Goal: Task Accomplishment & Management: Complete application form

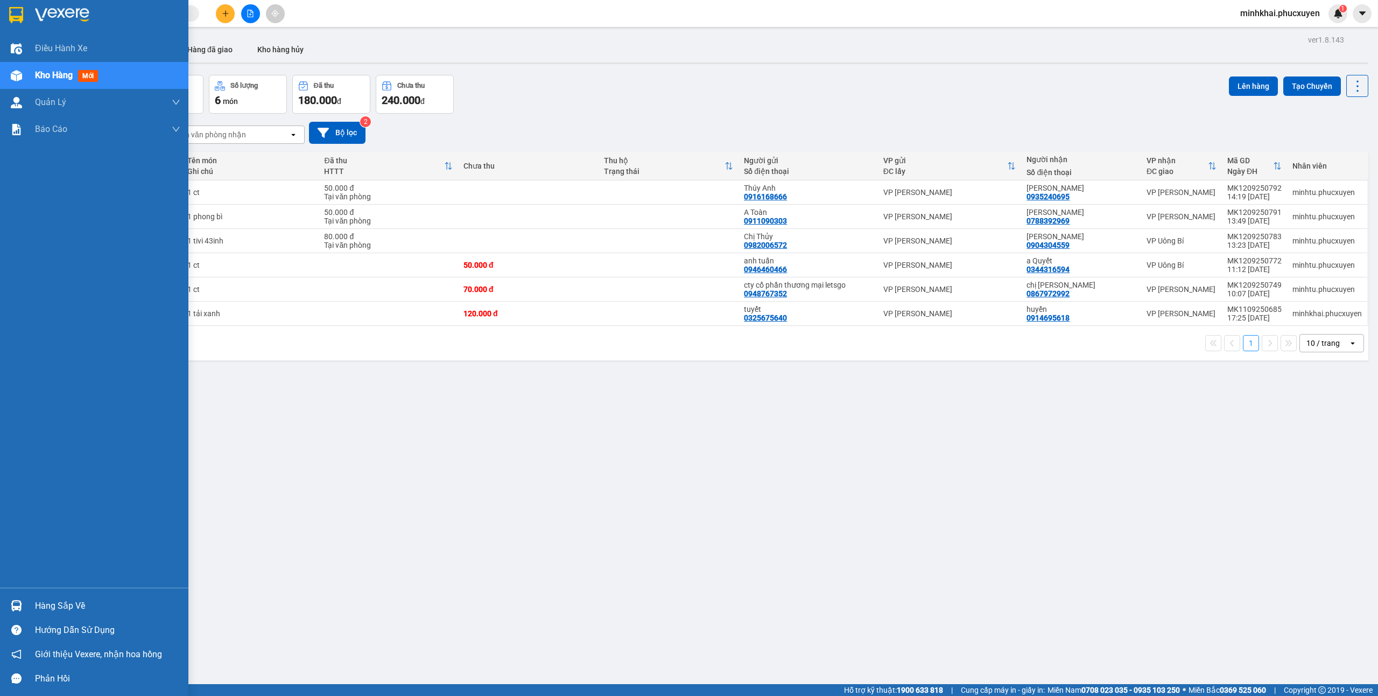
click at [27, 598] on div "Hàng sắp về" at bounding box center [94, 605] width 188 height 24
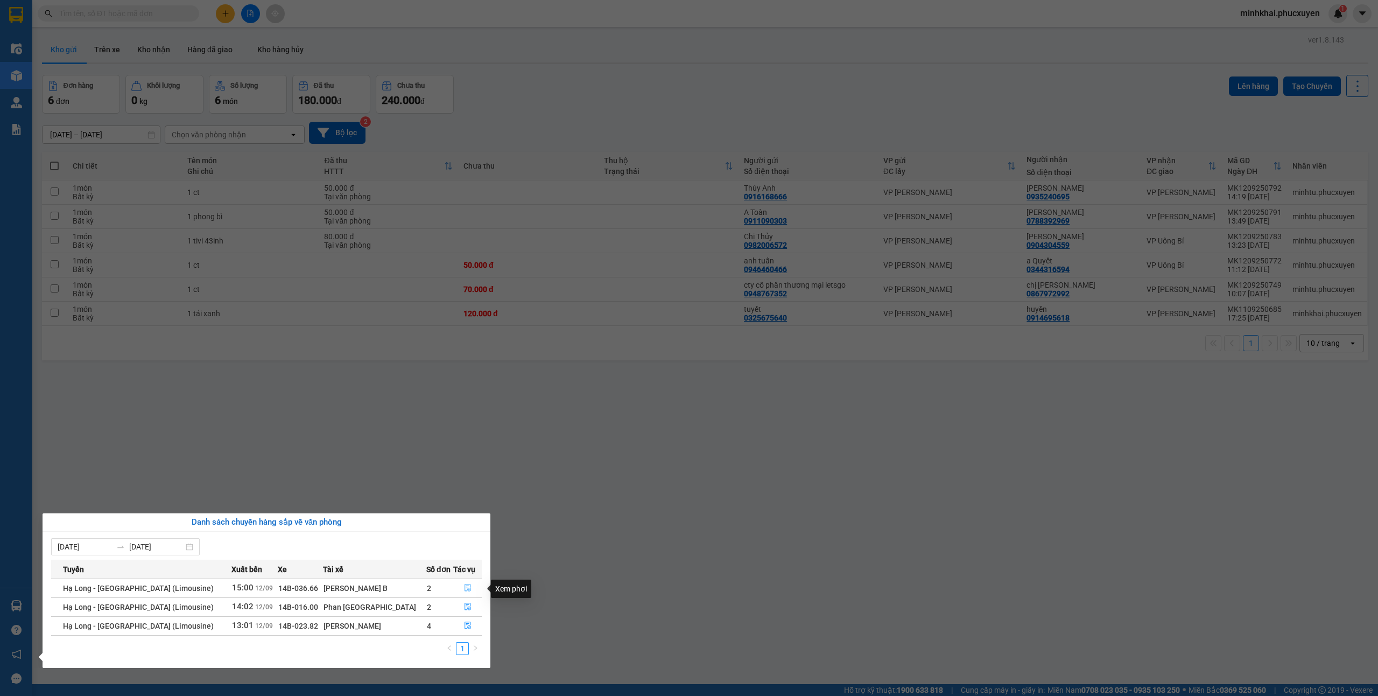
click at [459, 584] on button "button" at bounding box center [467, 587] width 27 height 17
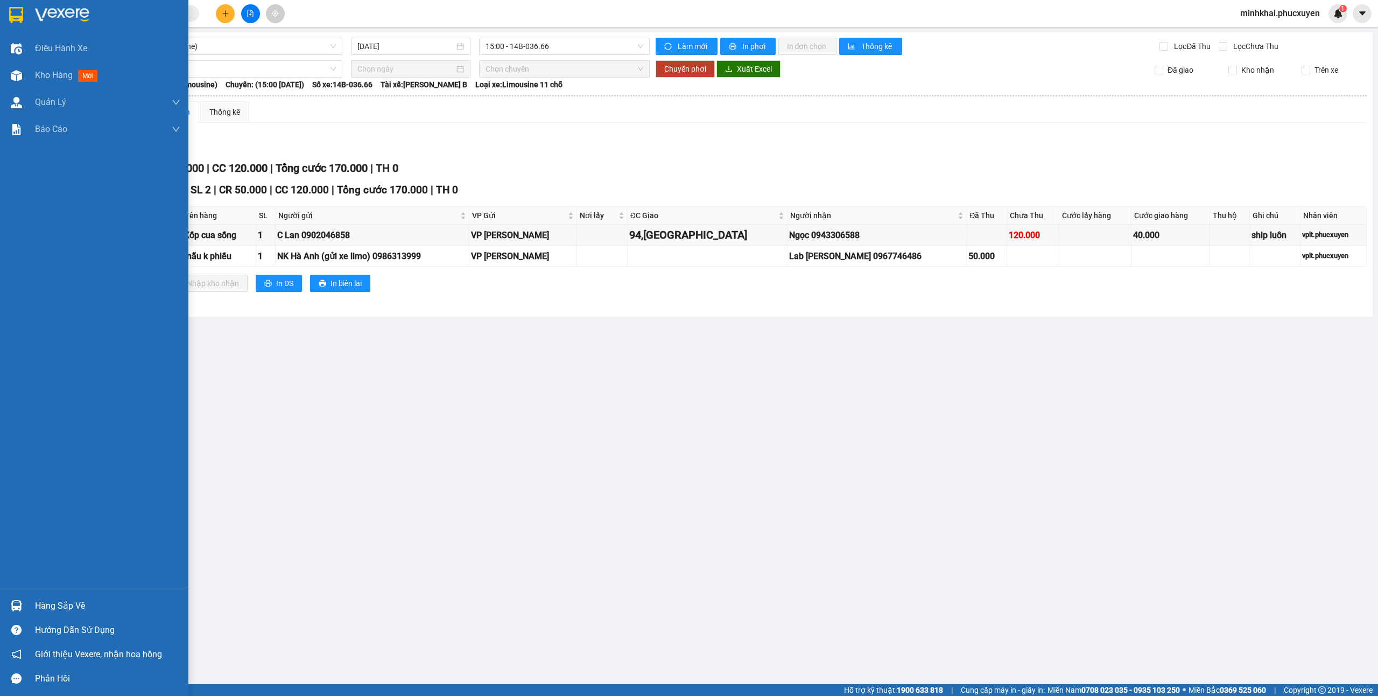
click at [52, 602] on div "Hàng sắp về" at bounding box center [107, 606] width 145 height 16
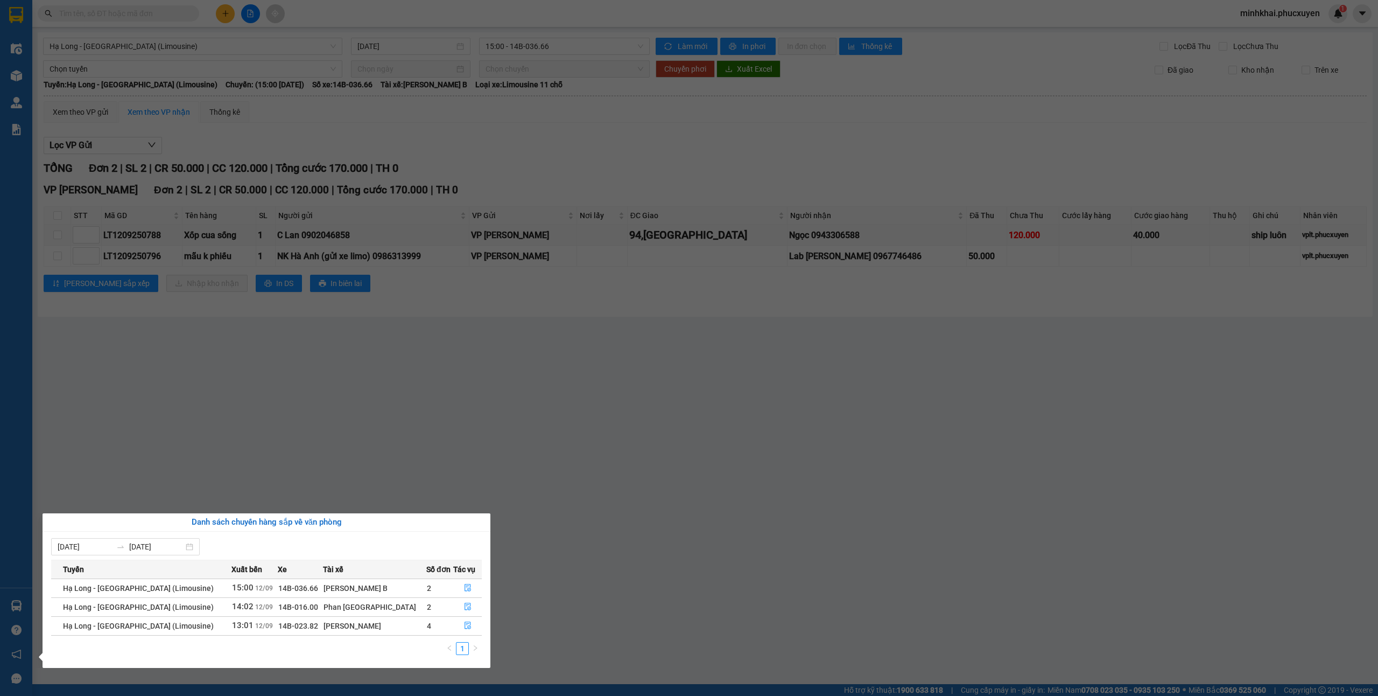
click at [868, 597] on section "Kết quả tìm kiếm ( 0 ) Bộ lọc No Data minhkhai.phucxuyen 1 Điều hành xe Kho hàn…" at bounding box center [689, 348] width 1378 height 696
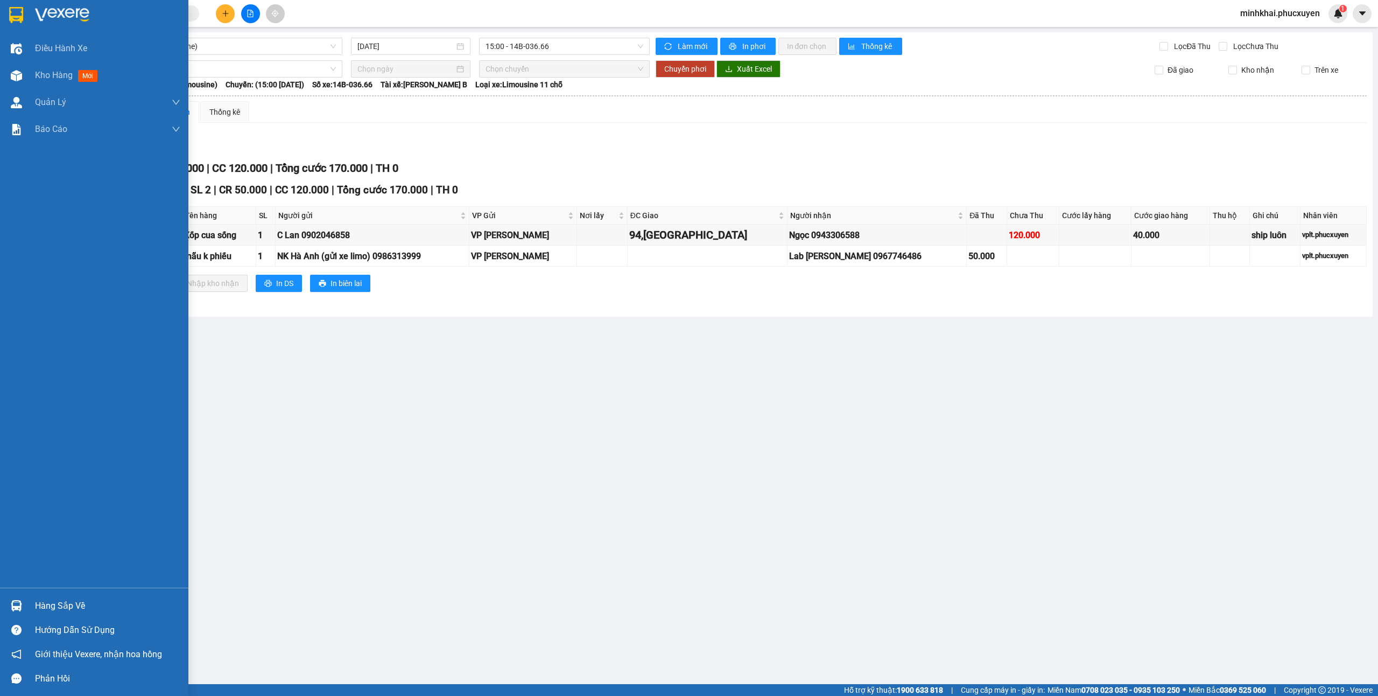
click at [0, 605] on div "Hàng sắp về" at bounding box center [94, 605] width 188 height 24
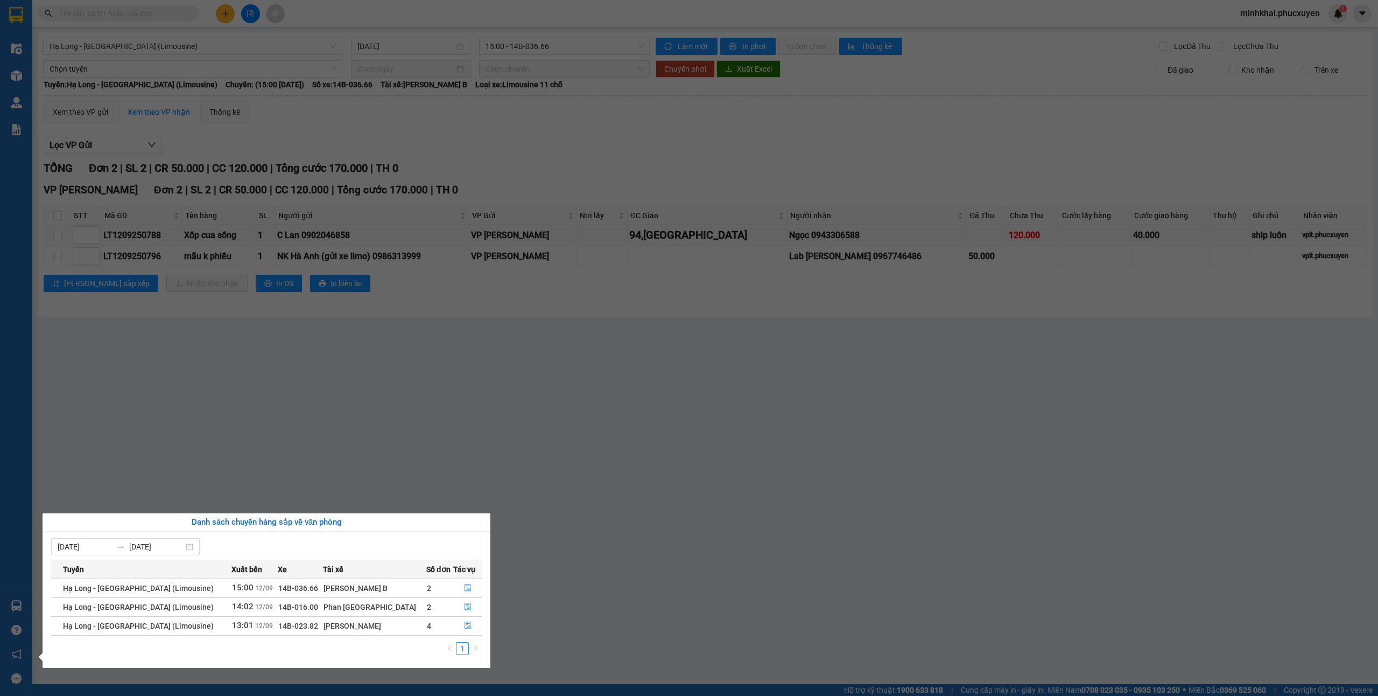
click at [873, 546] on section "Kết quả tìm kiếm ( 0 ) Bộ lọc No Data minhkhai.phucxuyen 1 Điều hành xe Kho hàn…" at bounding box center [689, 348] width 1378 height 696
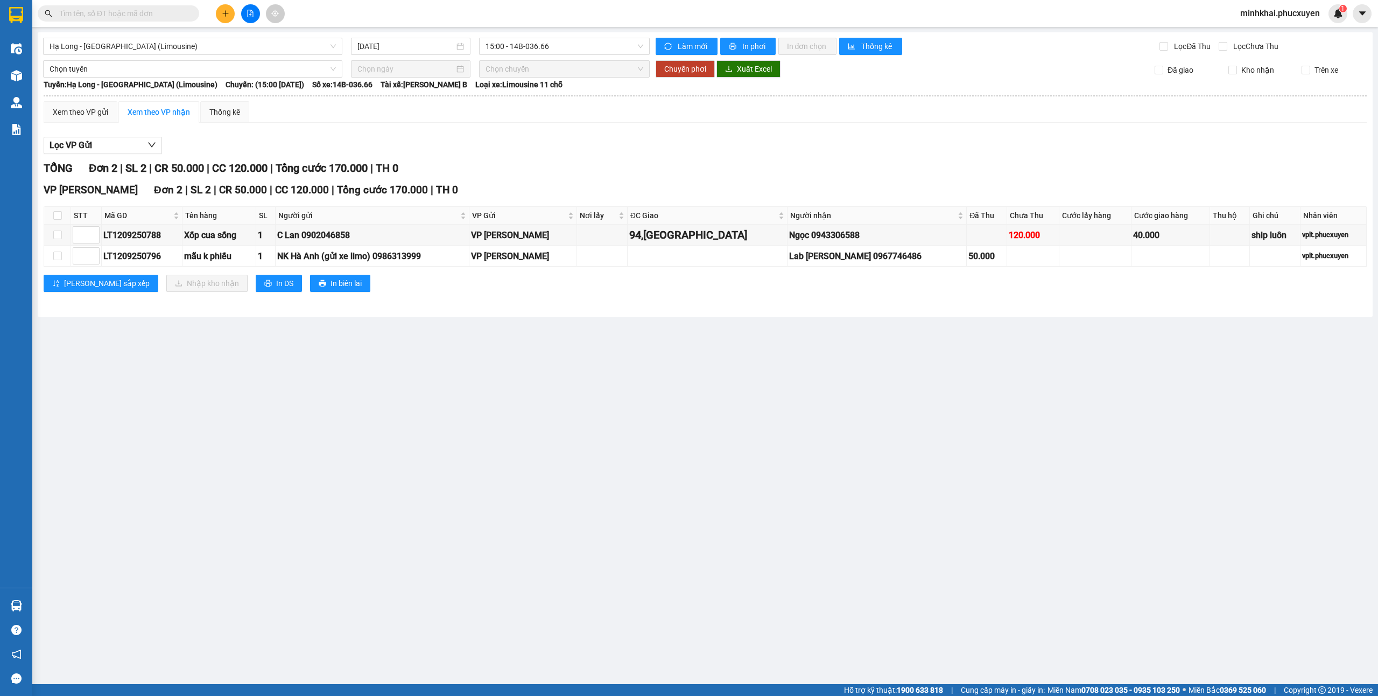
drag, startPoint x: 140, startPoint y: 670, endPoint x: 145, endPoint y: 673, distance: 5.8
click at [140, 670] on main "Hạ Long - [GEOGRAPHIC_DATA] (Limousine) [DATE] 15:00 - 14B-036.66 Làm mới In ph…" at bounding box center [689, 342] width 1378 height 684
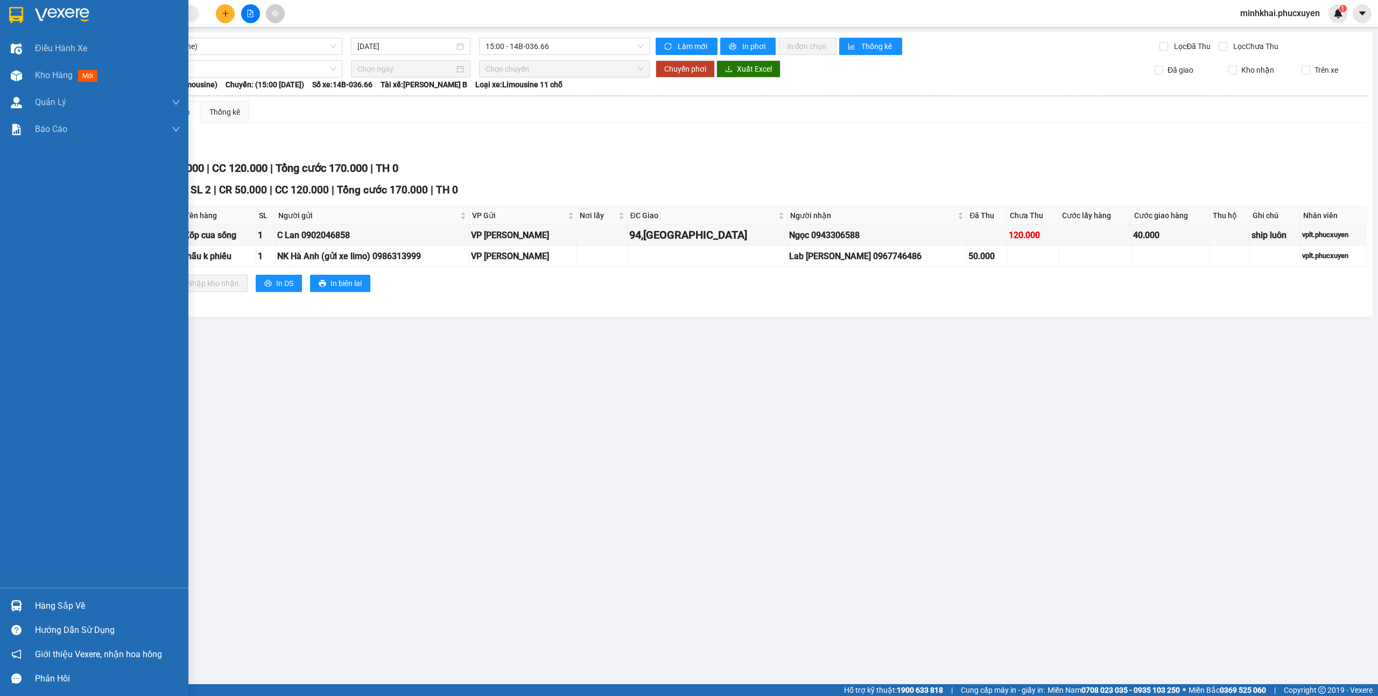
click at [1, 586] on div "Điều hành xe Kho hàng mới Quản [PERSON_NAME] lý thu hộ Quản lý chuyến Quản lý k…" at bounding box center [94, 311] width 188 height 552
click at [2, 593] on div "Hàng sắp về" at bounding box center [94, 605] width 188 height 24
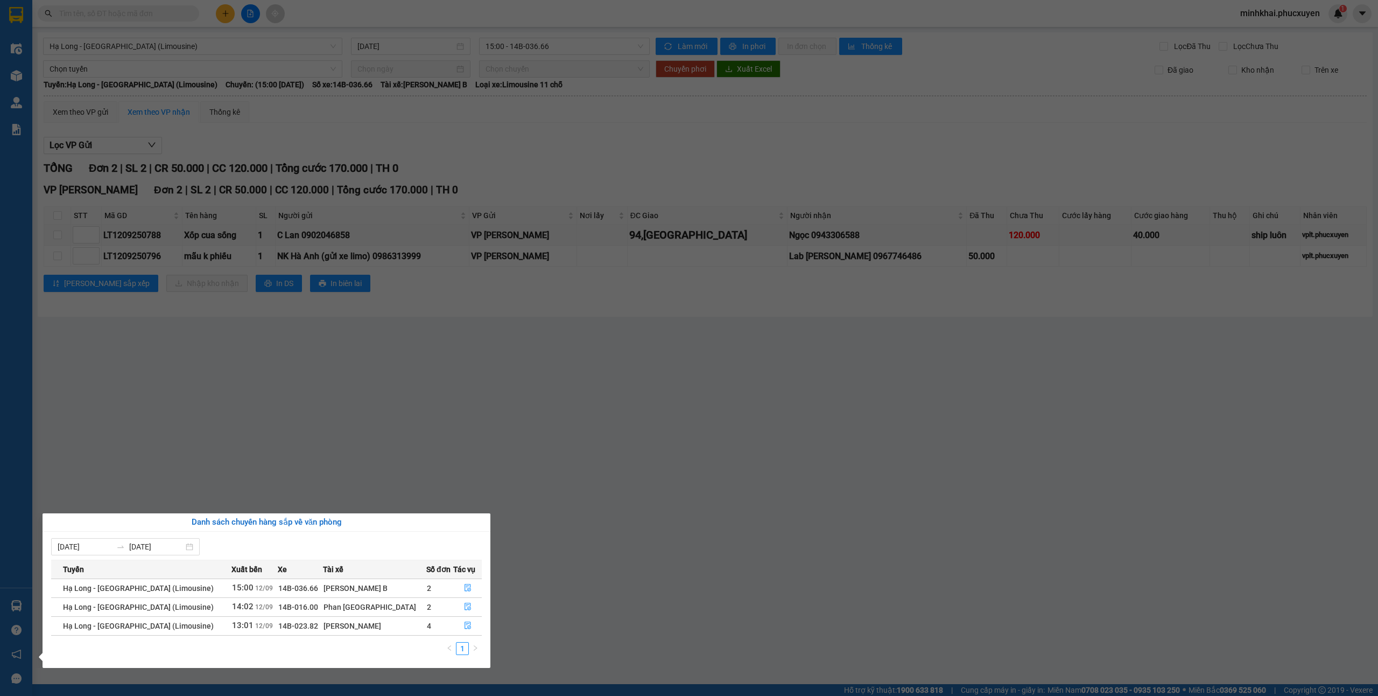
click at [690, 373] on section "Kết quả tìm kiếm ( 0 ) Bộ lọc No Data minhkhai.phucxuyen 1 Điều hành xe Kho hàn…" at bounding box center [689, 348] width 1378 height 696
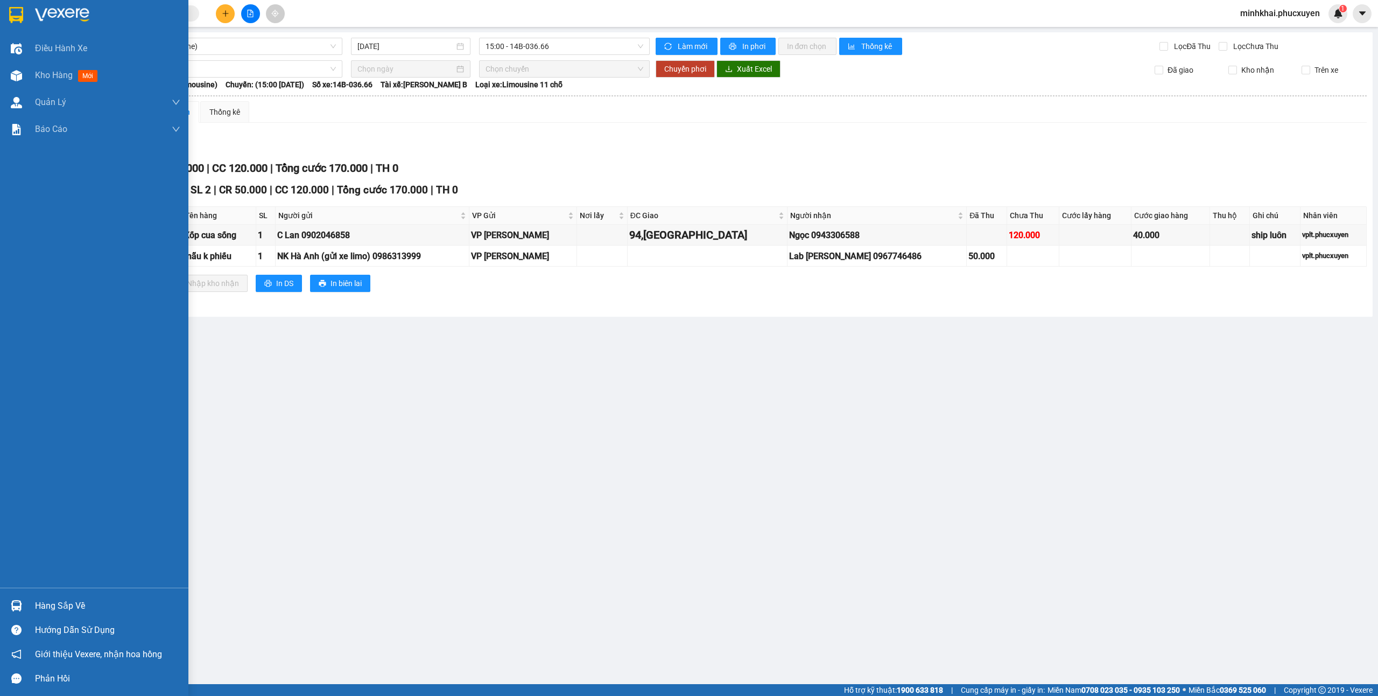
click at [33, 608] on div "Hàng sắp về" at bounding box center [94, 605] width 188 height 24
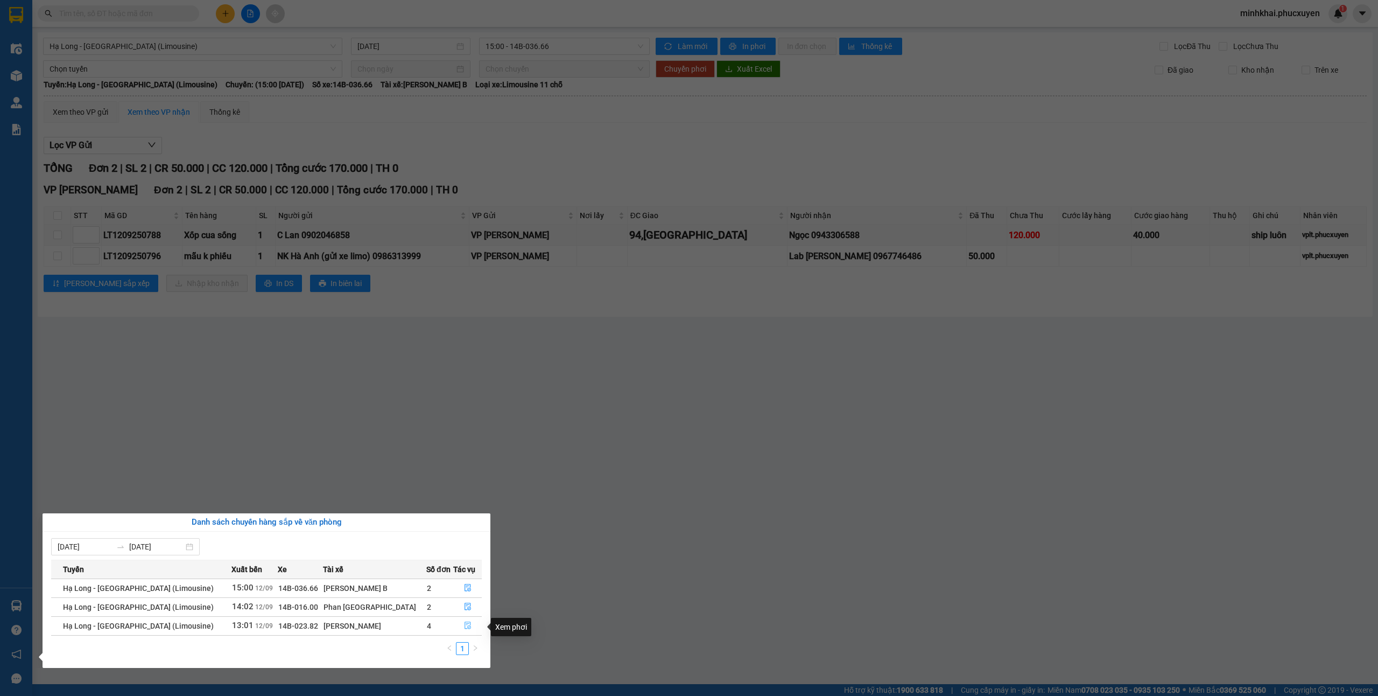
click at [464, 630] on span "file-done" at bounding box center [468, 625] width 8 height 9
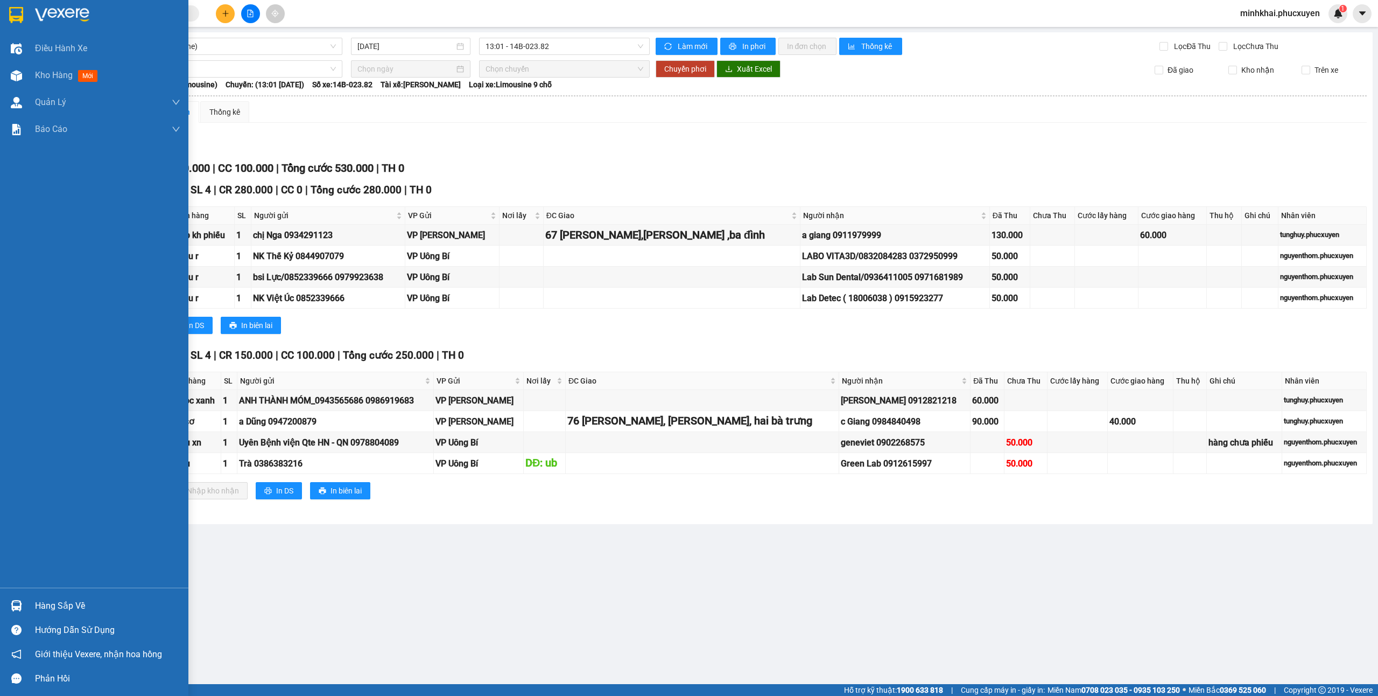
click at [39, 608] on div "Hàng sắp về" at bounding box center [107, 606] width 145 height 16
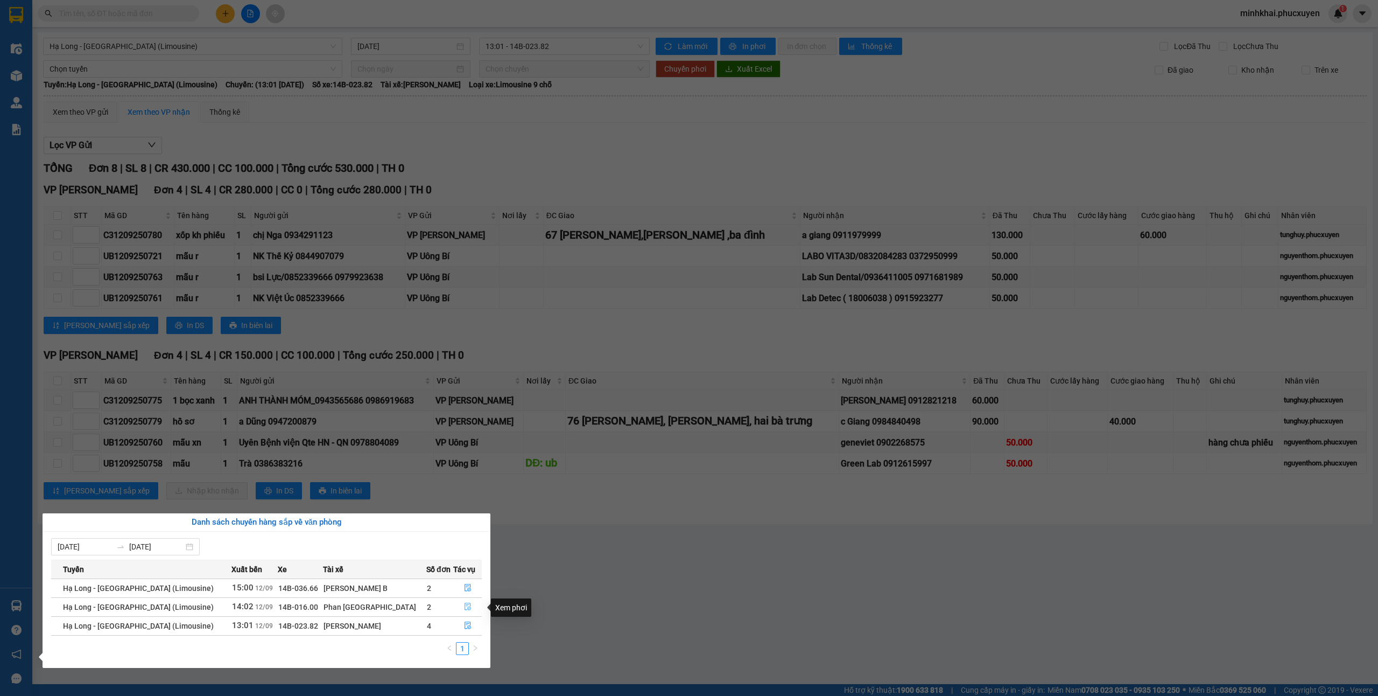
click at [465, 606] on icon "file-done" at bounding box center [468, 607] width 6 height 8
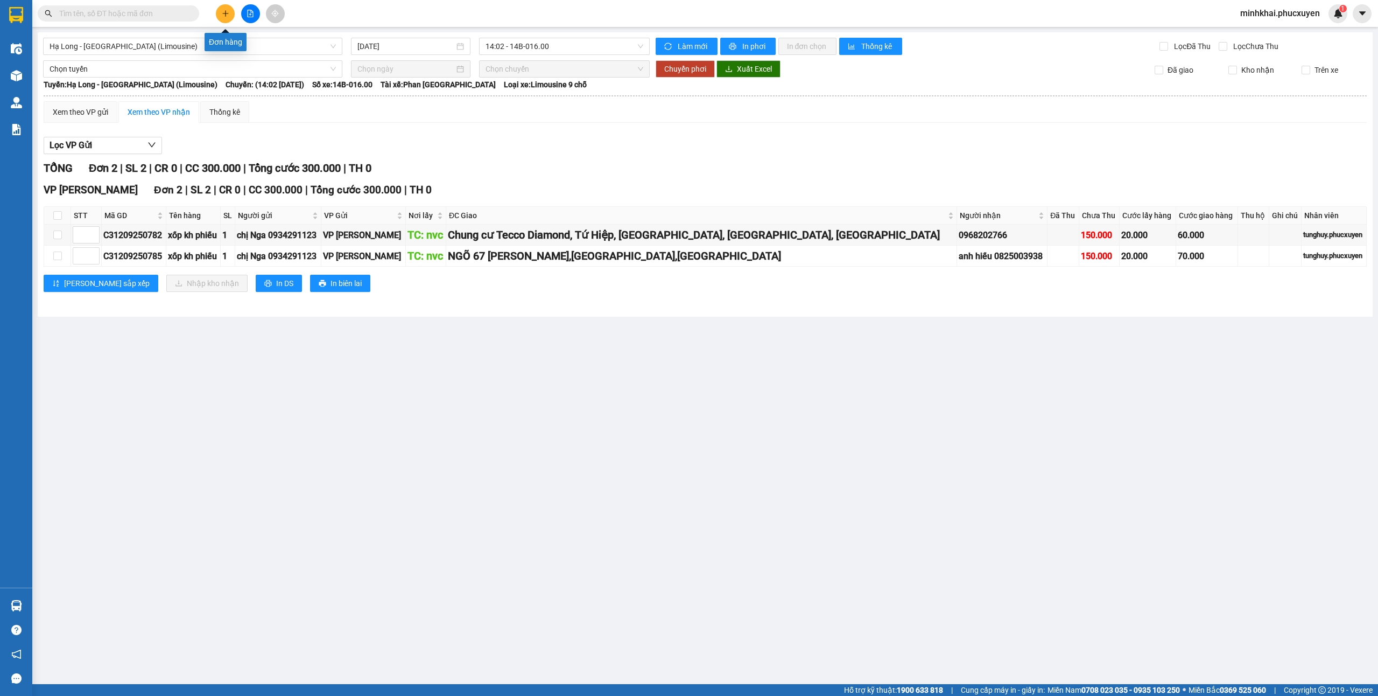
click at [223, 14] on icon "plus" at bounding box center [226, 14] width 8 height 8
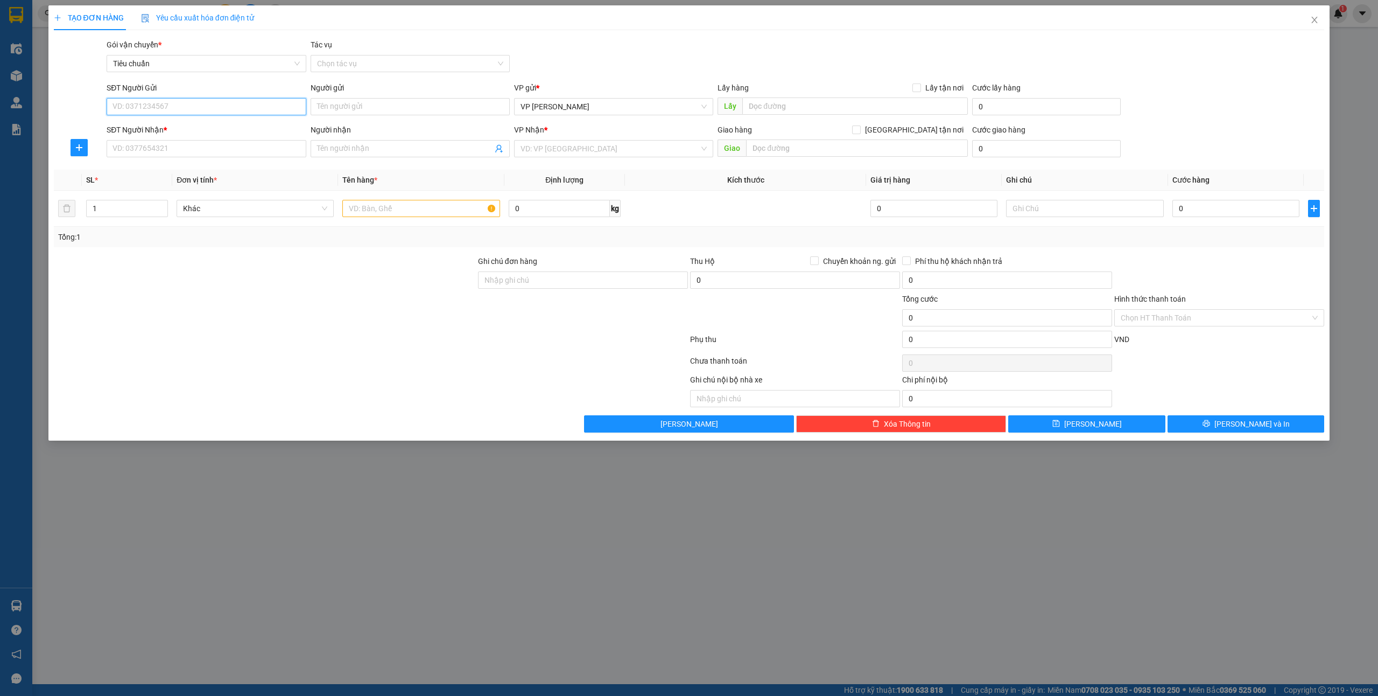
click at [130, 113] on input "SĐT Người Gửi" at bounding box center [206, 106] width 199 height 17
click at [190, 129] on div "0989508960 - [PERSON_NAME]" at bounding box center [206, 129] width 186 height 12
type input "0989508960"
type input "c Hương"
checkbox input "true"
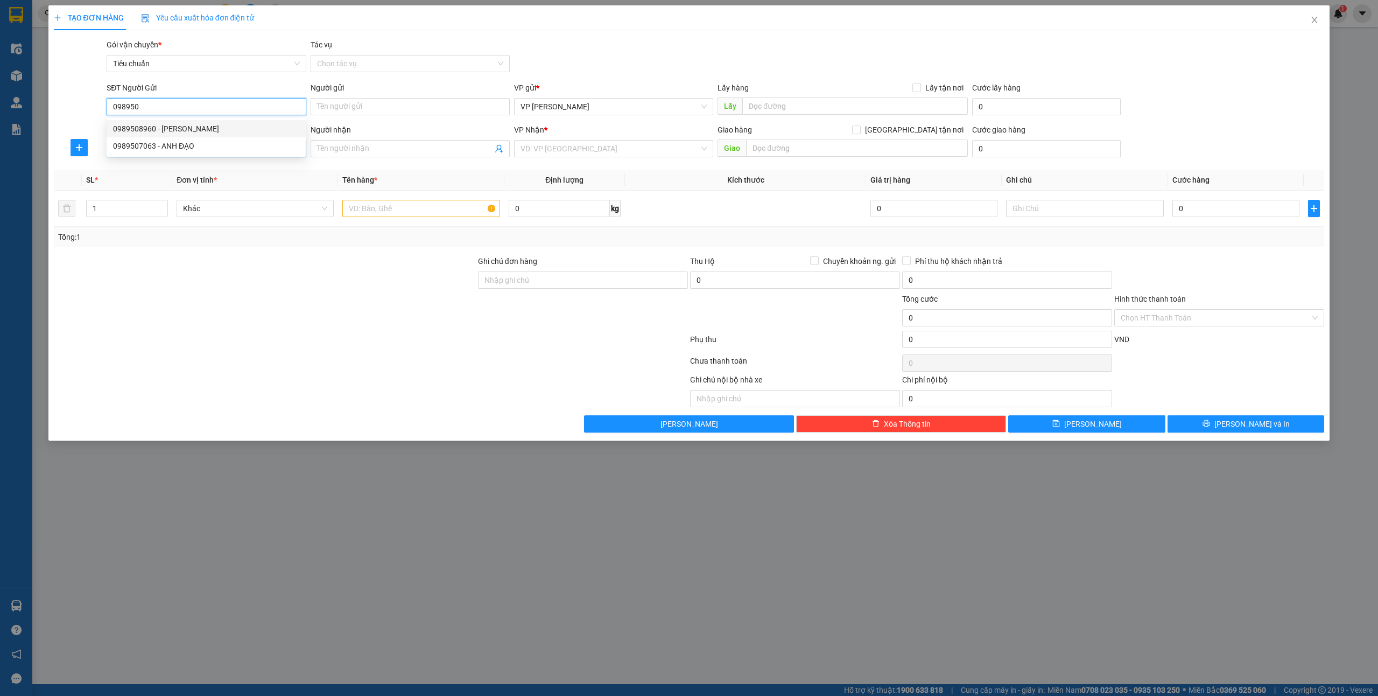
type input "63 P. [PERSON_NAME], [PERSON_NAME], [GEOGRAPHIC_DATA], [GEOGRAPHIC_DATA], [GEOG…"
type input "40.000"
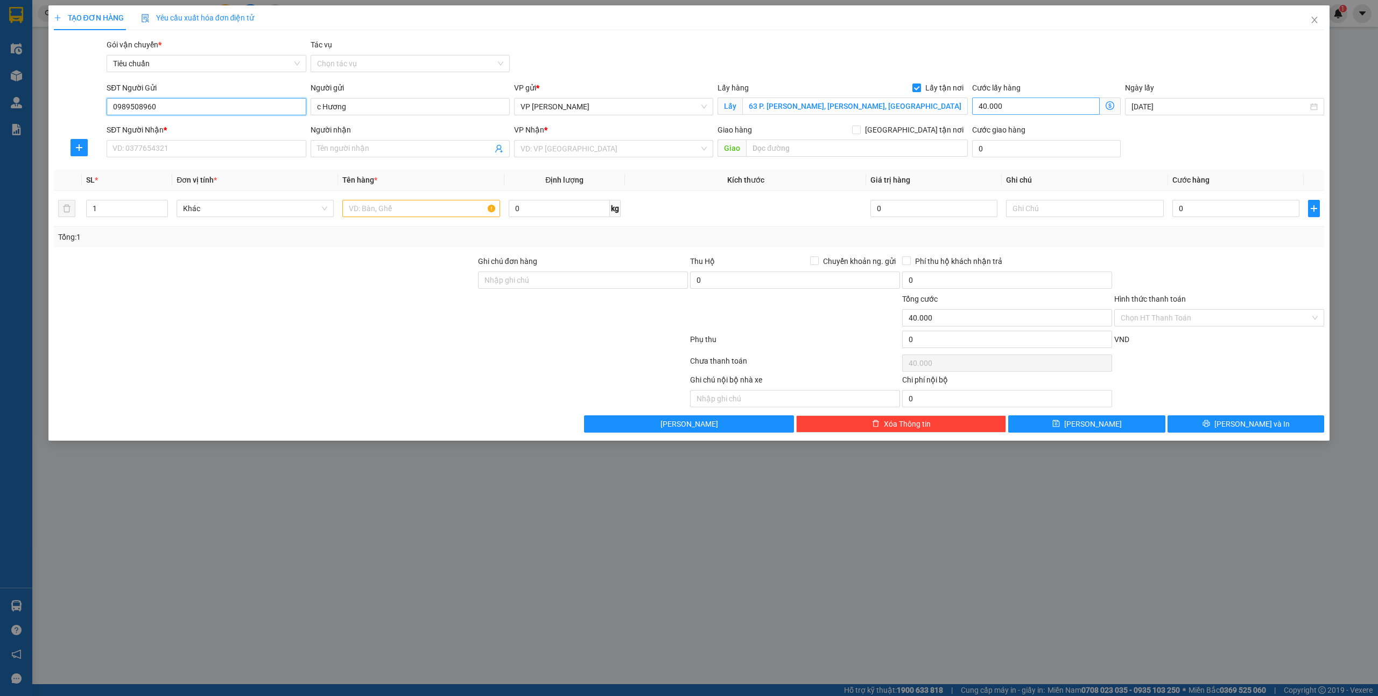
type input "0989508960"
click at [987, 107] on input "40.000" at bounding box center [1036, 105] width 128 height 17
type input "5"
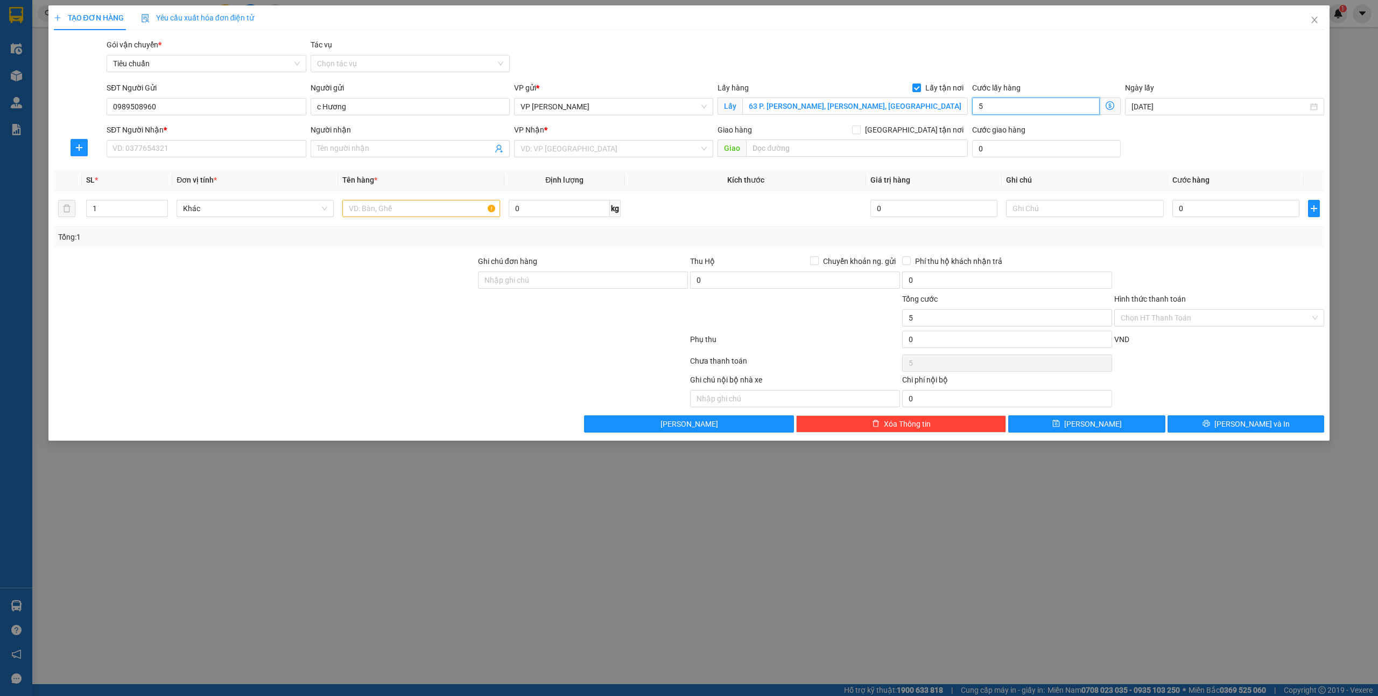
type input "50"
click at [209, 157] on input "SĐT Người Nhận *" at bounding box center [206, 148] width 199 height 17
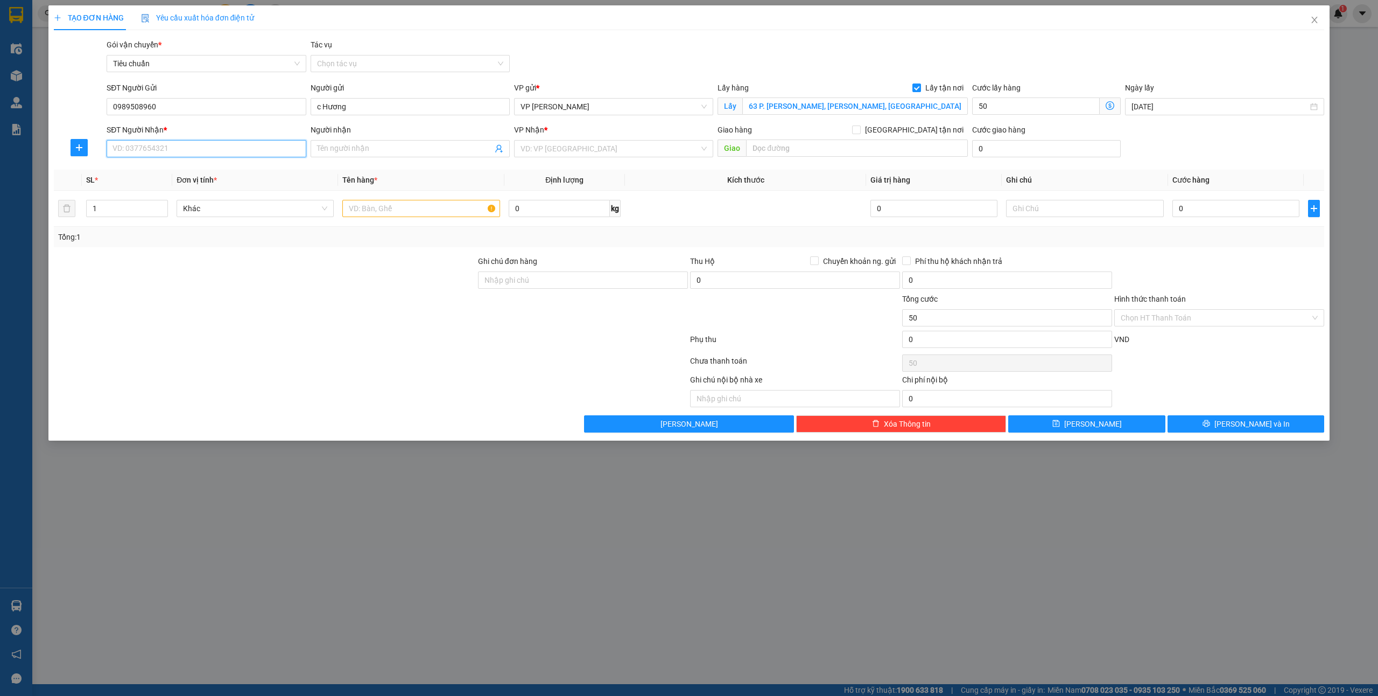
type input "50.000"
click at [205, 190] on div "0978333133 - [GEOGRAPHIC_DATA]" at bounding box center [206, 188] width 186 height 12
type input "0978333133"
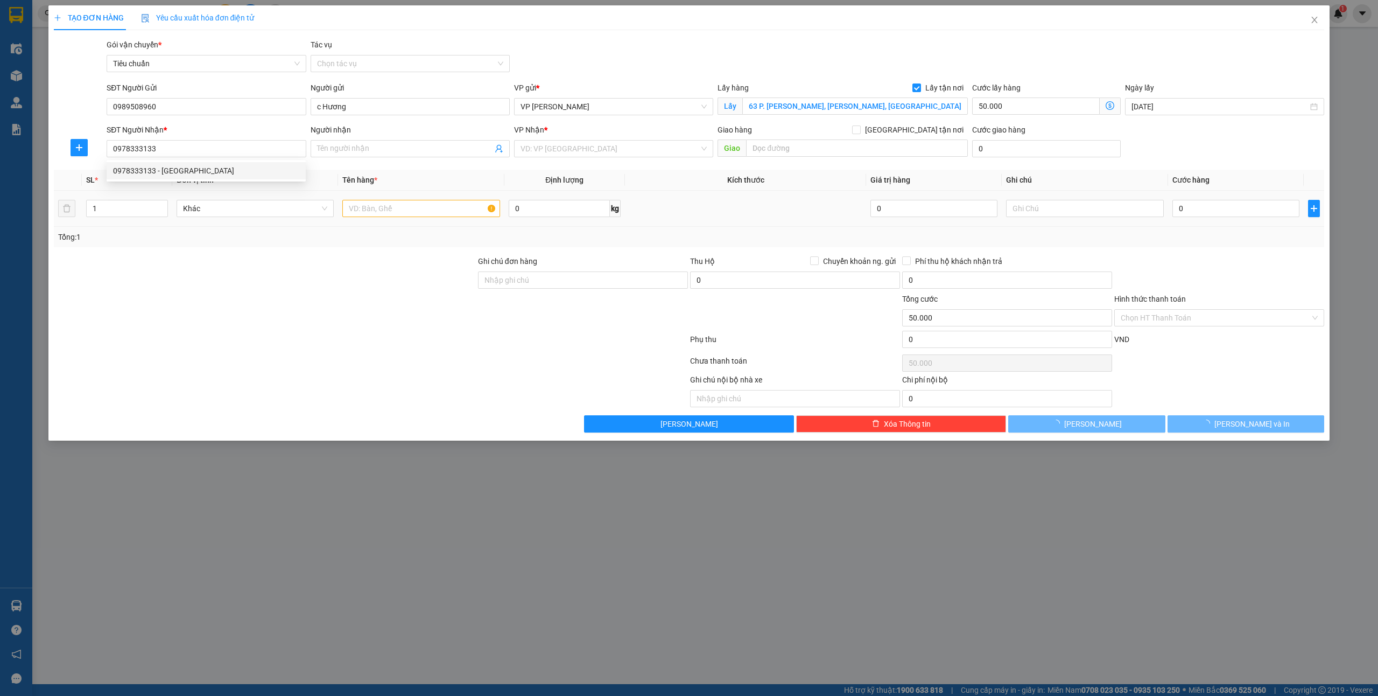
click at [393, 190] on th "Tên hàng *" at bounding box center [421, 180] width 166 height 21
click at [390, 204] on td at bounding box center [421, 209] width 166 height 36
type input "[PERSON_NAME]"
checkbox input "true"
type input "H trả"
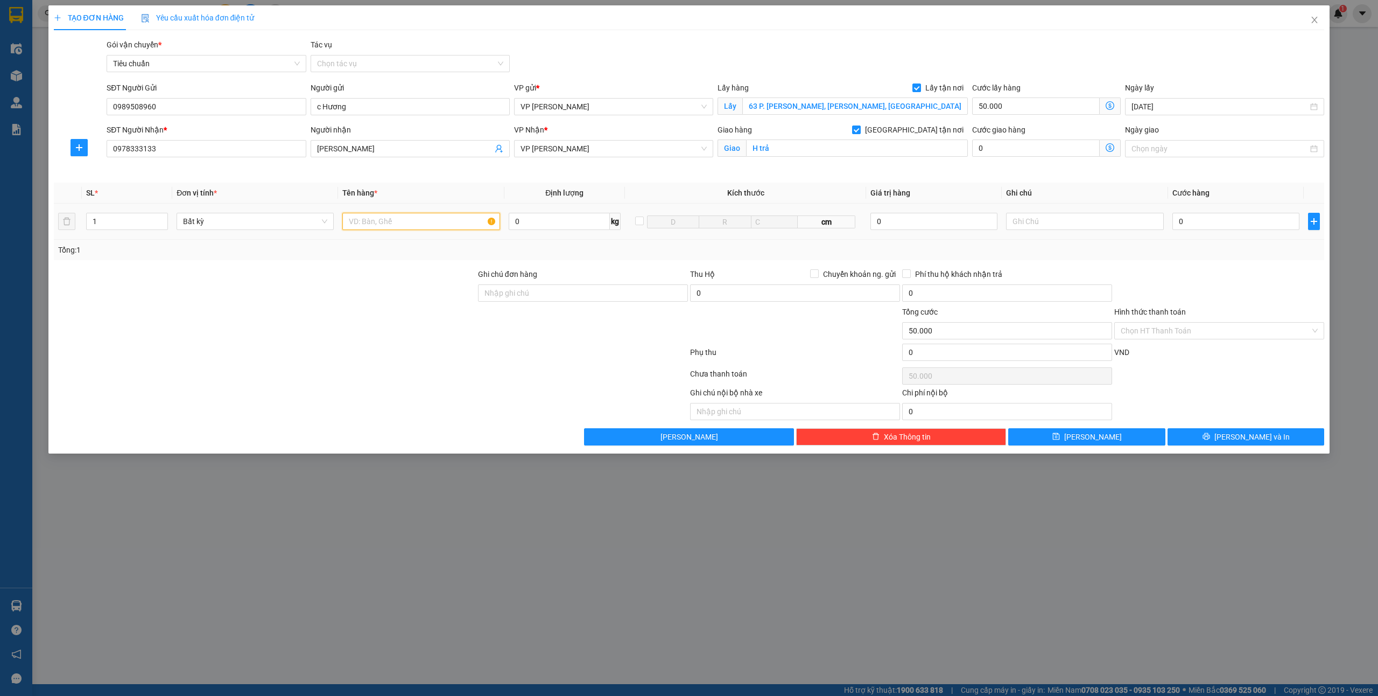
click at [386, 229] on input "text" at bounding box center [420, 221] width 157 height 17
type input "1 túi vàng [DOMAIN_NAME]"
click at [1206, 216] on input "0" at bounding box center [1236, 221] width 127 height 17
type input "5"
type input "50.005"
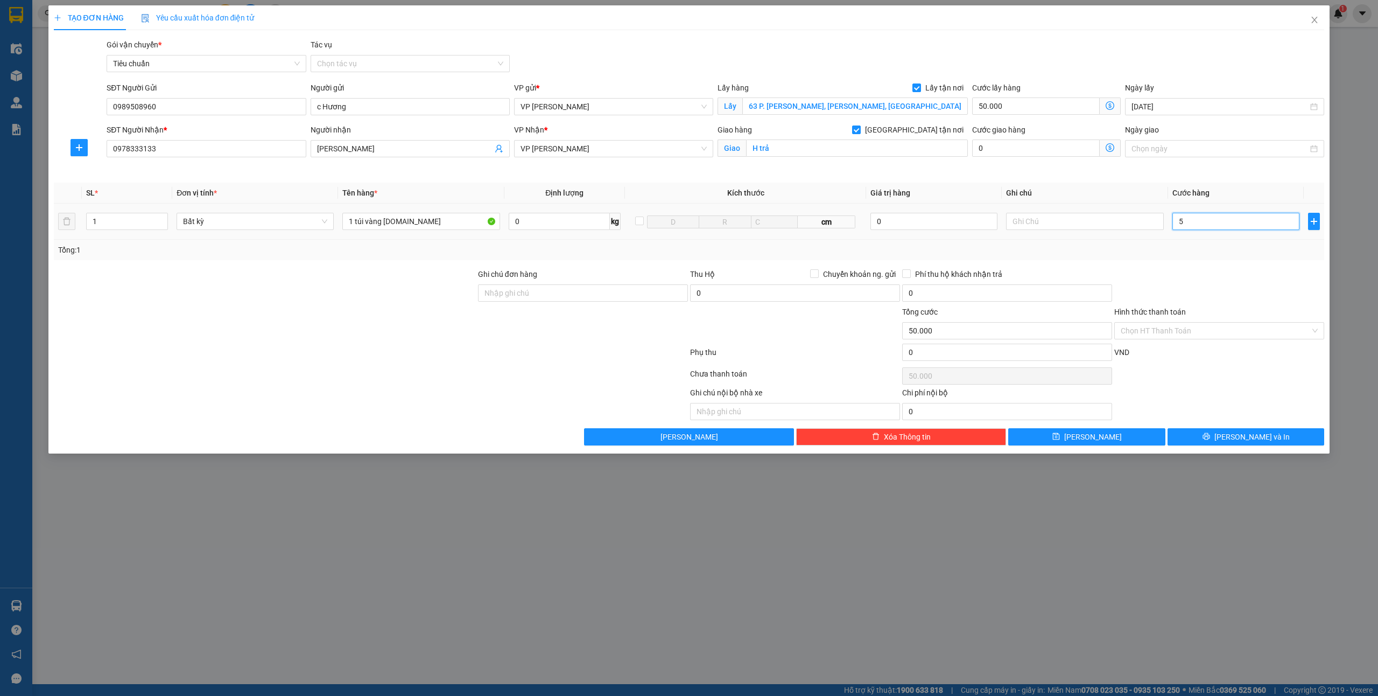
type input "50.005"
type input "50"
type input "50.050"
type input "50"
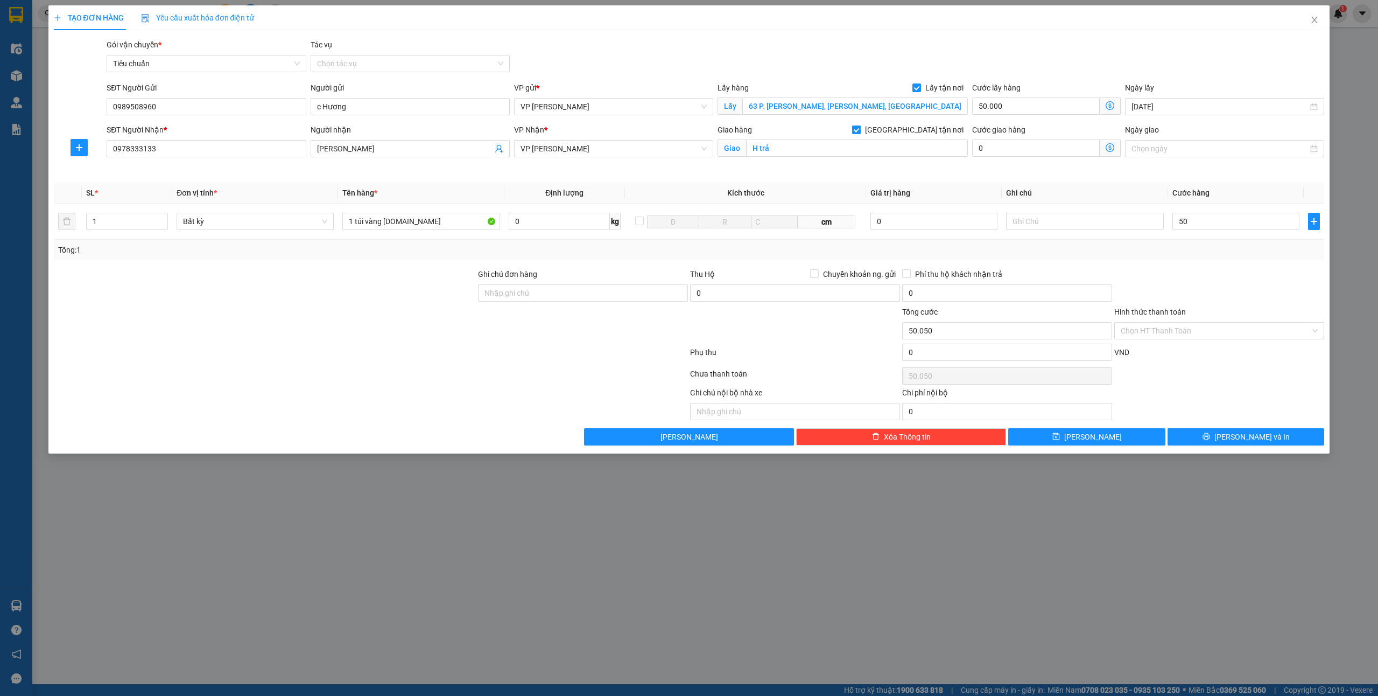
click at [931, 128] on span "[GEOGRAPHIC_DATA] tận nơi" at bounding box center [914, 130] width 107 height 12
click at [860, 128] on input "[GEOGRAPHIC_DATA] tận nơi" at bounding box center [856, 129] width 8 height 8
checkbox input "false"
type input "50.000"
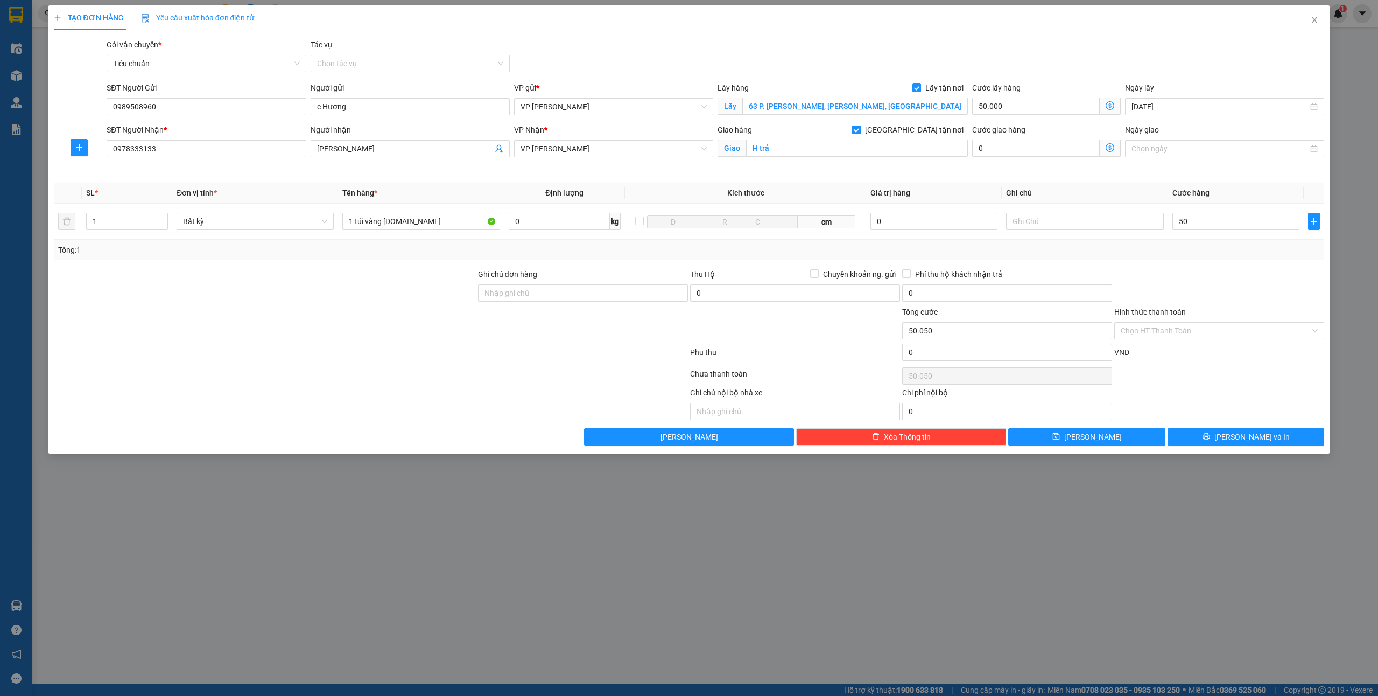
type input "50.000"
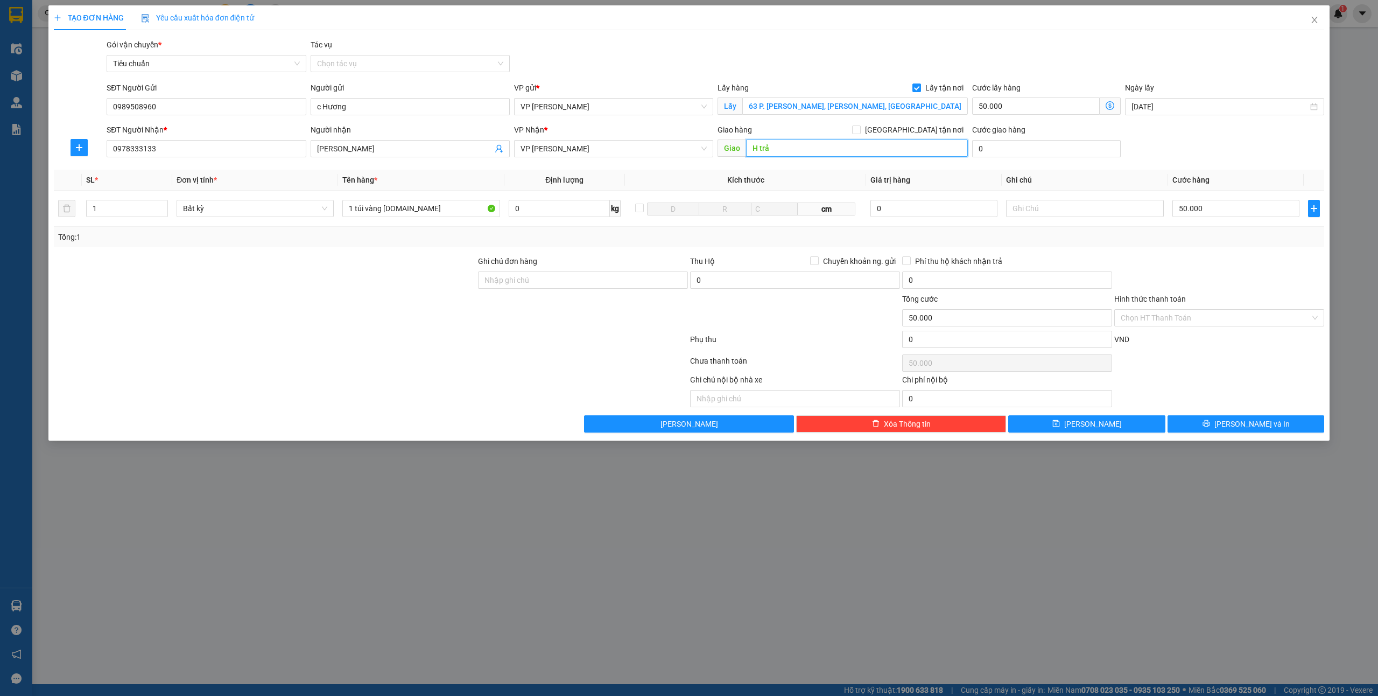
click at [804, 152] on input "H trả" at bounding box center [857, 147] width 222 height 17
type input "100.000"
click at [1253, 417] on button "[PERSON_NAME] và In" at bounding box center [1246, 423] width 157 height 17
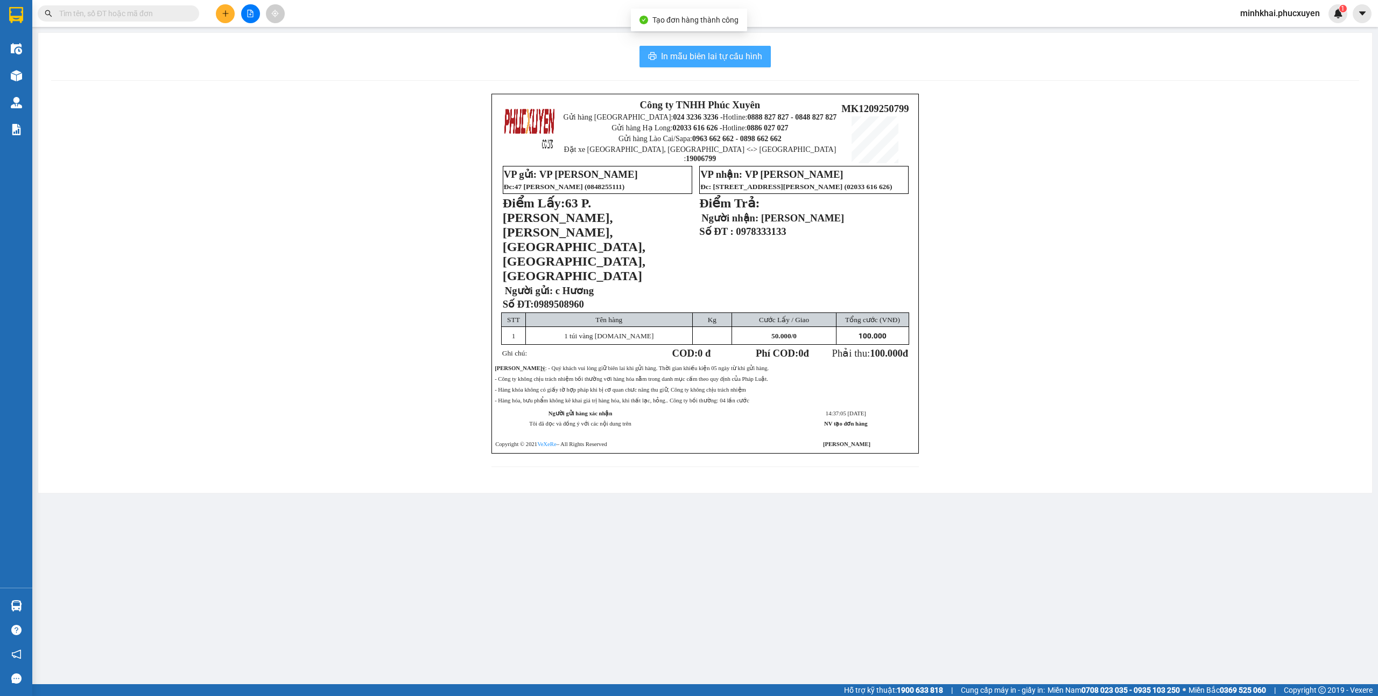
click at [668, 54] on span "In mẫu biên lai tự cấu hình" at bounding box center [711, 56] width 101 height 13
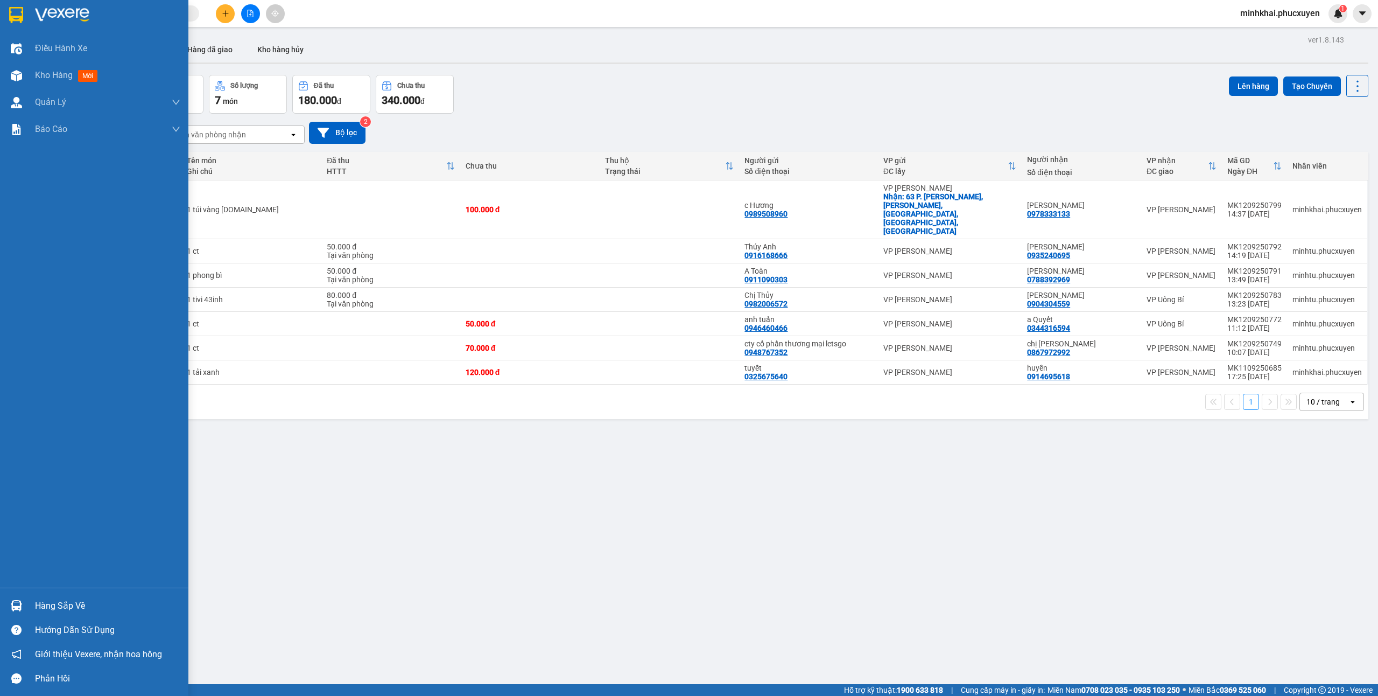
click at [66, 604] on div "Hàng sắp về" at bounding box center [107, 606] width 145 height 16
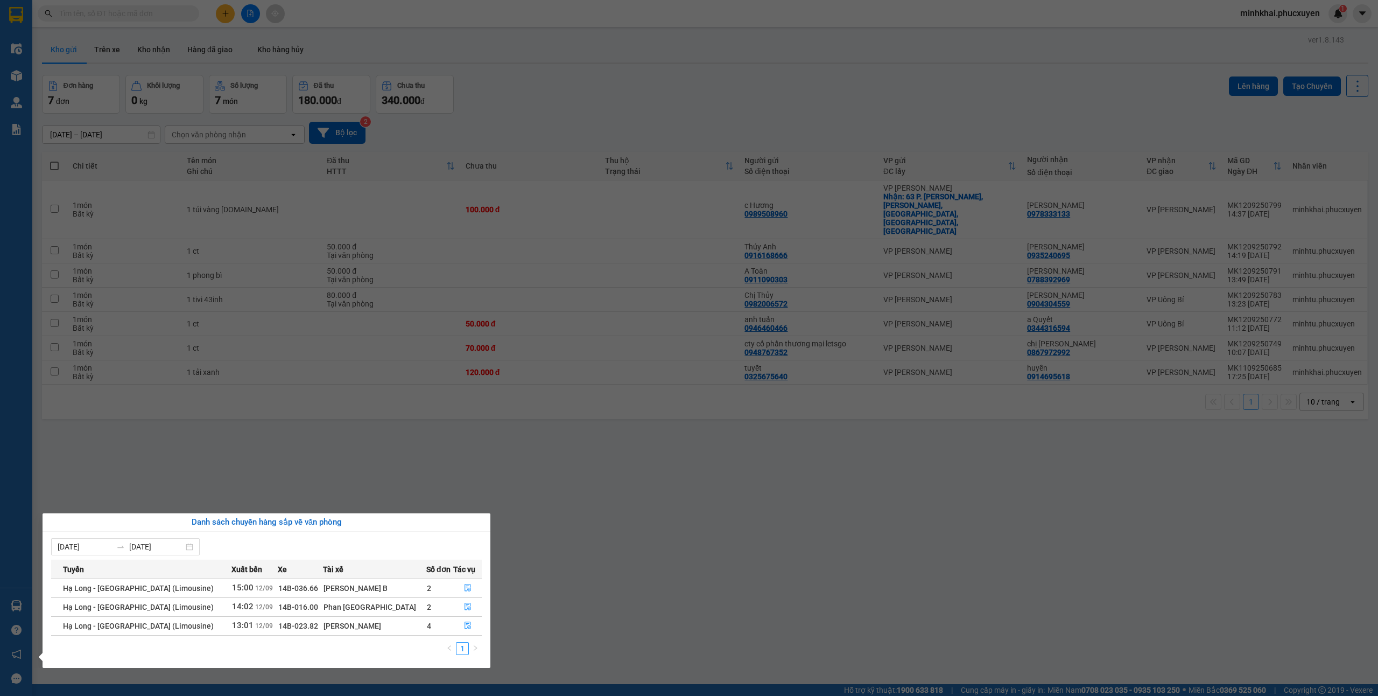
click at [450, 477] on section "Kết quả tìm kiếm ( 0 ) Bộ lọc No Data minhkhai.phucxuyen 1 Điều hành xe Kho hàn…" at bounding box center [689, 348] width 1378 height 696
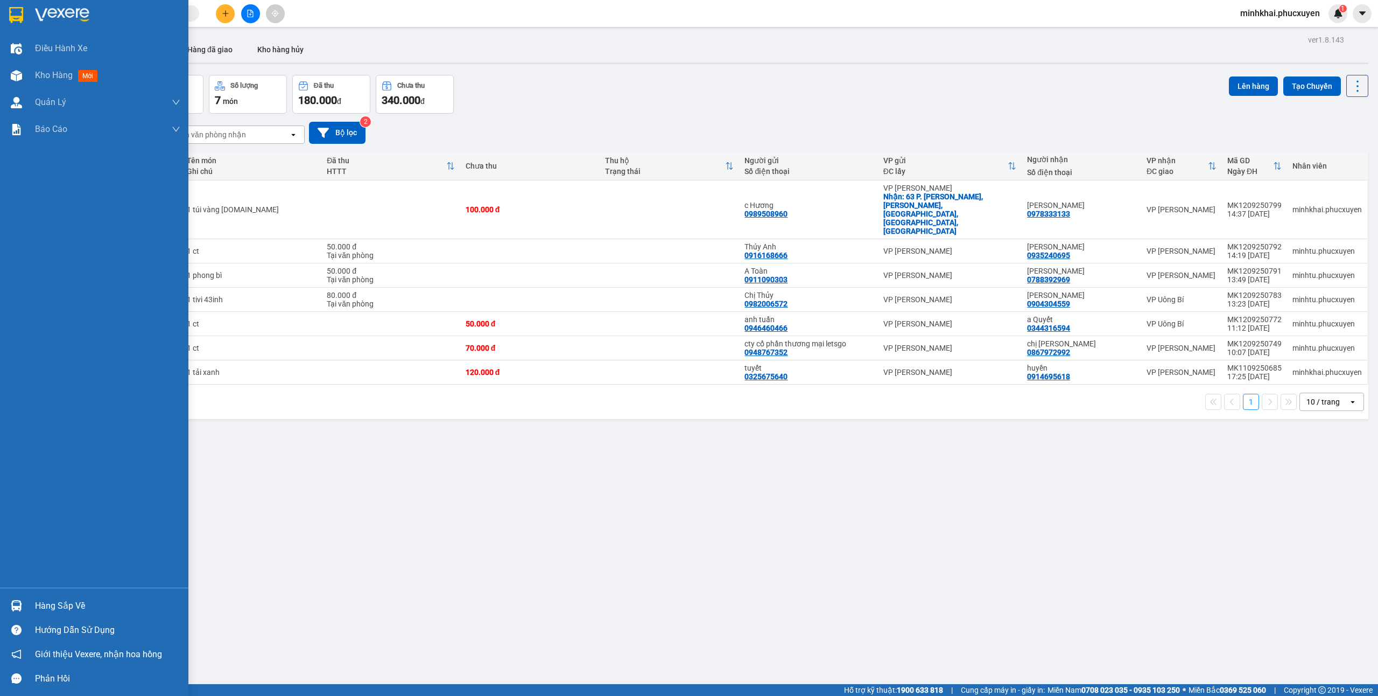
click at [10, 599] on div at bounding box center [16, 605] width 19 height 19
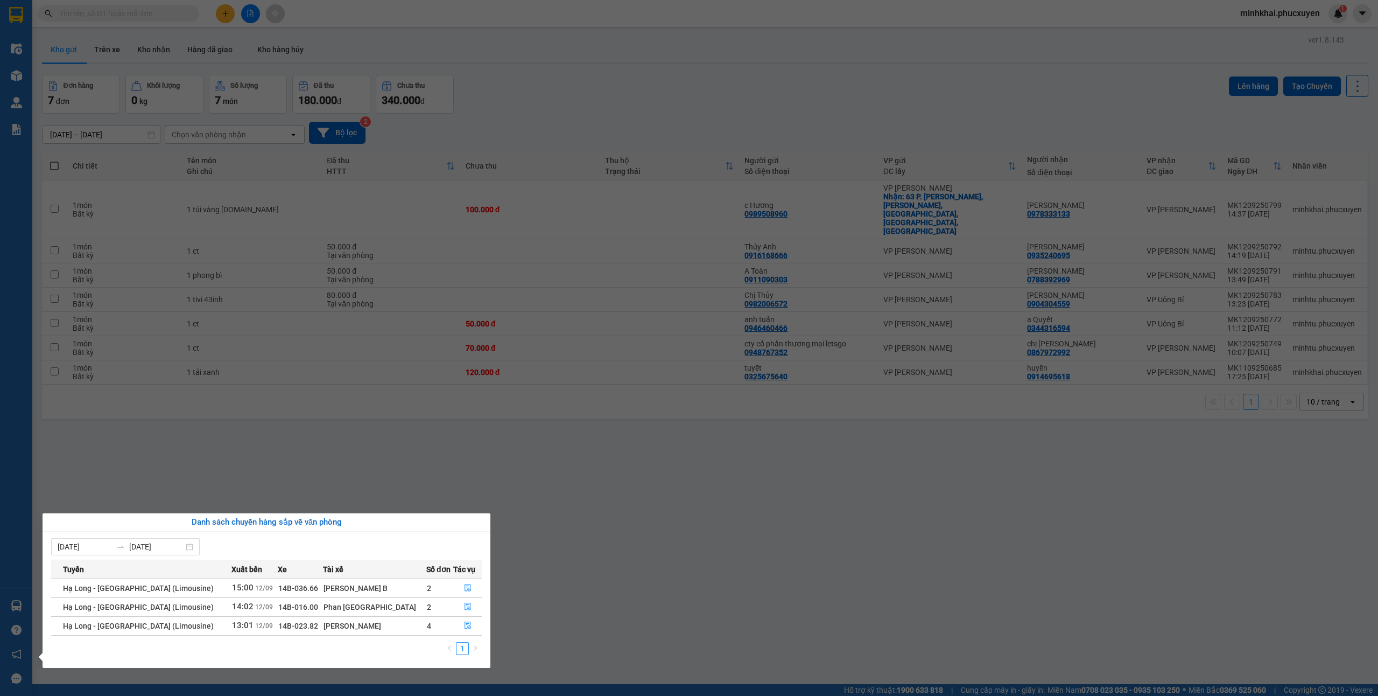
click at [636, 591] on section "Kết quả tìm kiếm ( 0 ) Bộ lọc No Data minhkhai.phucxuyen 1 Điều hành xe Kho hàn…" at bounding box center [689, 348] width 1378 height 696
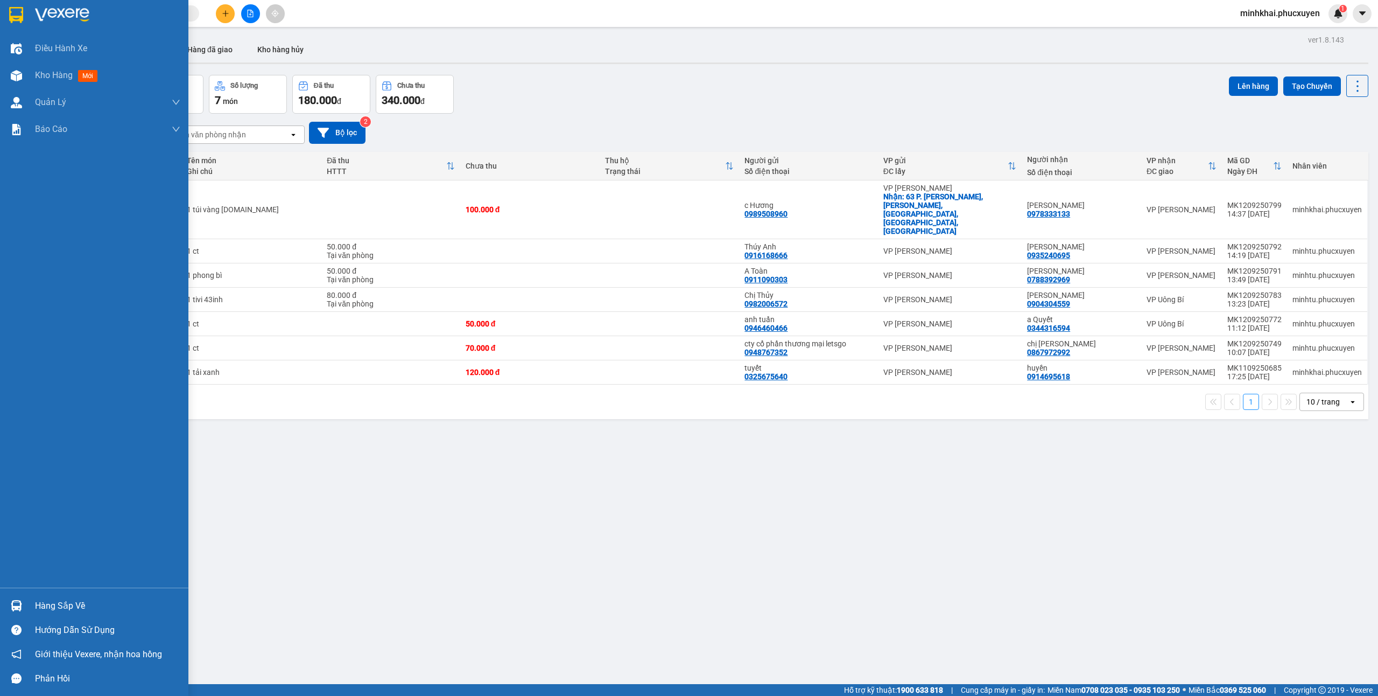
click at [11, 601] on img at bounding box center [16, 605] width 11 height 11
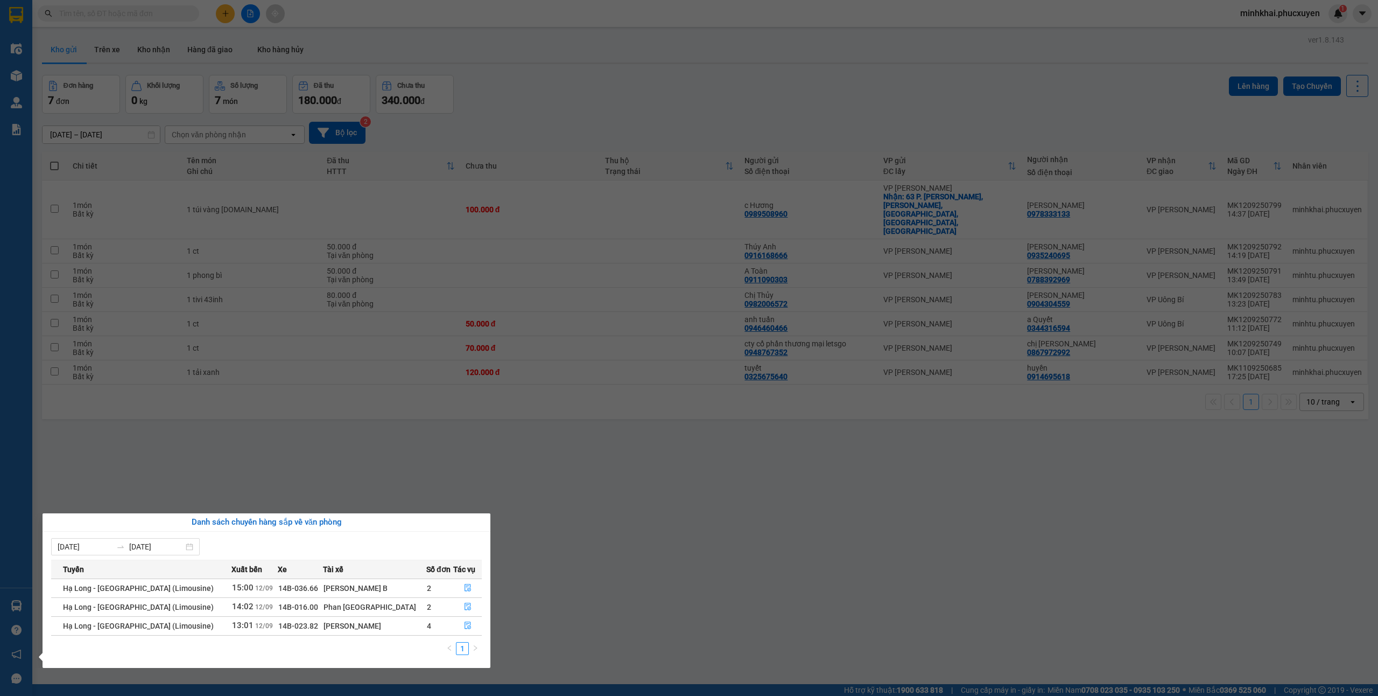
click at [654, 613] on section "Kết quả tìm kiếm ( 0 ) Bộ lọc No Data minhkhai.phucxuyen 1 Điều hành xe Kho hàn…" at bounding box center [689, 348] width 1378 height 696
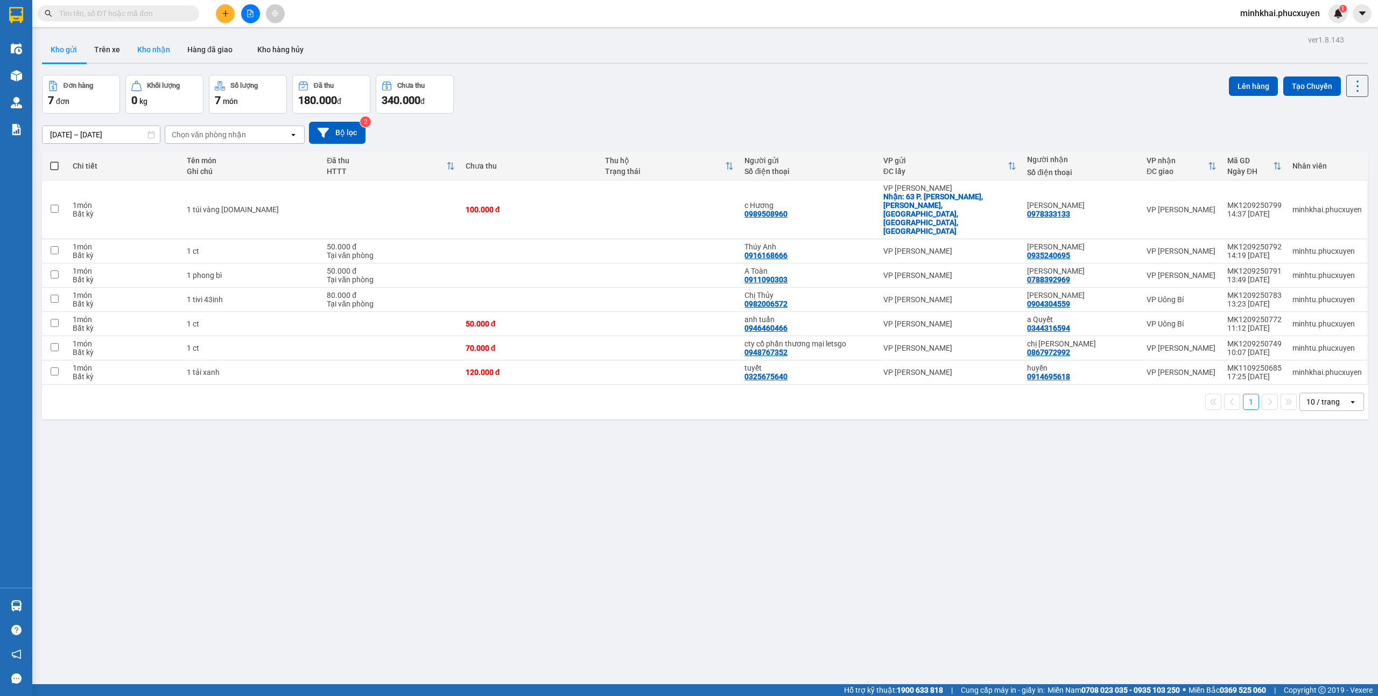
click at [164, 55] on button "Kho nhận" at bounding box center [154, 50] width 50 height 26
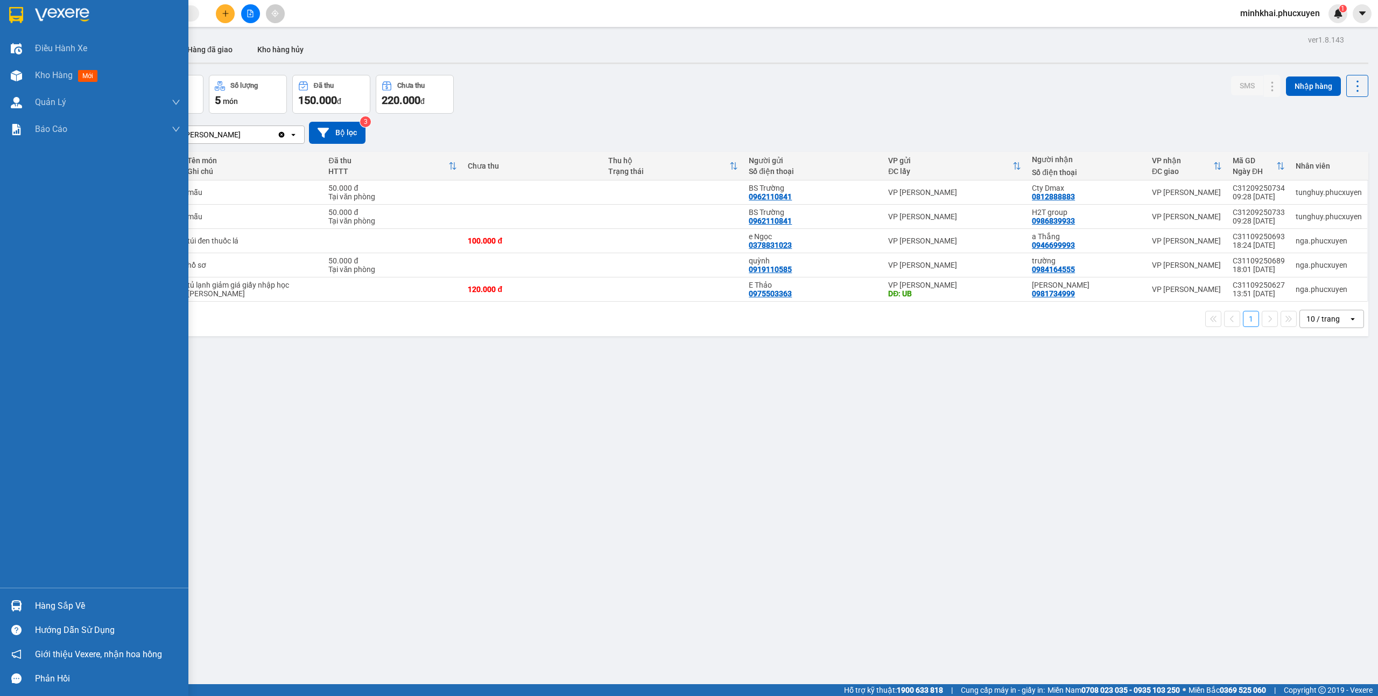
click at [13, 597] on div at bounding box center [16, 605] width 19 height 19
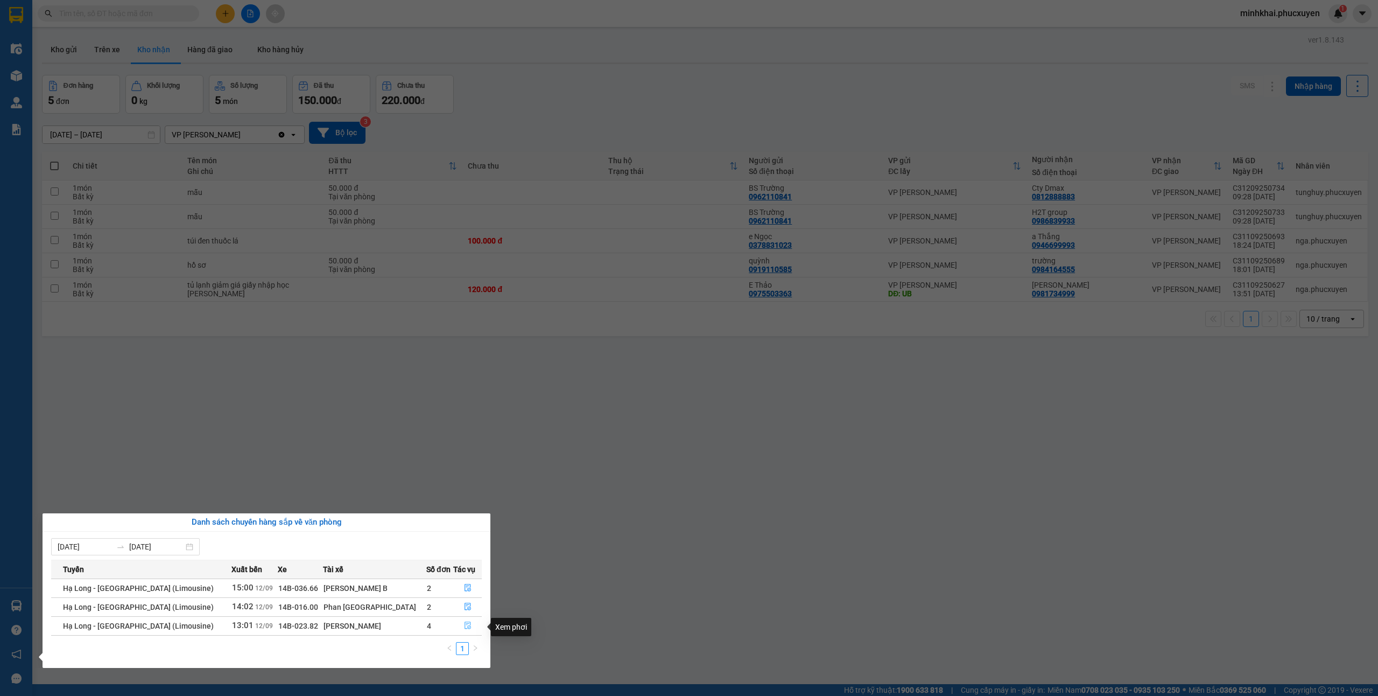
click at [464, 628] on icon "file-done" at bounding box center [468, 625] width 8 height 8
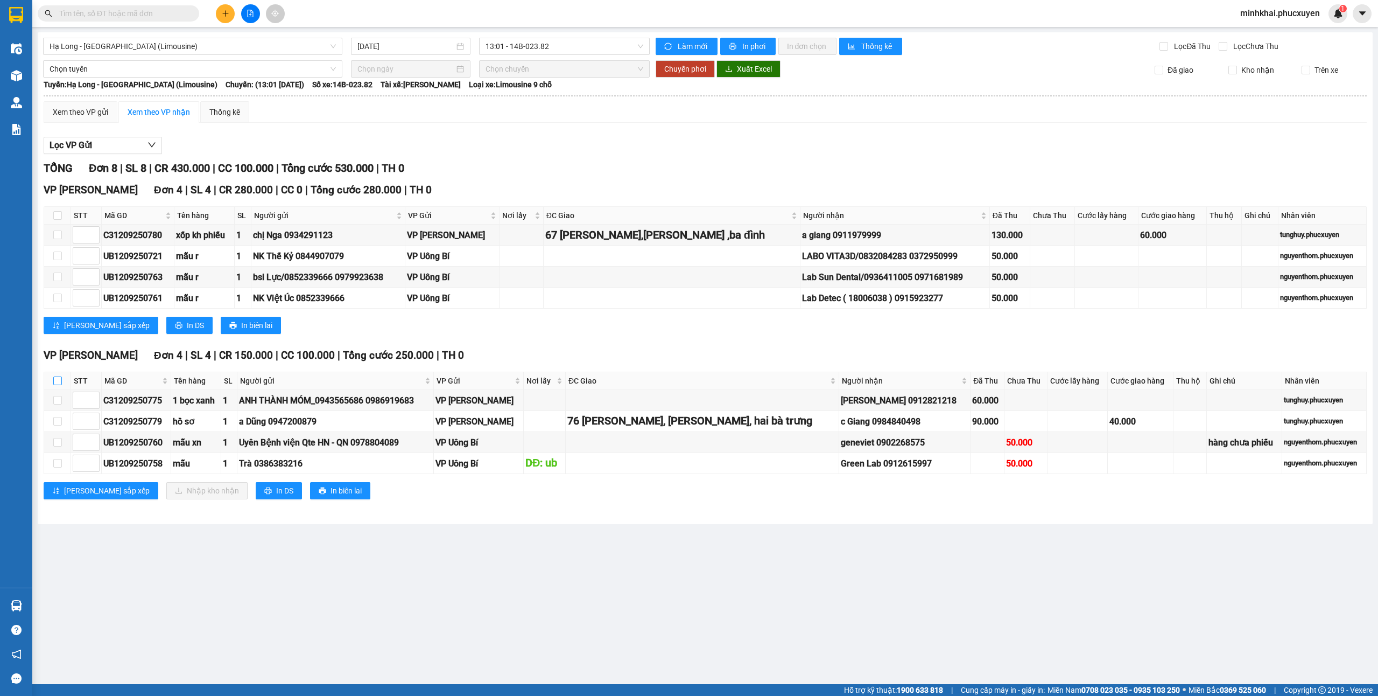
click at [58, 387] on label at bounding box center [57, 381] width 9 height 12
click at [58, 385] on input "checkbox" at bounding box center [57, 380] width 9 height 9
checkbox input "true"
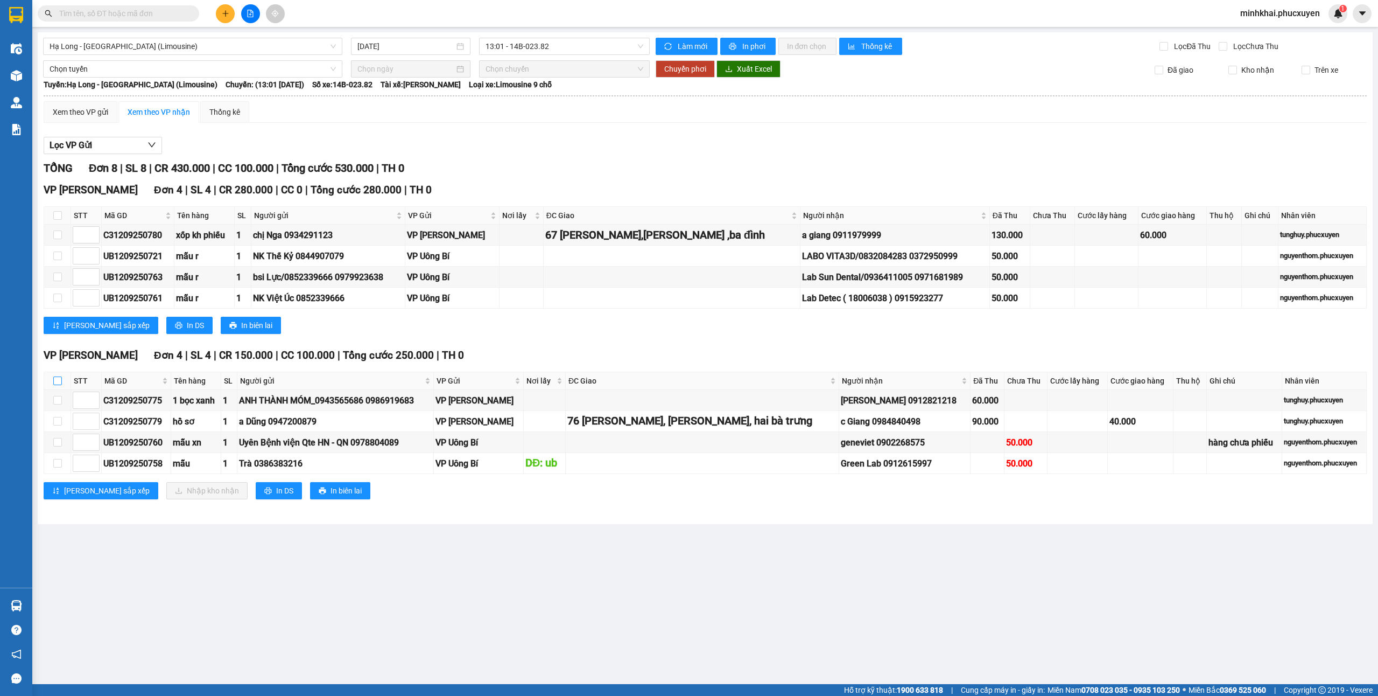
checkbox input "true"
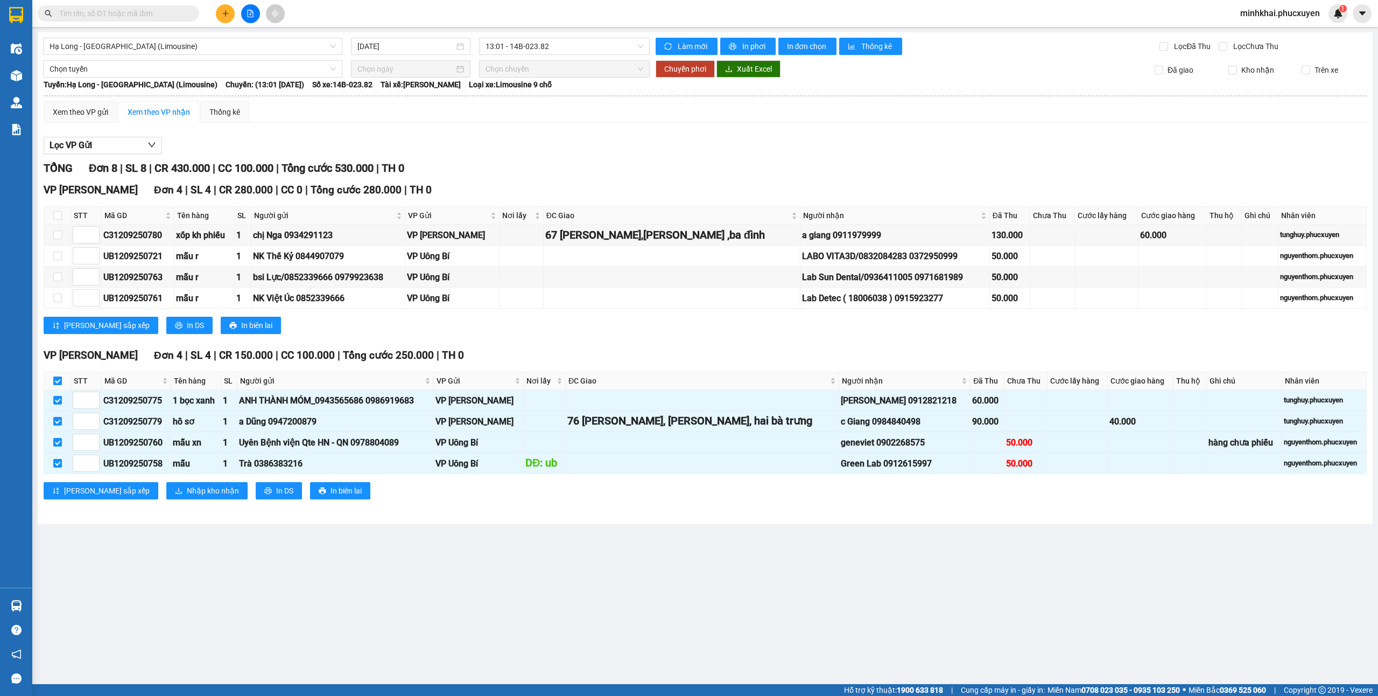
click at [54, 385] on input "checkbox" at bounding box center [57, 380] width 9 height 9
checkbox input "false"
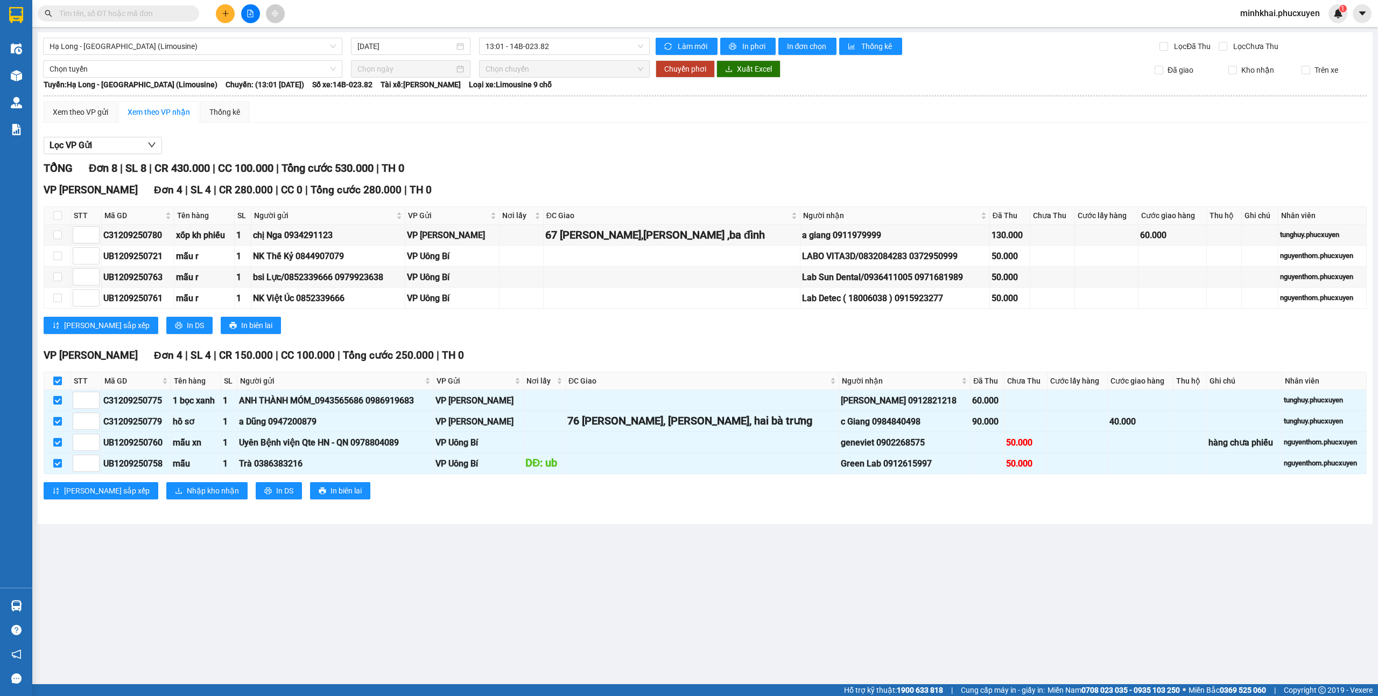
checkbox input "false"
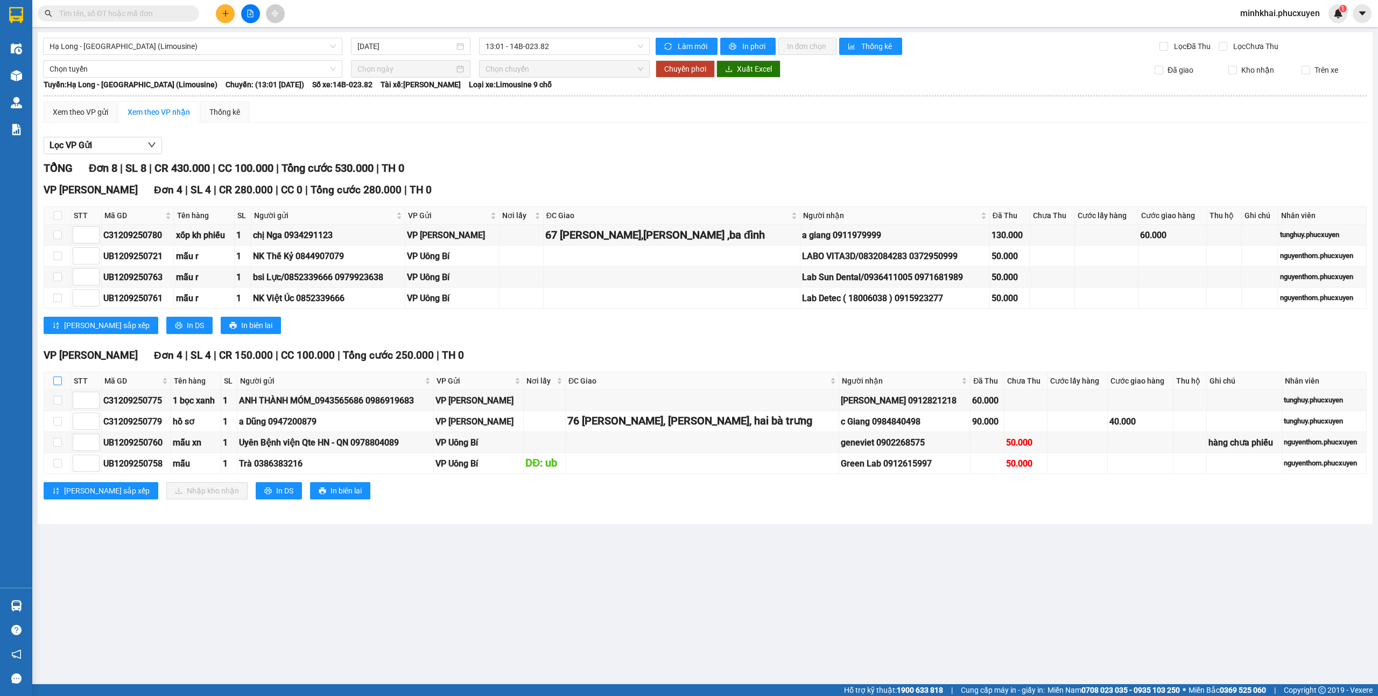
click at [54, 385] on input "checkbox" at bounding box center [57, 380] width 9 height 9
checkbox input "true"
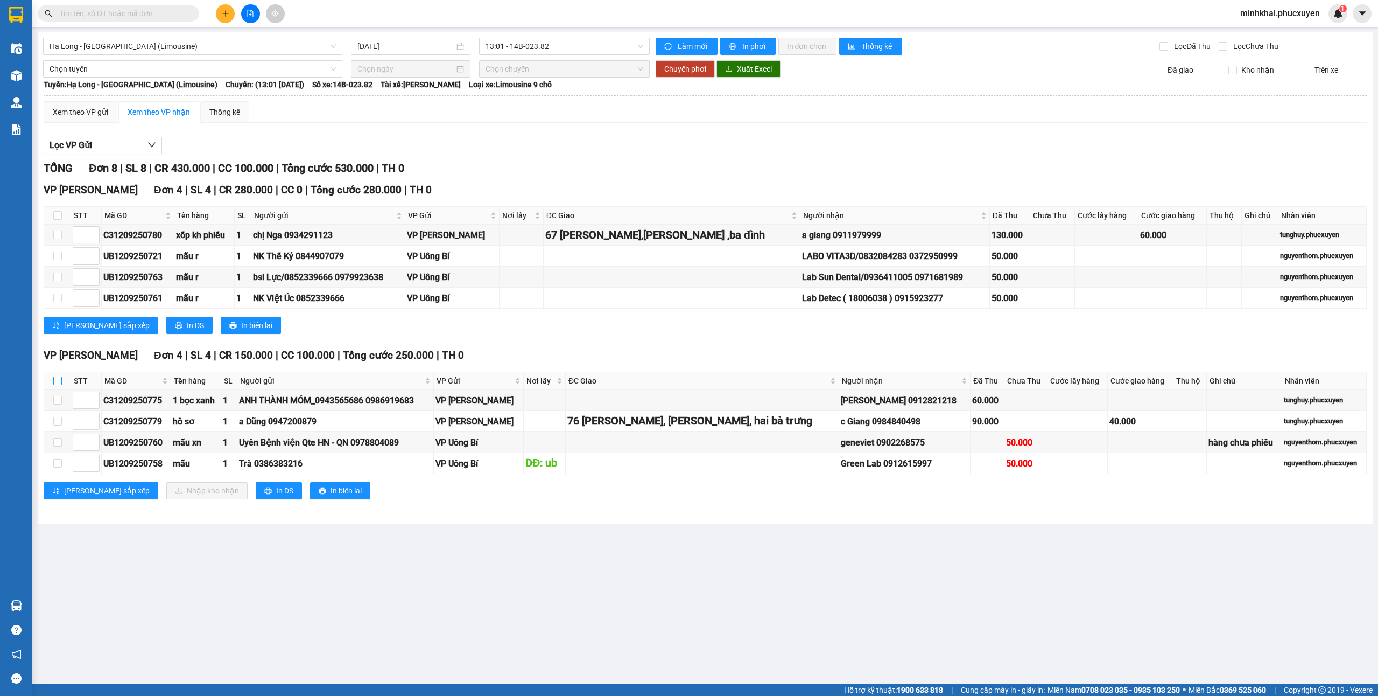
checkbox input "true"
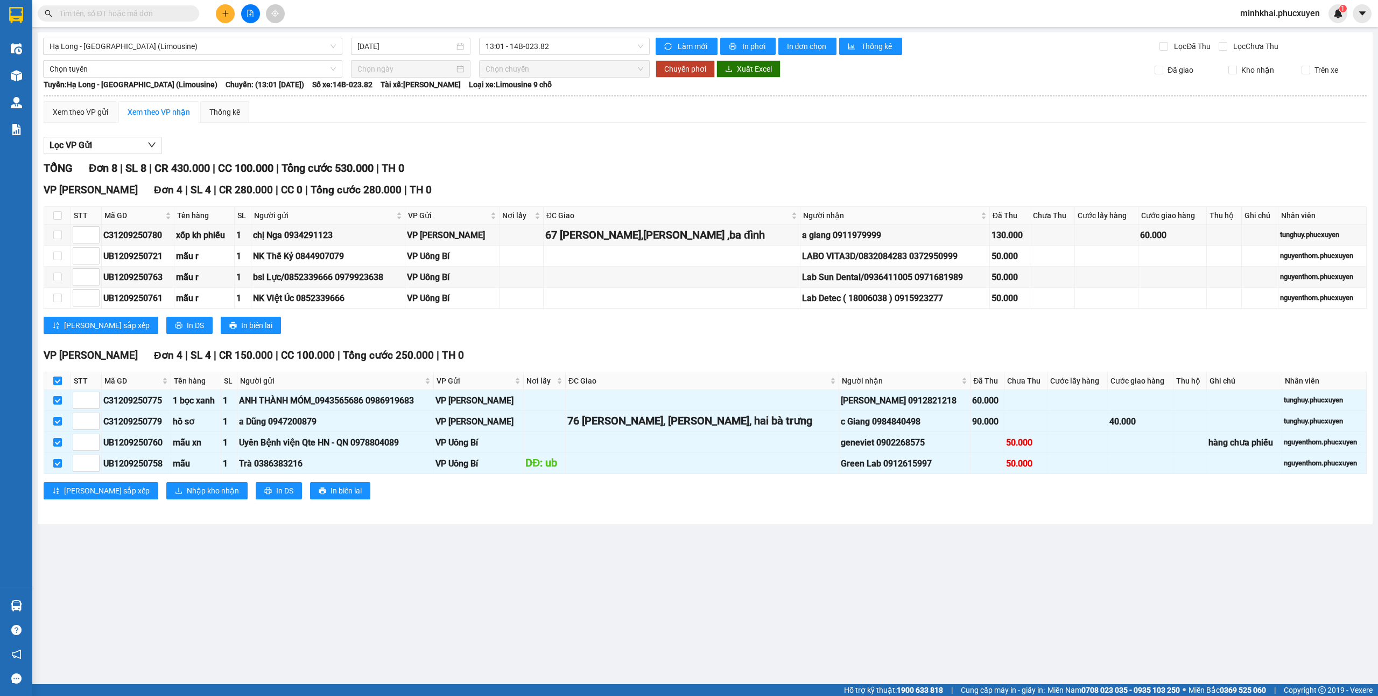
click at [54, 385] on input "checkbox" at bounding box center [57, 380] width 9 height 9
checkbox input "false"
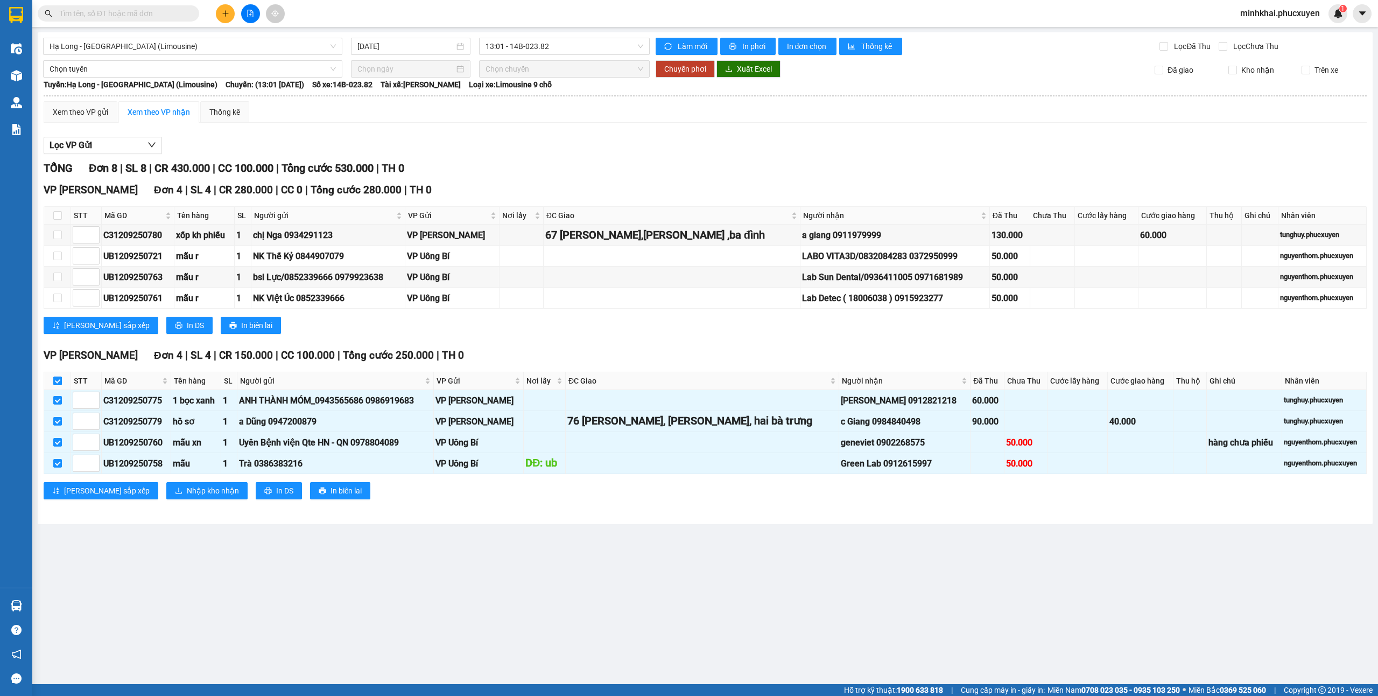
checkbox input "false"
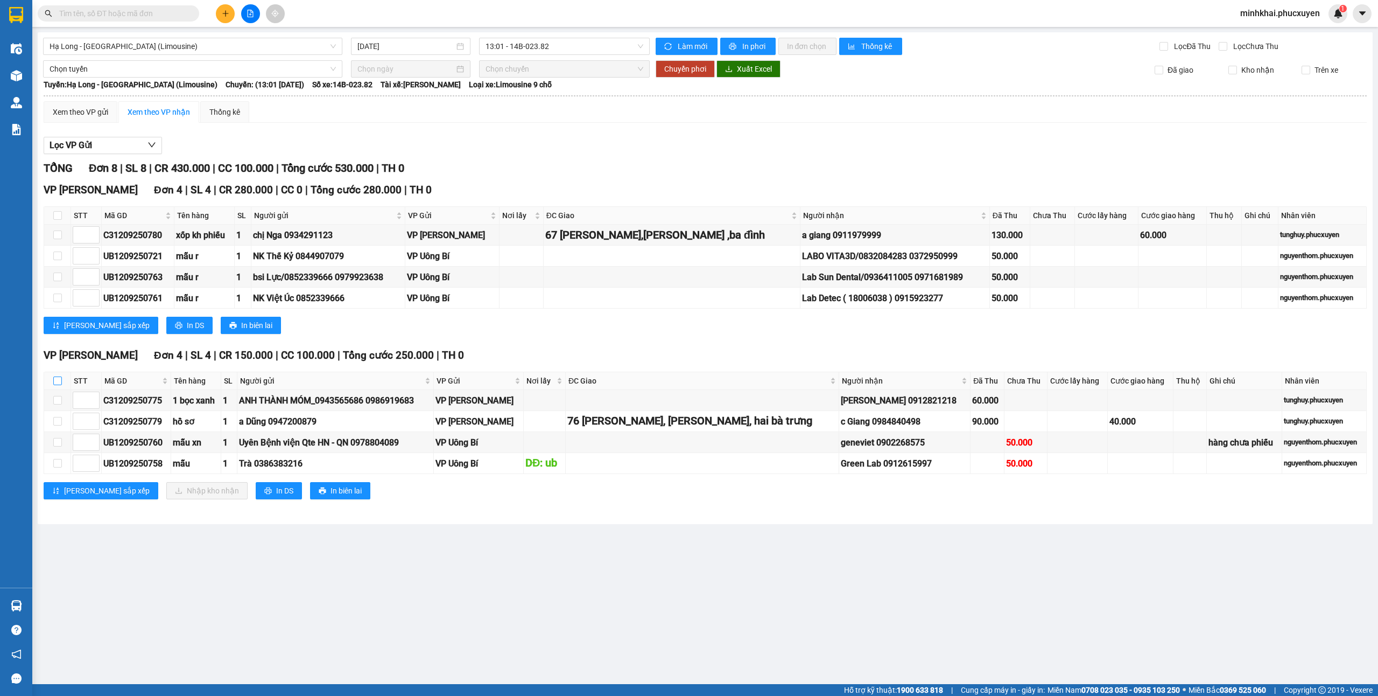
click at [54, 385] on input "checkbox" at bounding box center [57, 380] width 9 height 9
checkbox input "true"
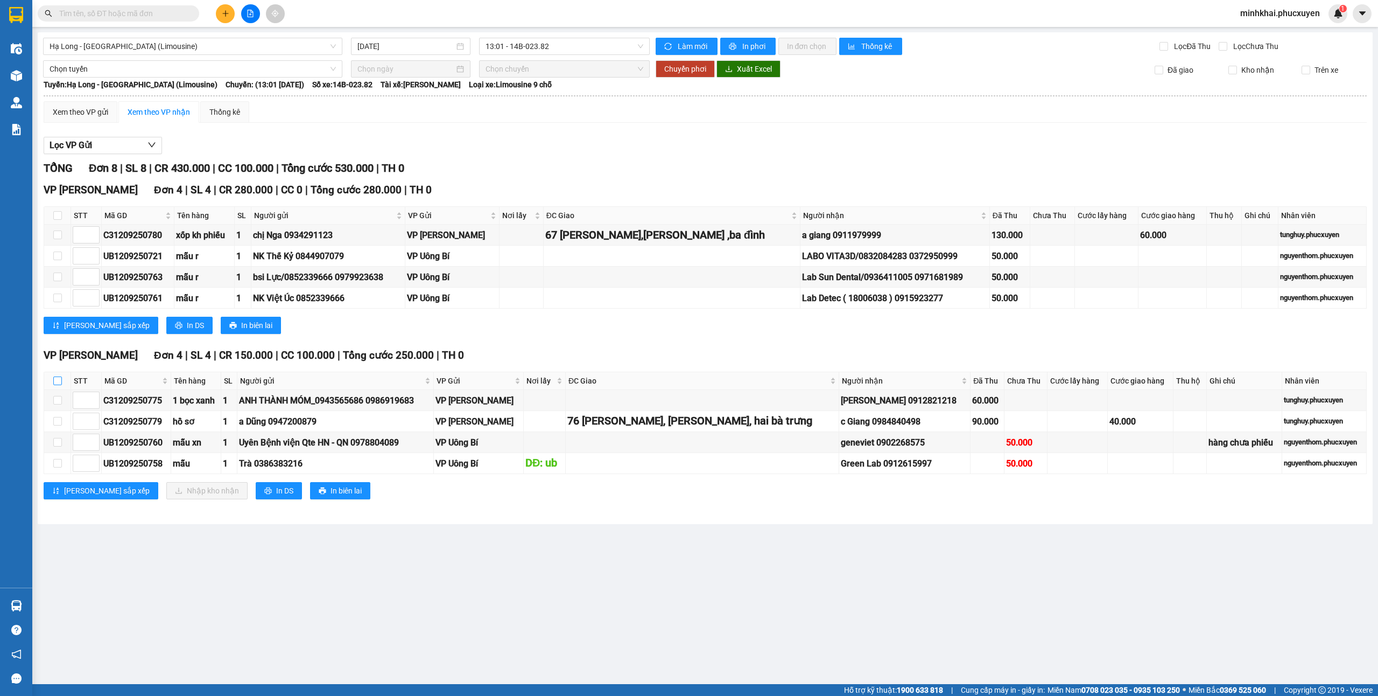
checkbox input "true"
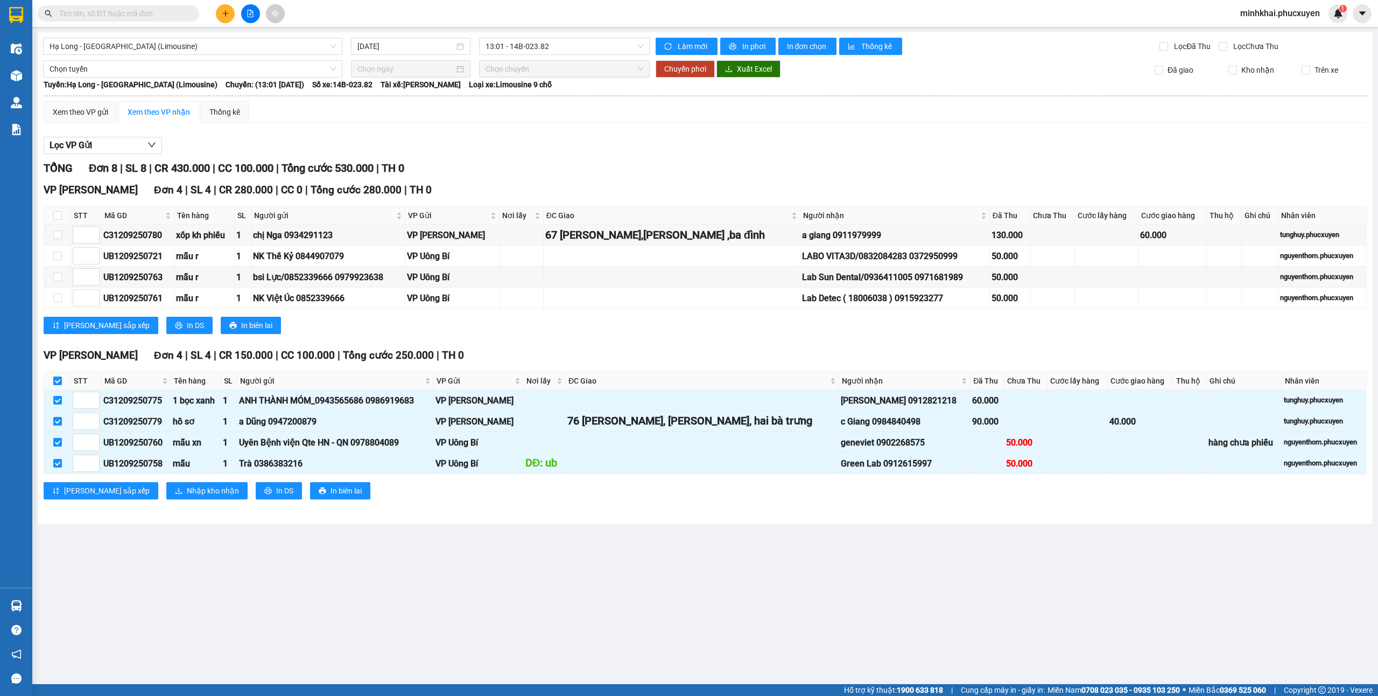
click at [54, 385] on input "checkbox" at bounding box center [57, 380] width 9 height 9
checkbox input "false"
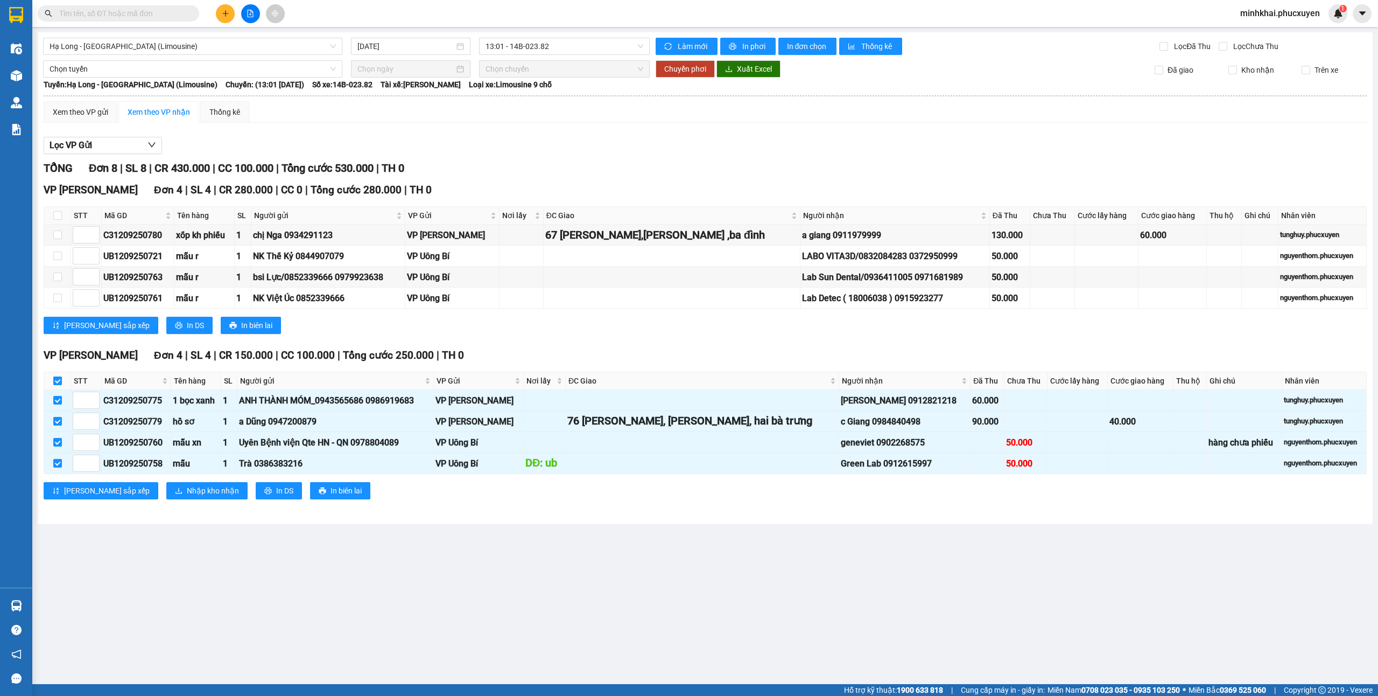
checkbox input "false"
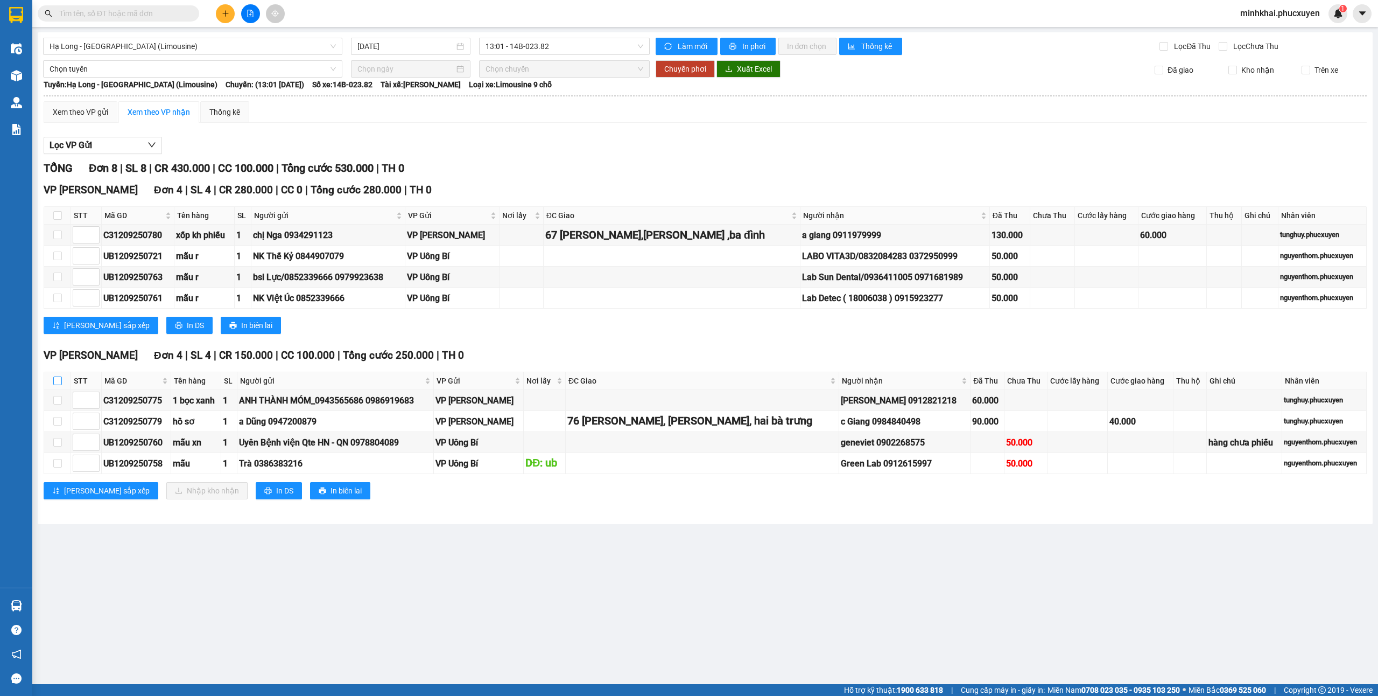
click at [55, 381] on input "checkbox" at bounding box center [57, 380] width 9 height 9
checkbox input "true"
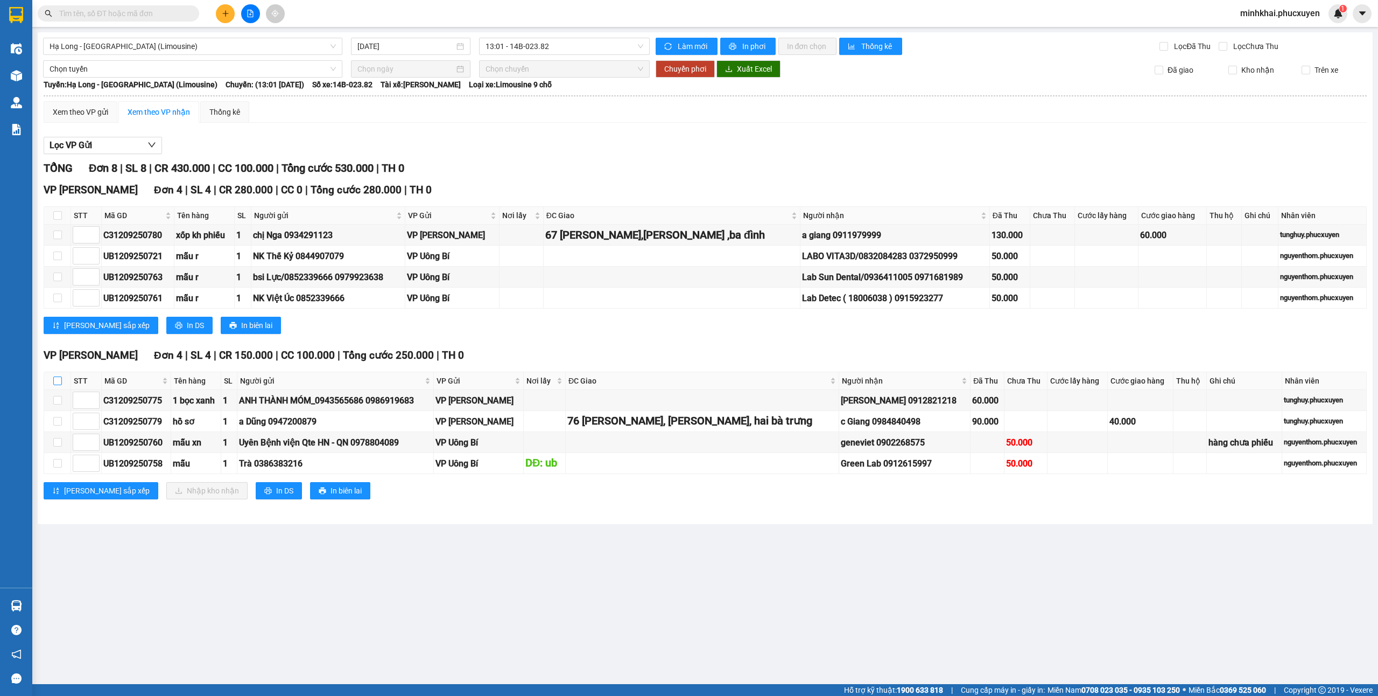
checkbox input "true"
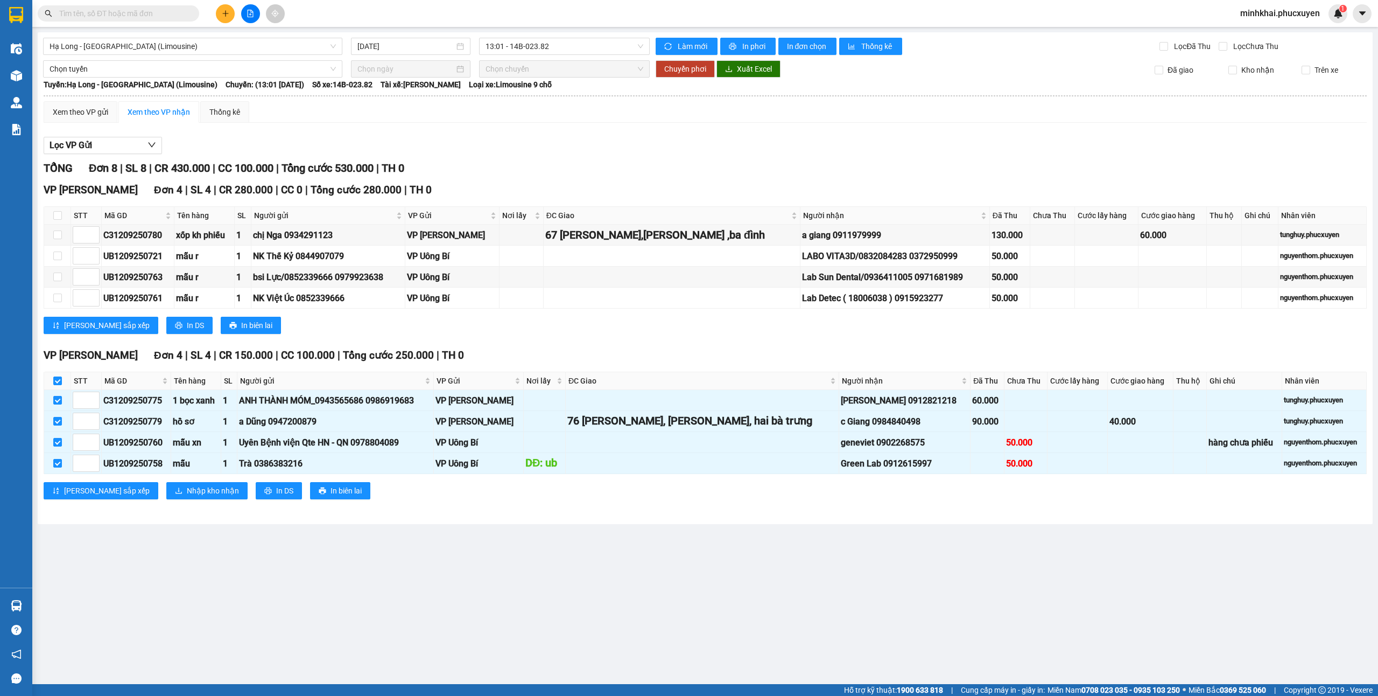
click at [221, 8] on button at bounding box center [225, 13] width 19 height 19
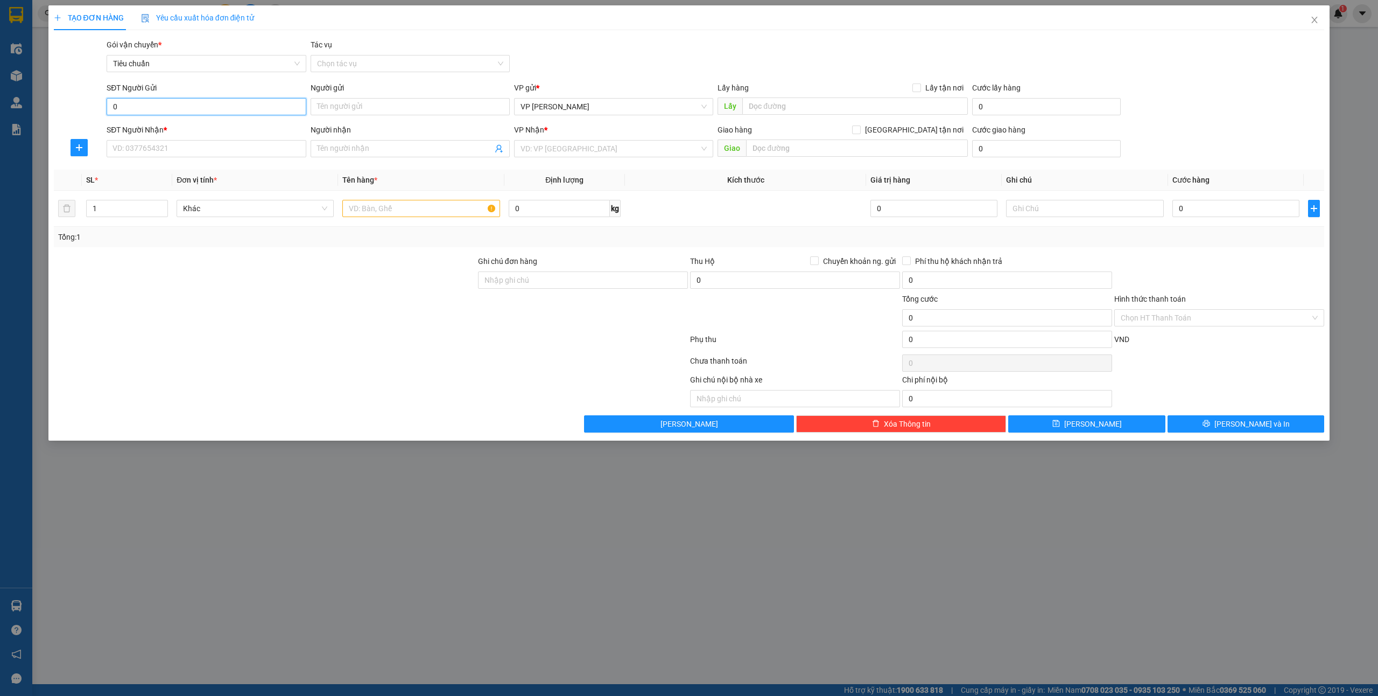
click at [230, 112] on input "0" at bounding box center [206, 106] width 199 height 17
click at [180, 128] on div "0985463261 - [PERSON_NAME]" at bounding box center [206, 129] width 186 height 12
type input "0985463261"
type input "lab [PERSON_NAME]"
type input "0985463261"
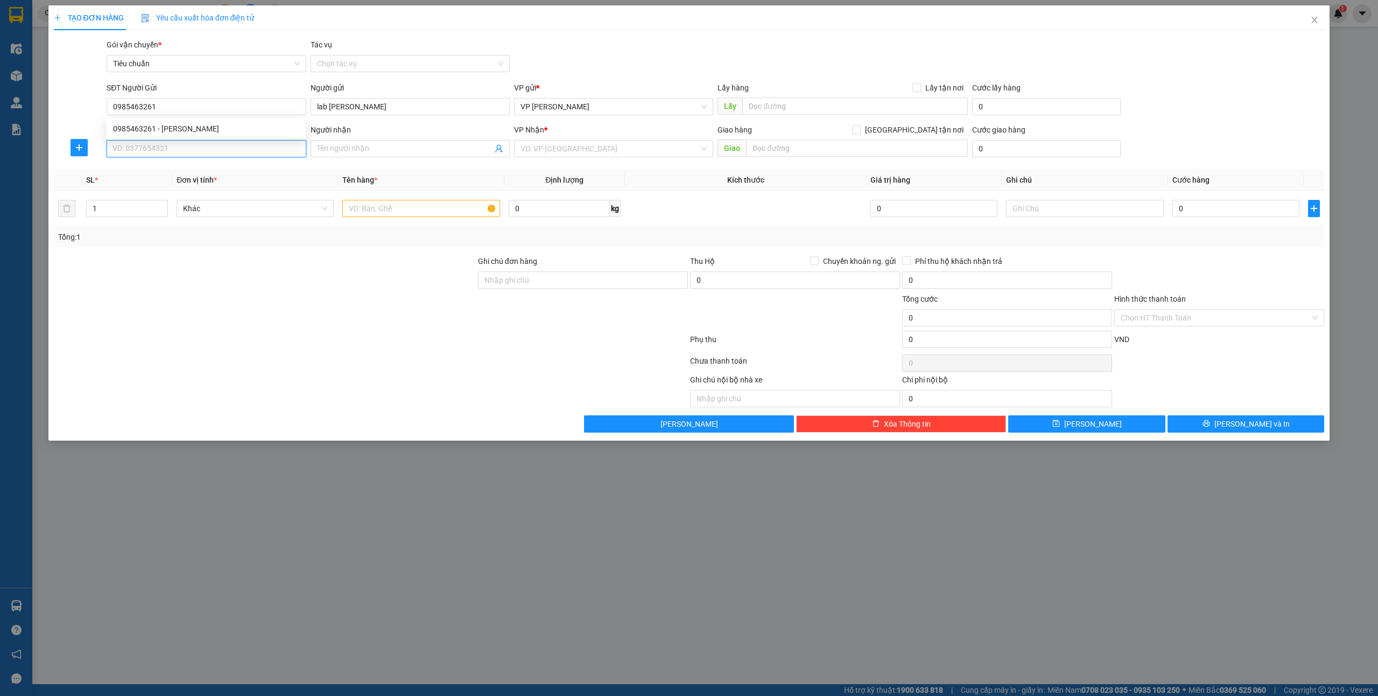
click at [186, 144] on input "SĐT Người Nhận *" at bounding box center [206, 148] width 199 height 17
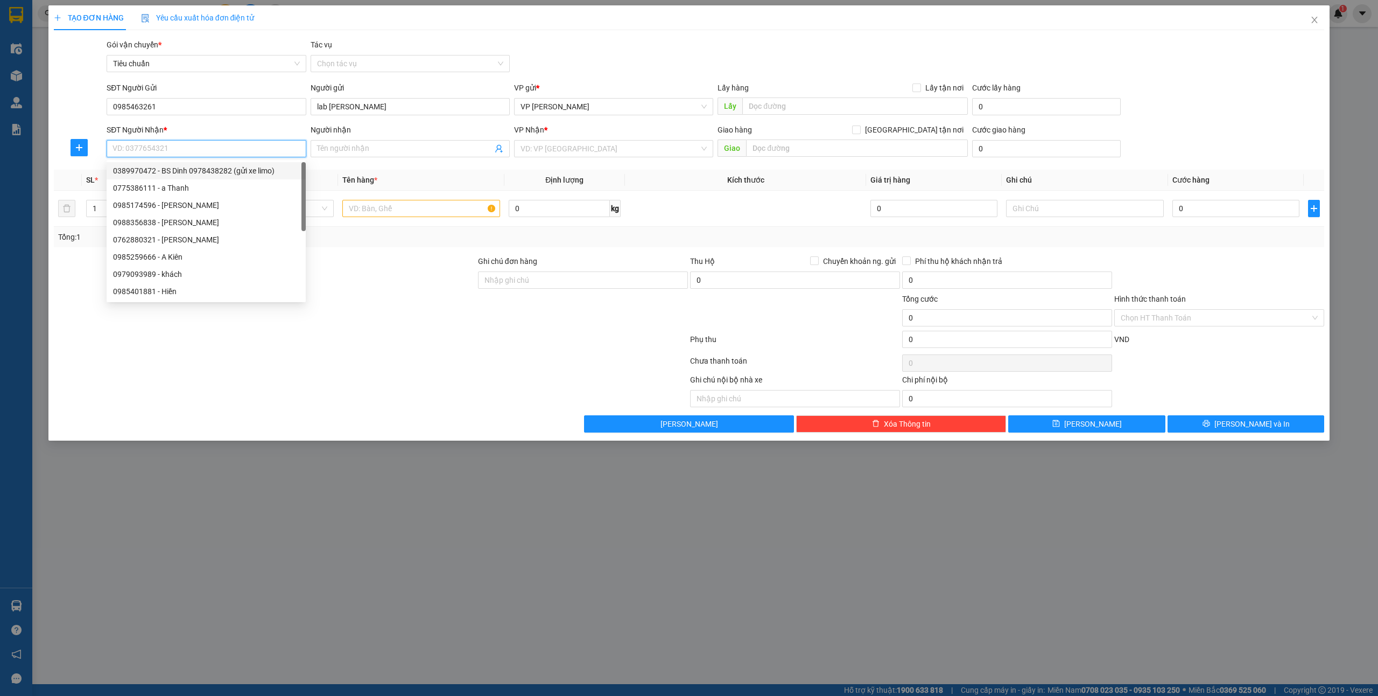
click at [201, 172] on div "0389970472 - BS Dinh 0978438282 (gửi xe limo)" at bounding box center [206, 171] width 186 height 12
type input "0389970472"
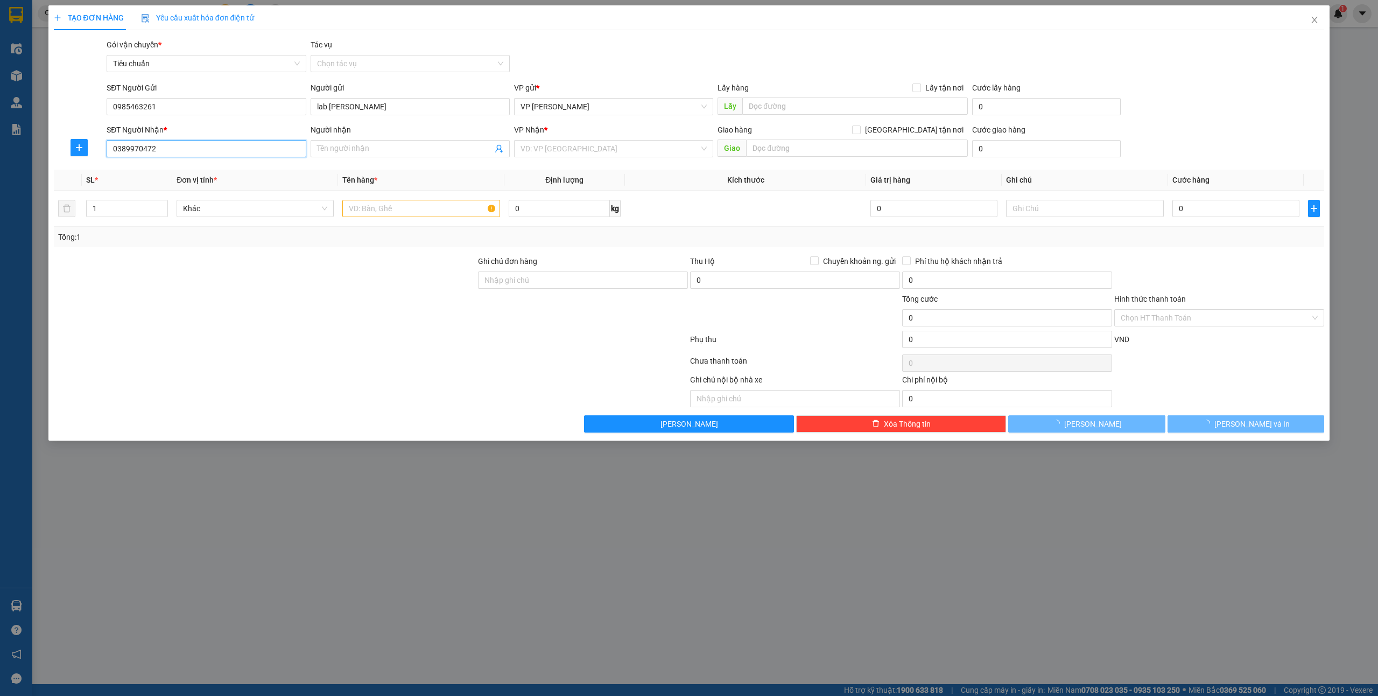
type input "BS Dinh 0978438282 (gửi xe limo)"
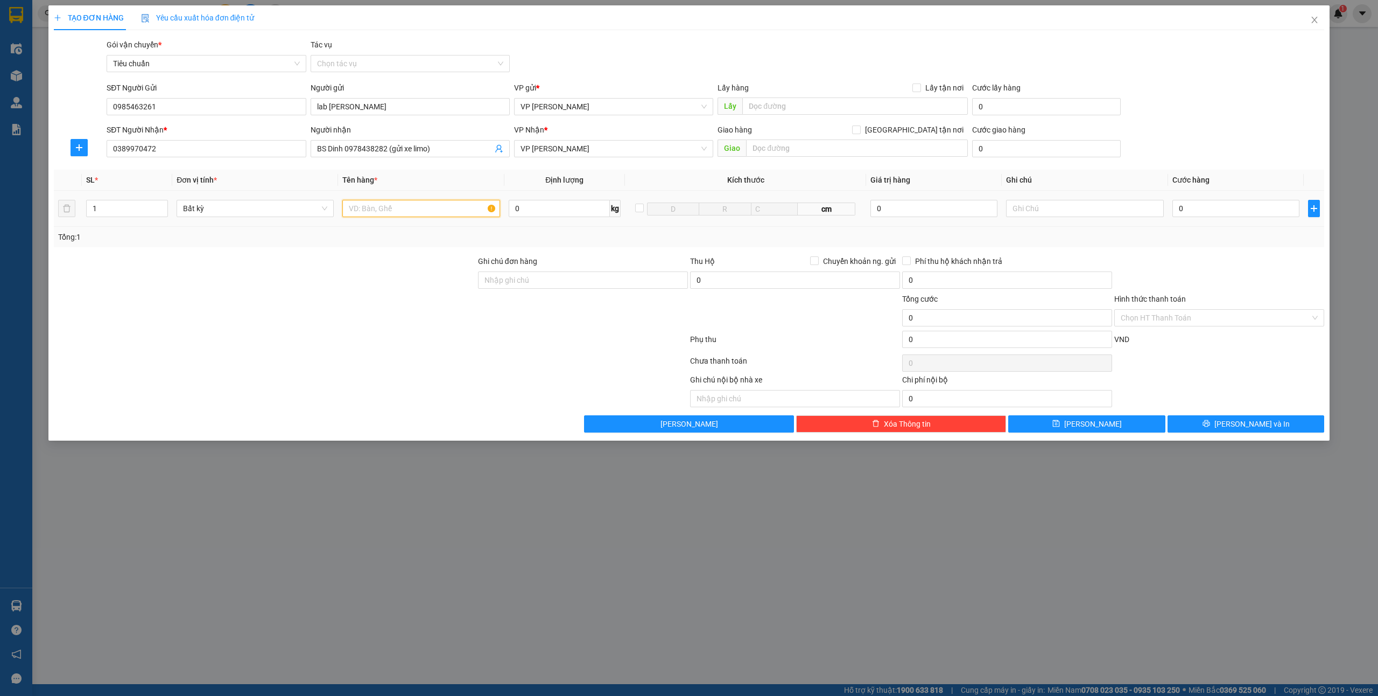
click at [388, 207] on input "text" at bounding box center [420, 208] width 157 height 17
type input "1 mẫu"
click at [1201, 207] on input "0" at bounding box center [1236, 208] width 127 height 17
type input "5"
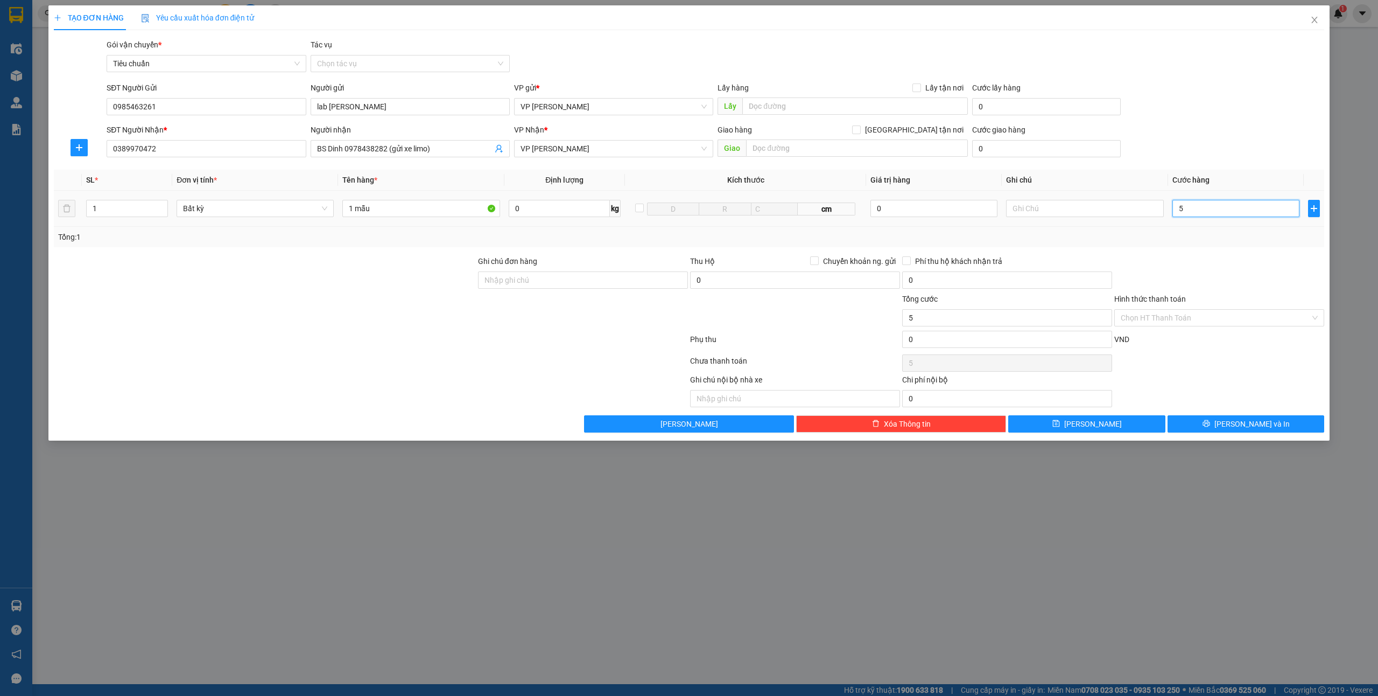
type input "5"
type input "50"
click at [1242, 421] on span "[PERSON_NAME] và In" at bounding box center [1252, 424] width 75 height 12
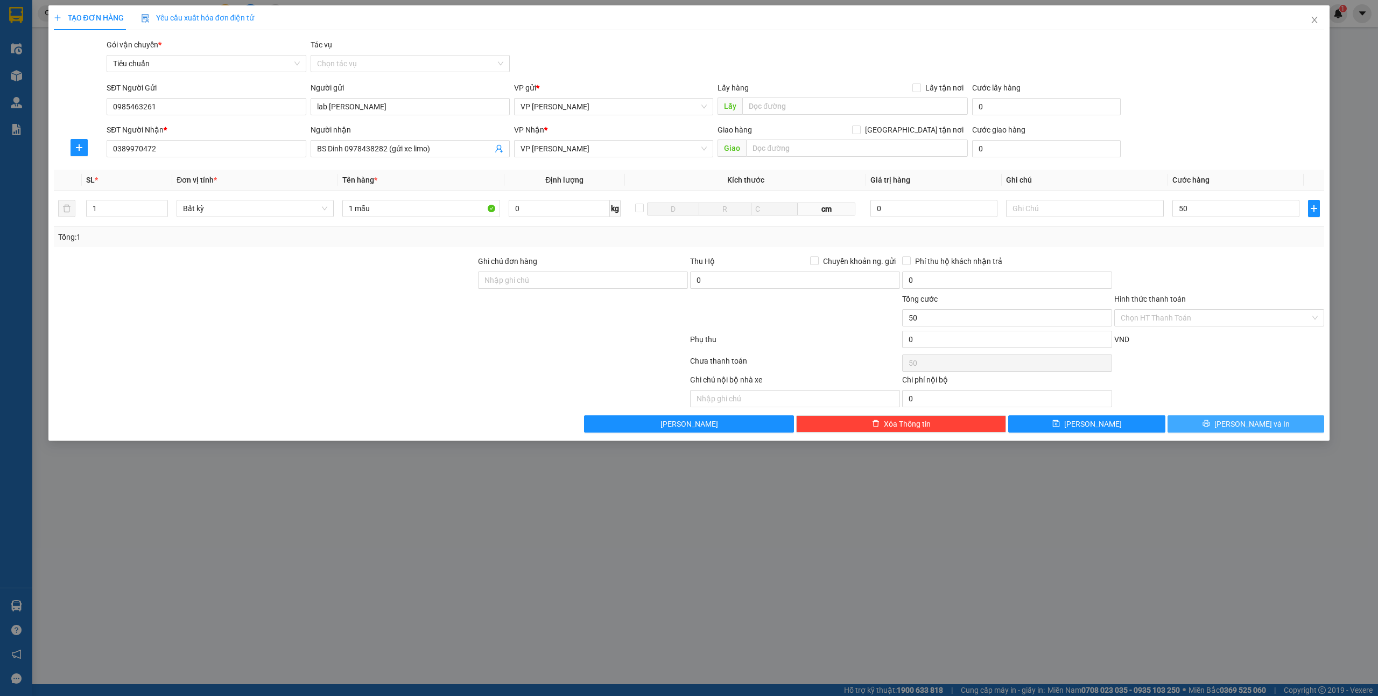
type input "50.000"
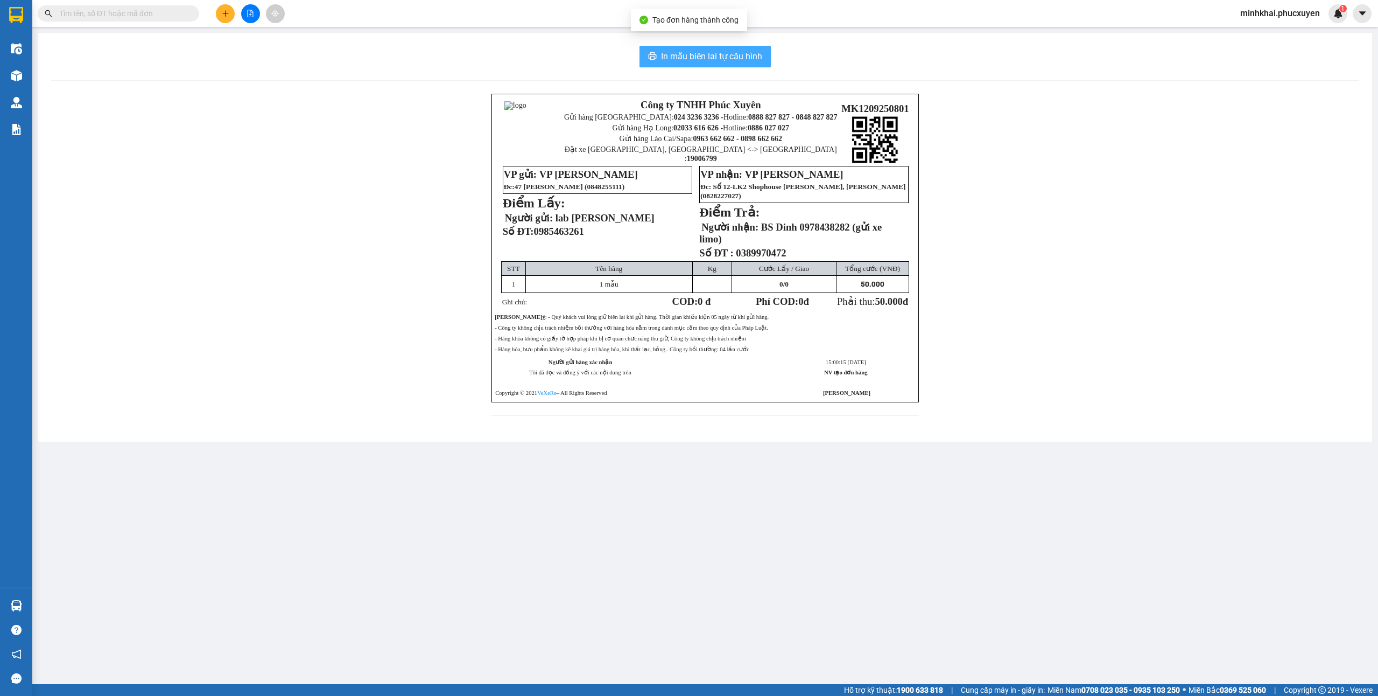
click at [727, 59] on span "In mẫu biên lai tự cấu hình" at bounding box center [711, 56] width 101 height 13
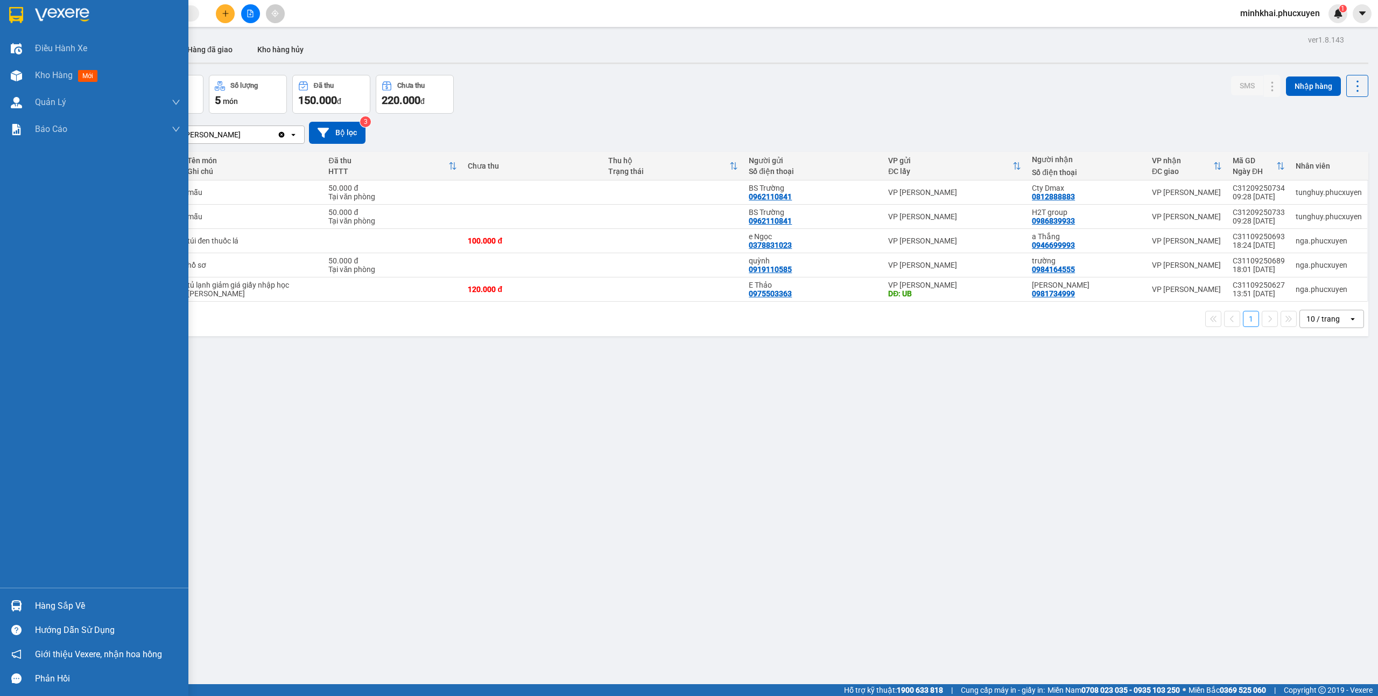
drag, startPoint x: 17, startPoint y: 603, endPoint x: 9, endPoint y: 646, distance: 43.9
click at [17, 604] on img at bounding box center [16, 605] width 11 height 11
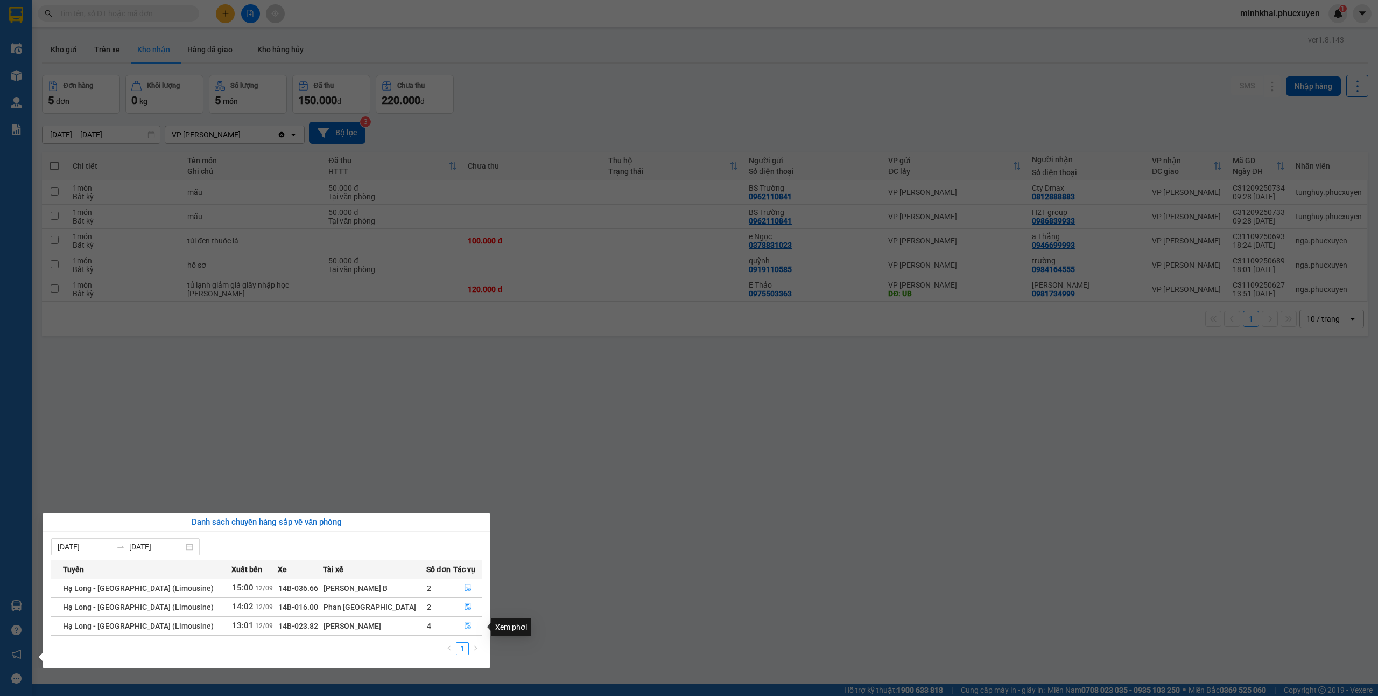
click at [459, 627] on button "button" at bounding box center [467, 625] width 27 height 17
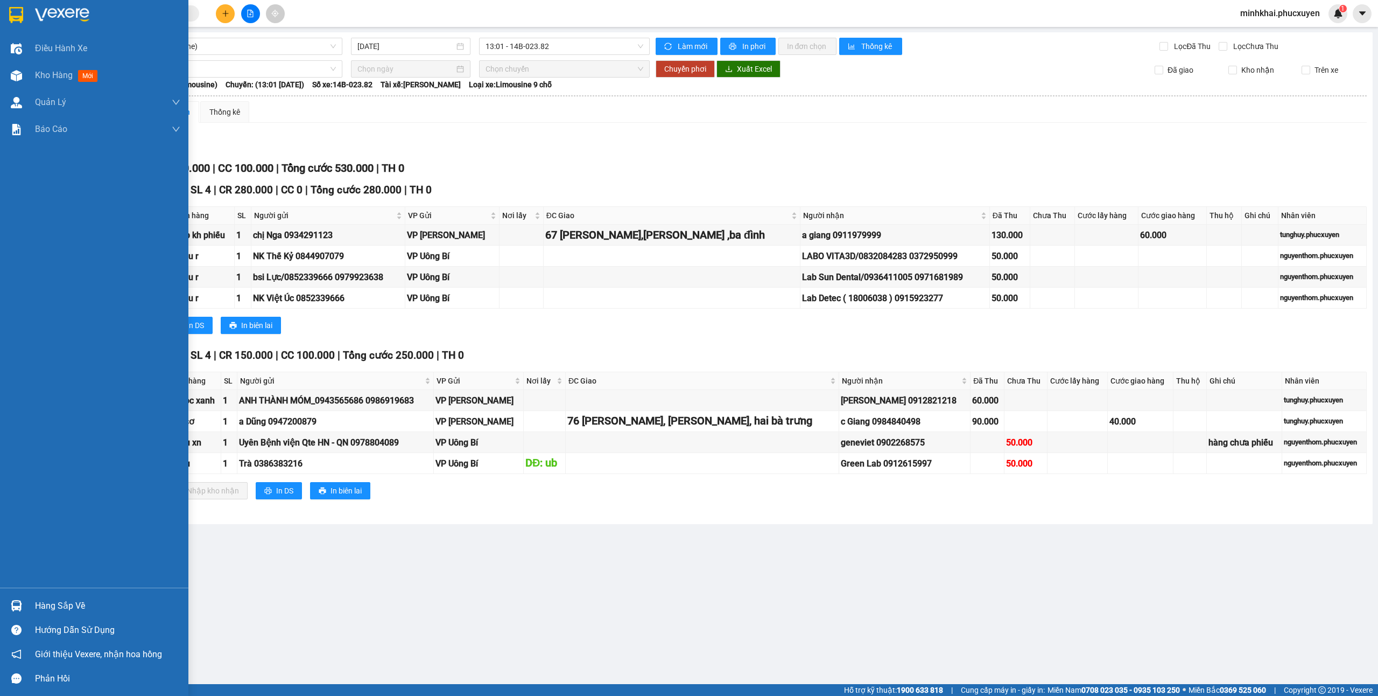
click at [9, 608] on div at bounding box center [16, 605] width 19 height 19
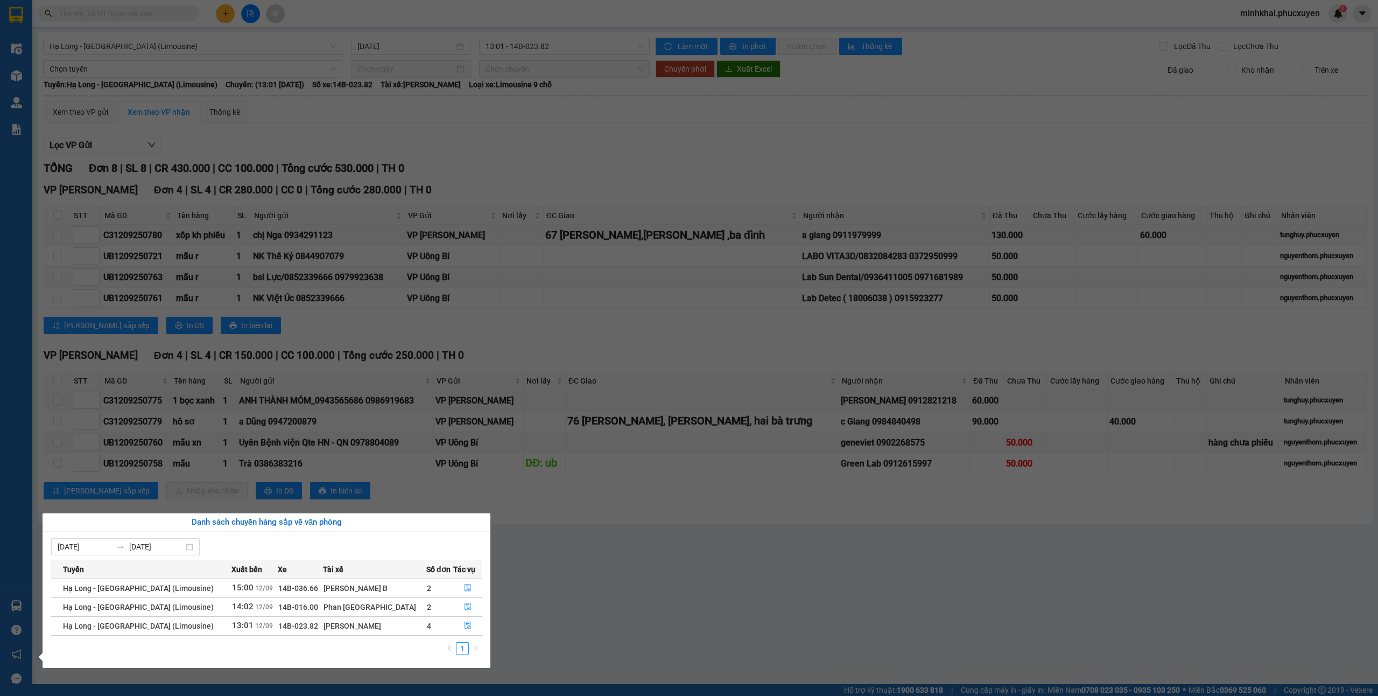
click at [955, 580] on section "Kết quả tìm kiếm ( 0 ) Bộ lọc No Data minhkhai.phucxuyen 1 Điều hành xe Kho hàn…" at bounding box center [689, 348] width 1378 height 696
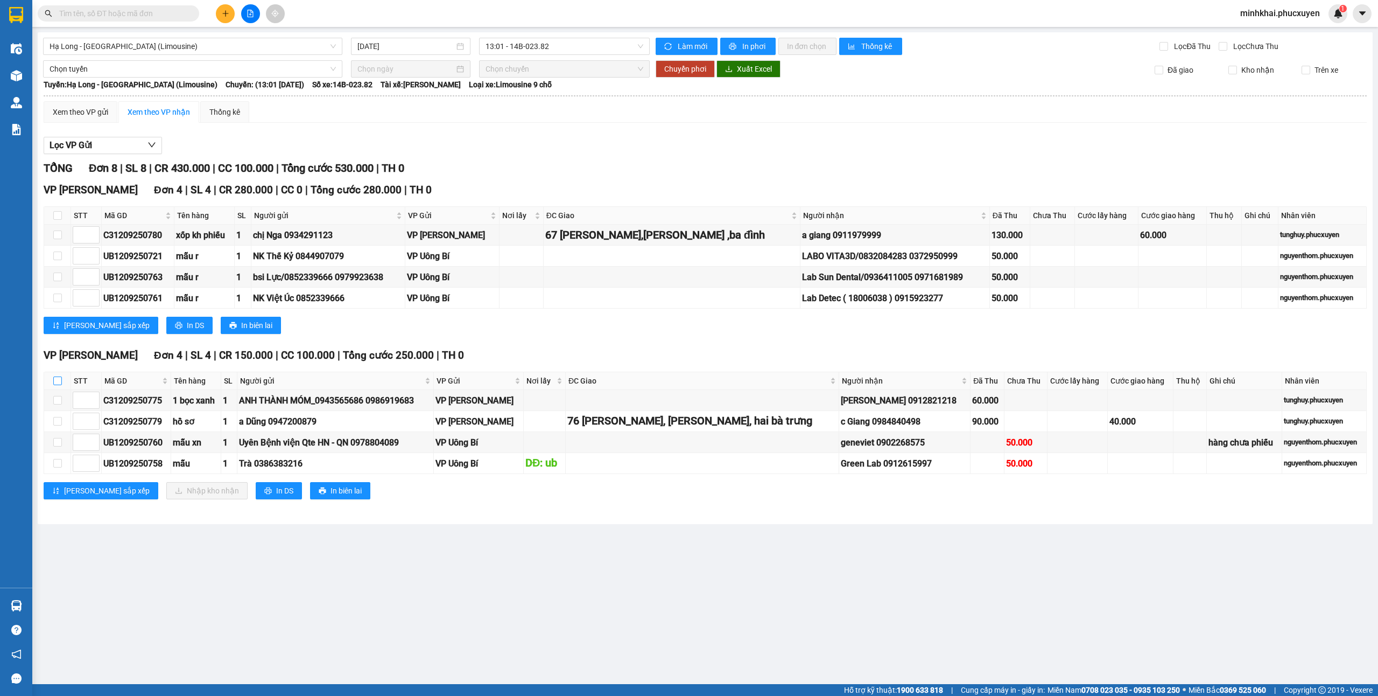
click at [55, 381] on input "checkbox" at bounding box center [57, 380] width 9 height 9
checkbox input "true"
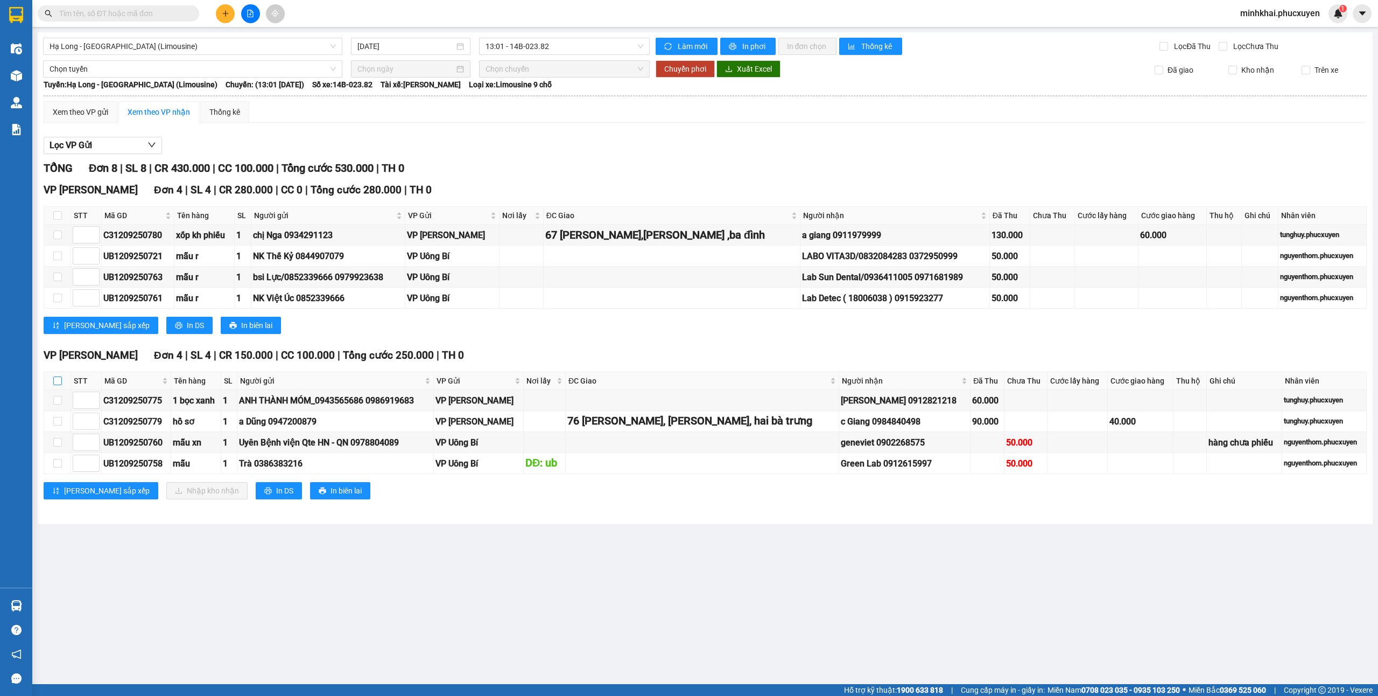
checkbox input "true"
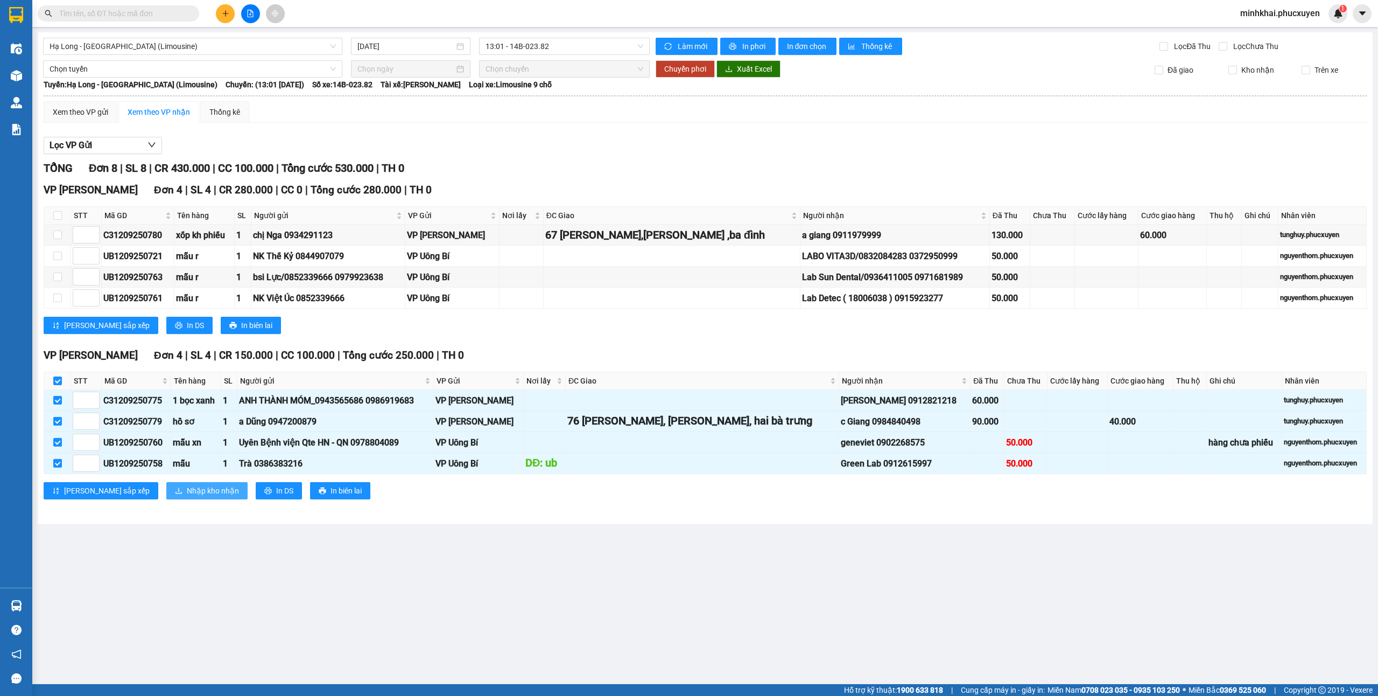
click at [187, 495] on span "Nhập kho nhận" at bounding box center [213, 491] width 52 height 12
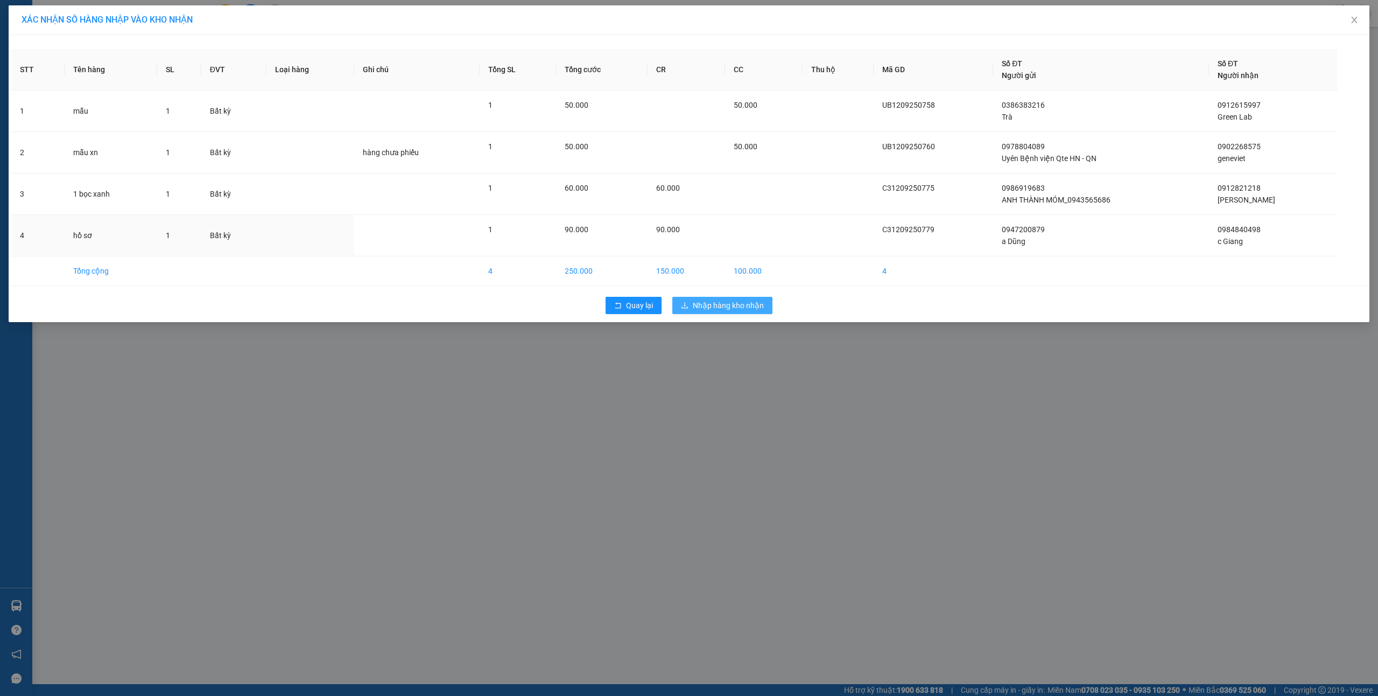
click at [713, 235] on div "90.000" at bounding box center [686, 229] width 60 height 12
click at [713, 300] on button "Nhập hàng kho nhận" at bounding box center [722, 305] width 100 height 17
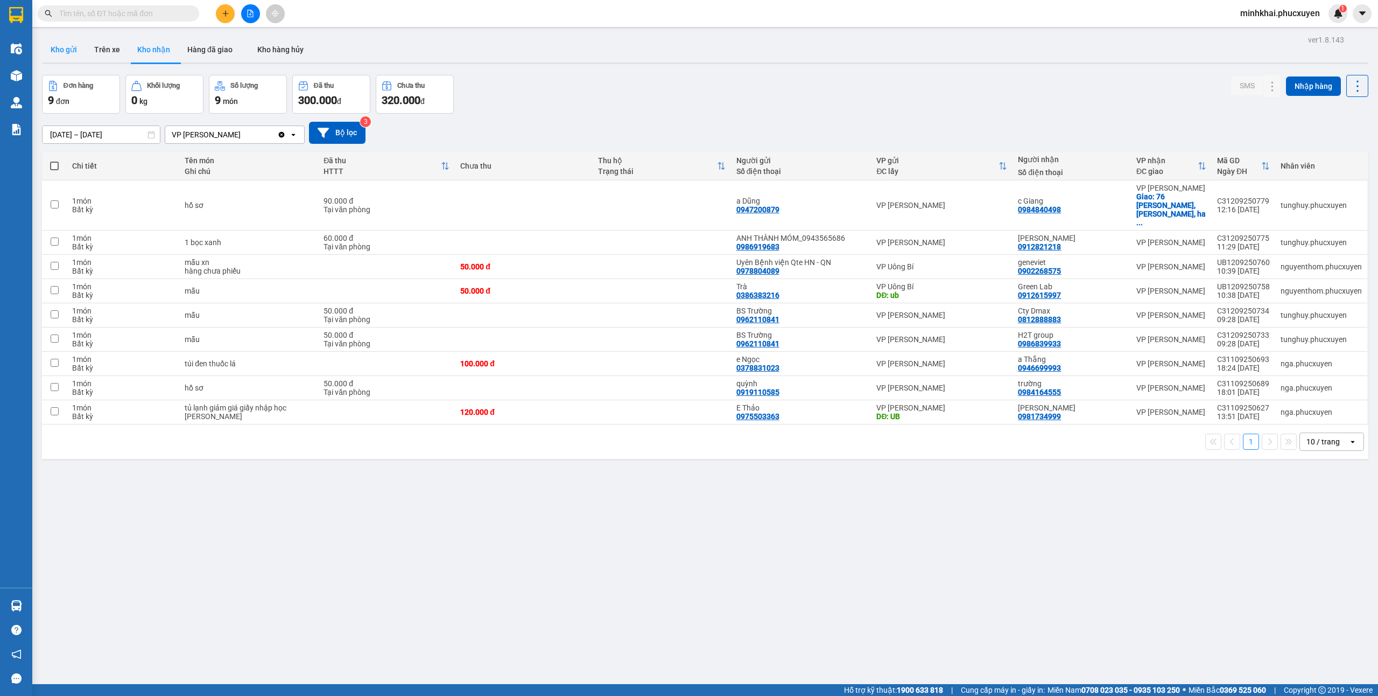
click at [50, 51] on button "Kho gửi" at bounding box center [64, 50] width 44 height 26
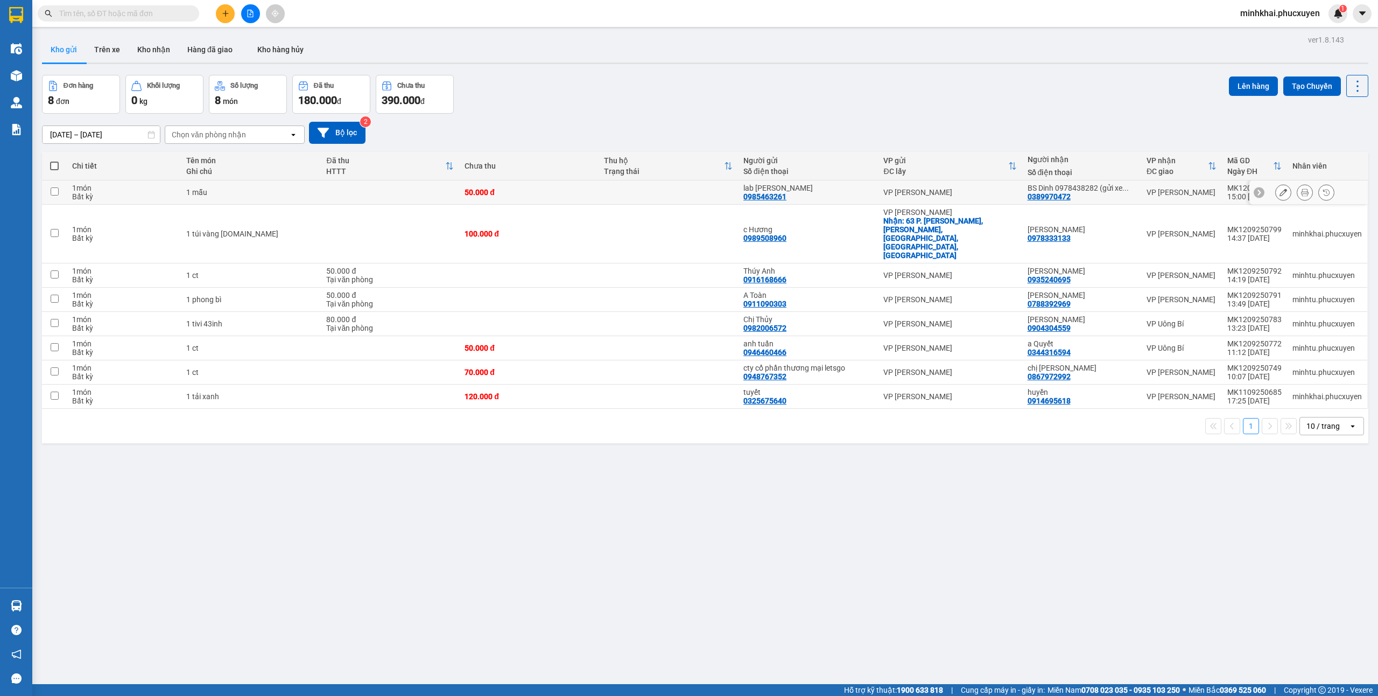
click at [59, 188] on td at bounding box center [54, 192] width 25 height 24
checkbox input "true"
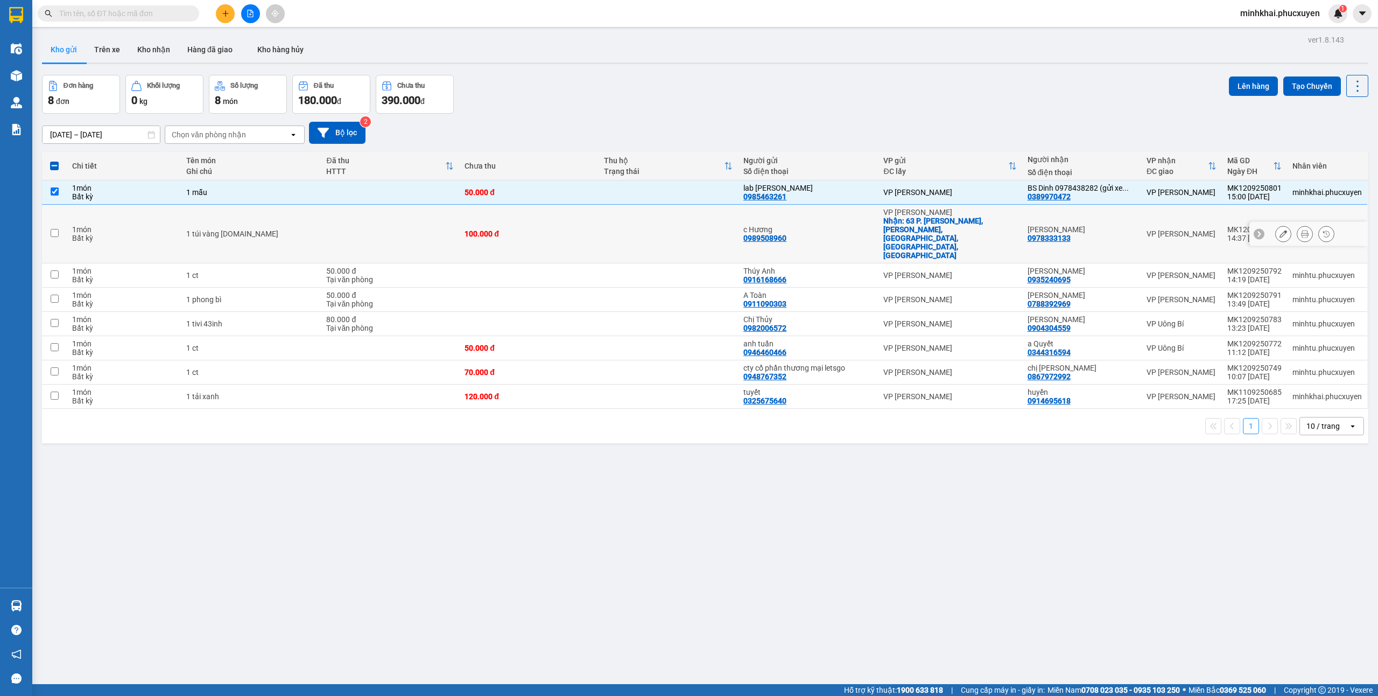
click at [54, 229] on input "checkbox" at bounding box center [55, 233] width 8 height 8
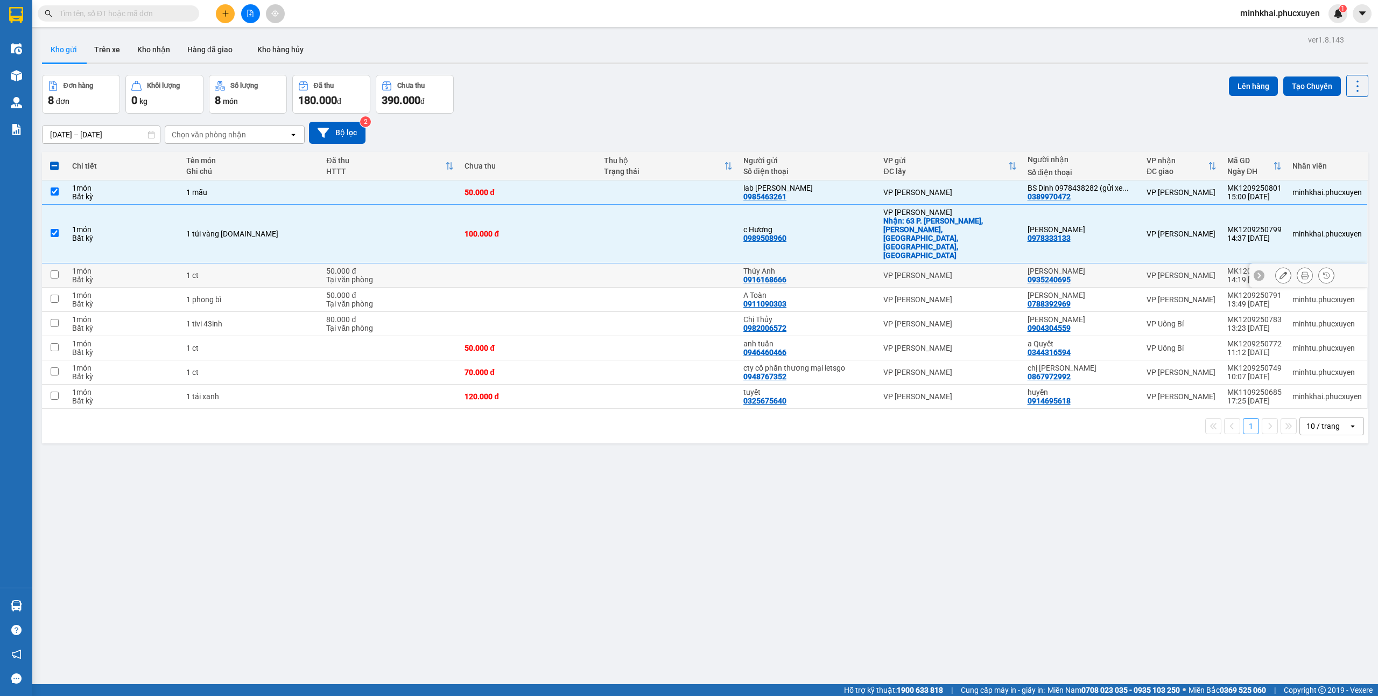
click at [55, 270] on input "checkbox" at bounding box center [55, 274] width 8 height 8
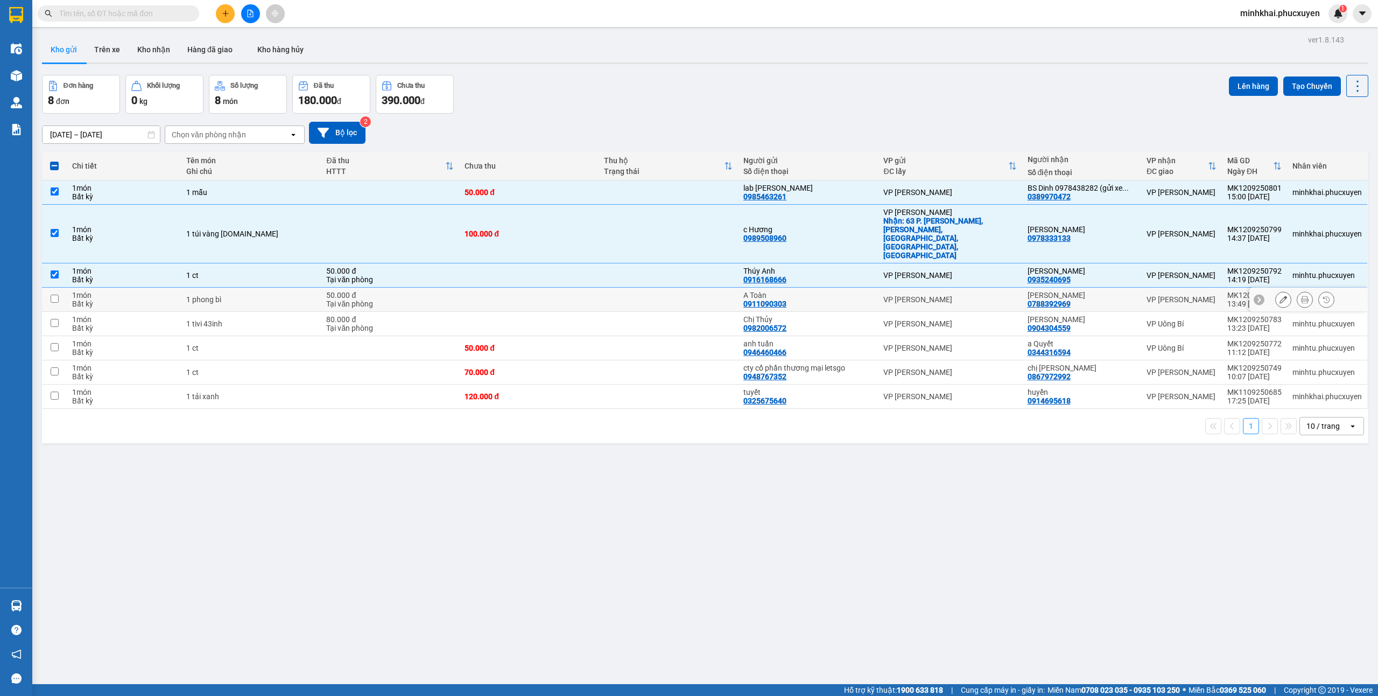
click at [57, 295] on input "checkbox" at bounding box center [55, 299] width 8 height 8
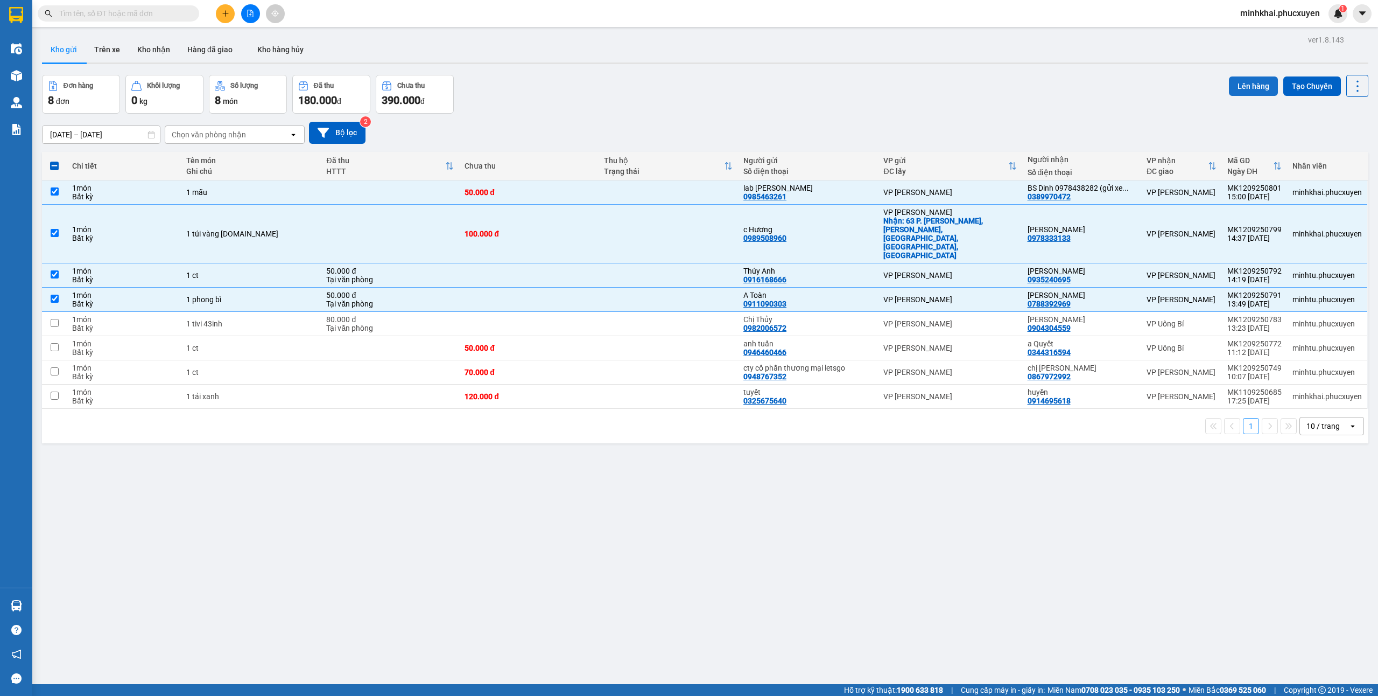
click at [1239, 87] on button "Lên hàng" at bounding box center [1253, 85] width 49 height 19
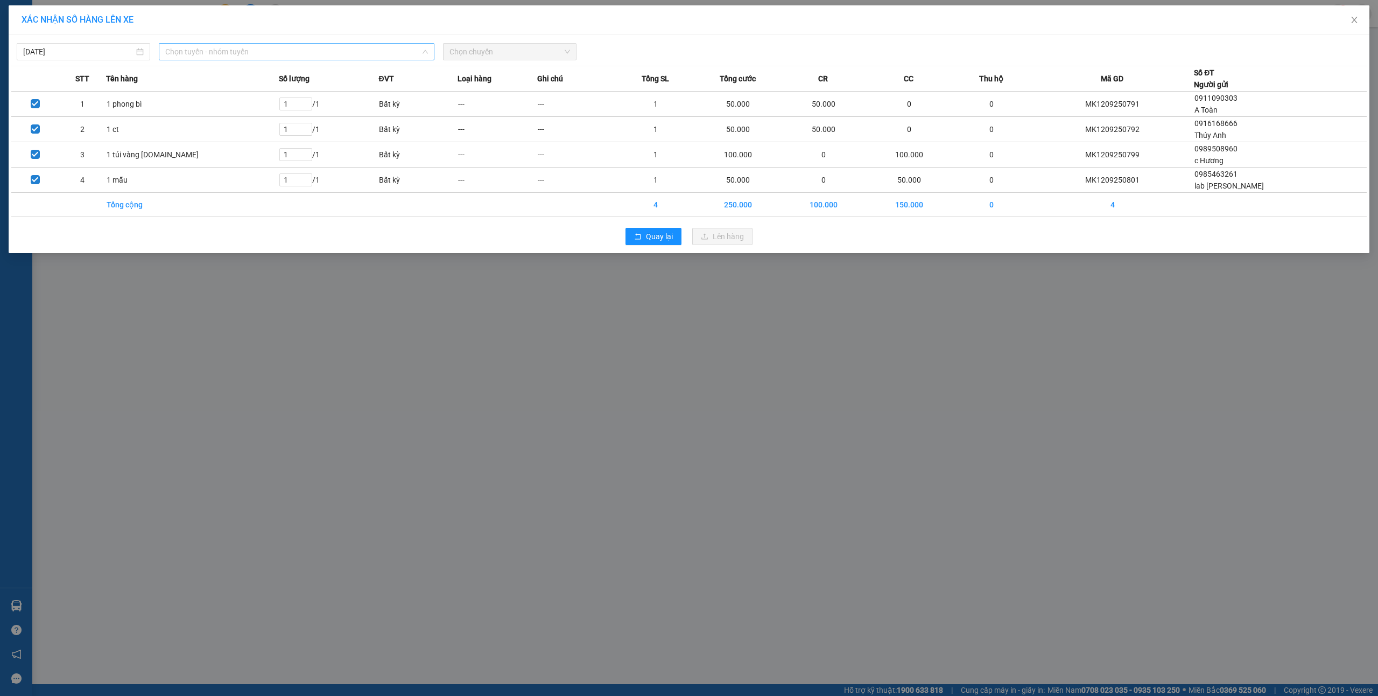
click at [350, 54] on span "Chọn tuyến - nhóm tuyến" at bounding box center [296, 52] width 263 height 16
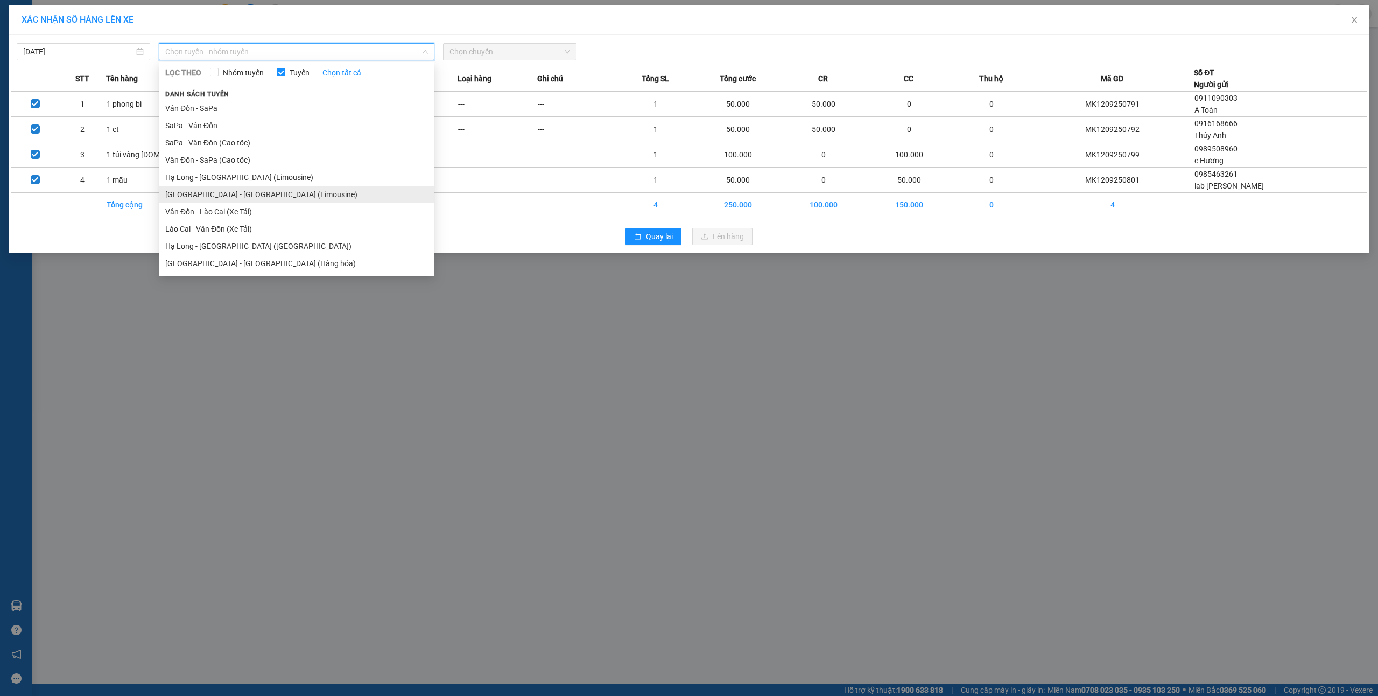
click at [278, 190] on li "[GEOGRAPHIC_DATA] - [GEOGRAPHIC_DATA] (Limousine)" at bounding box center [297, 194] width 276 height 17
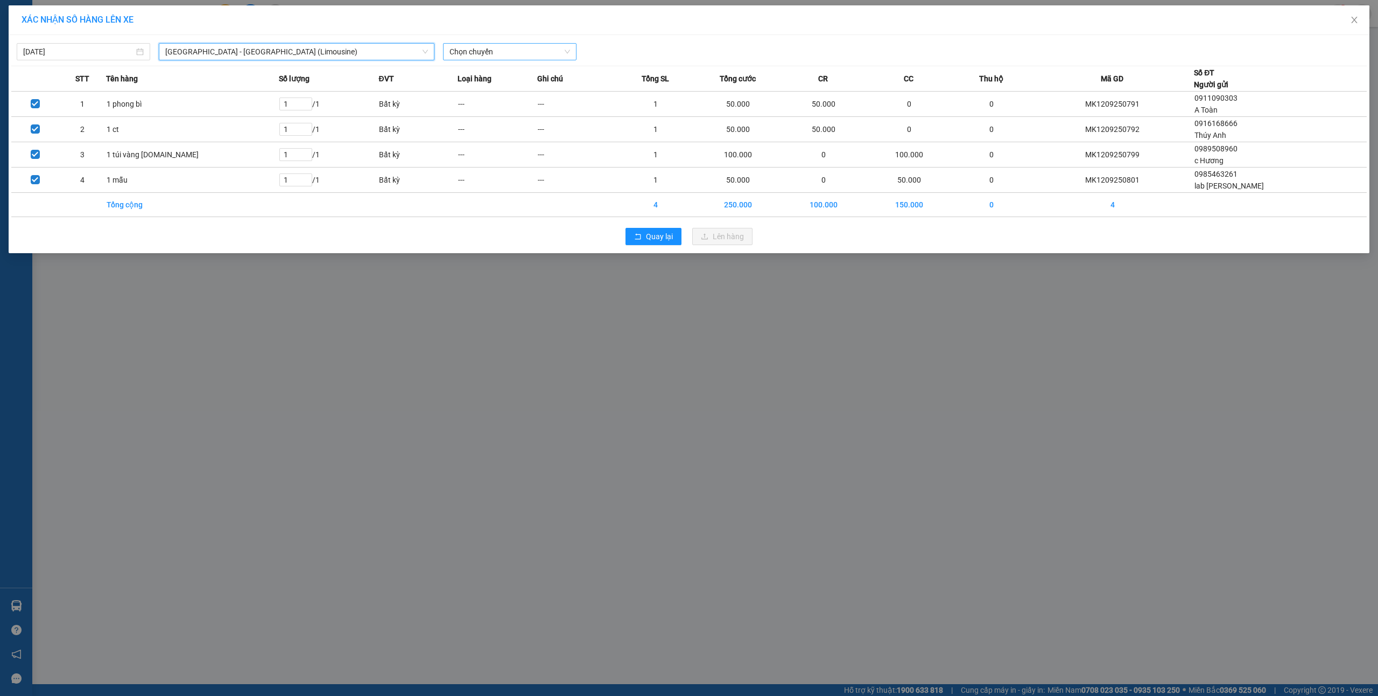
click at [504, 59] on span "Chọn chuyến" at bounding box center [510, 52] width 121 height 16
type input "238"
click at [494, 74] on div "16:01 - 14B-023.82" at bounding box center [492, 73] width 84 height 12
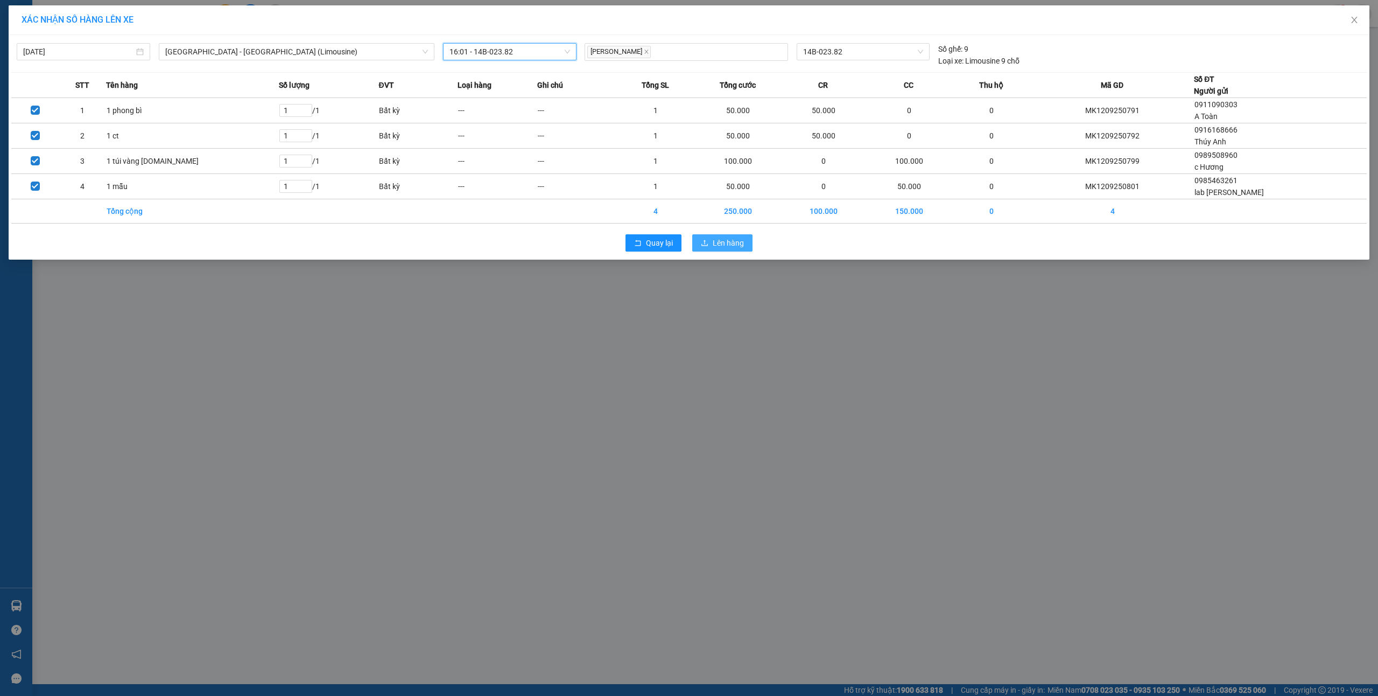
click at [720, 247] on span "Lên hàng" at bounding box center [728, 243] width 31 height 12
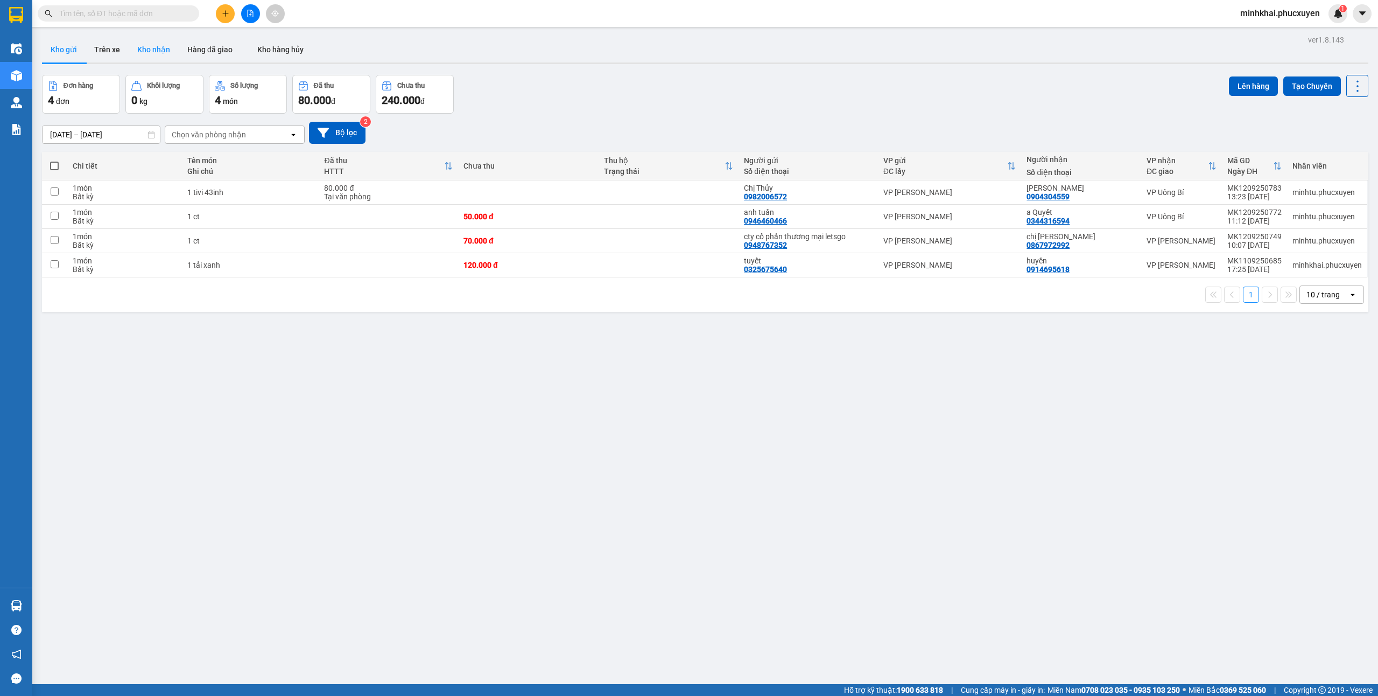
click at [145, 51] on button "Kho nhận" at bounding box center [154, 50] width 50 height 26
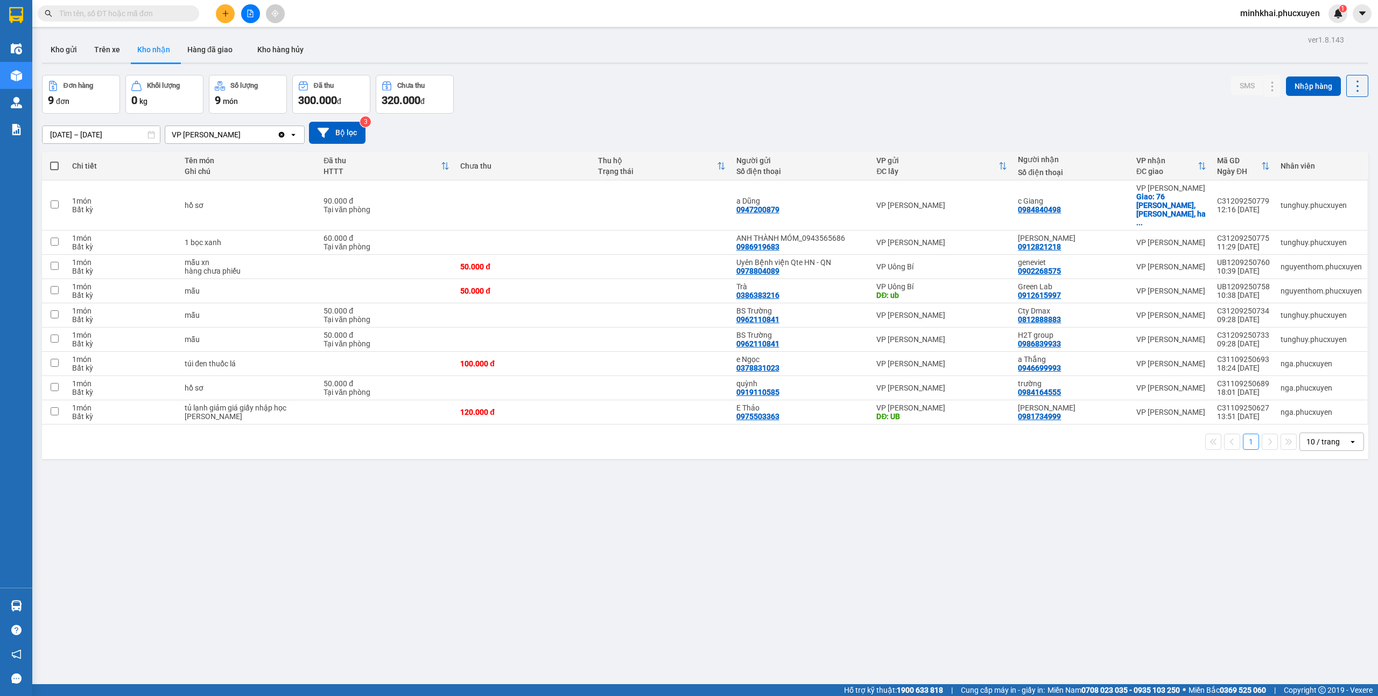
click at [56, 60] on button "Kho gửi" at bounding box center [64, 50] width 44 height 26
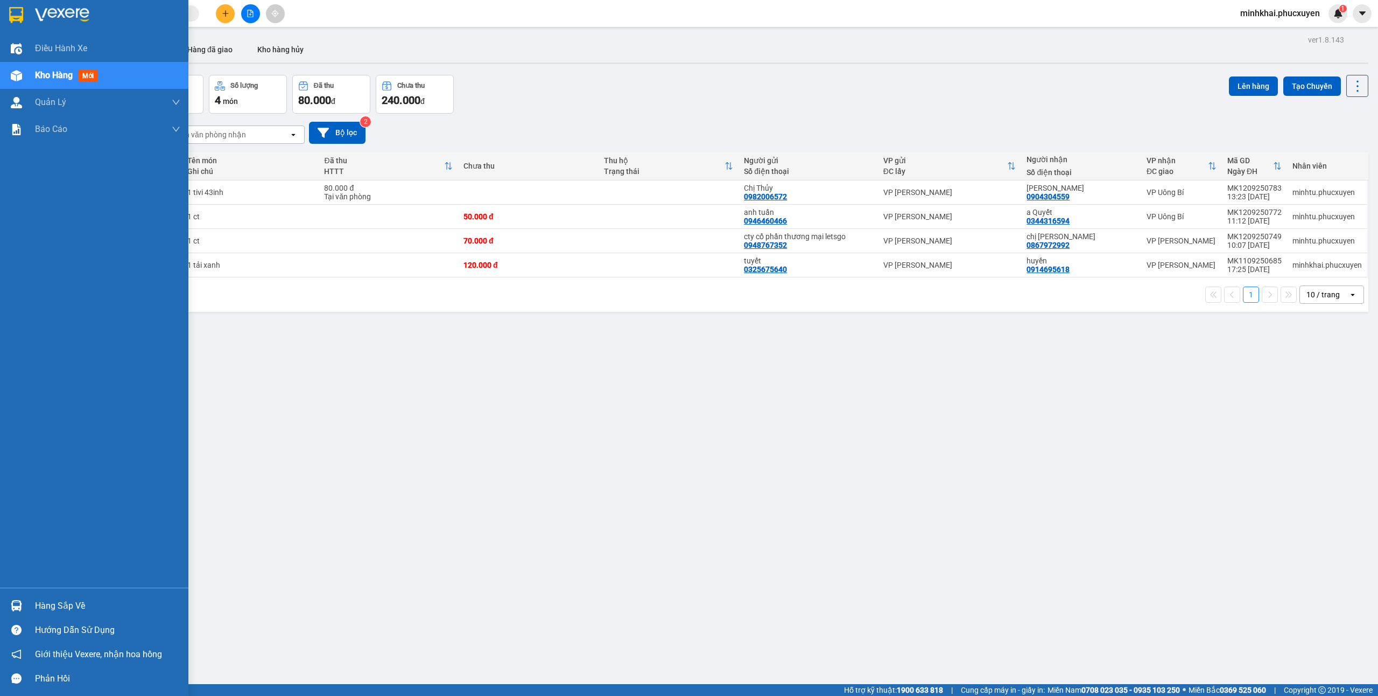
click at [16, 599] on div at bounding box center [16, 605] width 19 height 19
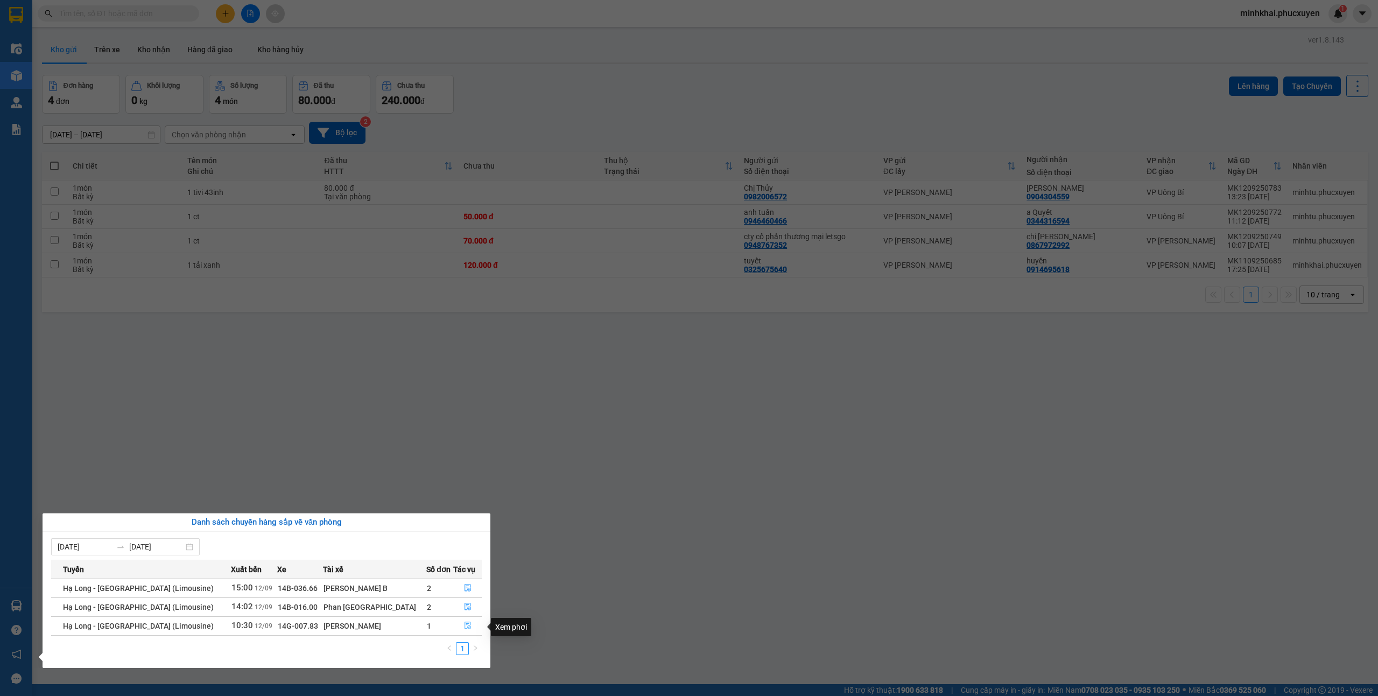
click at [464, 627] on icon "file-done" at bounding box center [468, 625] width 8 height 8
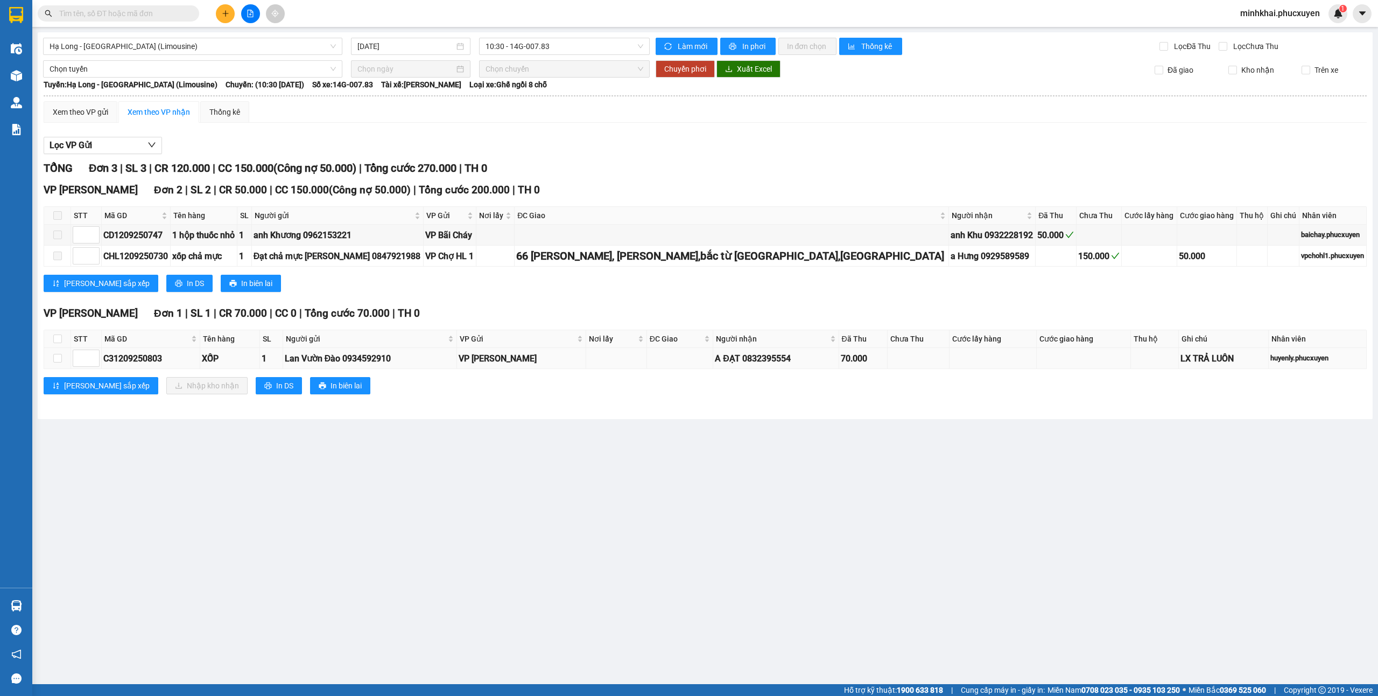
click at [125, 365] on div "C31209250803" at bounding box center [150, 358] width 95 height 13
click at [149, 18] on input "text" at bounding box center [122, 14] width 127 height 12
paste input "C31209250803"
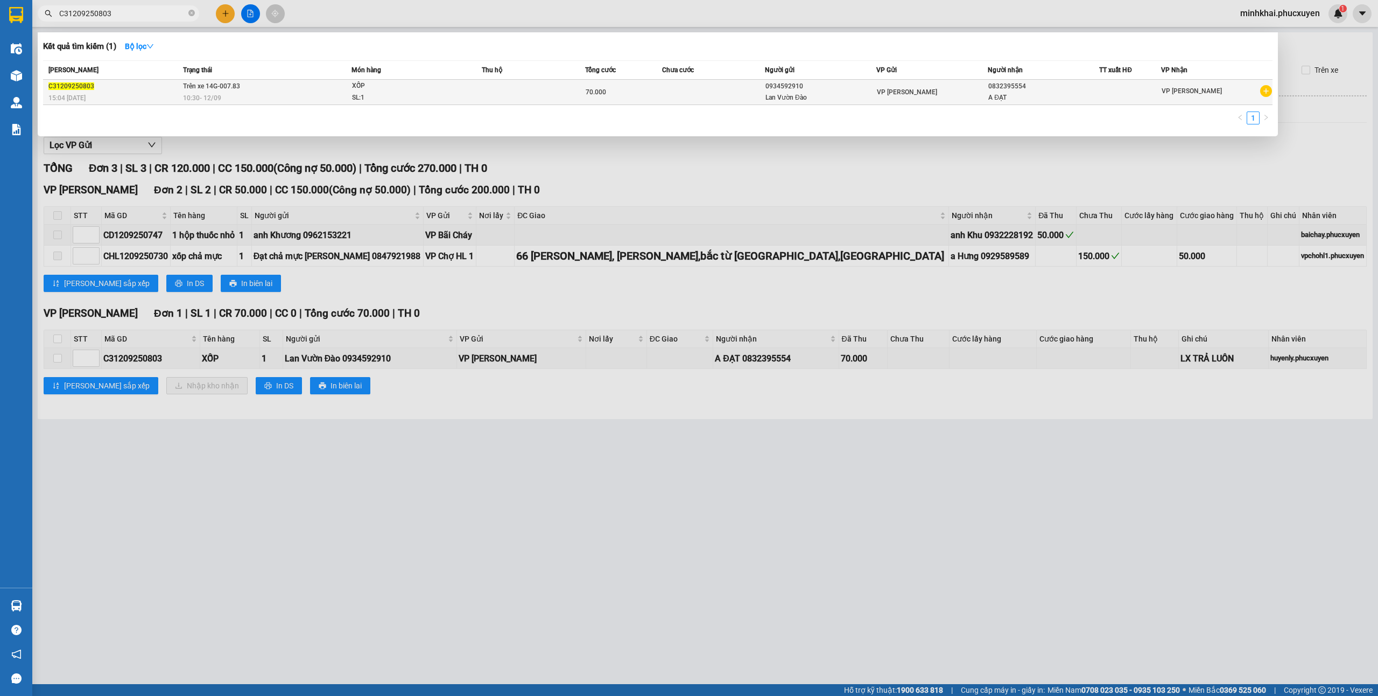
type input "C31209250803"
click at [920, 100] on td "VP [PERSON_NAME]" at bounding box center [932, 92] width 111 height 25
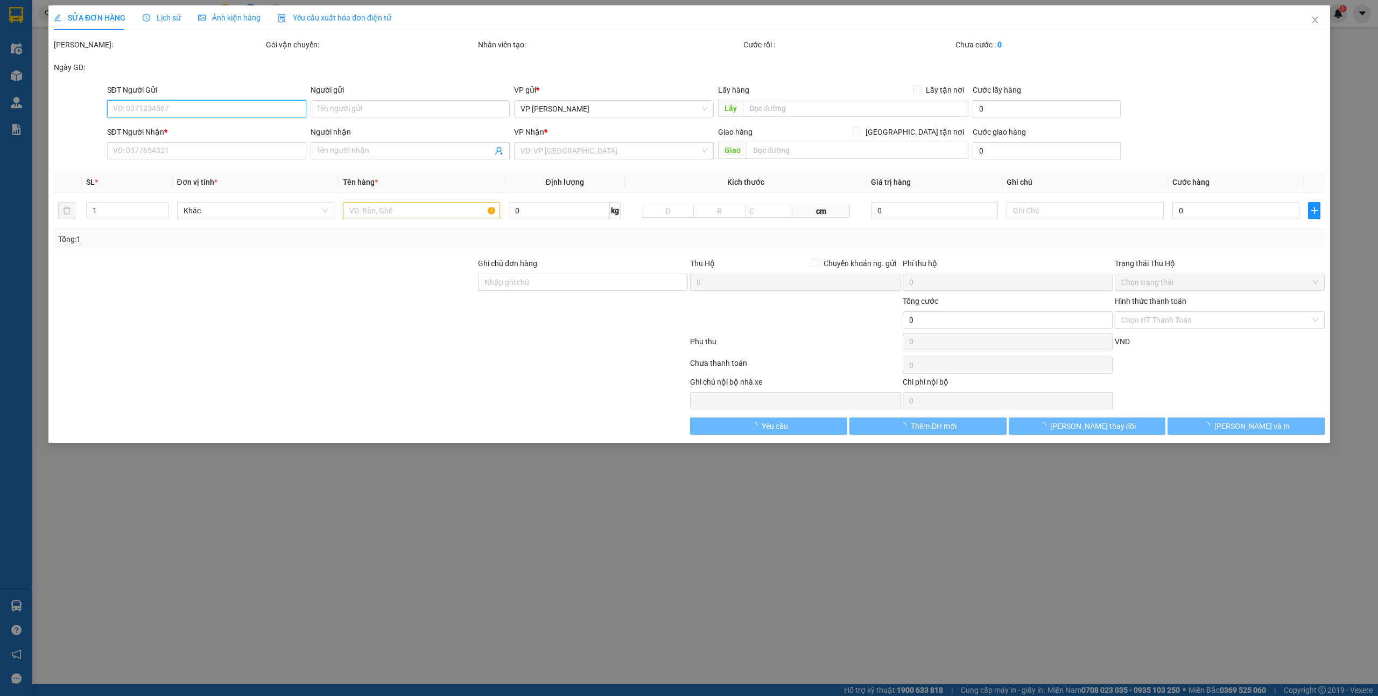
type input "0934592910"
type input "Lan Vườn Đào"
type input "0832395554"
type input "A ĐẠT"
type input "70.000"
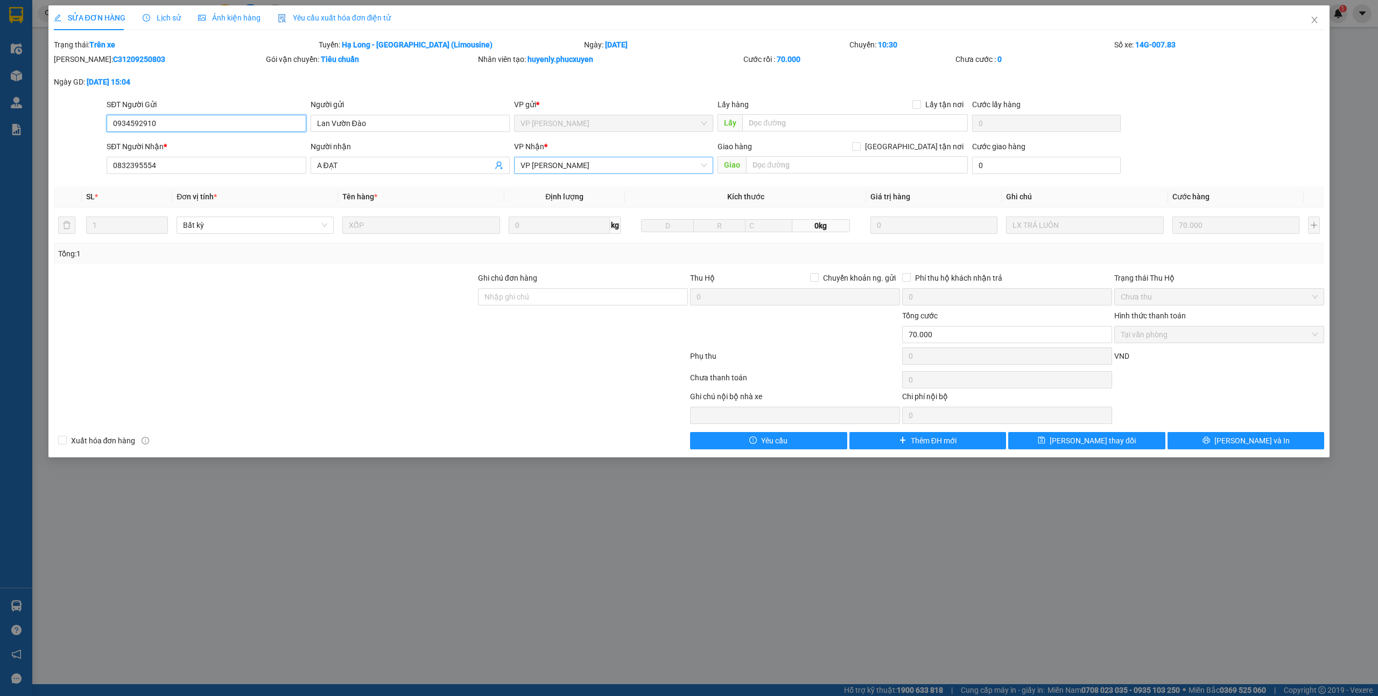
click at [560, 162] on span "VP [PERSON_NAME]" at bounding box center [614, 165] width 186 height 16
click at [582, 474] on div "VP Dọc đường" at bounding box center [614, 480] width 186 height 12
click at [1058, 446] on button "[PERSON_NAME] thay đổi" at bounding box center [1086, 440] width 157 height 17
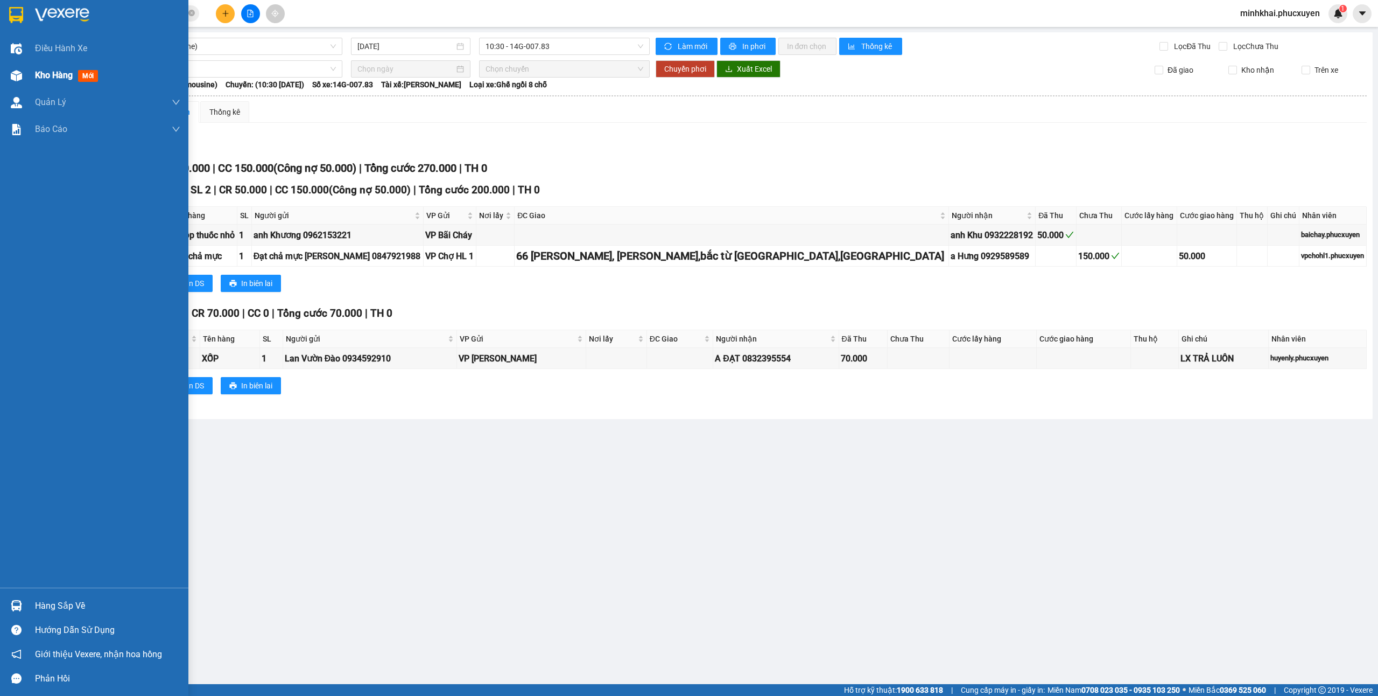
click at [71, 70] on span "Kho hàng" at bounding box center [54, 75] width 38 height 10
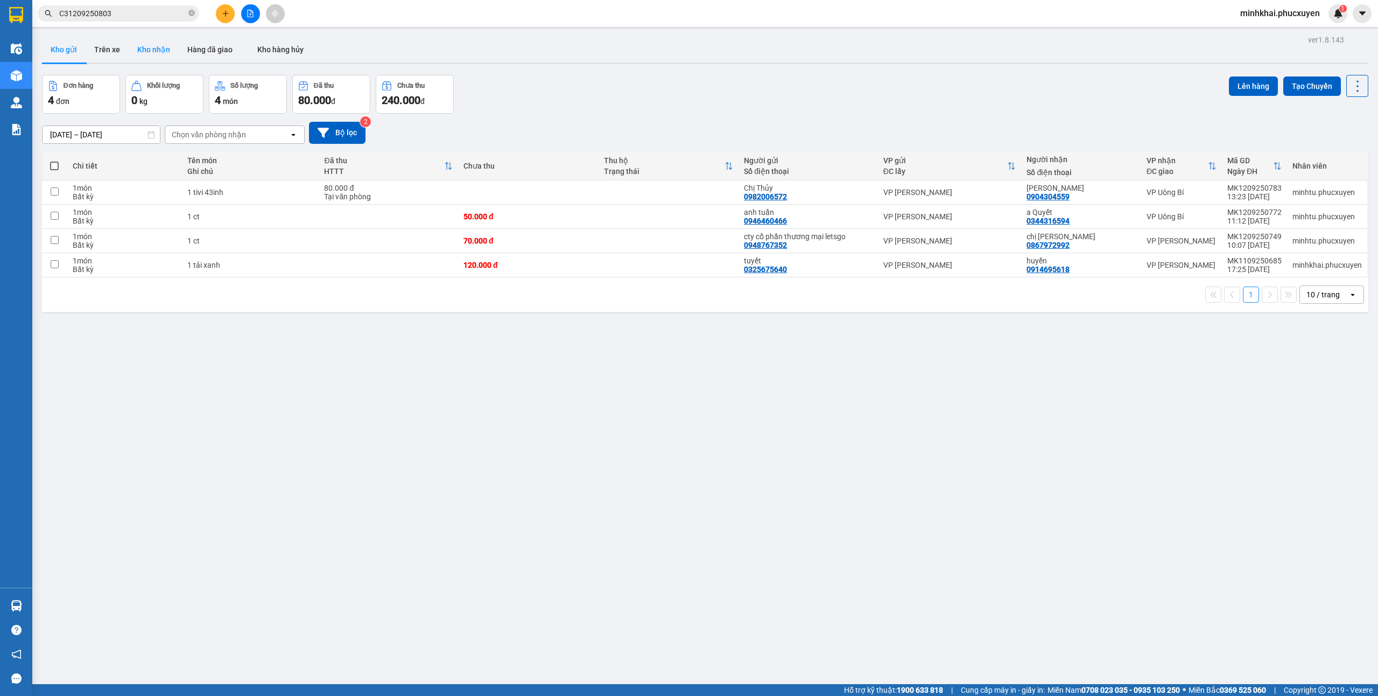
click at [156, 42] on button "Kho nhận" at bounding box center [154, 50] width 50 height 26
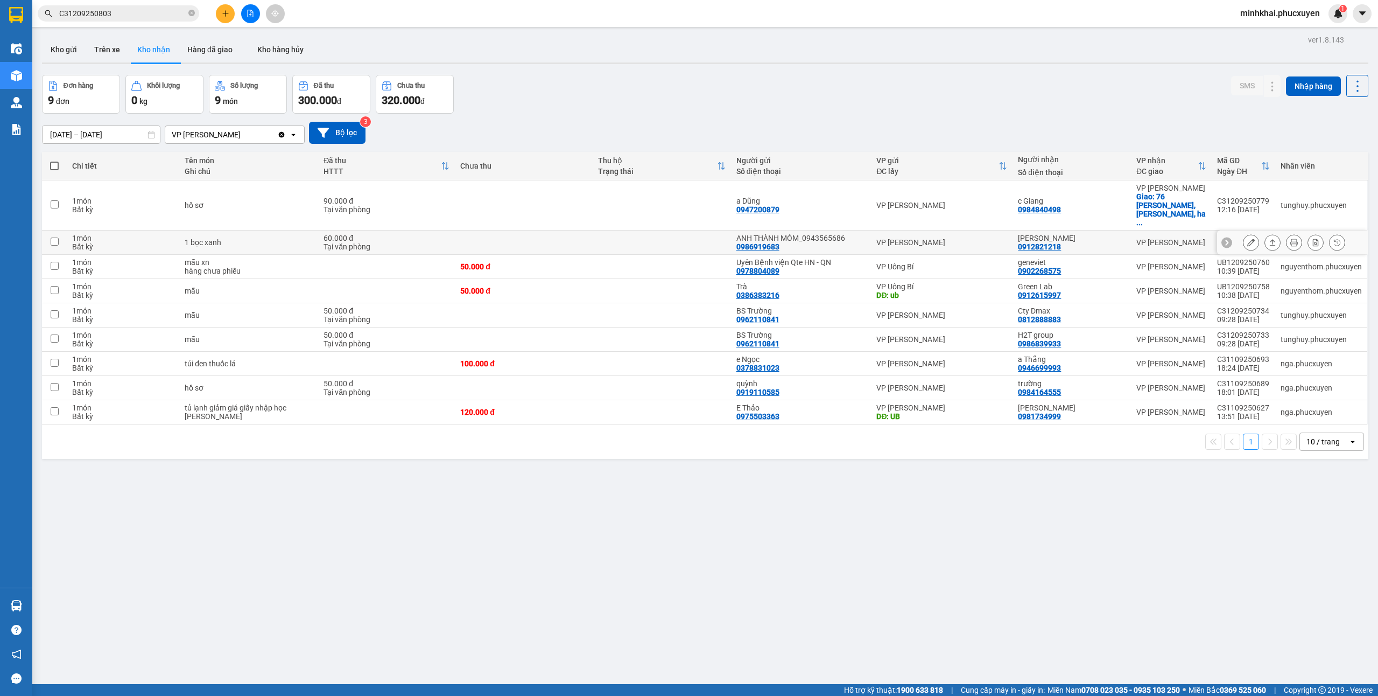
click at [1269, 239] on icon at bounding box center [1273, 243] width 8 height 8
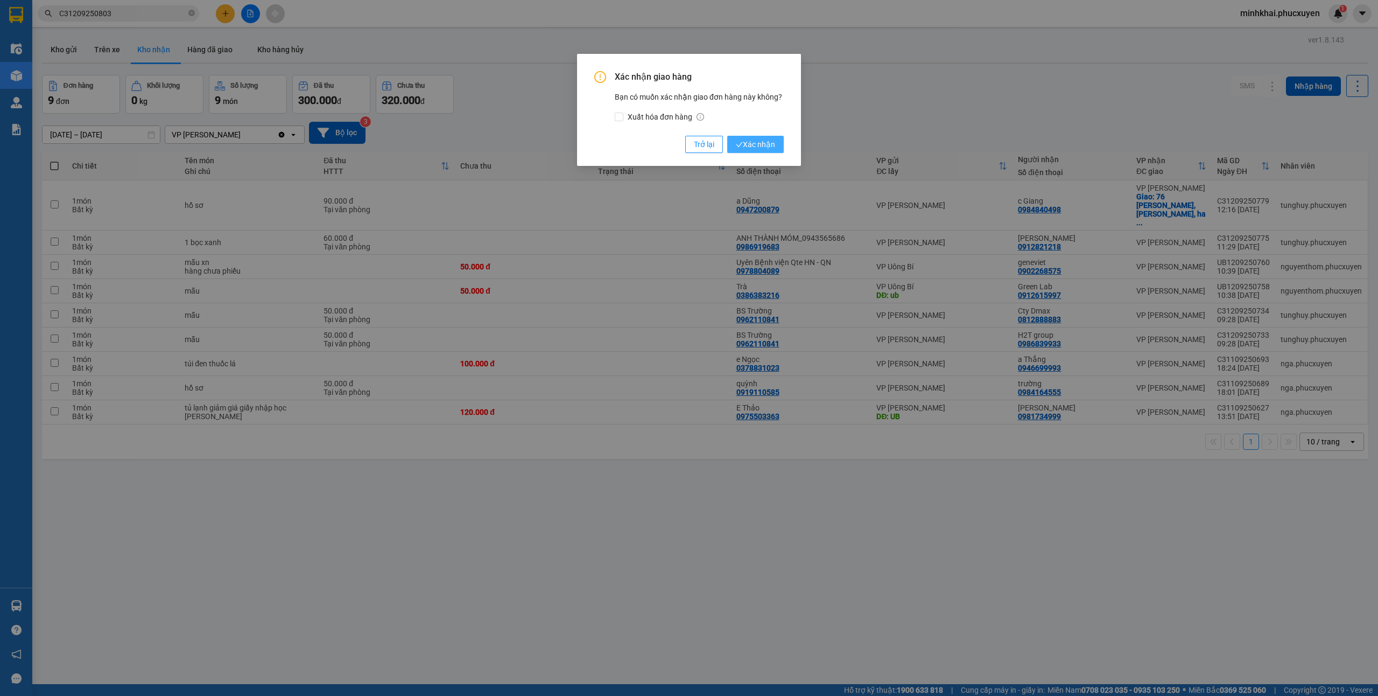
click at [752, 141] on span "Xác nhận" at bounding box center [755, 144] width 39 height 12
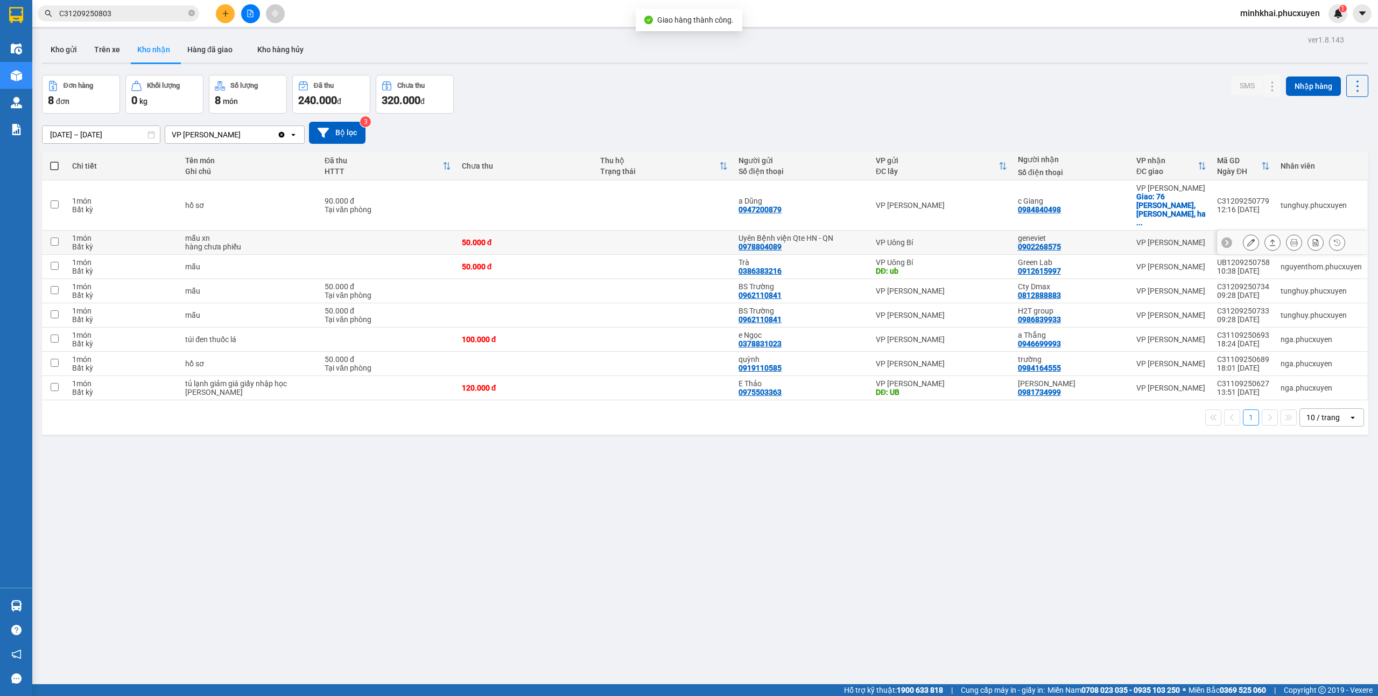
click at [1269, 239] on icon at bounding box center [1273, 243] width 8 height 8
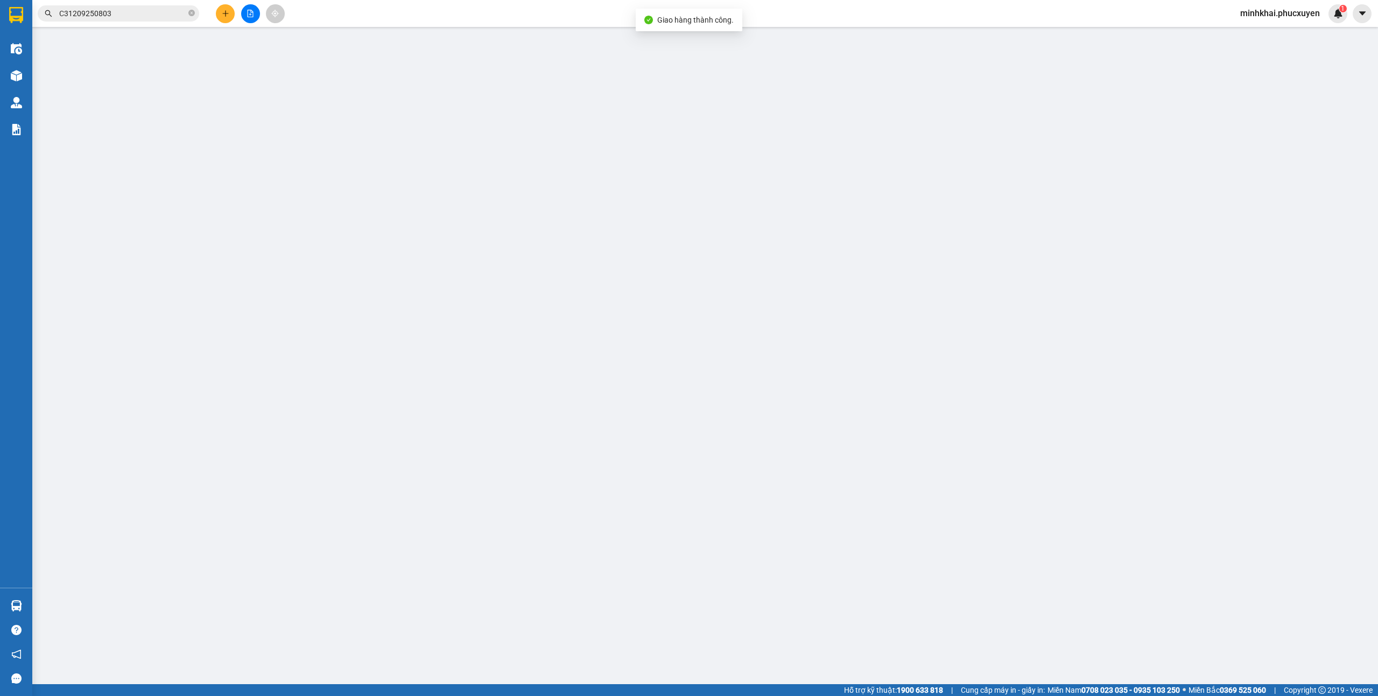
type input "0978804089"
type input "Uyên Bệnh viện Qte HN - QN"
type input "0902268575"
type input "geneviet"
type input "50.000"
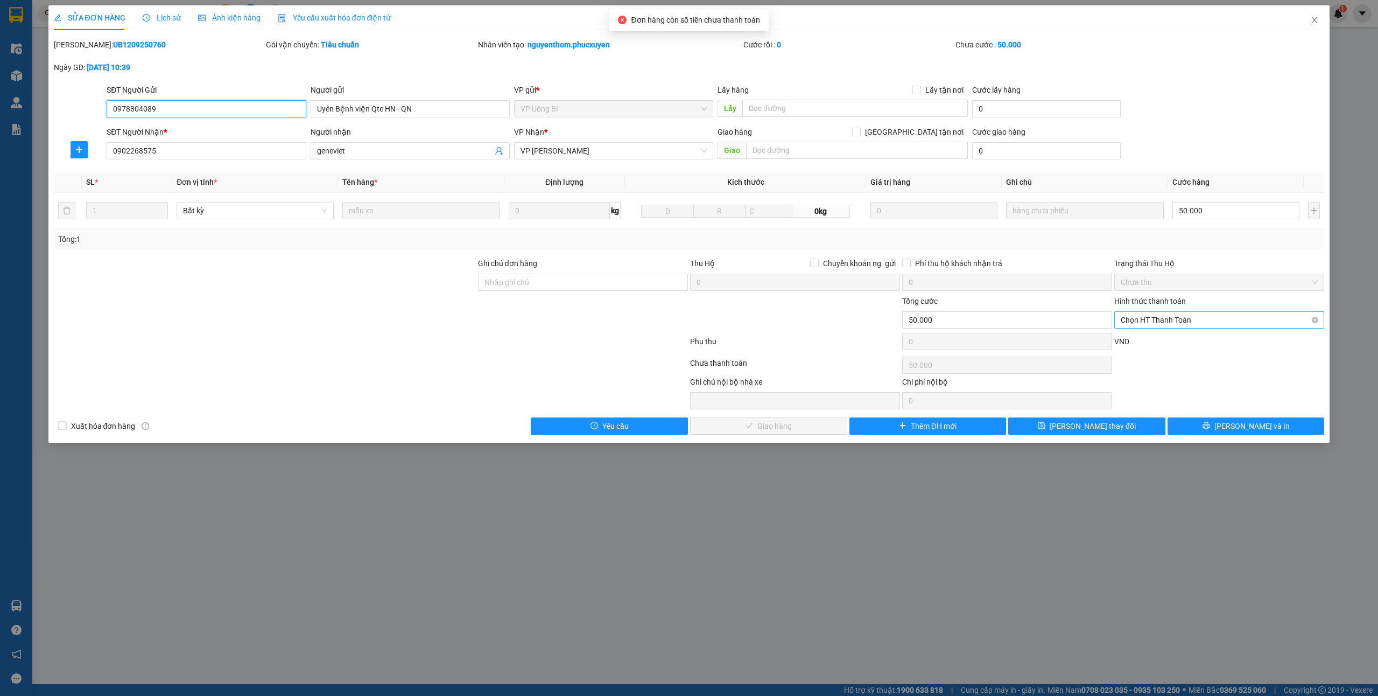
click at [1198, 322] on span "Chọn HT Thanh Toán" at bounding box center [1219, 320] width 197 height 16
click at [1160, 345] on div "Tại văn phòng" at bounding box center [1219, 343] width 197 height 12
type input "0"
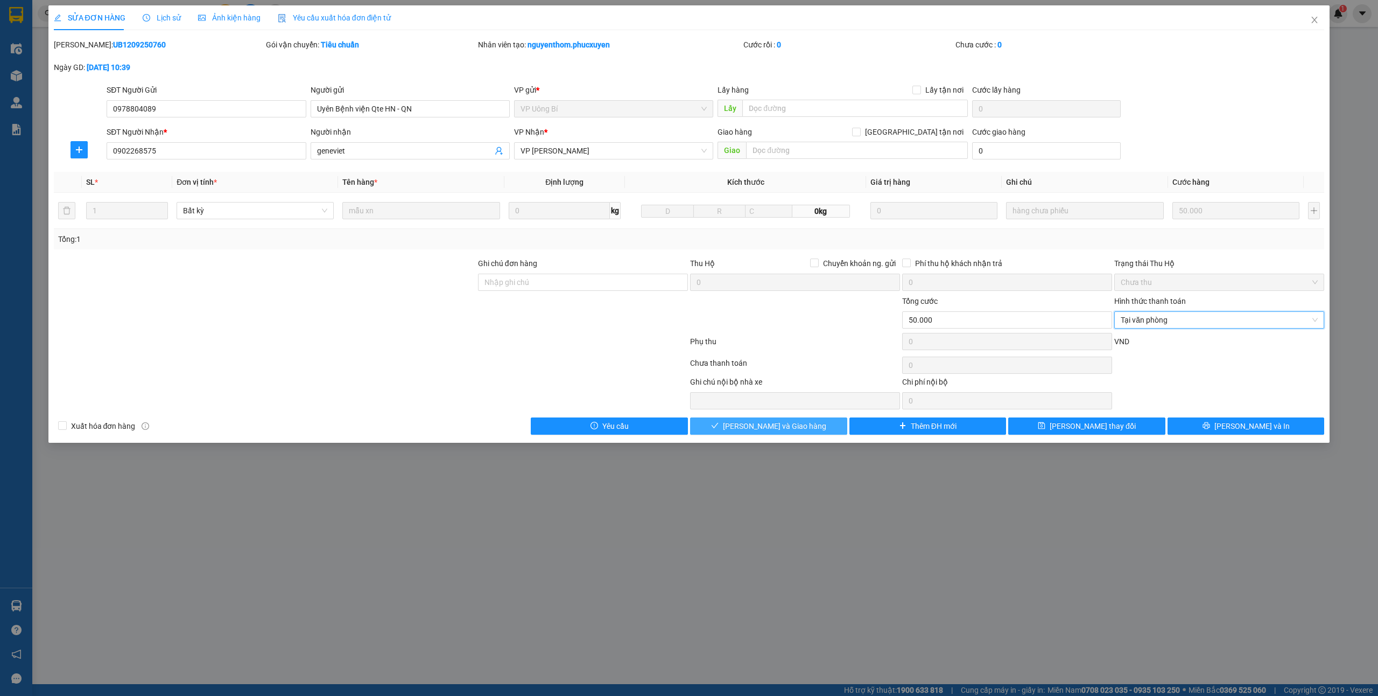
click at [818, 425] on button "[PERSON_NAME] và Giao hàng" at bounding box center [768, 425] width 157 height 17
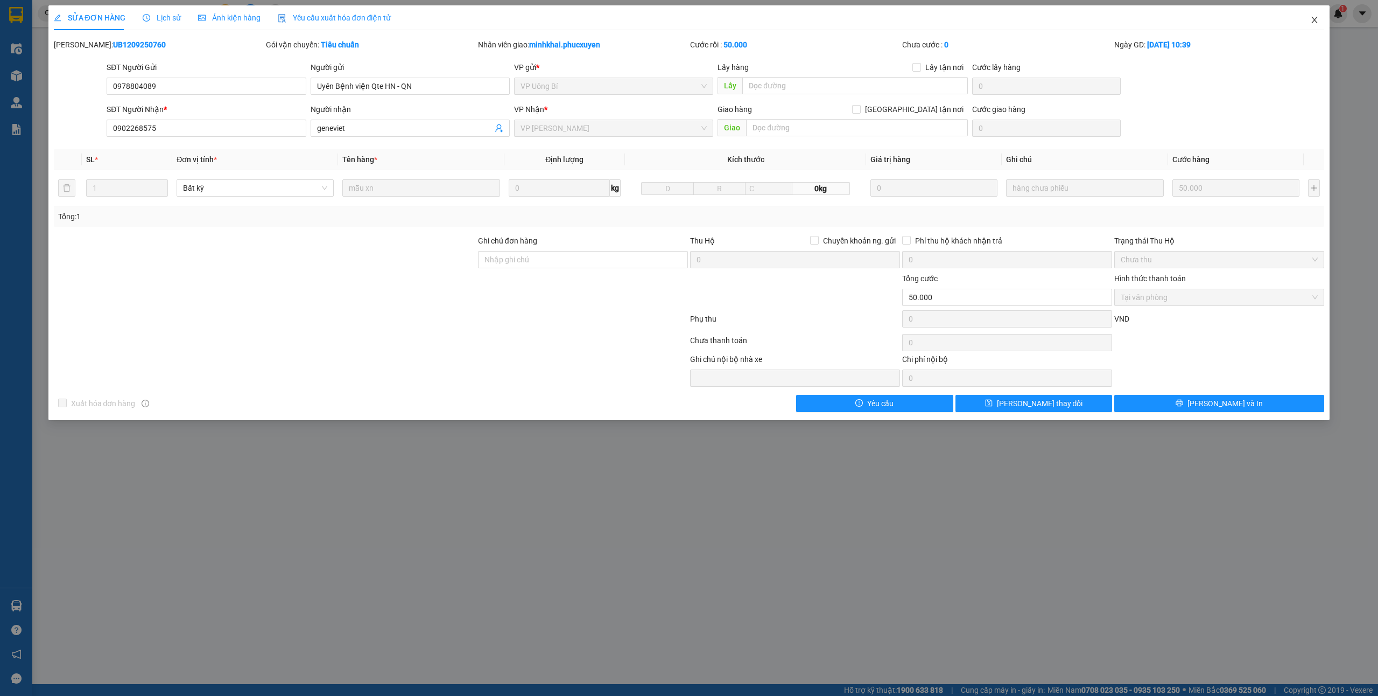
click at [1313, 20] on icon "close" at bounding box center [1315, 20] width 9 height 9
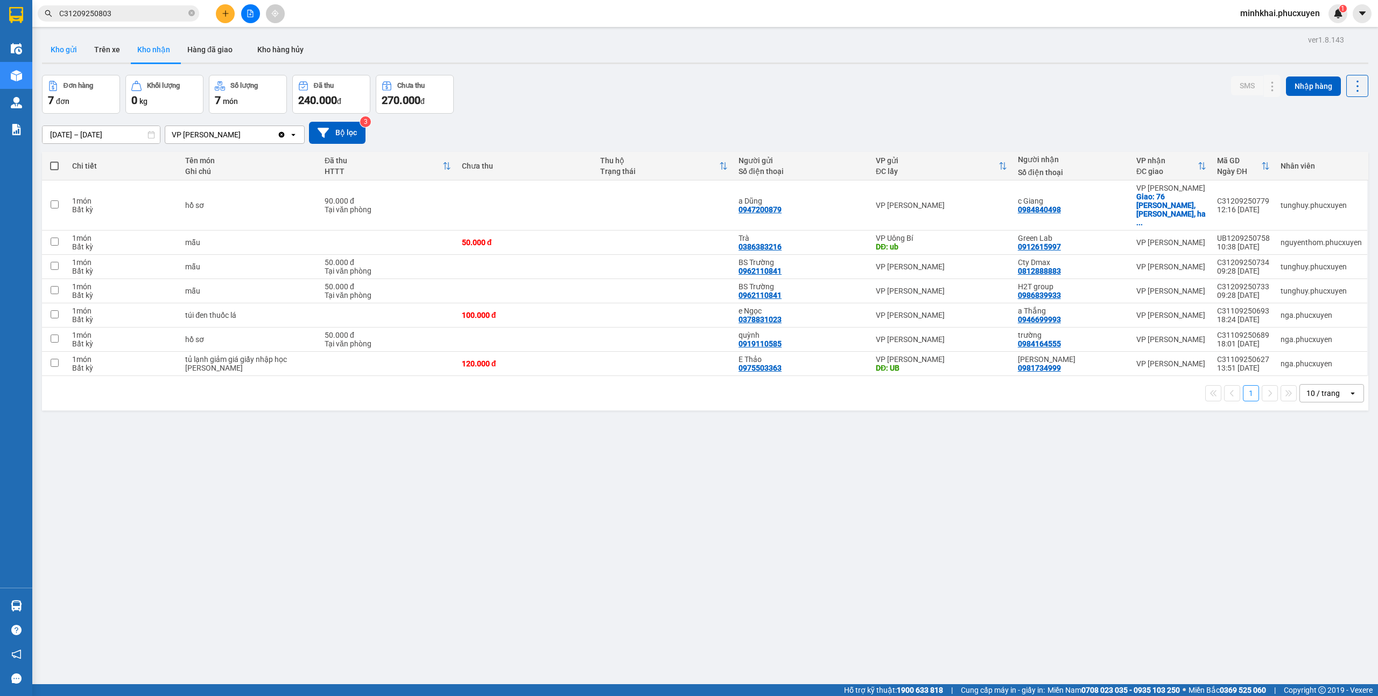
click at [80, 53] on button "Kho gửi" at bounding box center [64, 50] width 44 height 26
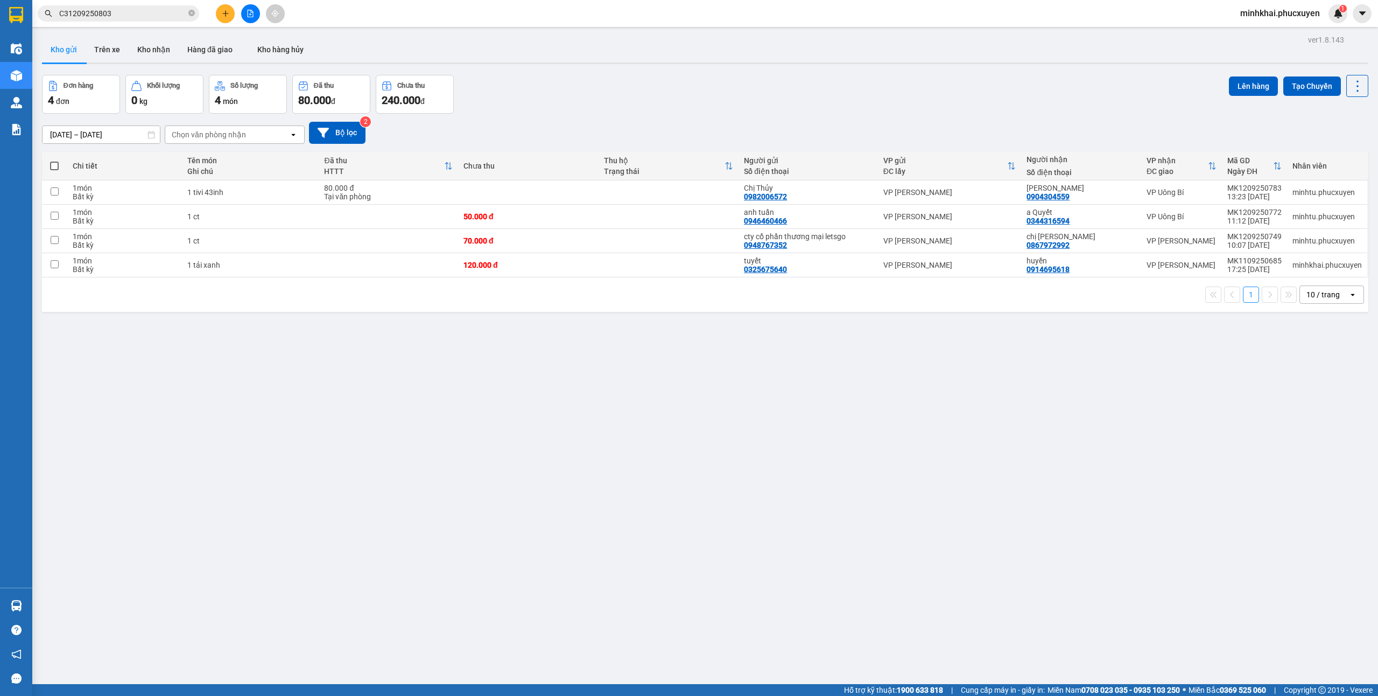
click at [160, 58] on button "Kho nhận" at bounding box center [154, 50] width 50 height 26
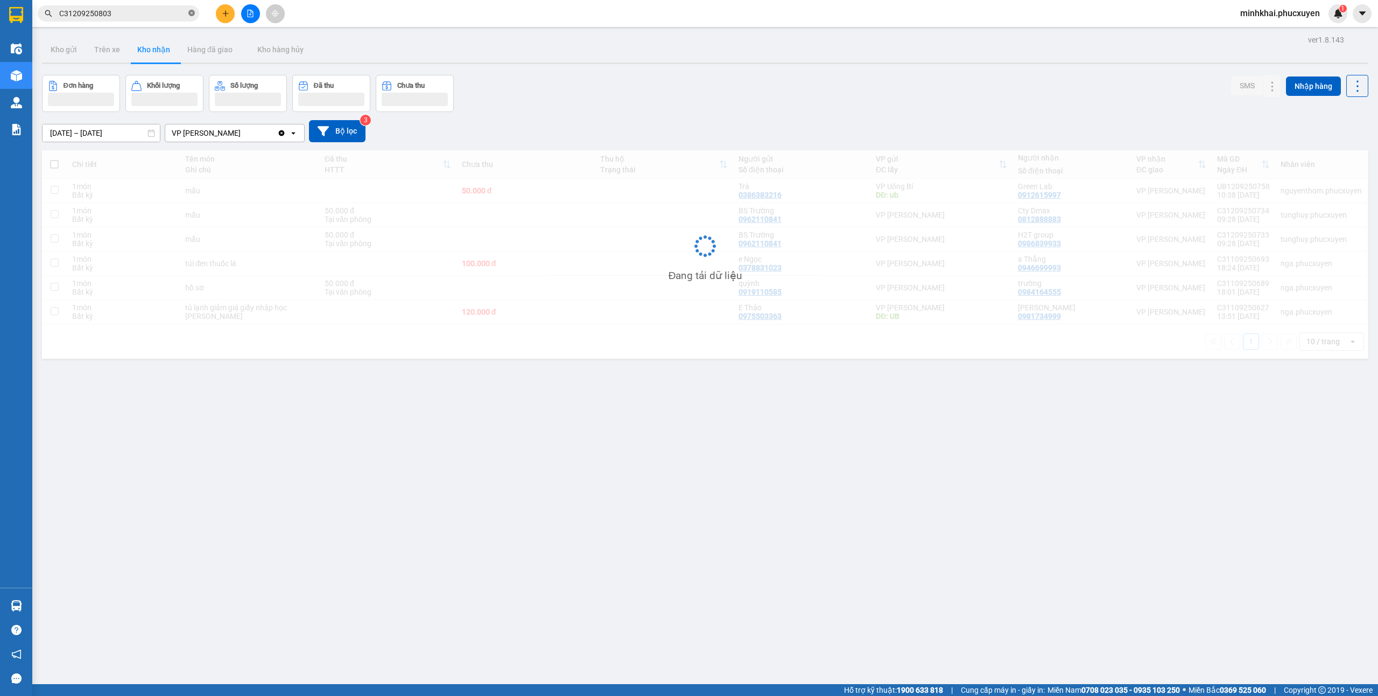
click at [193, 11] on icon "close-circle" at bounding box center [191, 13] width 6 height 6
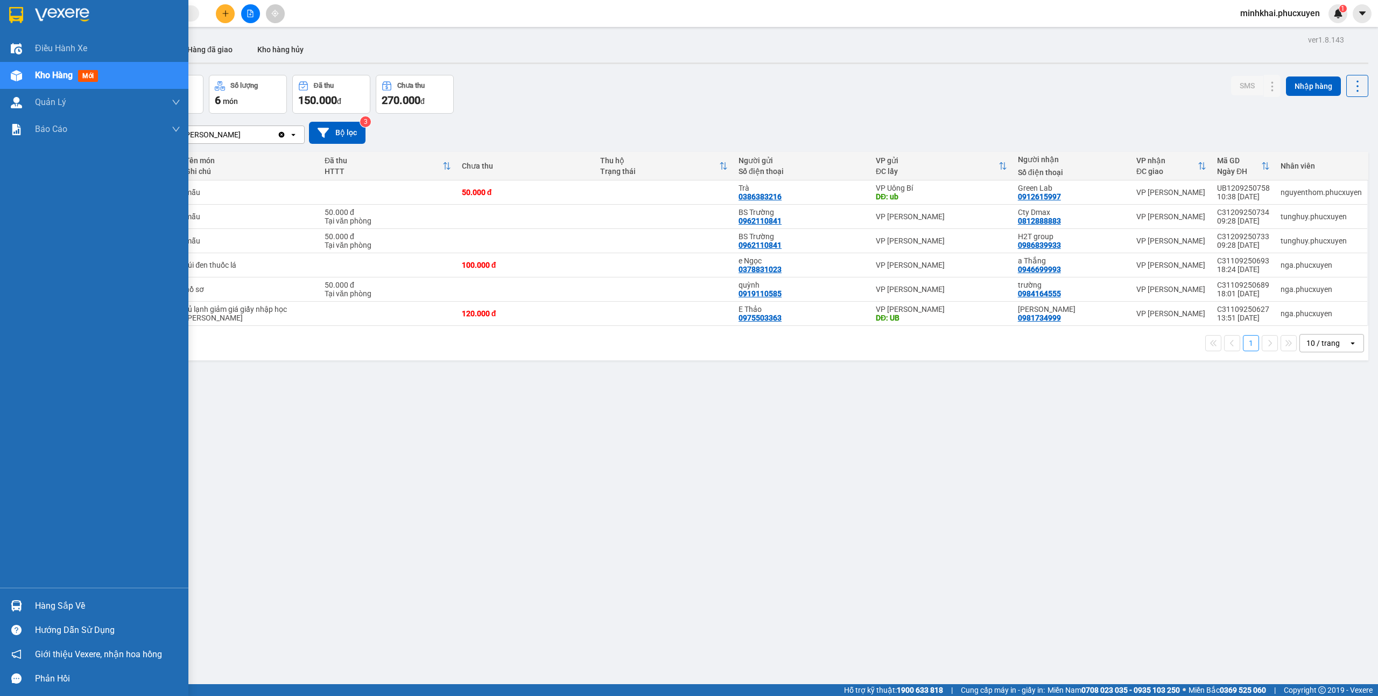
click at [39, 606] on div "Hàng sắp về" at bounding box center [107, 606] width 145 height 16
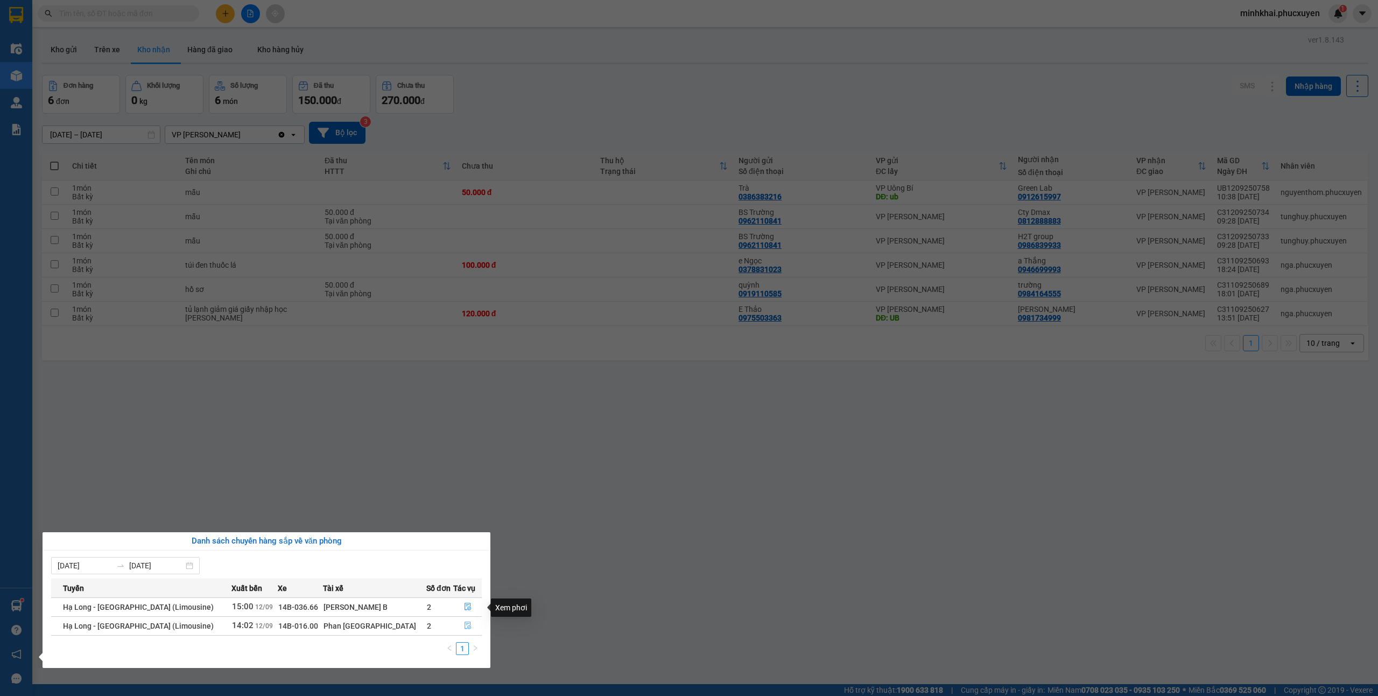
click at [464, 626] on icon "file-done" at bounding box center [468, 625] width 8 height 8
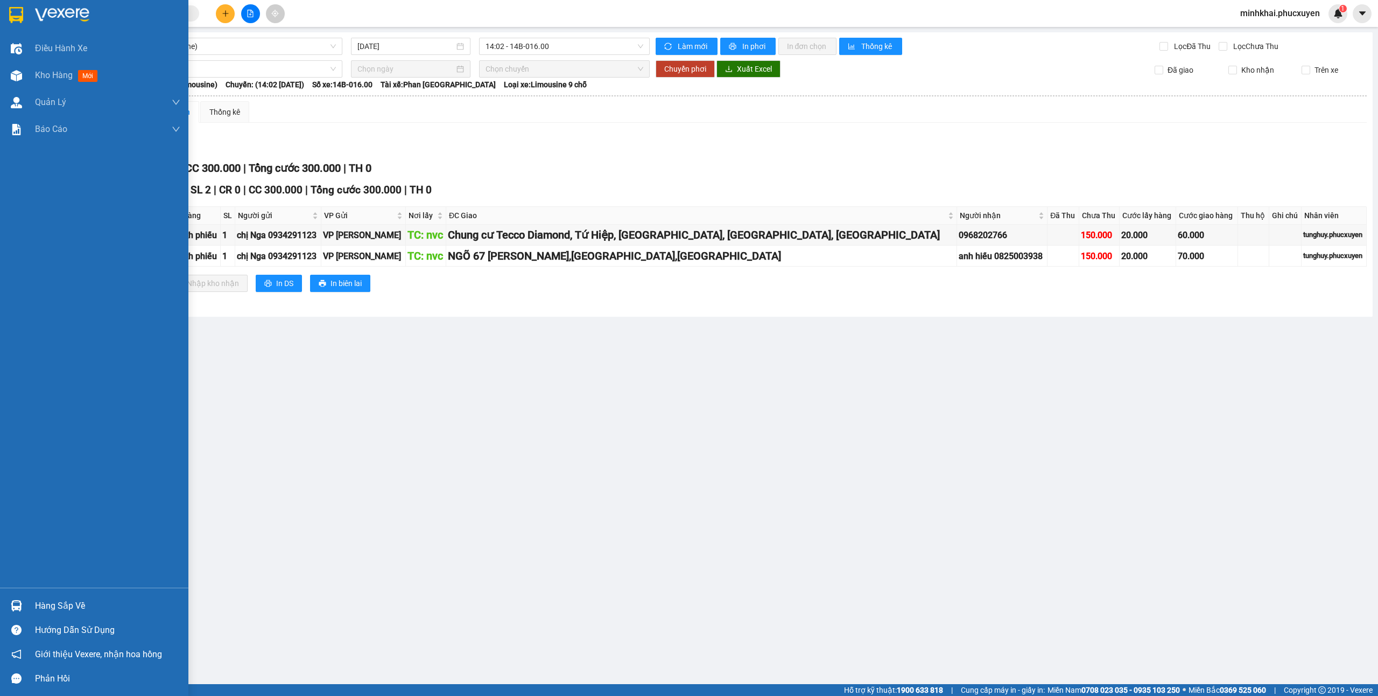
click at [28, 606] on div "Hàng sắp về" at bounding box center [94, 605] width 188 height 24
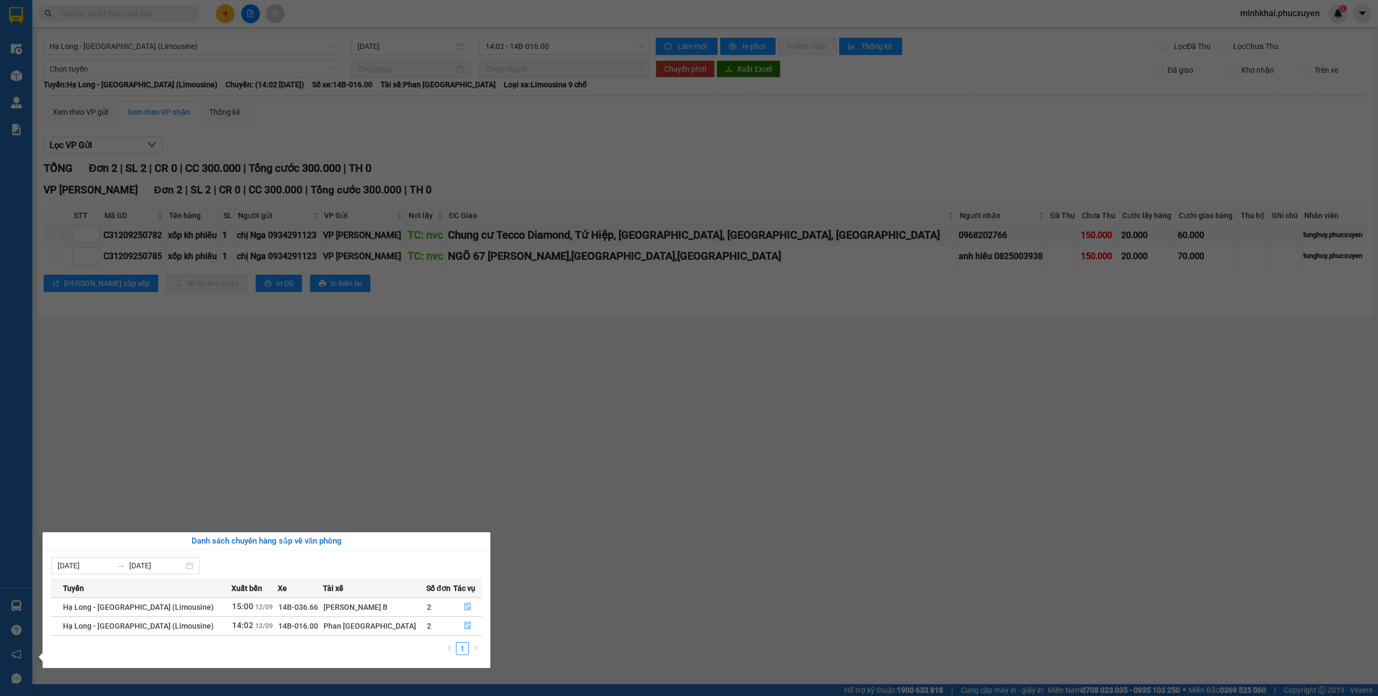
click at [670, 545] on section "Kết quả tìm kiếm ( 1 ) Bộ lọc Mã ĐH Trạng thái Món hàng Thu hộ Tổng cước Chưa c…" at bounding box center [689, 348] width 1378 height 696
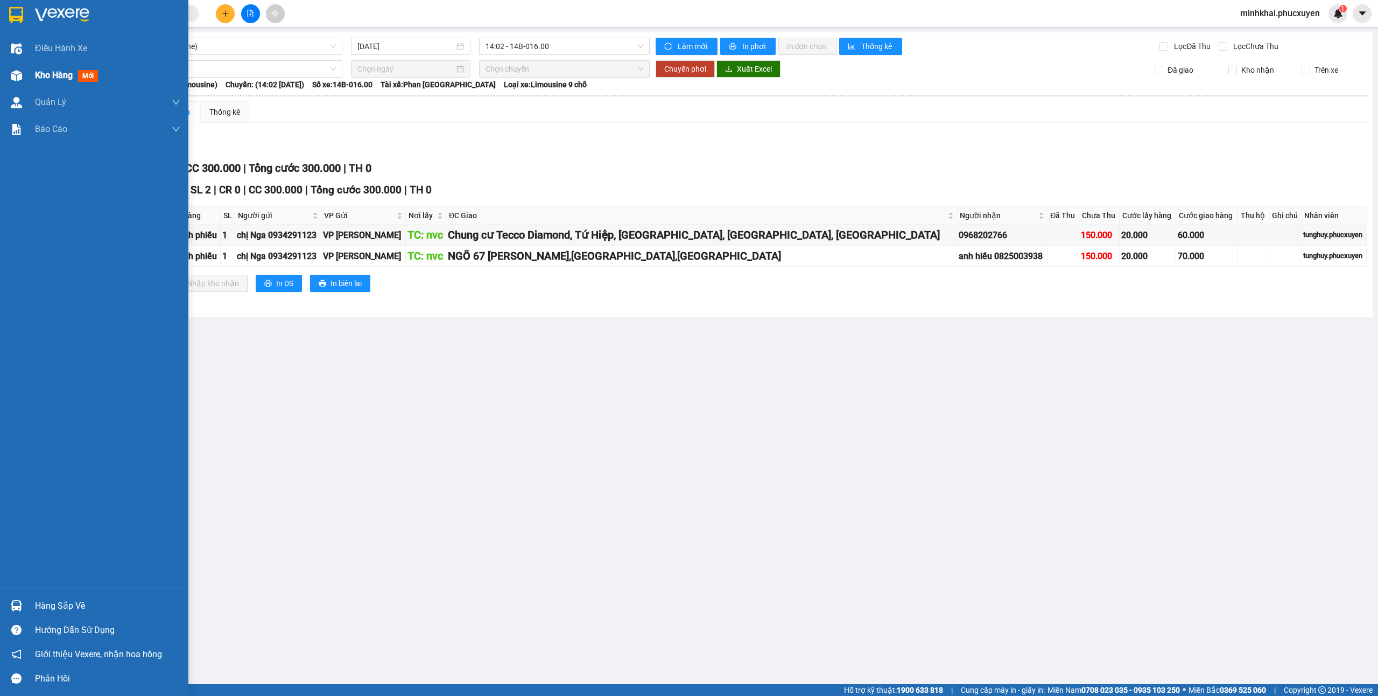
click at [23, 83] on div at bounding box center [16, 75] width 19 height 19
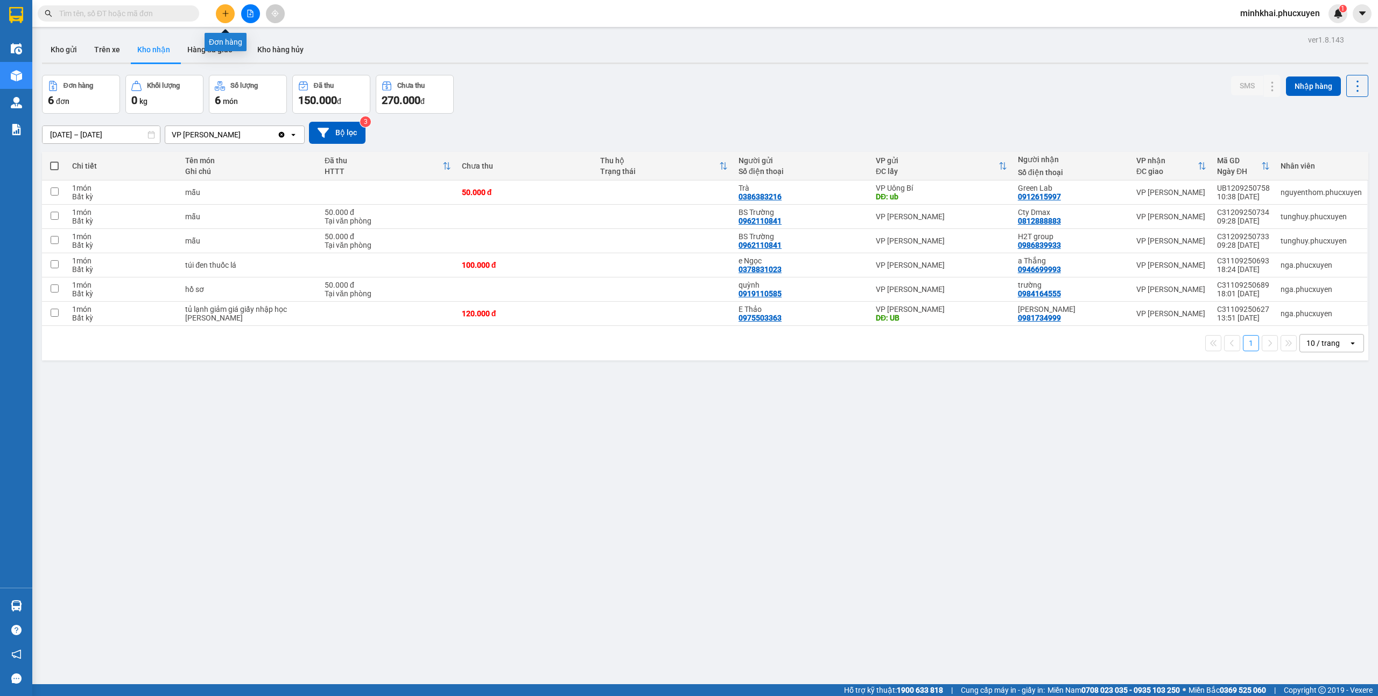
click at [227, 13] on icon "plus" at bounding box center [226, 14] width 8 height 8
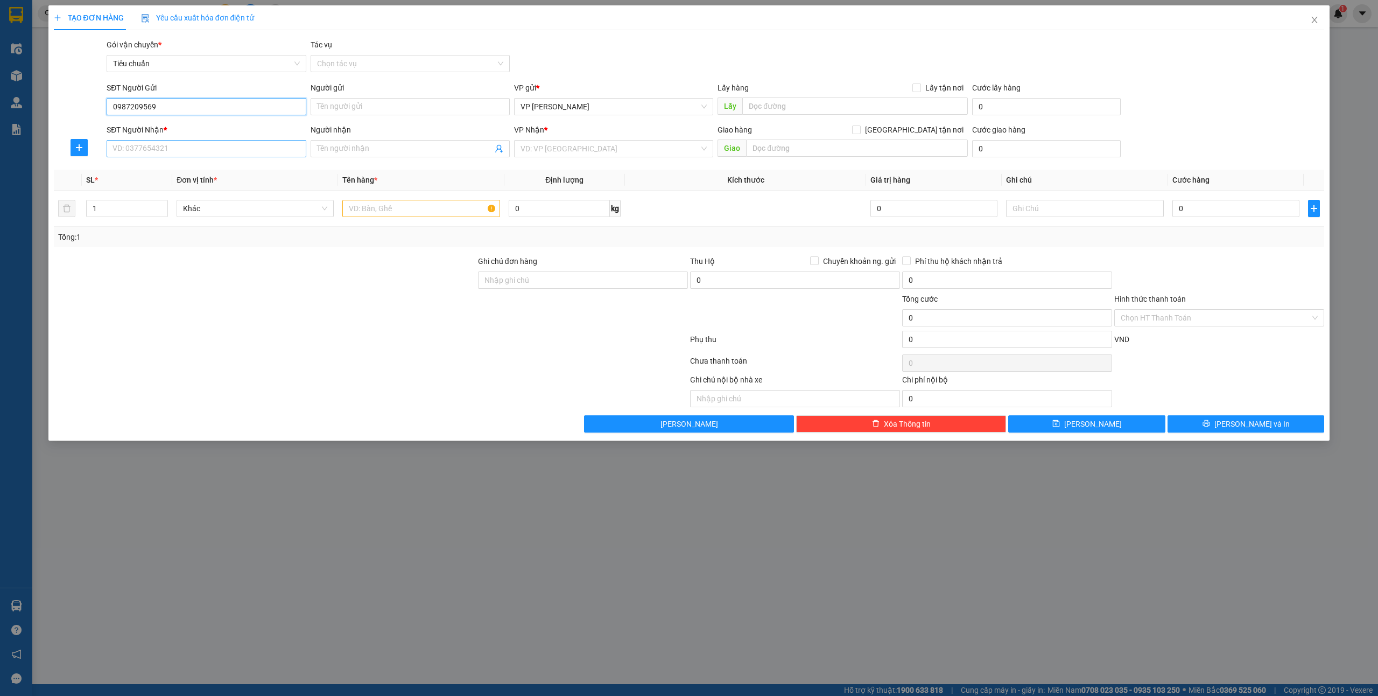
type input "0987209569"
click at [148, 151] on input "SĐT Người Nhận *" at bounding box center [206, 148] width 199 height 17
type input "0971550796"
click at [367, 149] on input "Người nhận" at bounding box center [405, 149] width 176 height 12
type input "tiến"
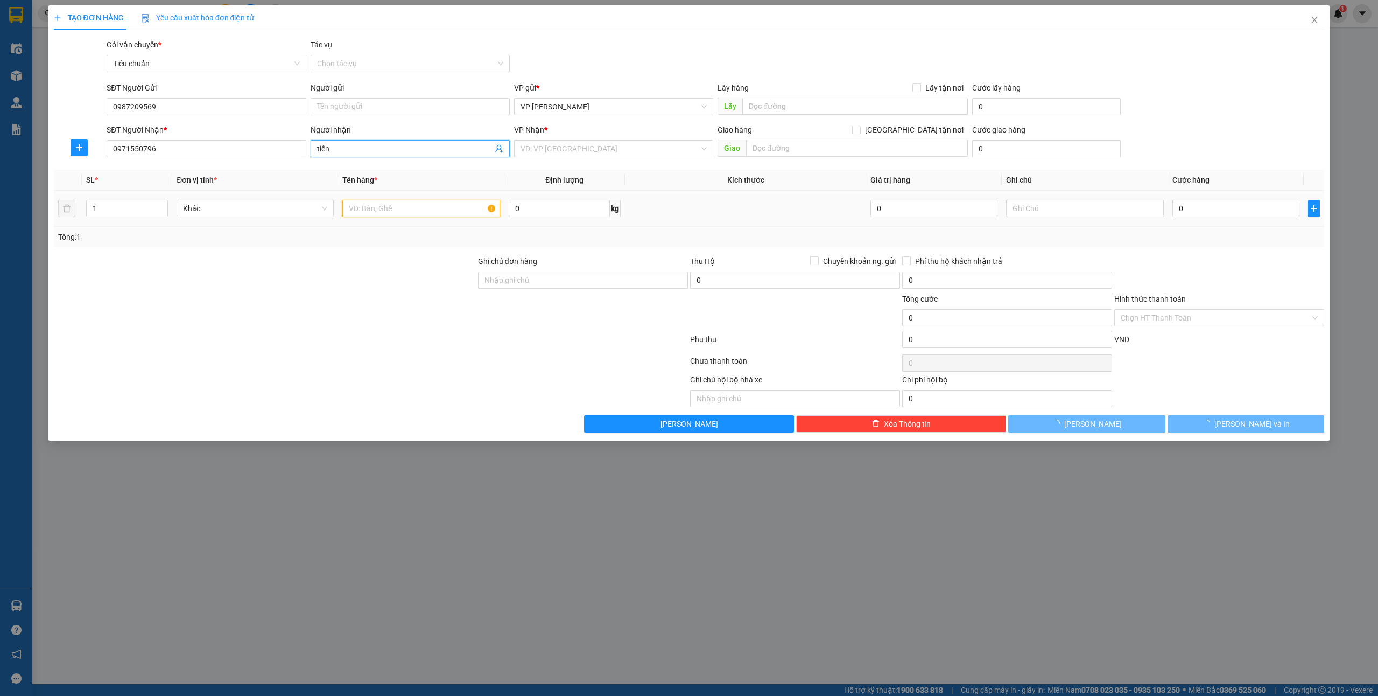
click at [404, 214] on input "text" at bounding box center [420, 208] width 157 height 17
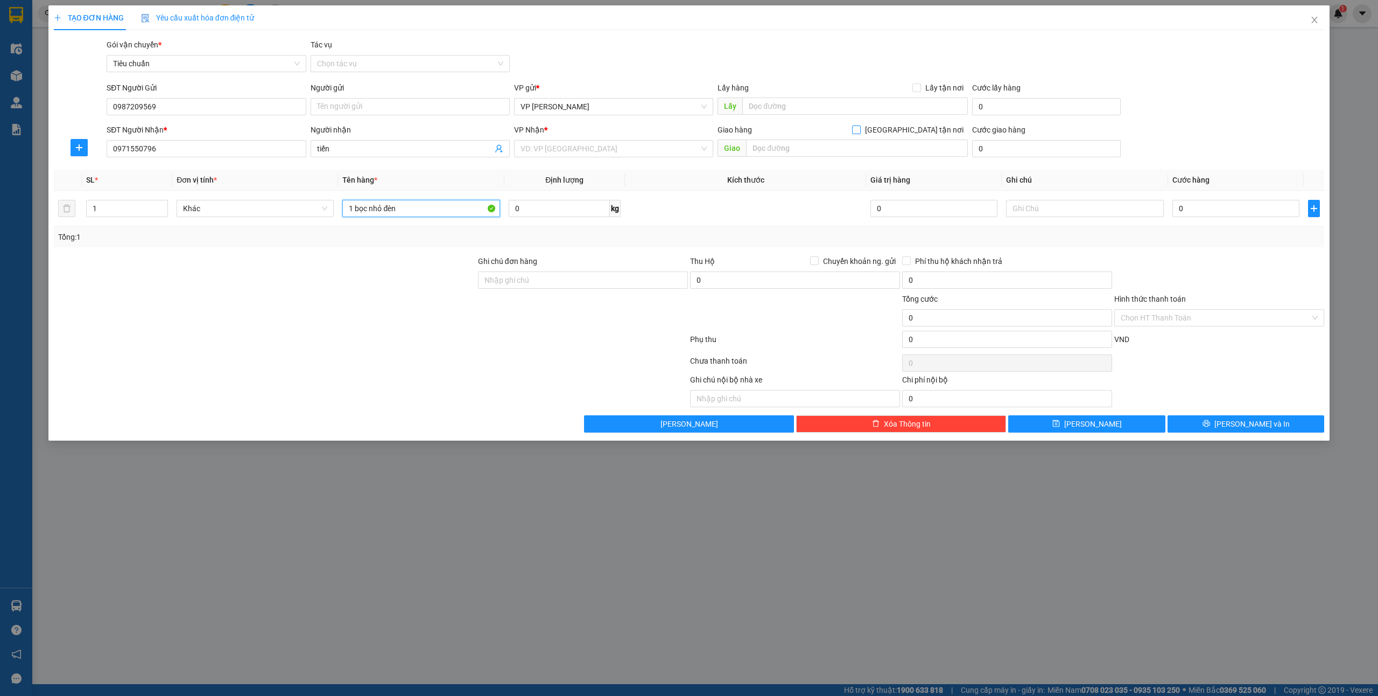
type input "1 bọc nhỏ đèn"
drag, startPoint x: 925, startPoint y: 134, endPoint x: 905, endPoint y: 139, distance: 20.5
click at [927, 134] on span "[GEOGRAPHIC_DATA] tận nơi" at bounding box center [914, 130] width 107 height 12
click at [918, 125] on label "[GEOGRAPHIC_DATA] tận nơi" at bounding box center [910, 130] width 116 height 12
click at [860, 125] on input "[GEOGRAPHIC_DATA] tận nơi" at bounding box center [856, 129] width 8 height 8
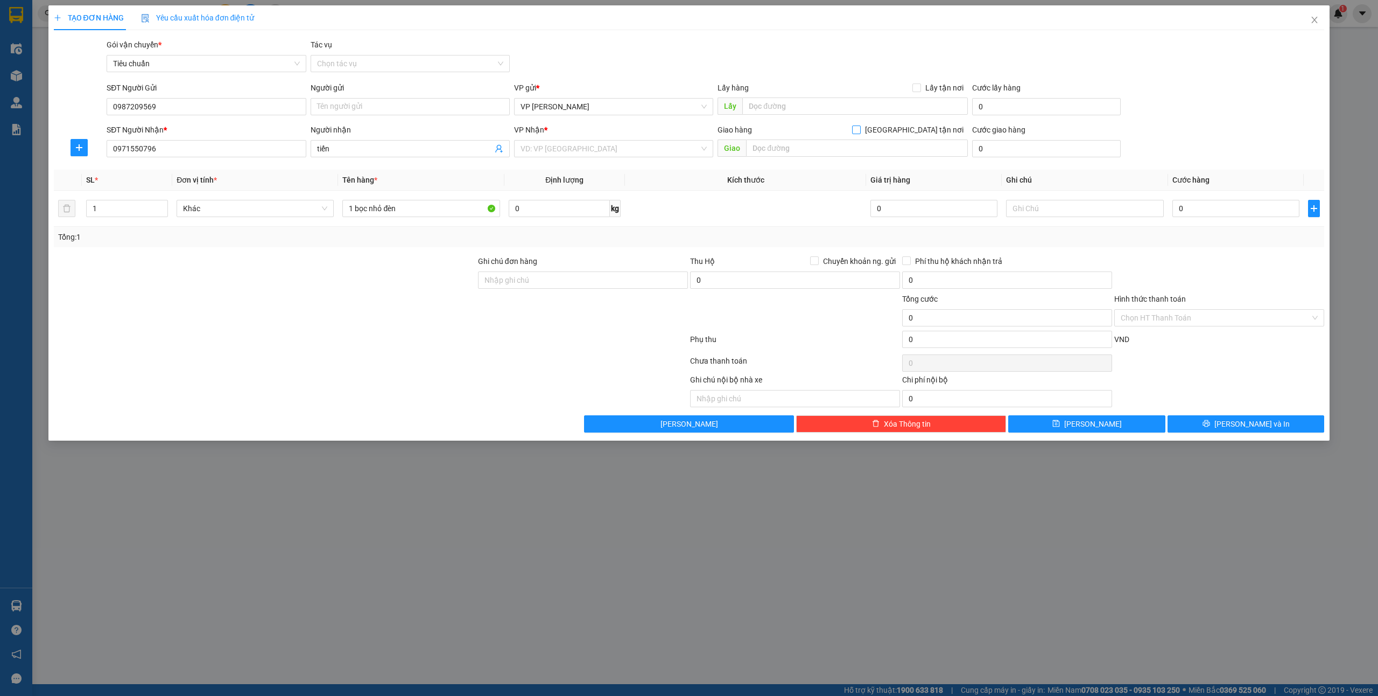
checkbox input "true"
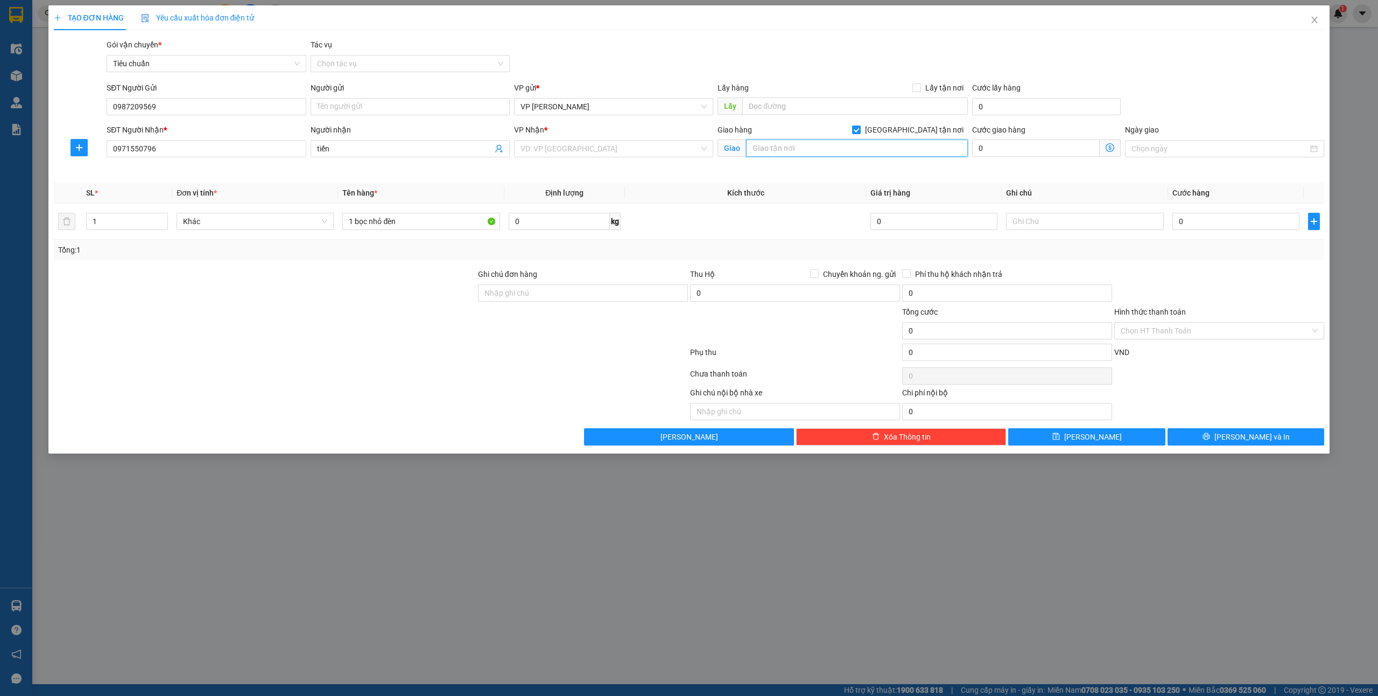
click at [881, 149] on input "text" at bounding box center [857, 147] width 222 height 17
type input "32 tiên ông"
click at [1013, 160] on div "Cước giao hàng 0" at bounding box center [1046, 143] width 149 height 38
click at [1003, 154] on input "0" at bounding box center [1036, 147] width 128 height 17
type input "5"
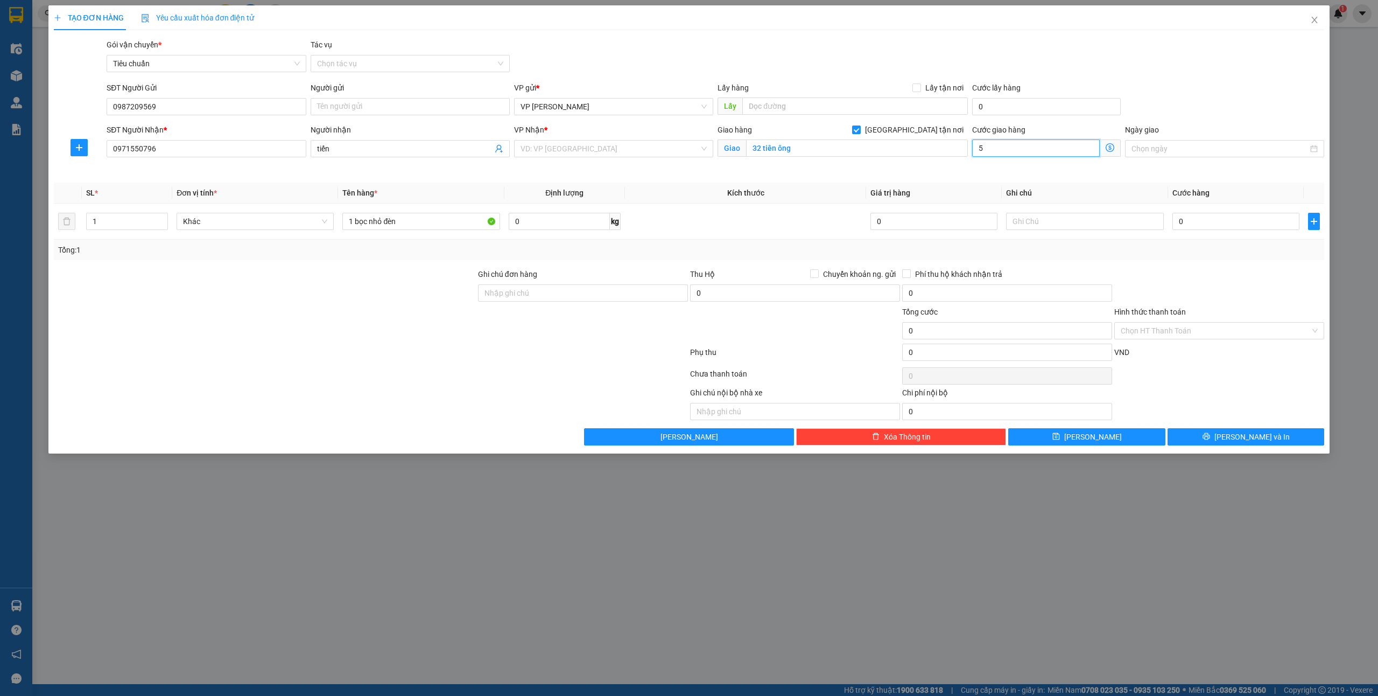
type input "5"
type input "50"
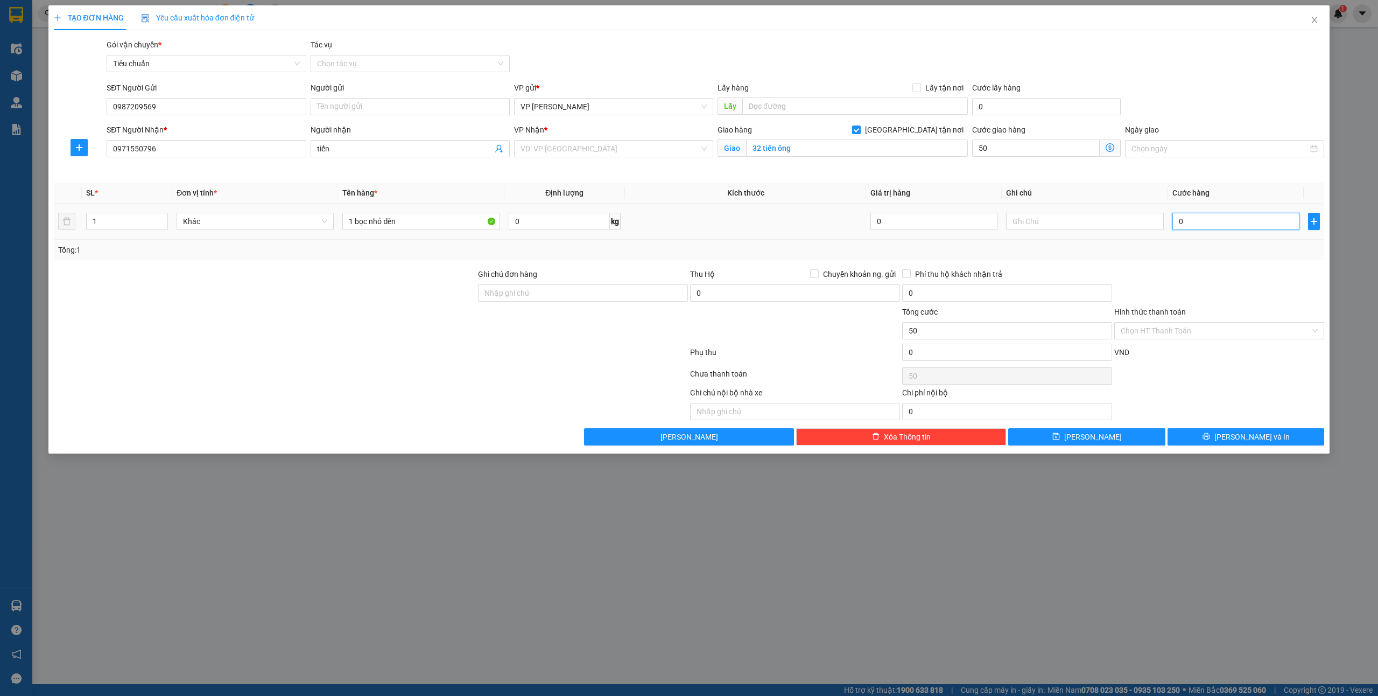
click at [1222, 222] on input "0" at bounding box center [1236, 221] width 127 height 17
type input "50.000"
type input "5"
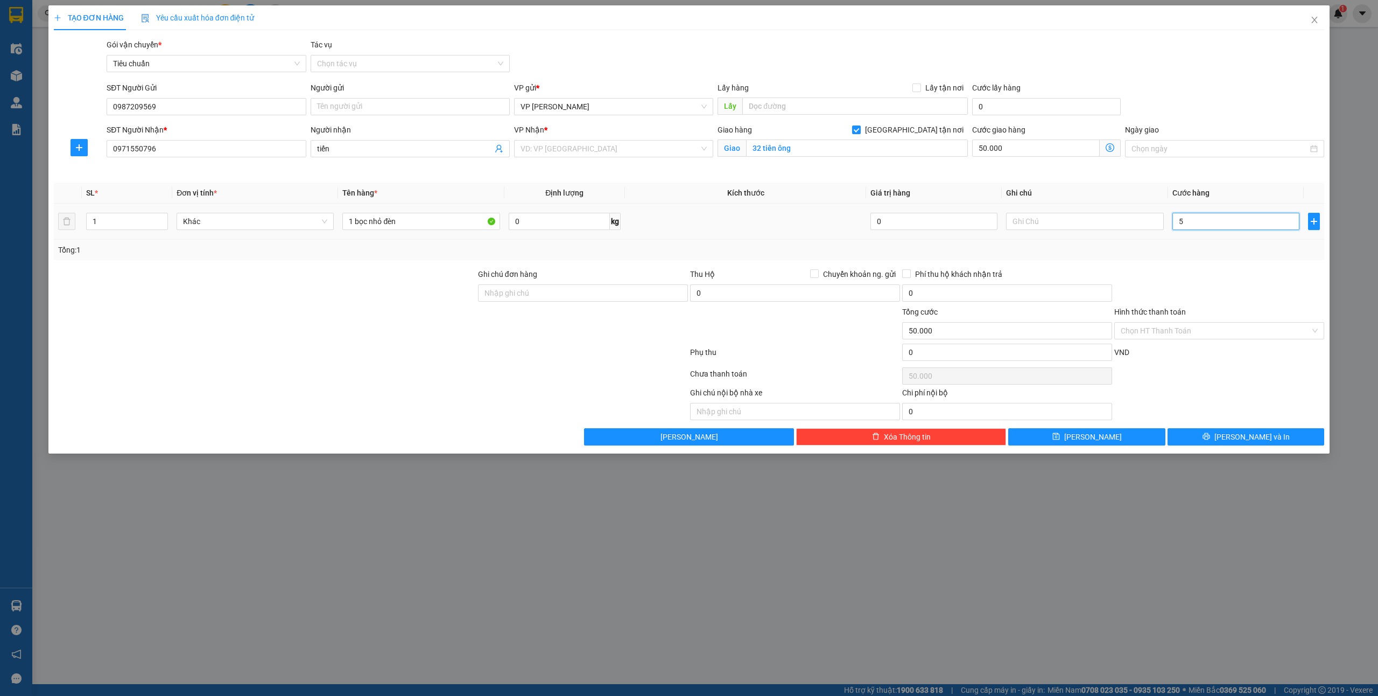
type input "50.005"
type input "50"
type input "50.050"
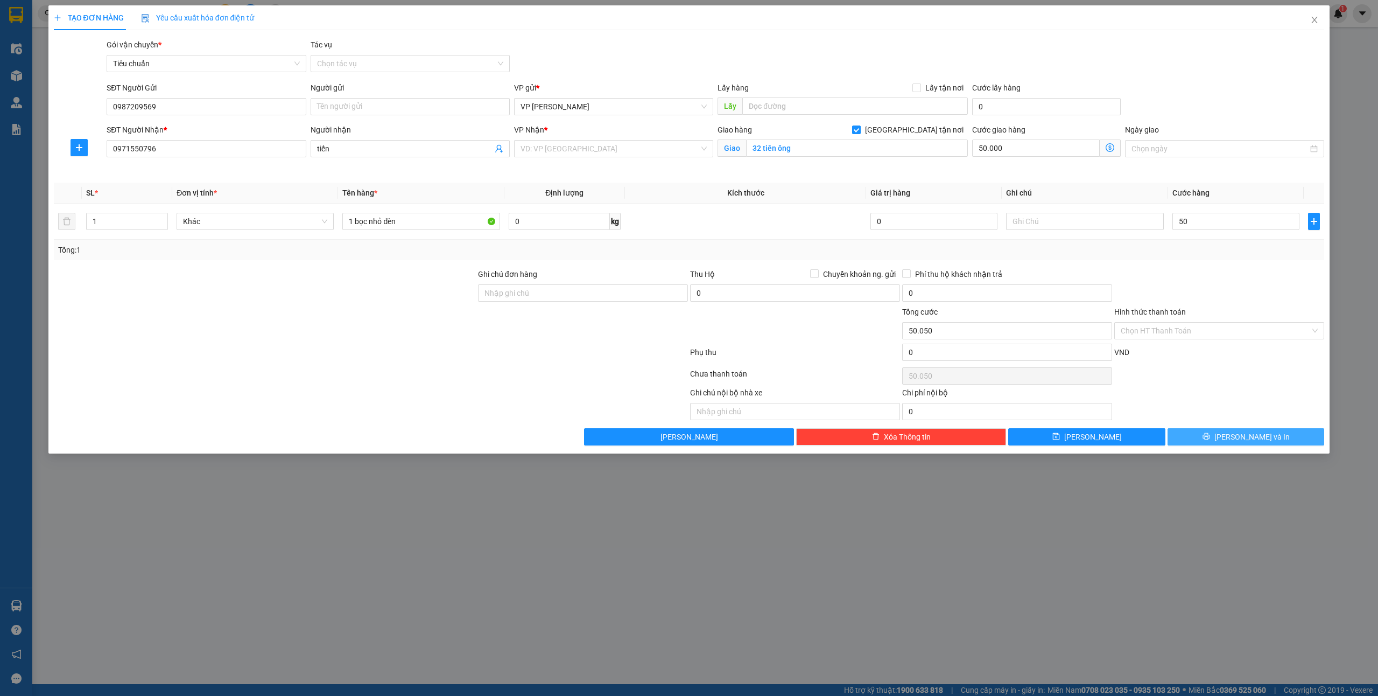
drag, startPoint x: 1219, startPoint y: 431, endPoint x: 367, endPoint y: 0, distance: 954.8
click at [1221, 431] on button "[PERSON_NAME] và In" at bounding box center [1246, 436] width 157 height 17
type input "50.000"
type input "100.000"
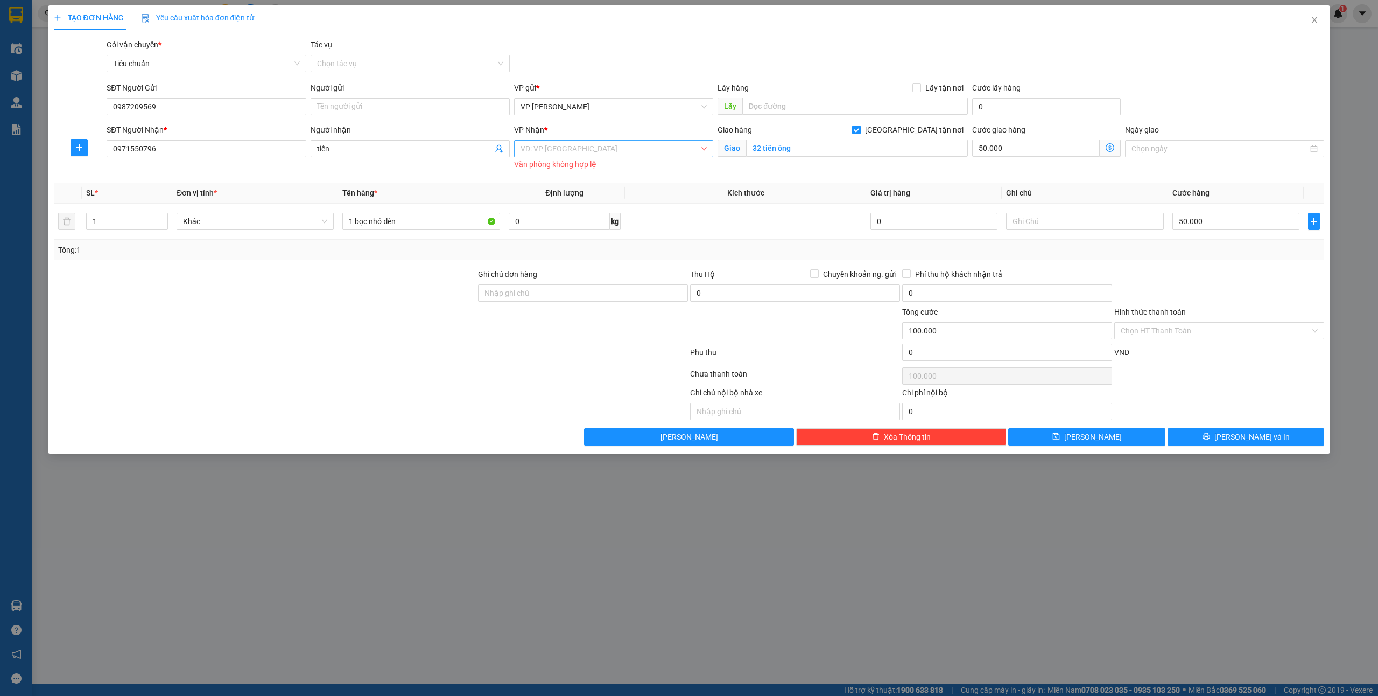
click at [555, 149] on input "search" at bounding box center [610, 149] width 179 height 16
click at [578, 458] on div "VP Dọc đường" at bounding box center [614, 464] width 186 height 12
click at [1210, 441] on span "printer" at bounding box center [1207, 436] width 8 height 9
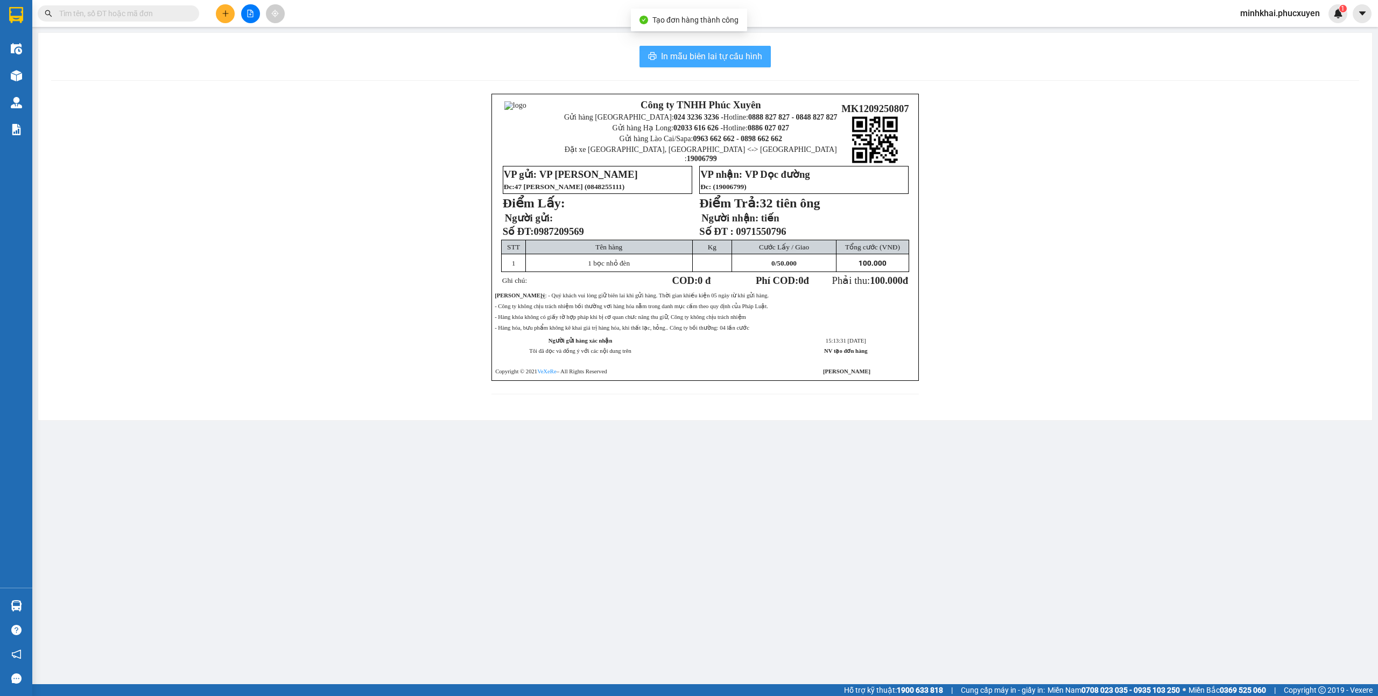
click at [727, 56] on span "In mẫu biên lai tự cấu hình" at bounding box center [711, 56] width 101 height 13
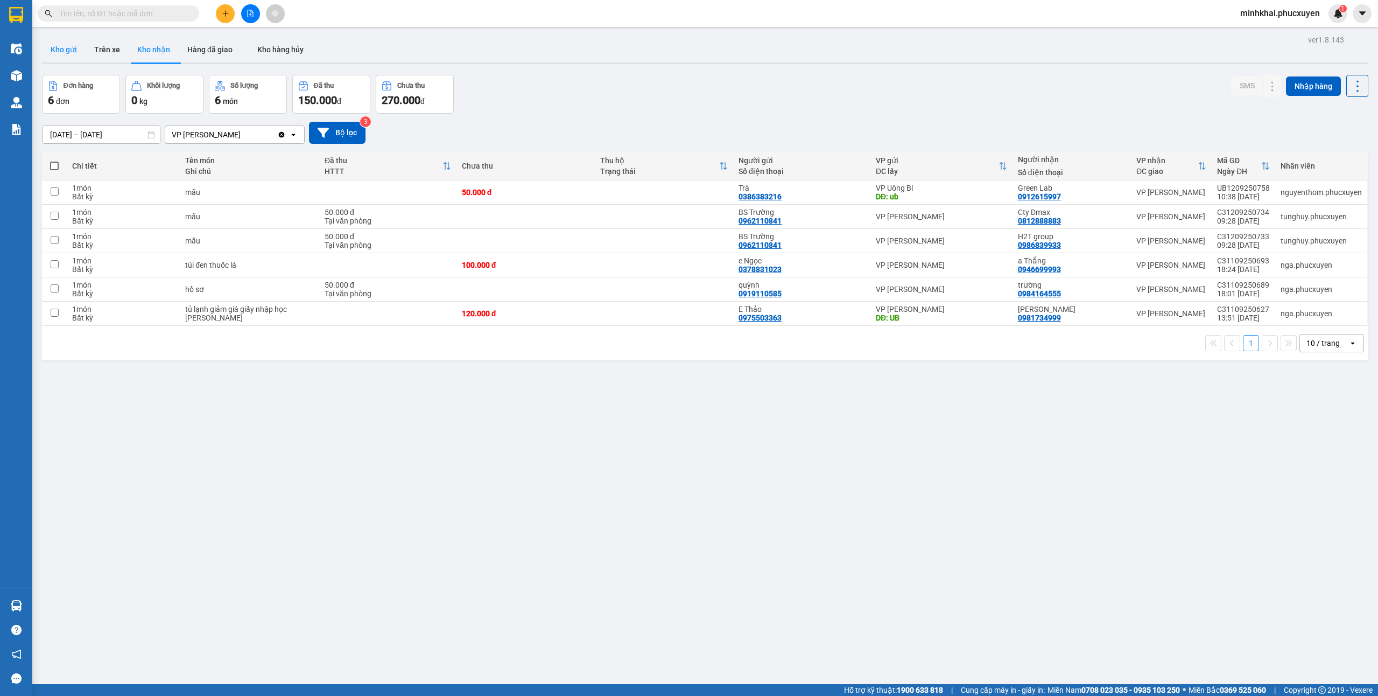
click at [61, 54] on button "Kho gửi" at bounding box center [64, 50] width 44 height 26
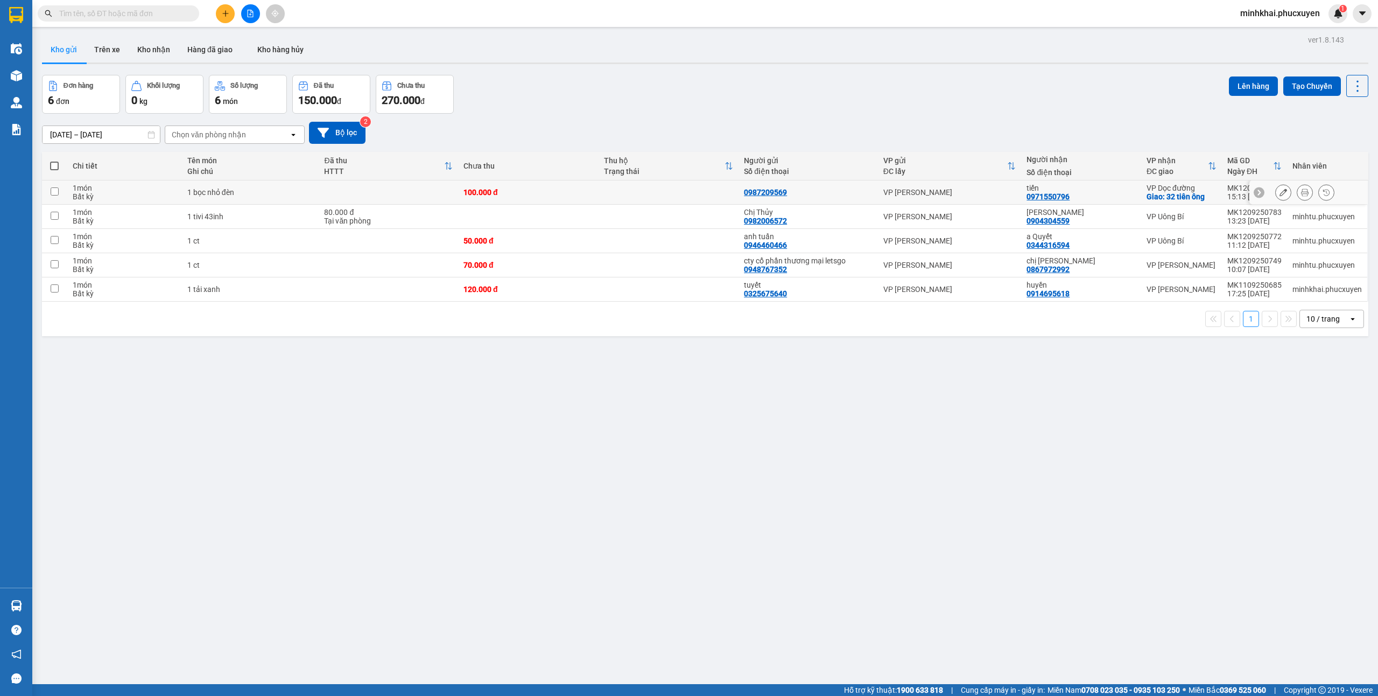
click at [52, 194] on input "checkbox" at bounding box center [55, 191] width 8 height 8
checkbox input "true"
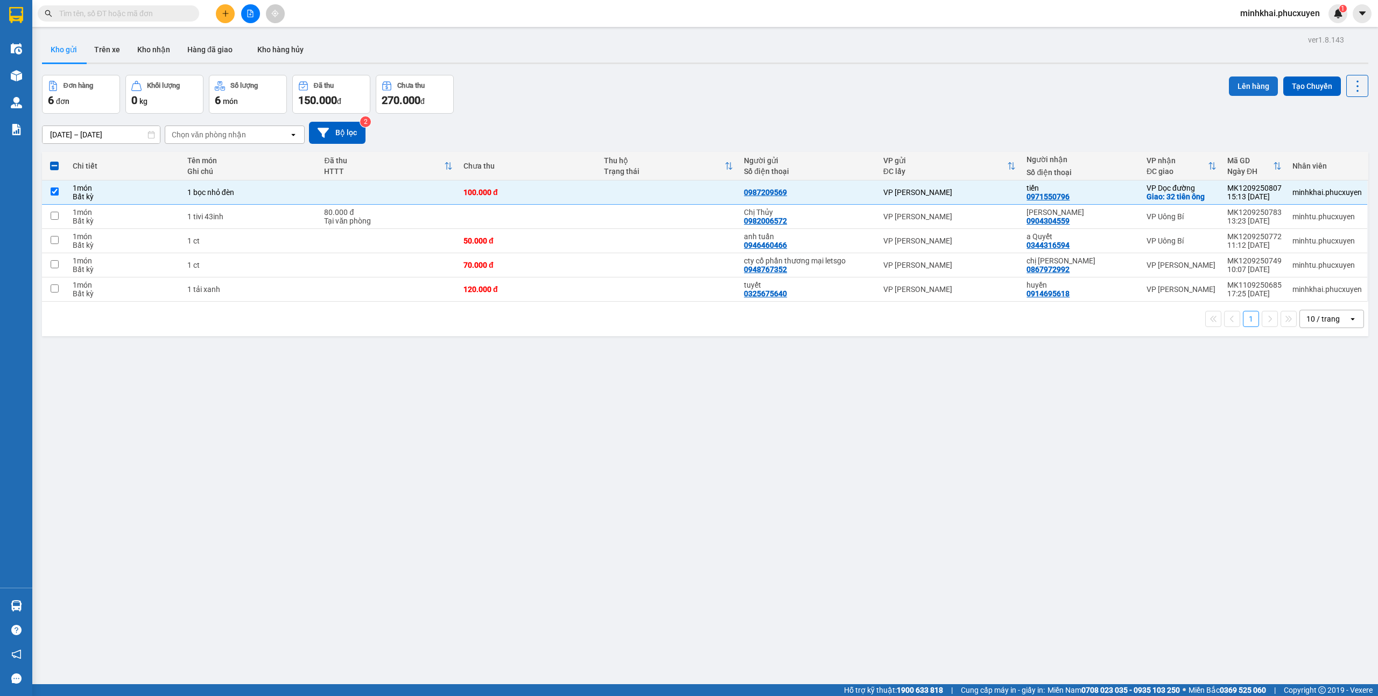
click at [1245, 78] on button "Lên hàng" at bounding box center [1253, 85] width 49 height 19
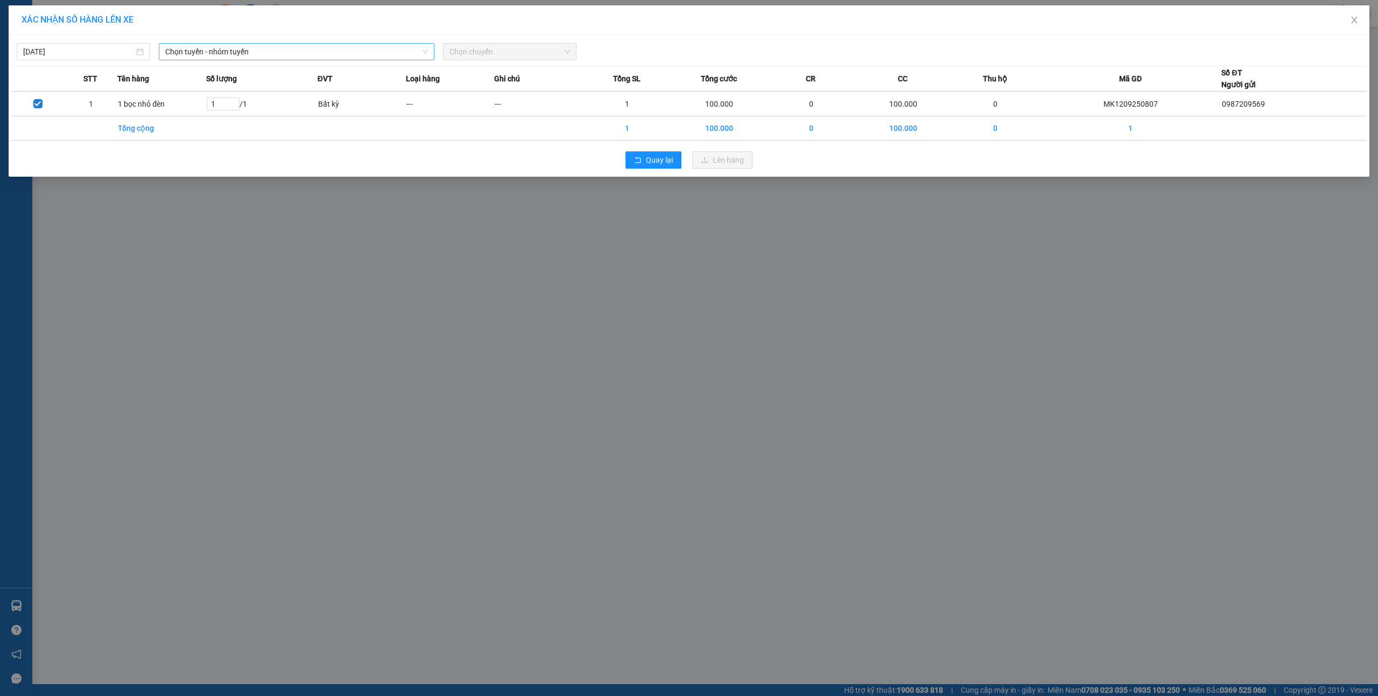
click at [243, 52] on span "Chọn tuyến - nhóm tuyến" at bounding box center [296, 52] width 263 height 16
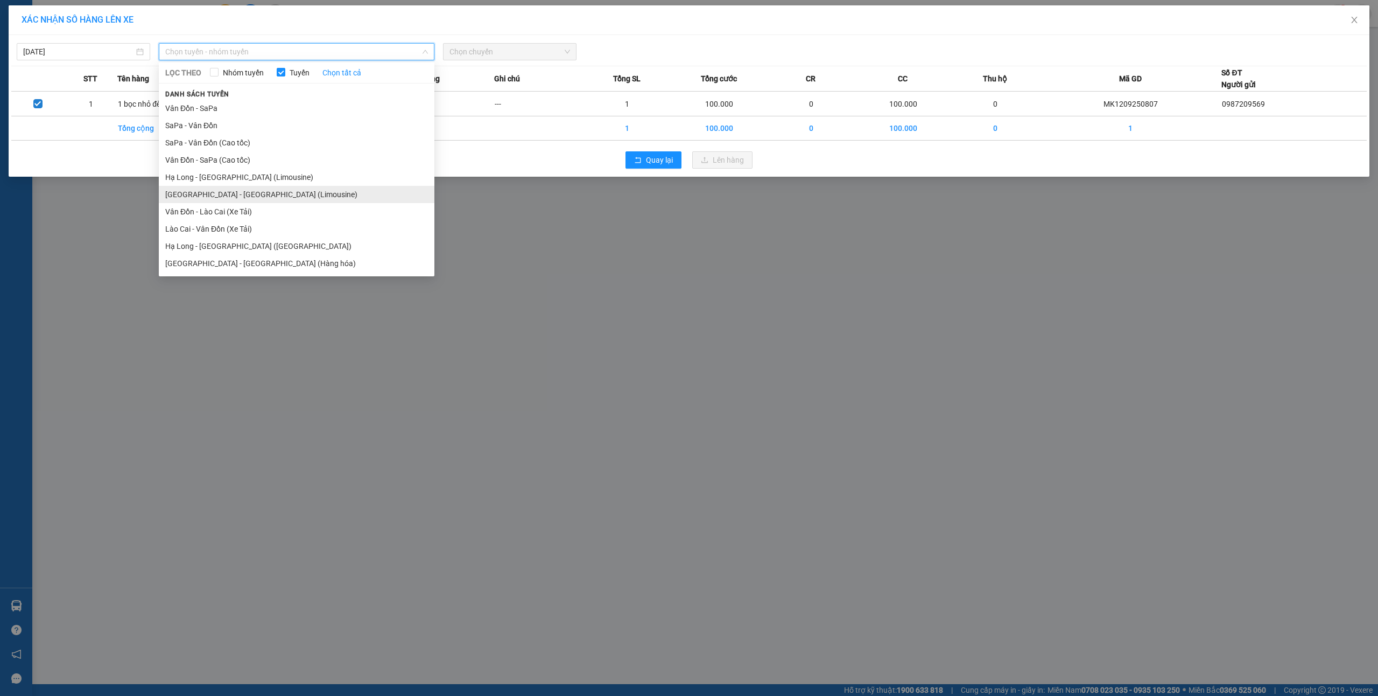
click at [250, 194] on li "[GEOGRAPHIC_DATA] - [GEOGRAPHIC_DATA] (Limousine)" at bounding box center [297, 194] width 276 height 17
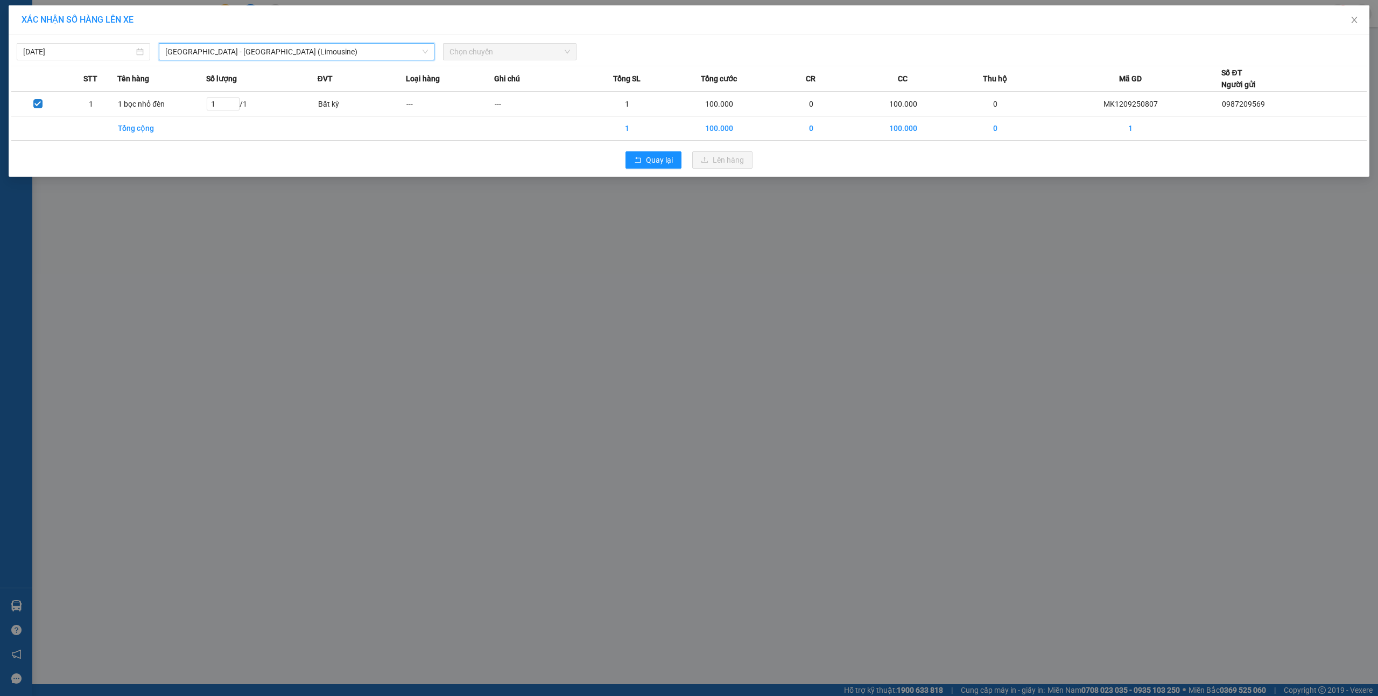
drag, startPoint x: 478, startPoint y: 57, endPoint x: 487, endPoint y: 59, distance: 9.0
click at [479, 57] on span "Chọn chuyến" at bounding box center [510, 52] width 121 height 16
click at [496, 56] on span "Chọn chuyến" at bounding box center [510, 52] width 121 height 16
type input "23"
click at [509, 89] on div "16:01 - 14B-023.82" at bounding box center [492, 91] width 84 height 12
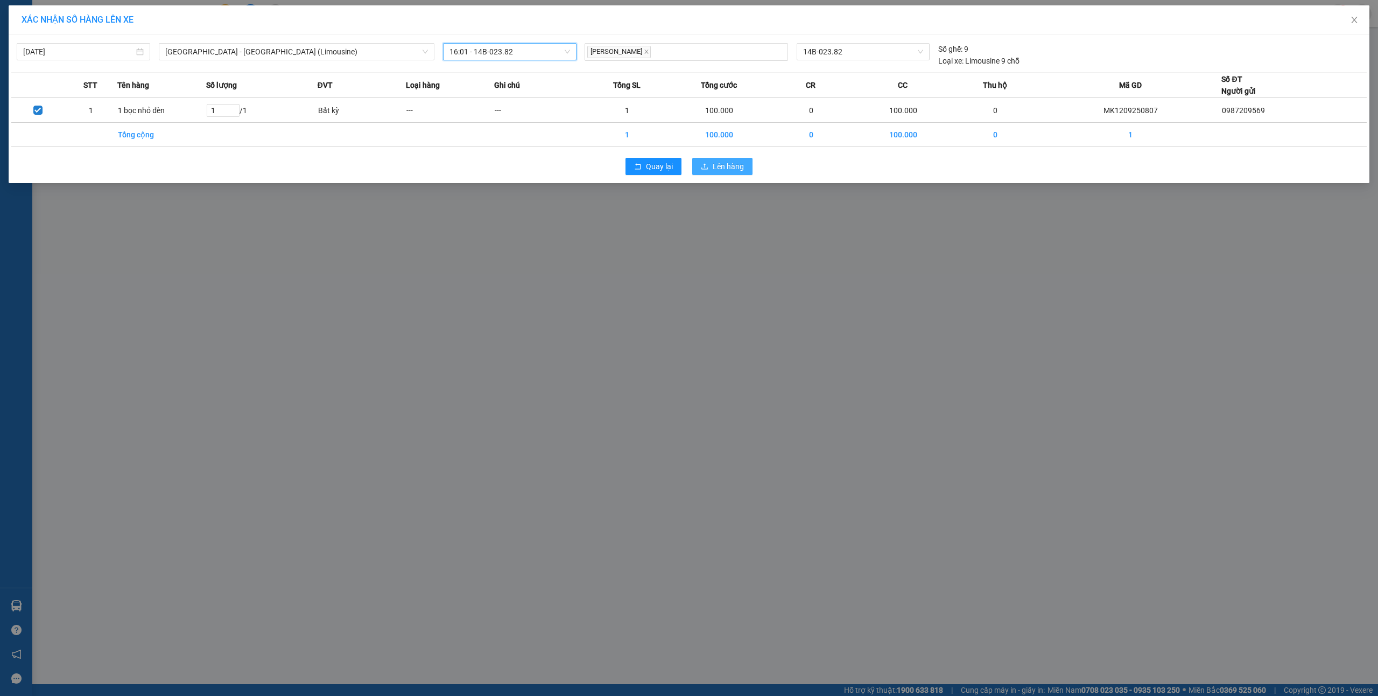
click at [722, 167] on span "Lên hàng" at bounding box center [728, 166] width 31 height 12
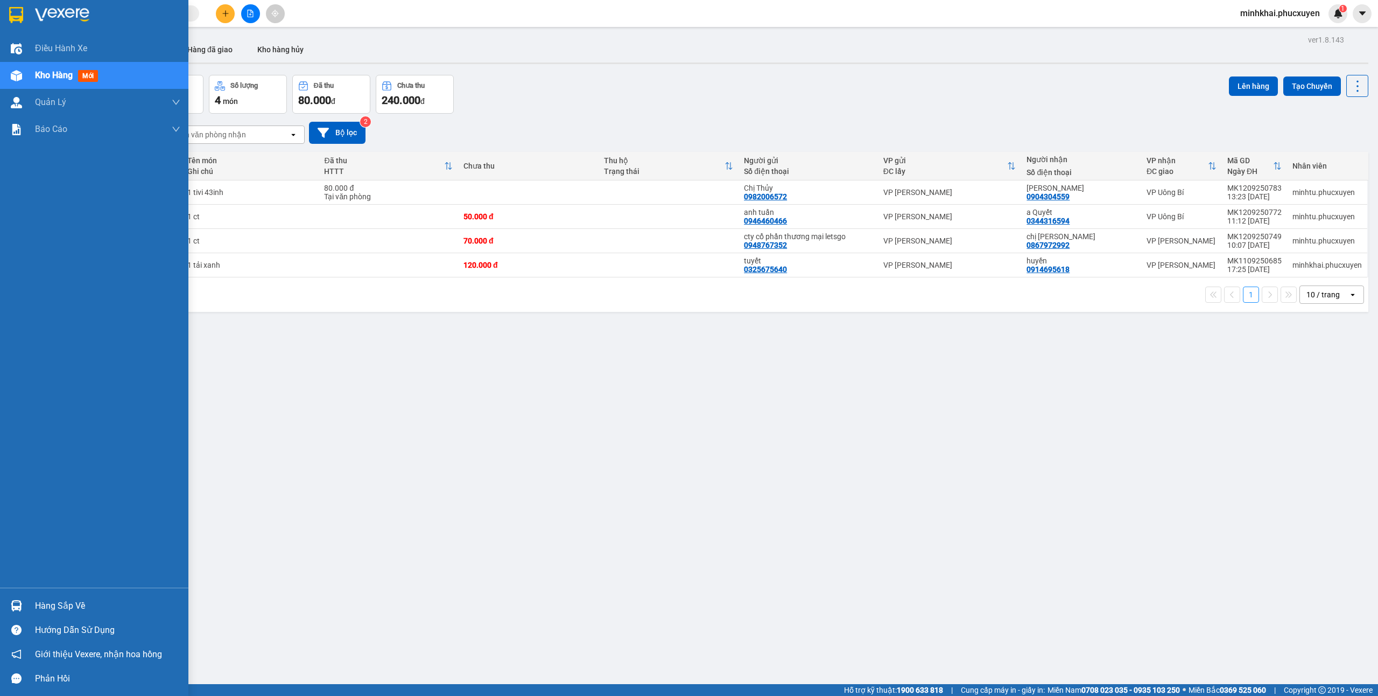
drag, startPoint x: 20, startPoint y: 601, endPoint x: 138, endPoint y: 632, distance: 121.7
click at [20, 601] on img at bounding box center [16, 605] width 11 height 11
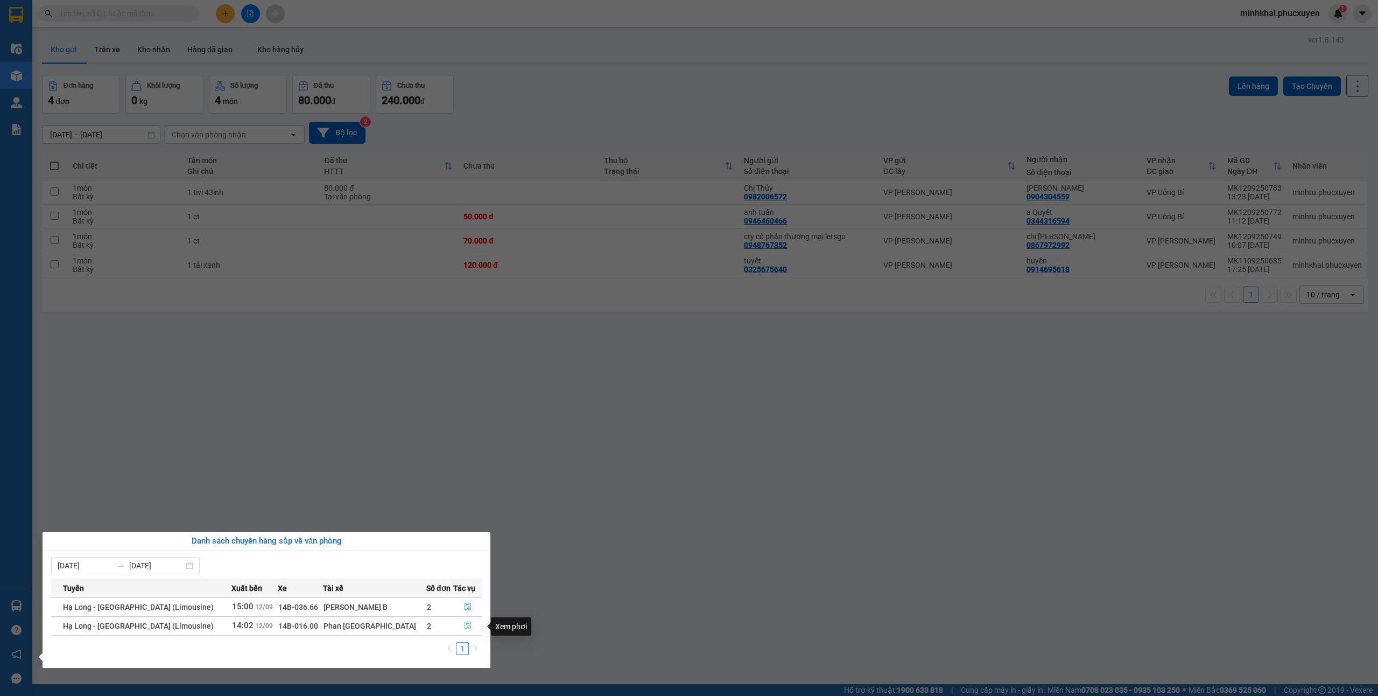
click at [464, 629] on icon "file-done" at bounding box center [468, 625] width 8 height 8
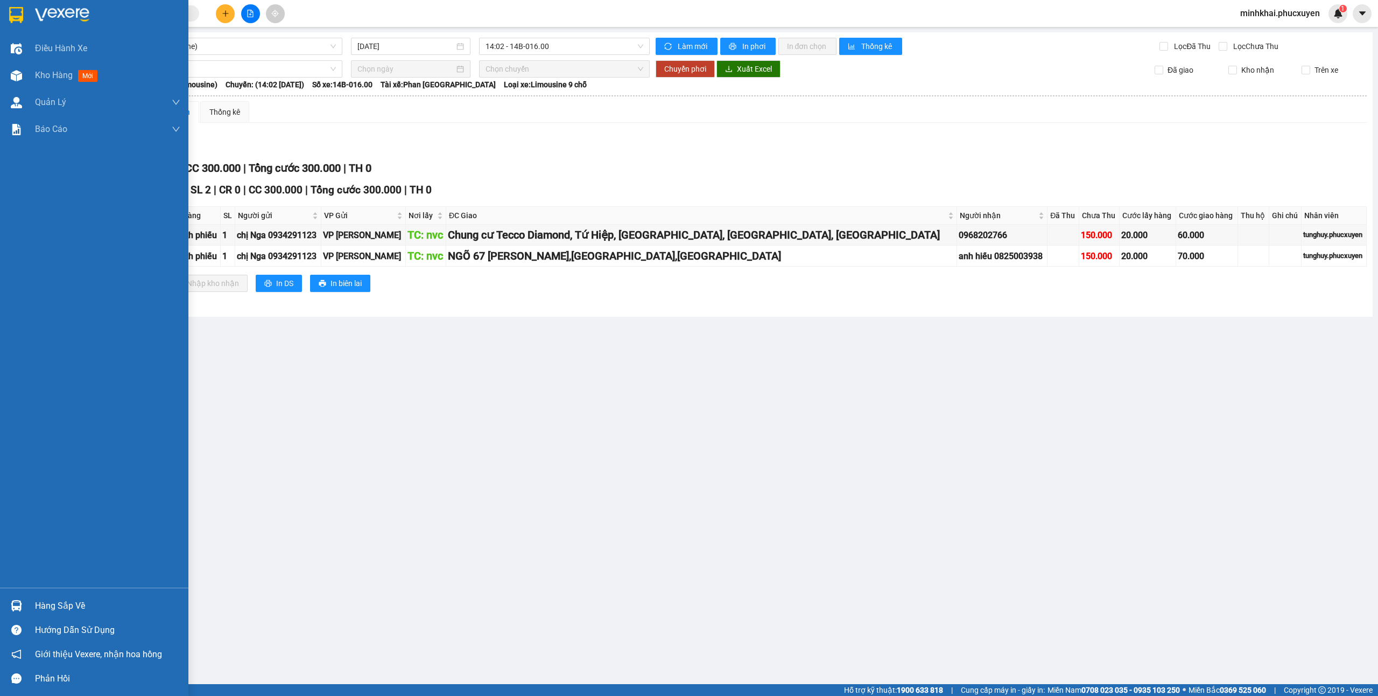
click at [44, 602] on div "Hàng sắp về" at bounding box center [107, 606] width 145 height 16
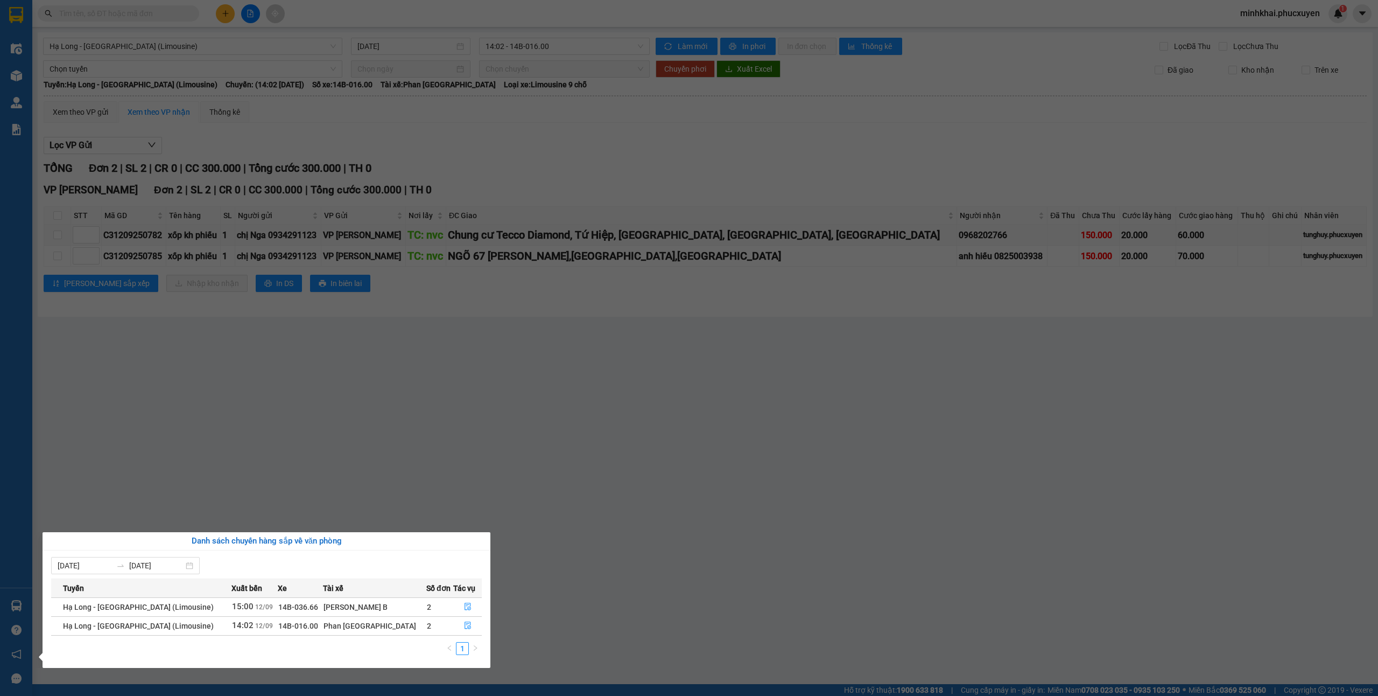
click at [1105, 527] on section "Kết quả tìm kiếm ( 1 ) Bộ lọc Mã ĐH Trạng thái Món hàng Thu hộ Tổng cước Chưa c…" at bounding box center [689, 348] width 1378 height 696
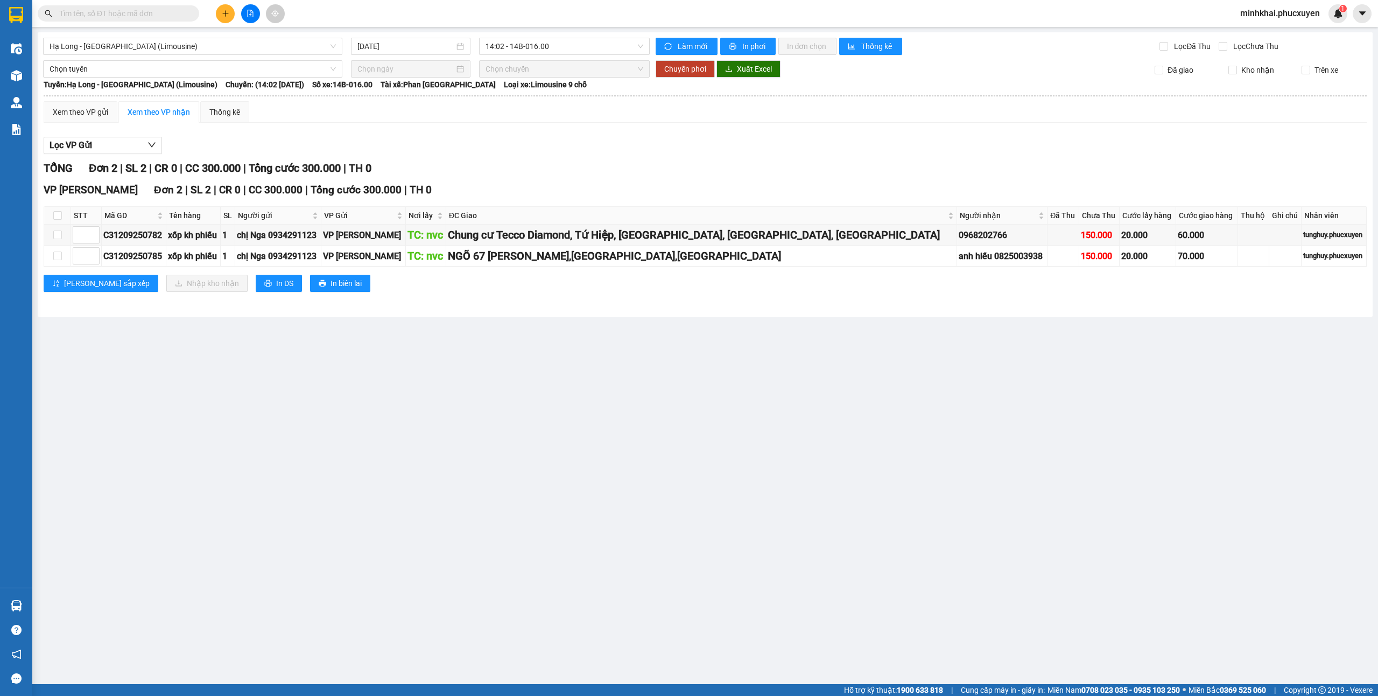
click at [225, 12] on icon "plus" at bounding box center [225, 13] width 1 height 6
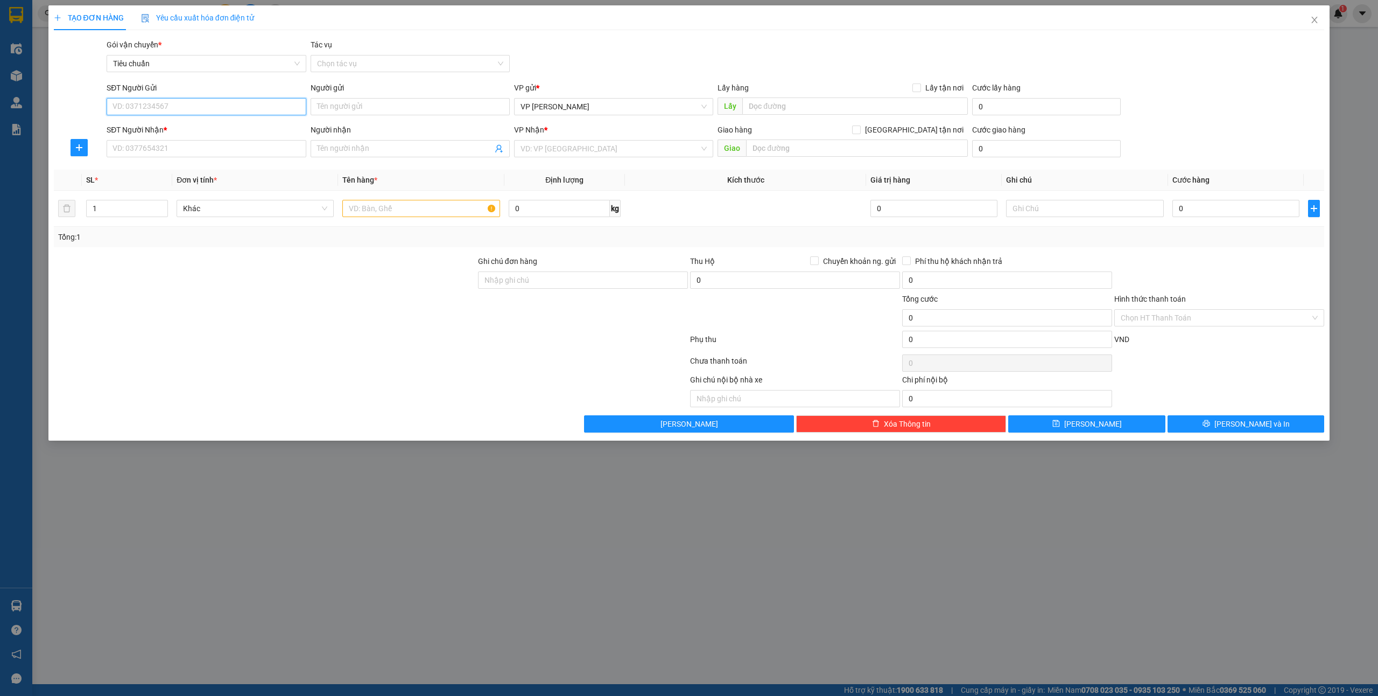
click at [141, 107] on input "SĐT Người Gửi" at bounding box center [206, 106] width 199 height 17
type input "04915933679"
click at [336, 103] on input "Người gửi" at bounding box center [410, 106] width 199 height 17
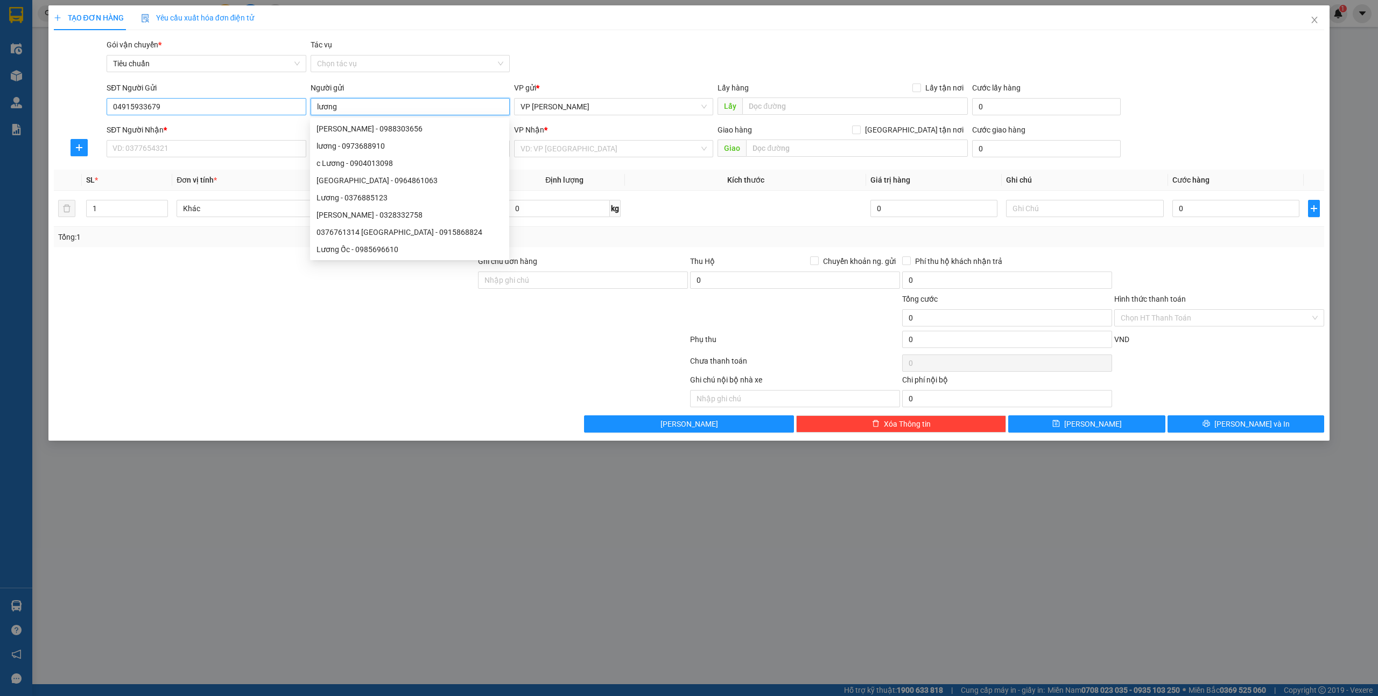
type input "lương"
click at [118, 109] on input "04915933679" at bounding box center [206, 106] width 199 height 17
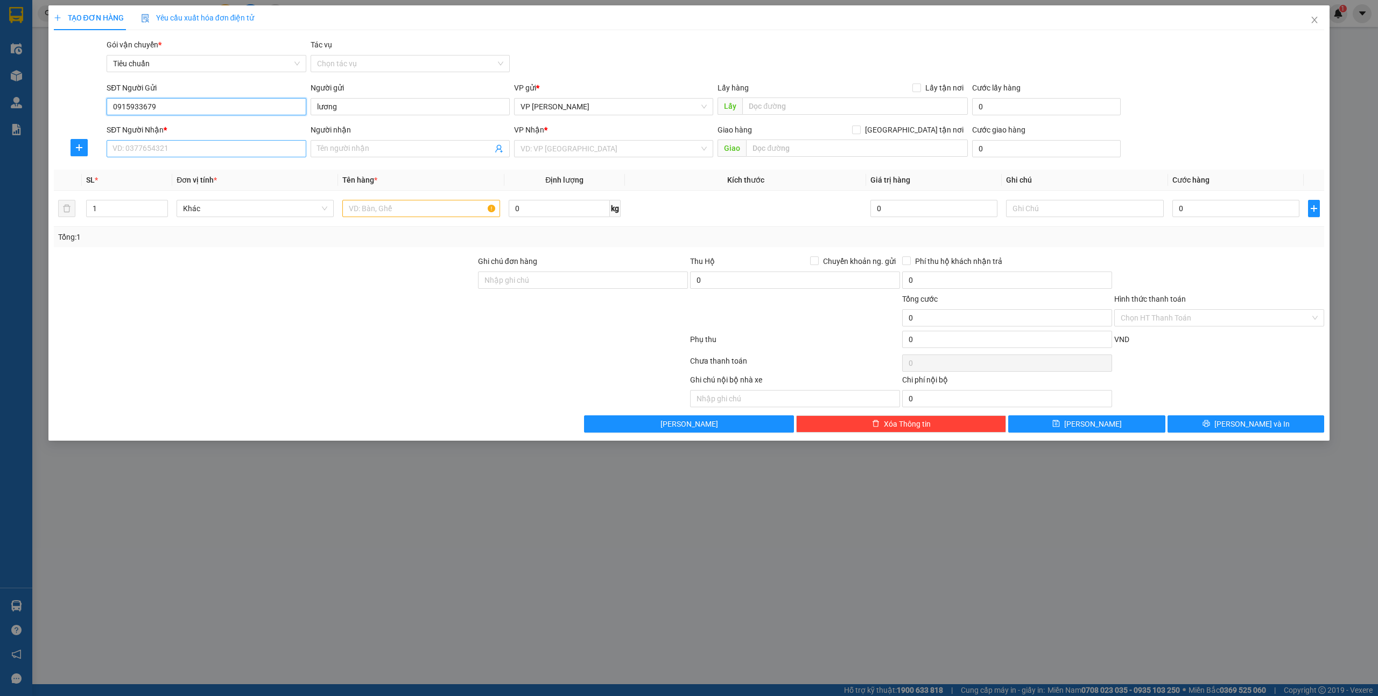
type input "0915933679"
click at [149, 149] on input "SĐT Người Nhận *" at bounding box center [206, 148] width 199 height 17
click at [177, 111] on input "0915933679" at bounding box center [206, 106] width 199 height 17
click at [204, 126] on div "0915933679 - Chị Lương_0934566739" at bounding box center [206, 129] width 186 height 12
type input "Chị Lương_0934566739"
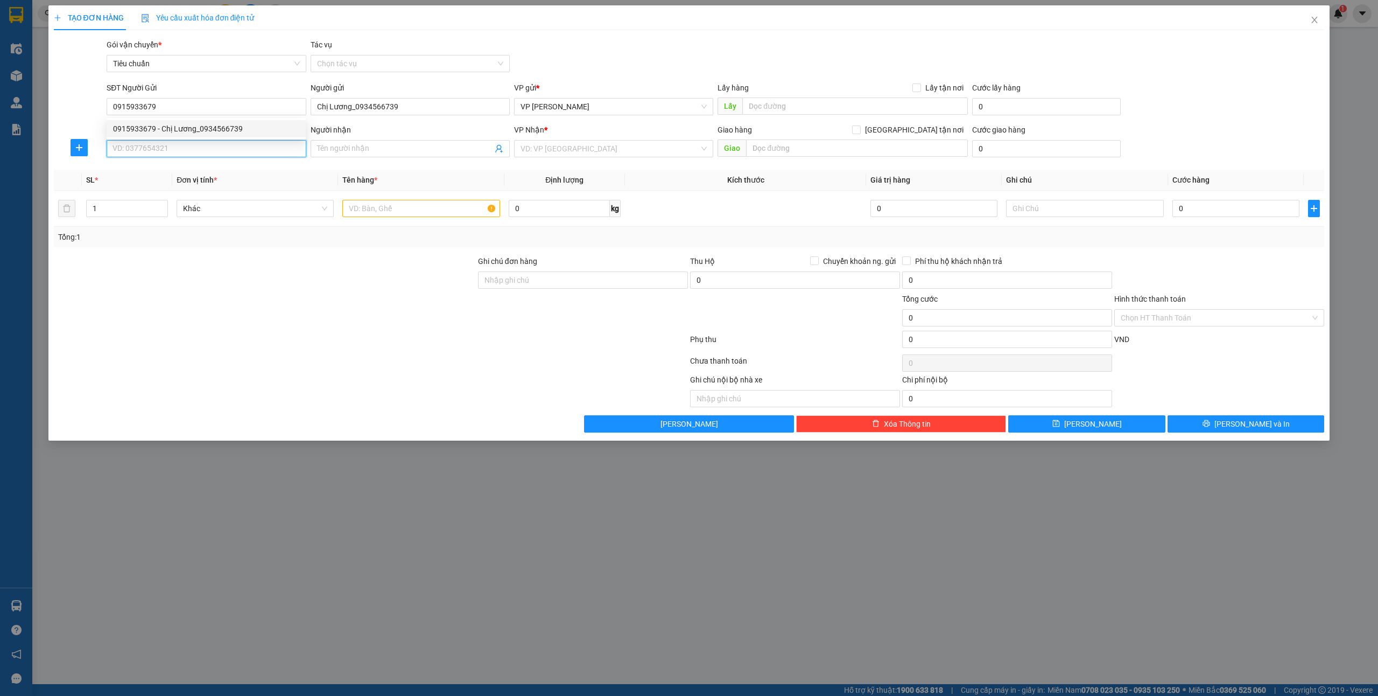
click at [197, 149] on input "SĐT Người Nhận *" at bounding box center [206, 148] width 199 height 17
click at [207, 171] on div "0342687138 - Uyên honda TC" at bounding box center [206, 171] width 186 height 12
type input "0342687138"
type input "Uyên honda TC"
type input "Honda cổng [GEOGRAPHIC_DATA]"
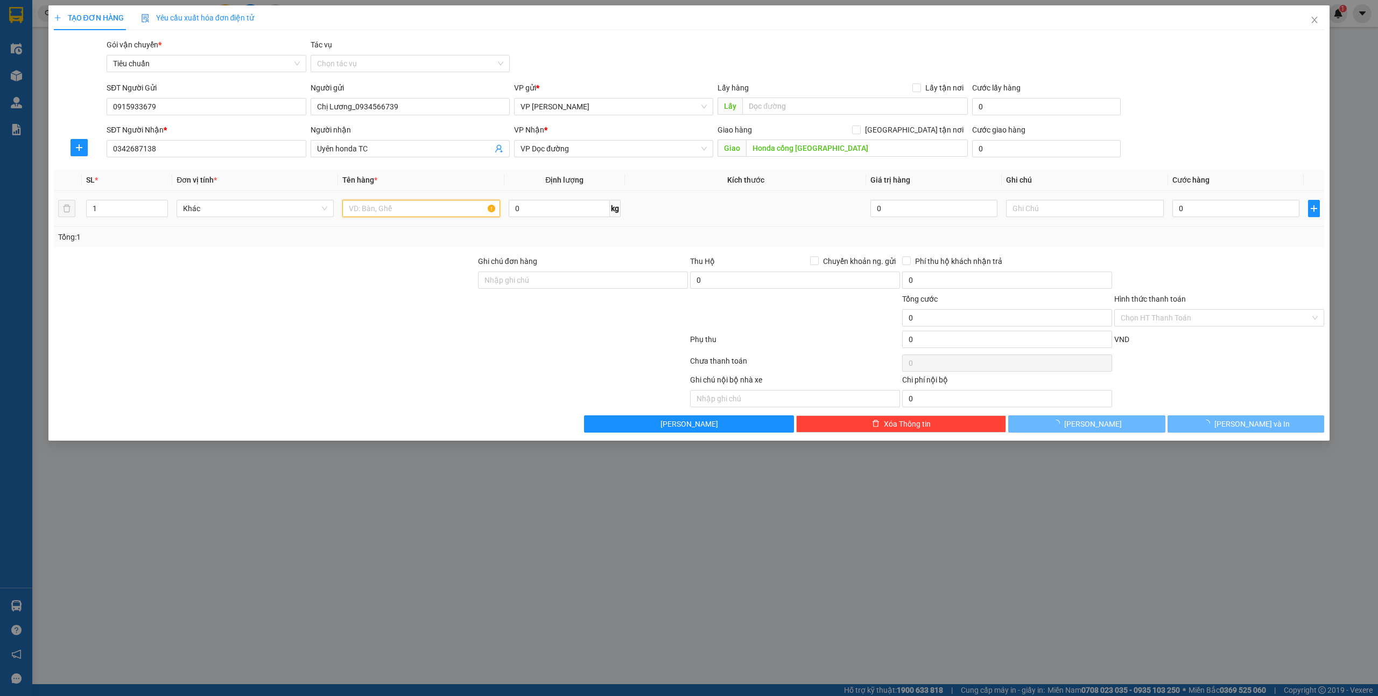
click at [393, 207] on input "text" at bounding box center [420, 208] width 157 height 17
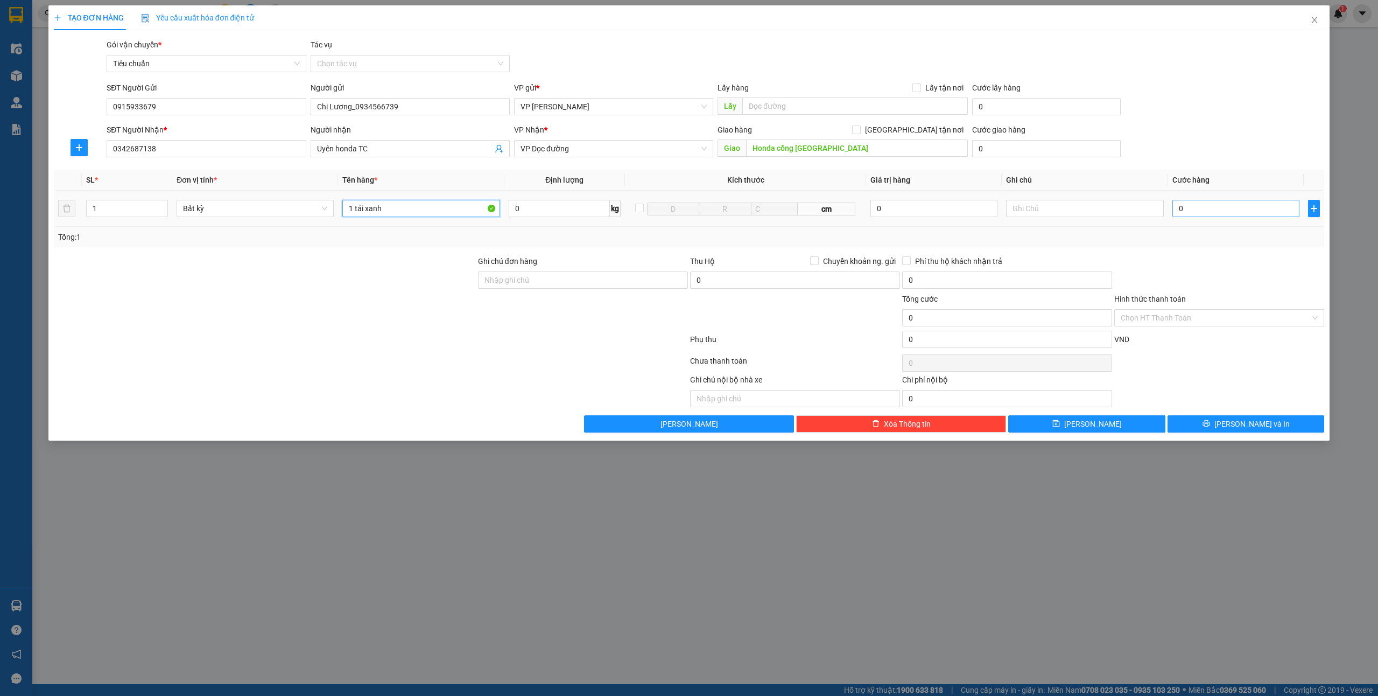
type input "1 tải xanh"
click at [1226, 212] on input "0" at bounding box center [1236, 208] width 127 height 17
type input "6"
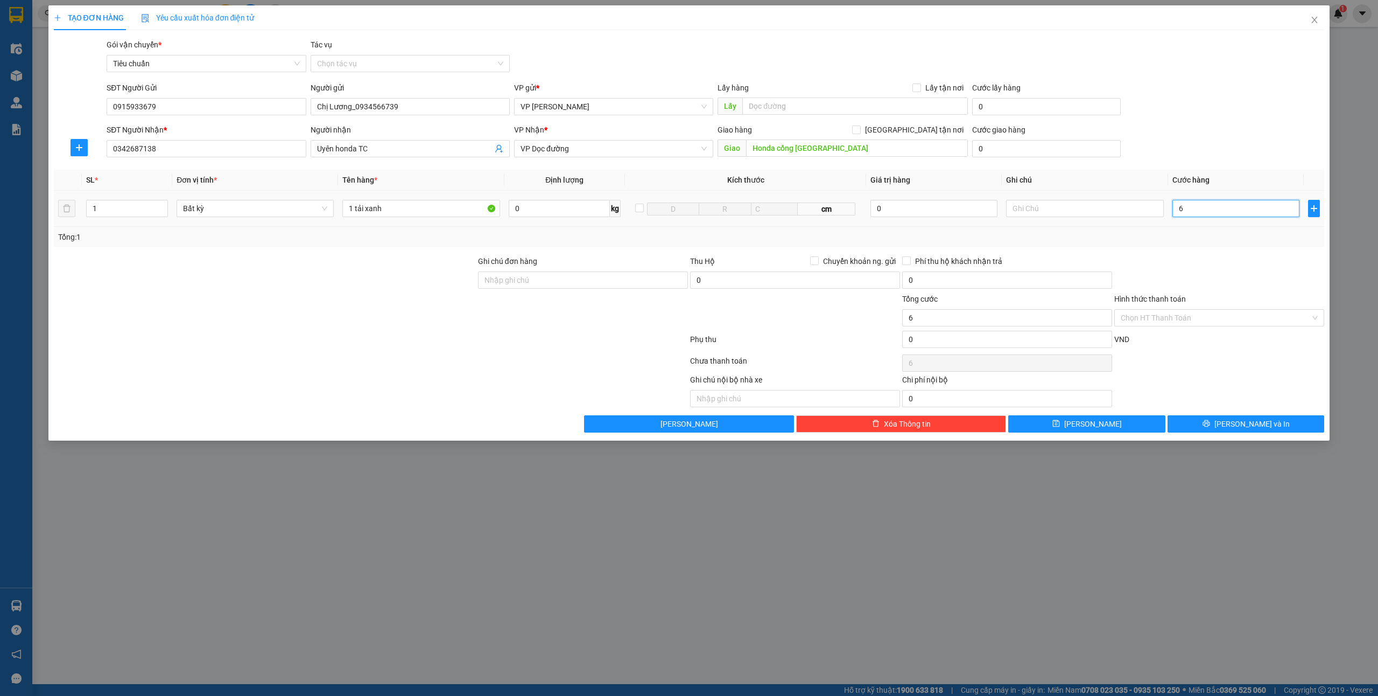
type input "60"
type input "0"
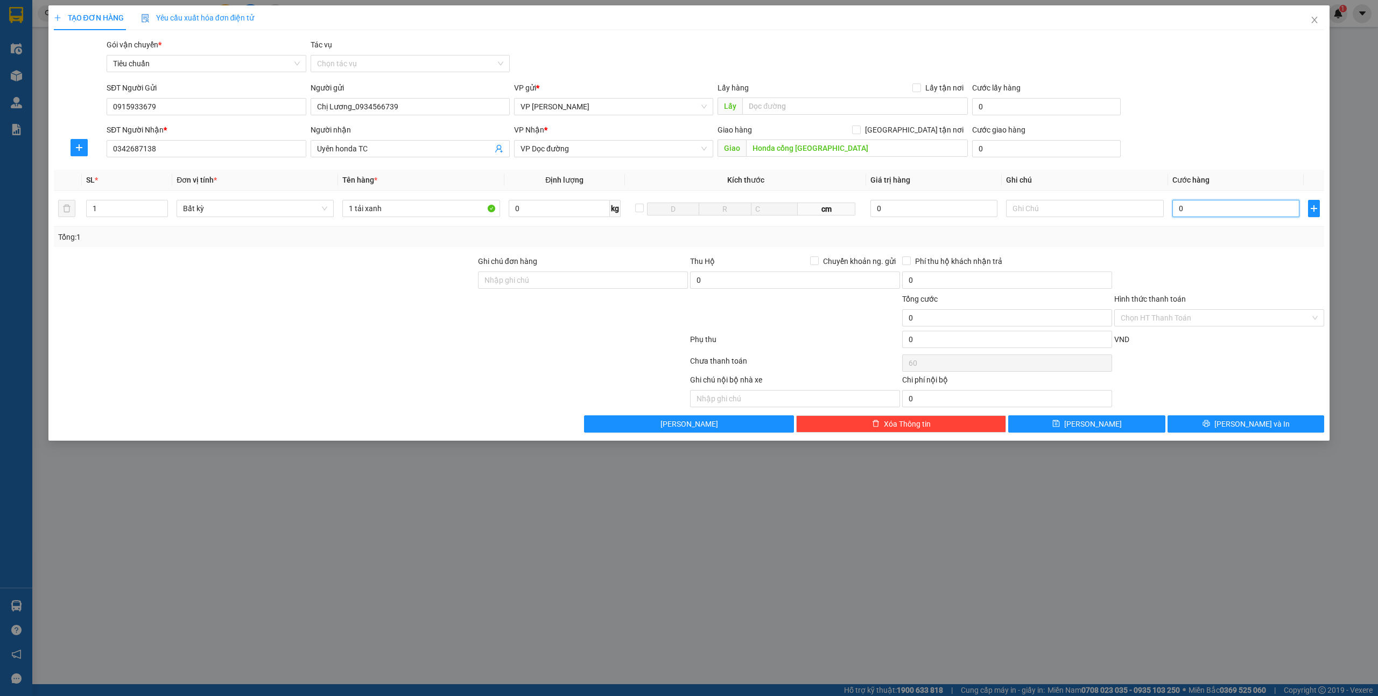
type input "0"
type input "05"
type input "5"
type input "050"
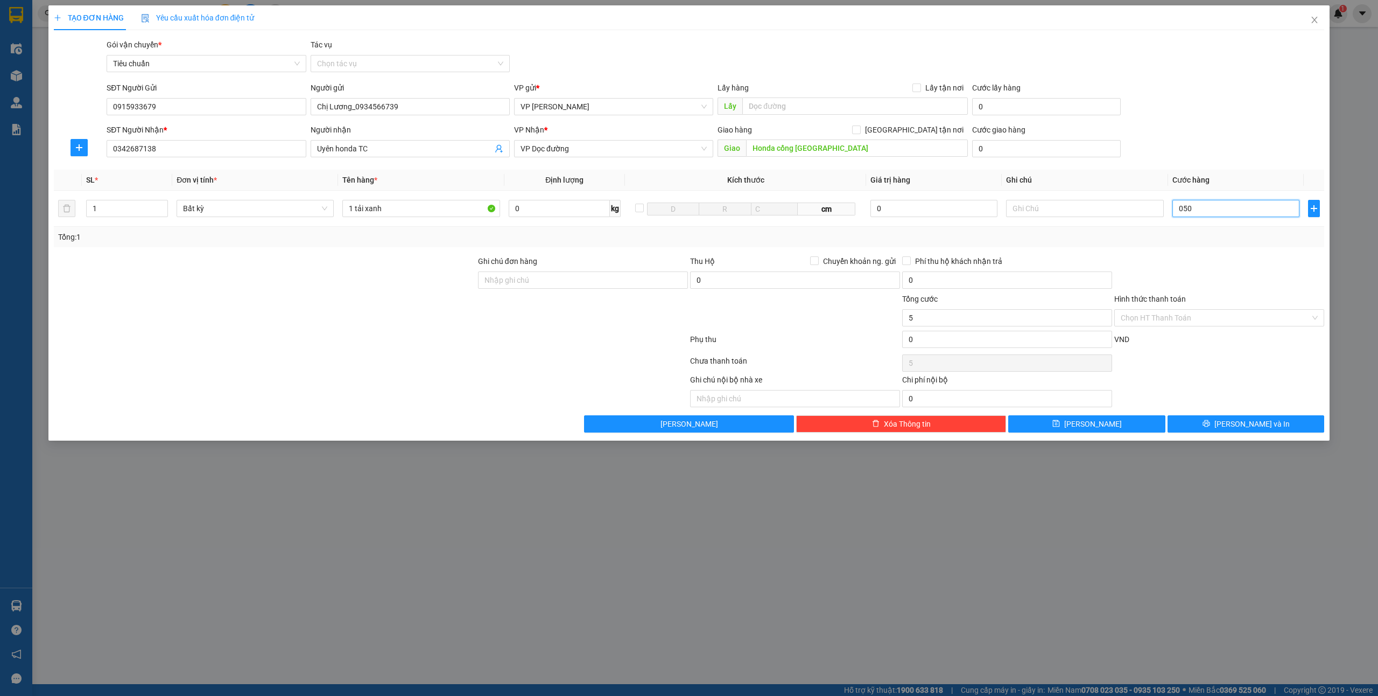
type input "50"
click at [1253, 426] on span "[PERSON_NAME] và In" at bounding box center [1252, 424] width 75 height 12
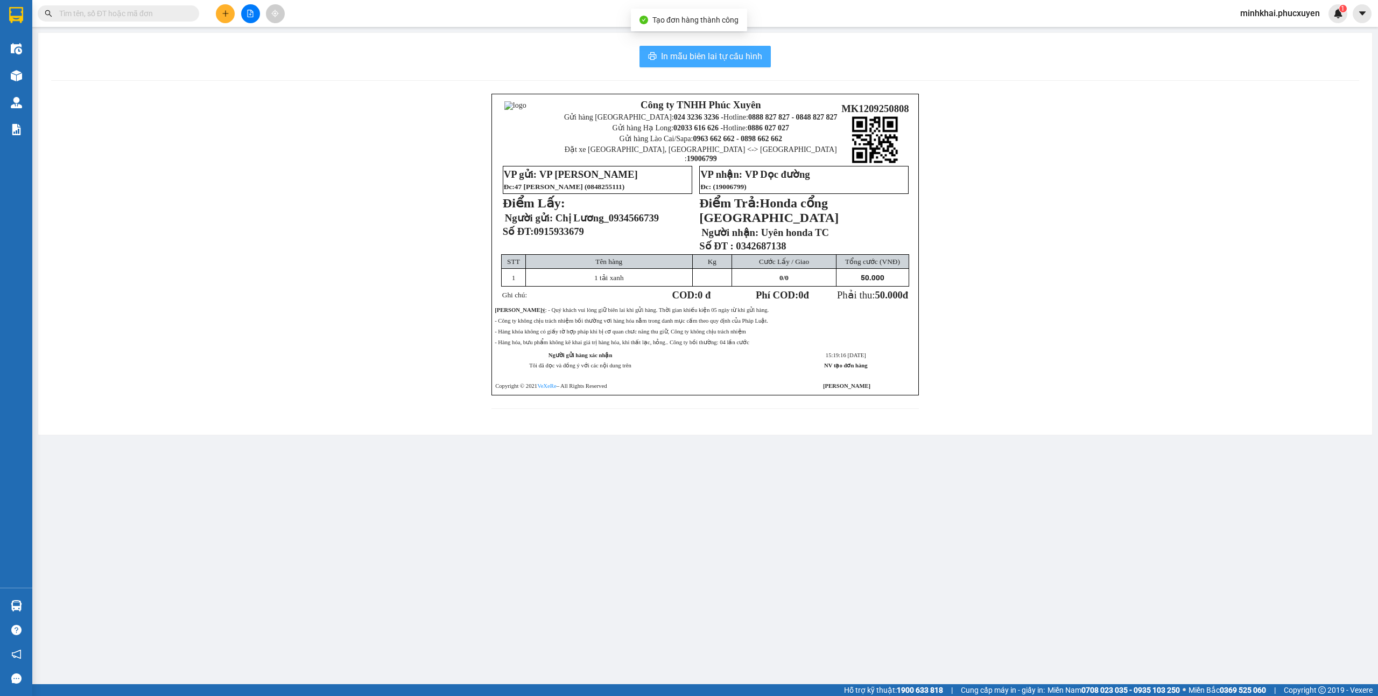
click at [723, 52] on span "In mẫu biên lai tự cấu hình" at bounding box center [711, 56] width 101 height 13
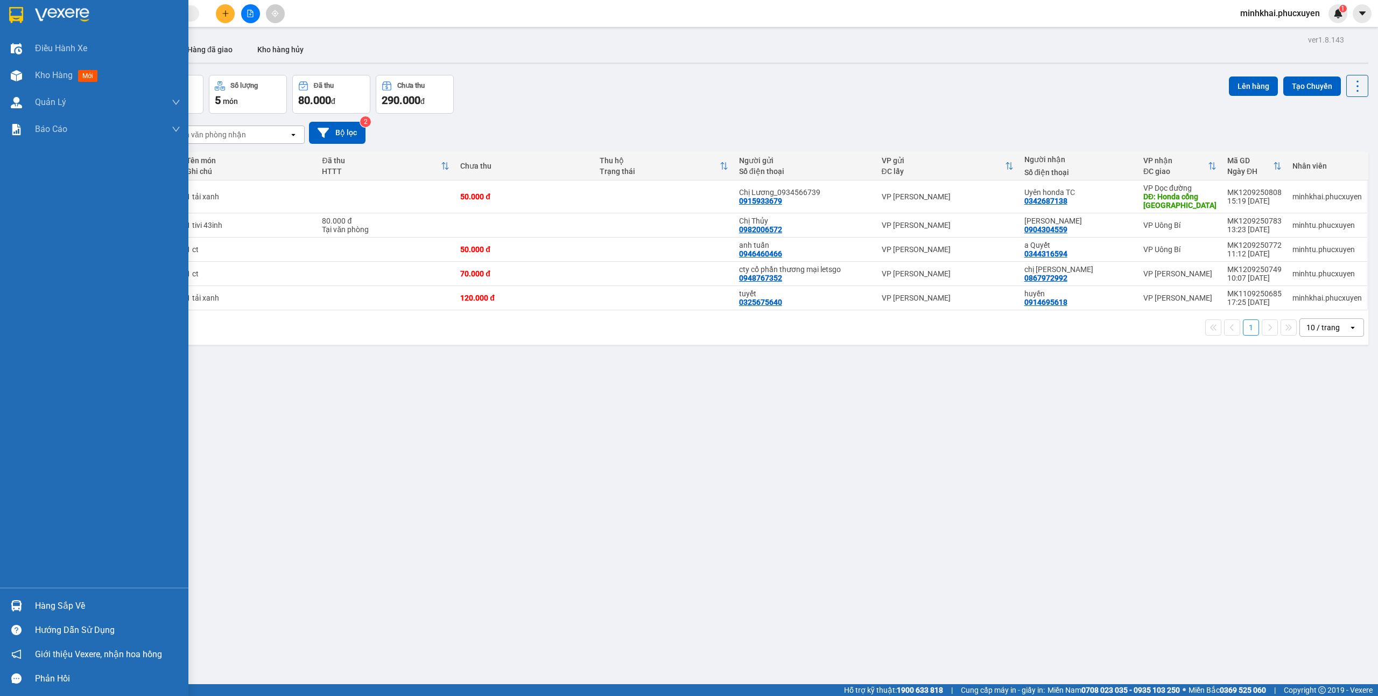
click at [5, 605] on div "Hàng sắp về" at bounding box center [94, 605] width 188 height 24
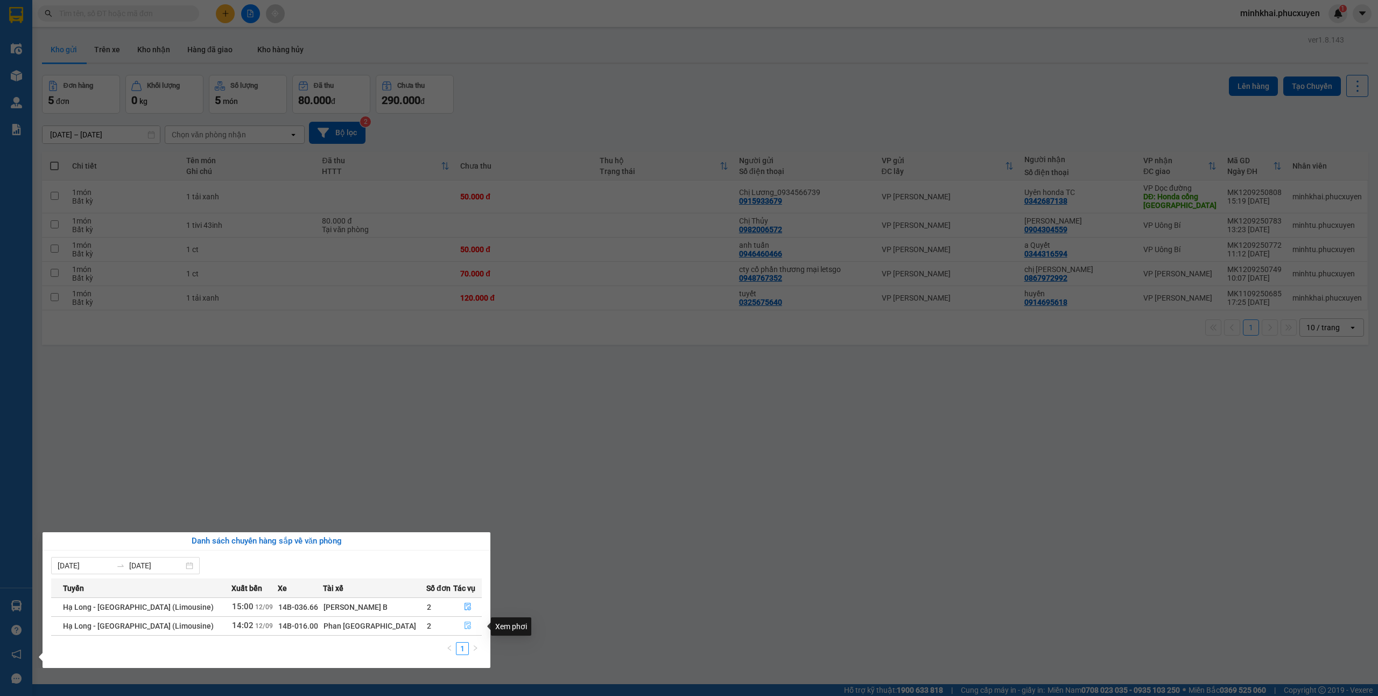
click at [464, 623] on icon "file-done" at bounding box center [468, 625] width 8 height 8
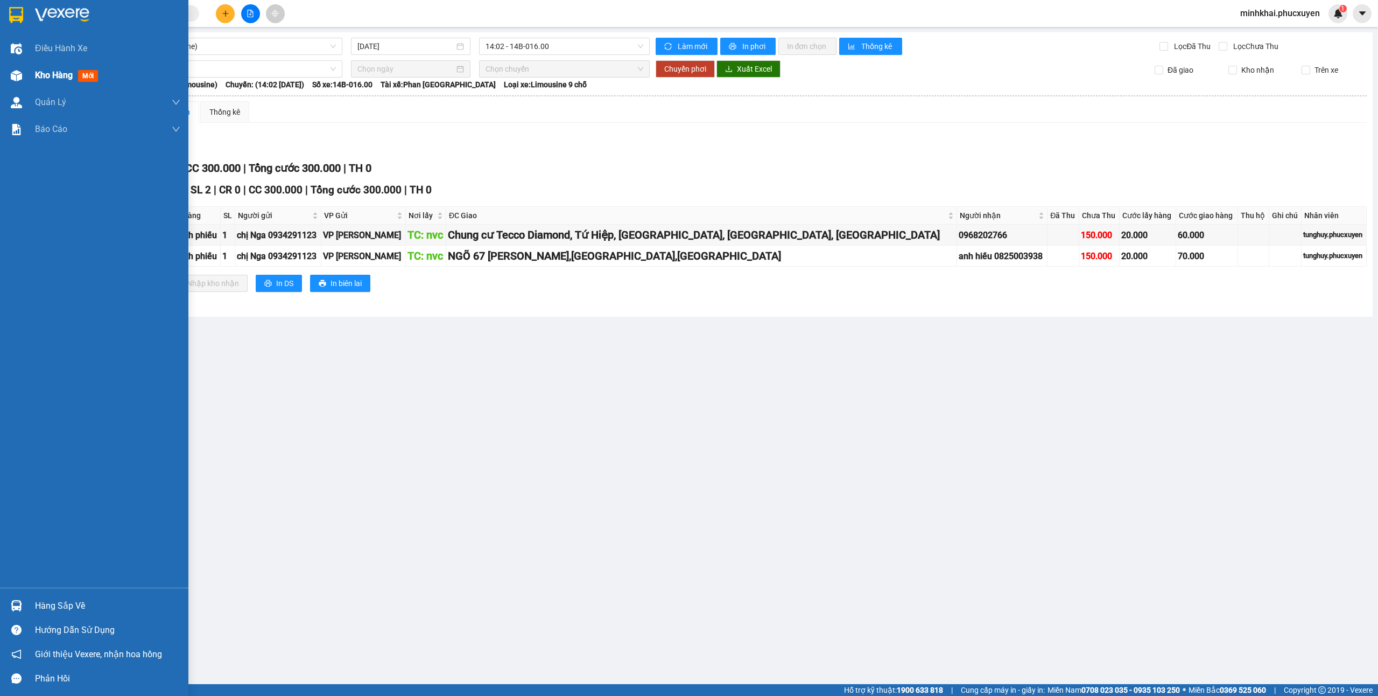
click at [42, 72] on span "Kho hàng" at bounding box center [54, 75] width 38 height 10
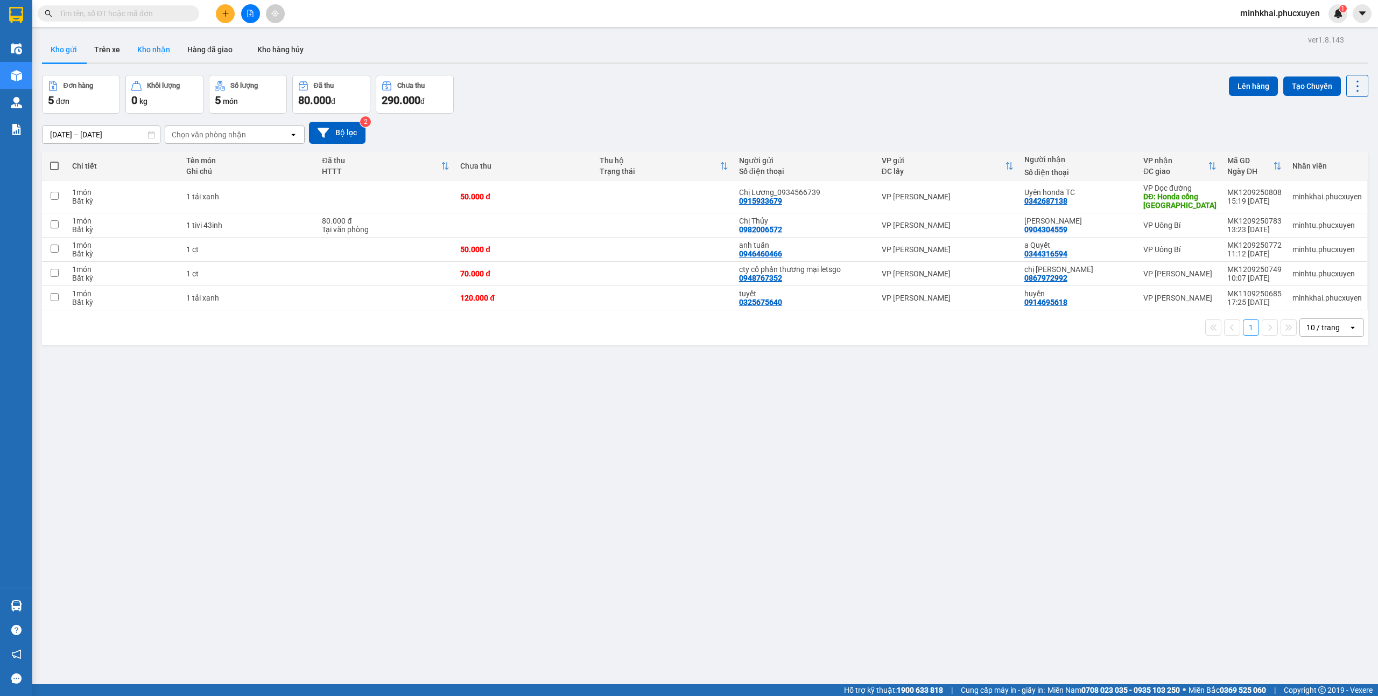
click at [156, 59] on button "Kho nhận" at bounding box center [154, 50] width 50 height 26
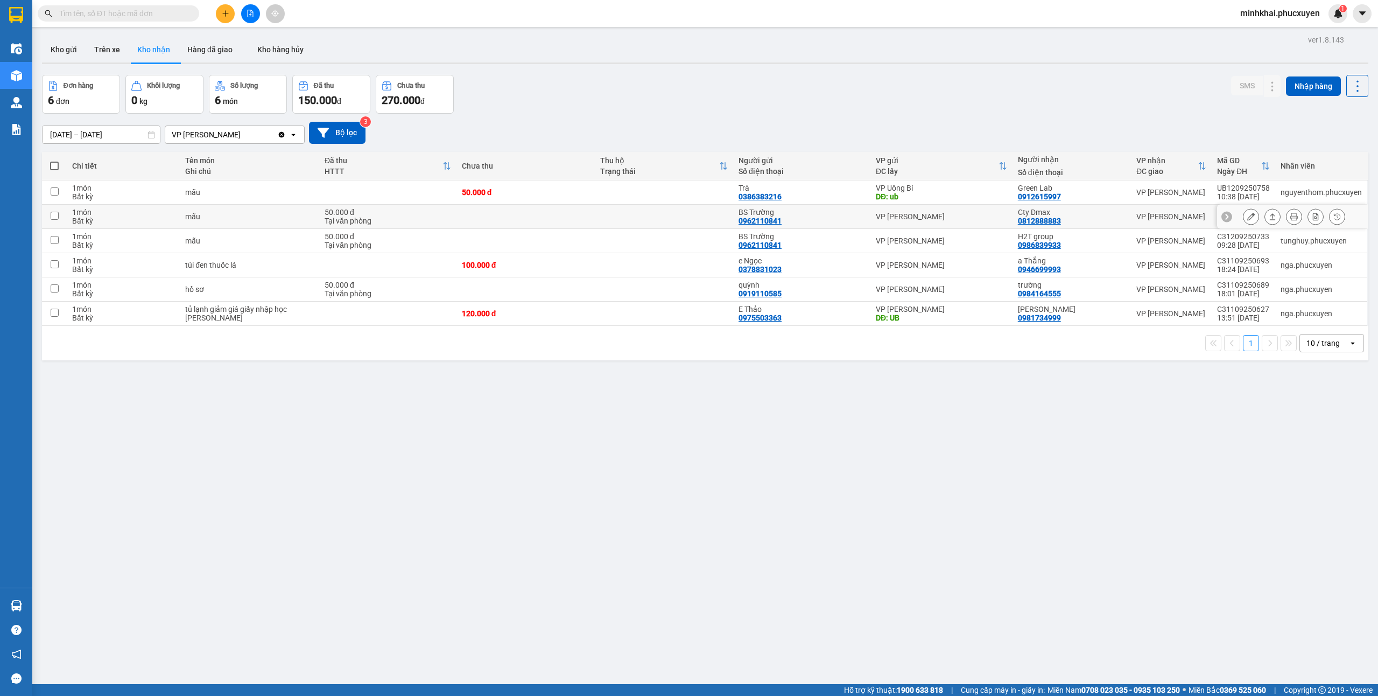
click at [1269, 219] on icon at bounding box center [1273, 217] width 8 height 8
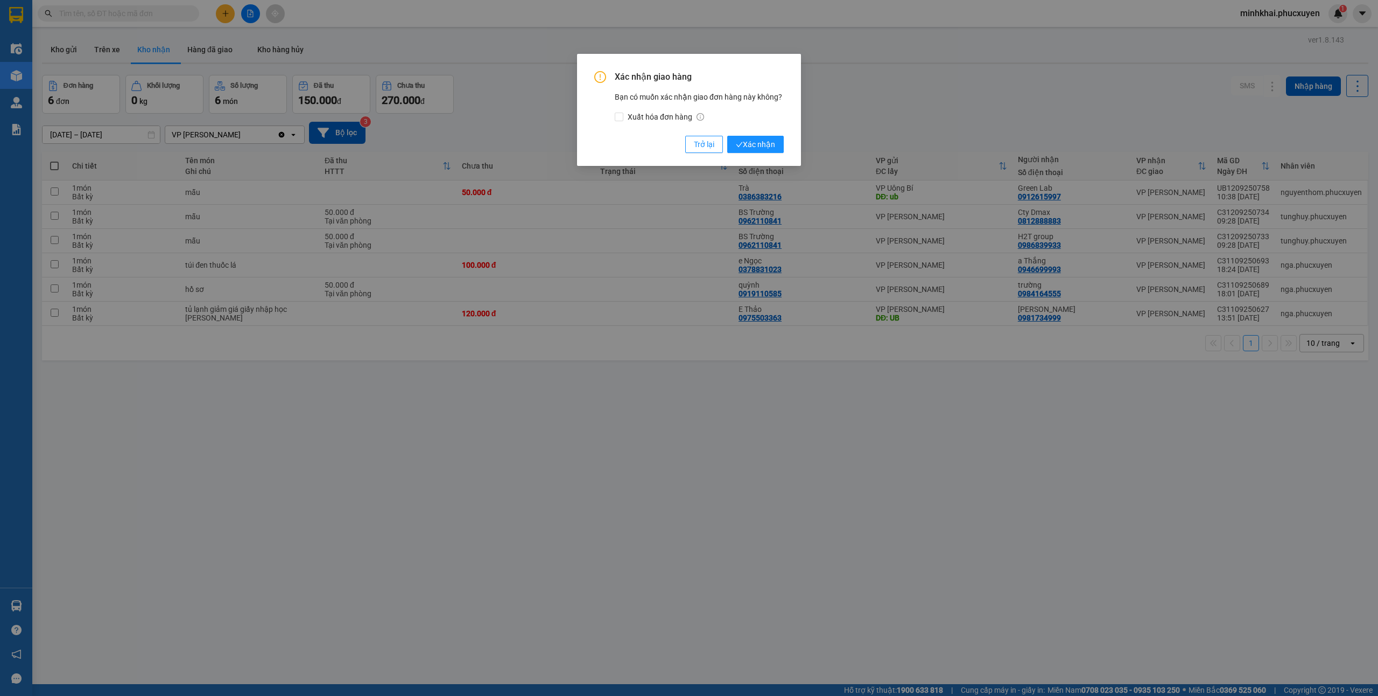
click at [1116, 50] on div "Xác nhận giao hàng Bạn có muốn xác nhận giao đơn hàng này không? Xuất hóa đơn h…" at bounding box center [689, 348] width 1378 height 696
click at [692, 141] on button "Trở lại" at bounding box center [704, 144] width 38 height 17
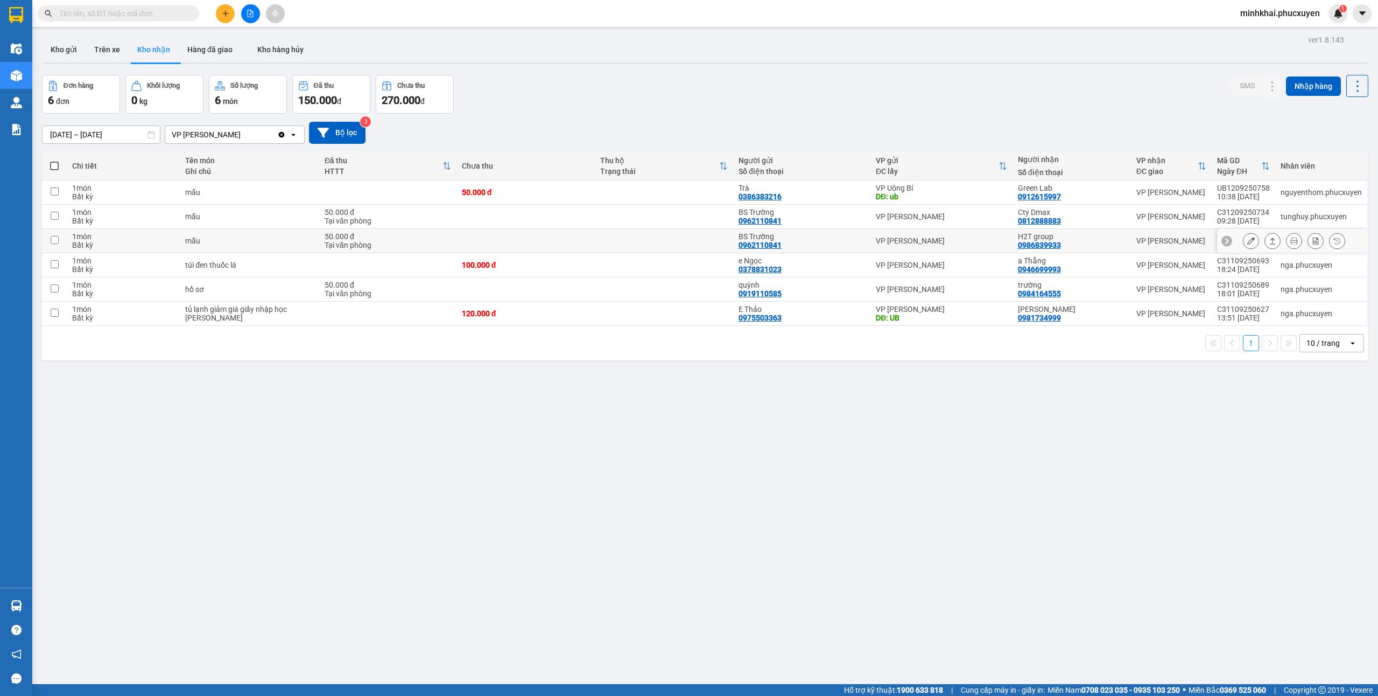
click at [1269, 244] on icon at bounding box center [1273, 241] width 8 height 8
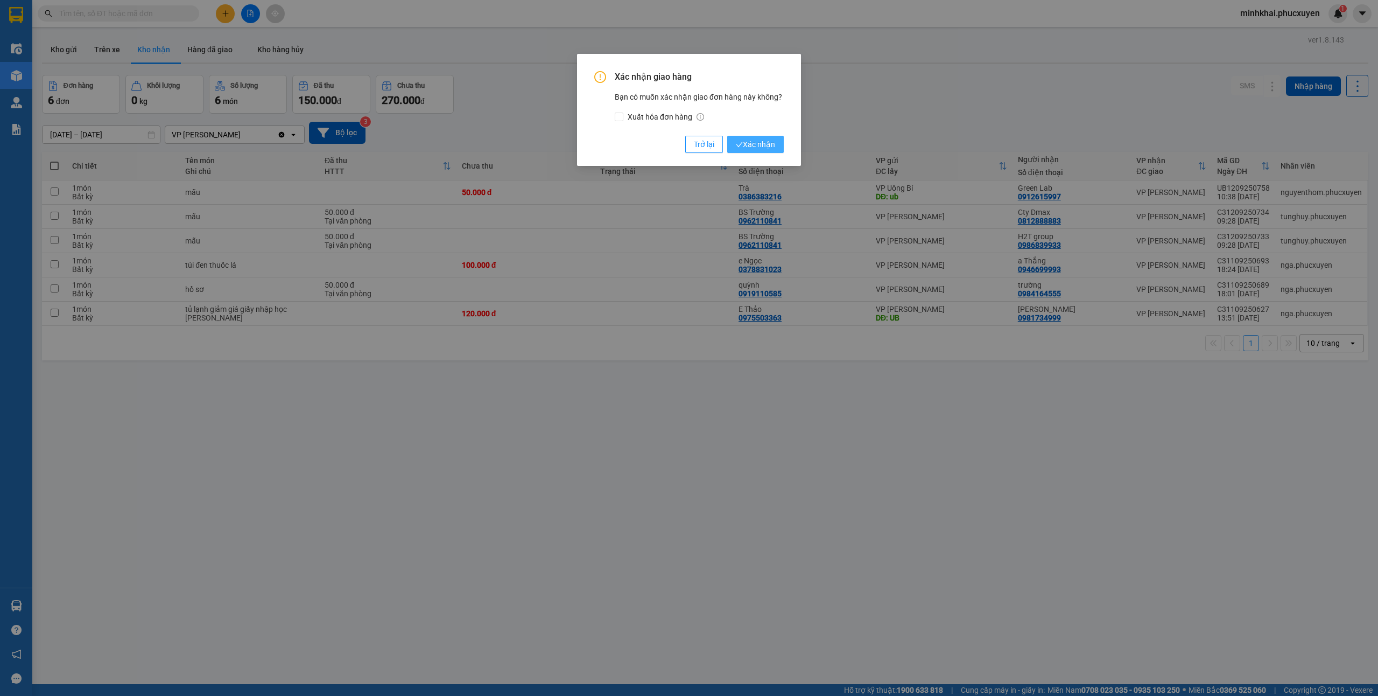
click at [776, 146] on button "Xác nhận" at bounding box center [755, 144] width 57 height 17
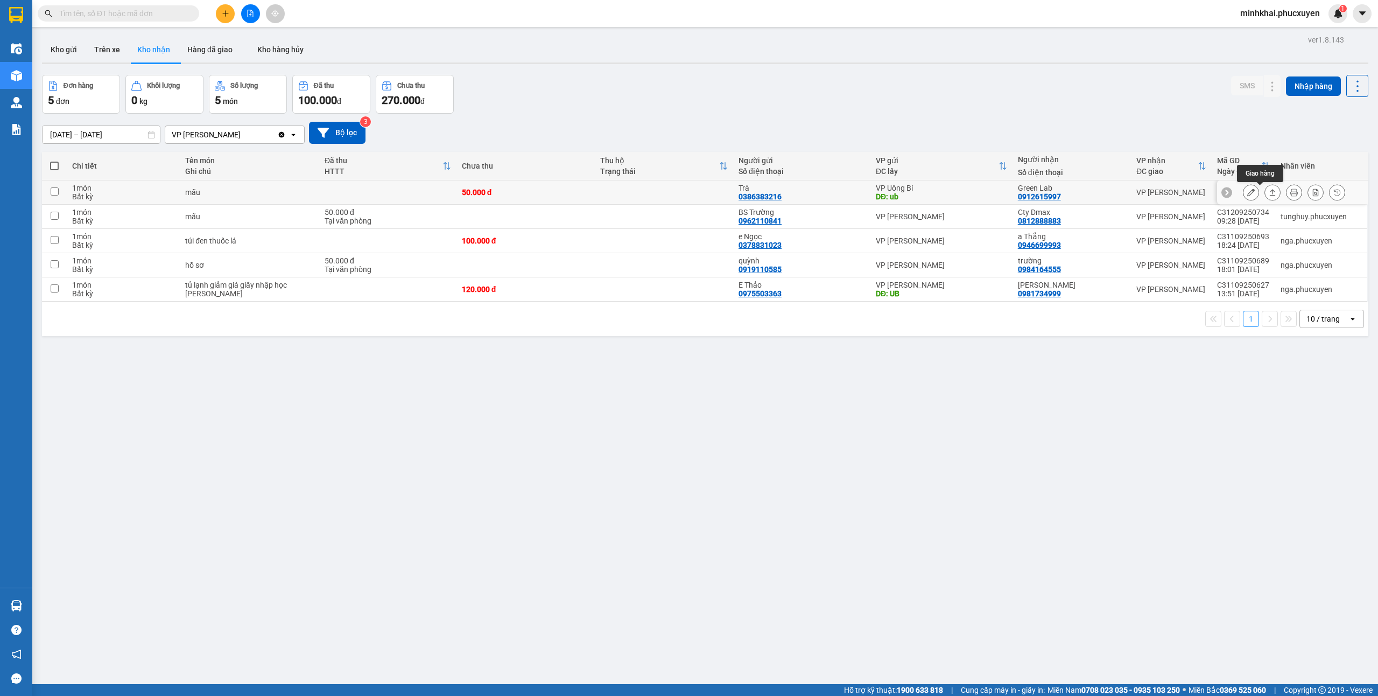
click at [1269, 191] on icon at bounding box center [1273, 192] width 8 height 8
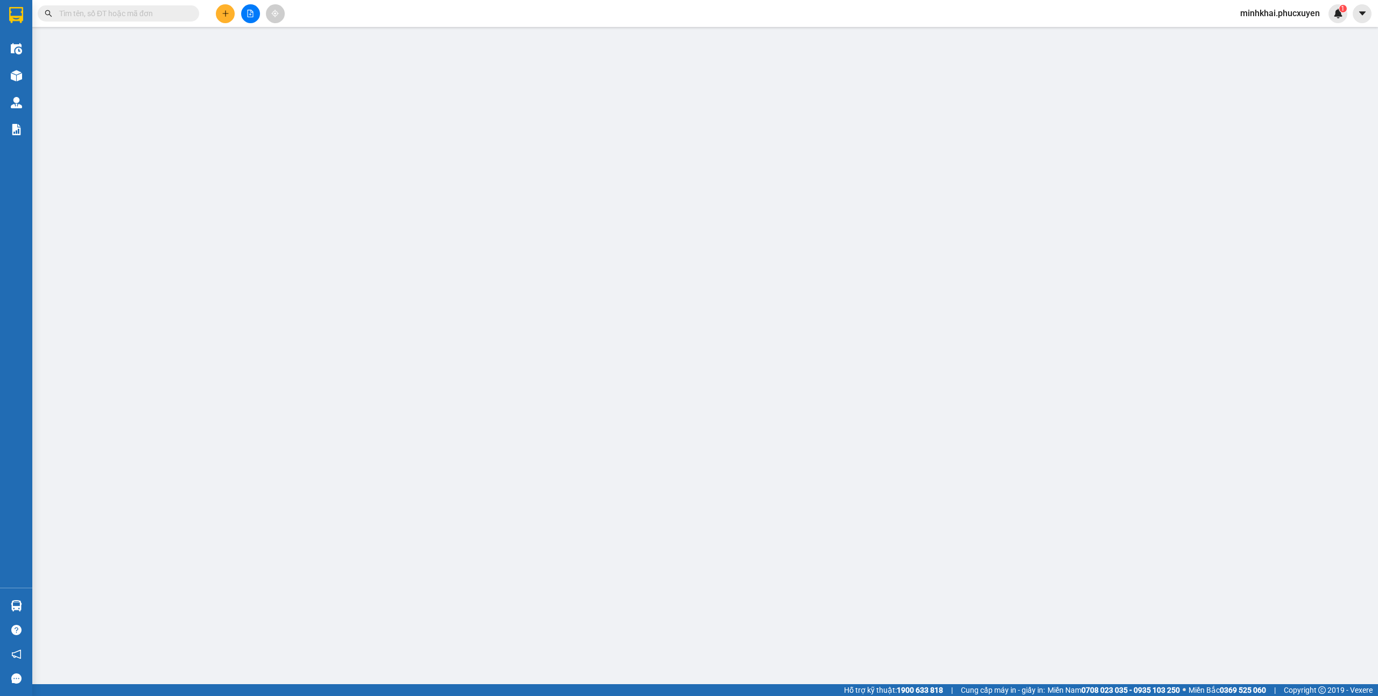
type input "0386383216"
type input "Trà"
type input "ub"
type input "0912615997"
type input "Green Lab"
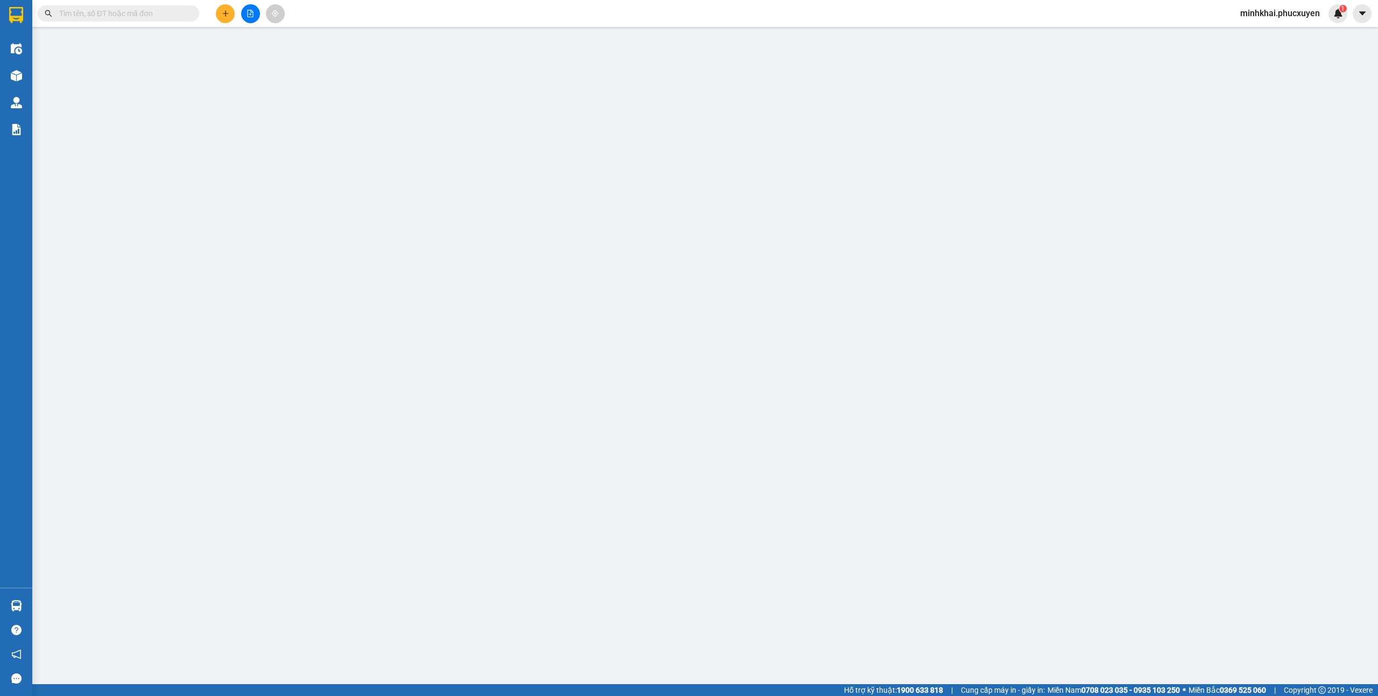
type input "50.000"
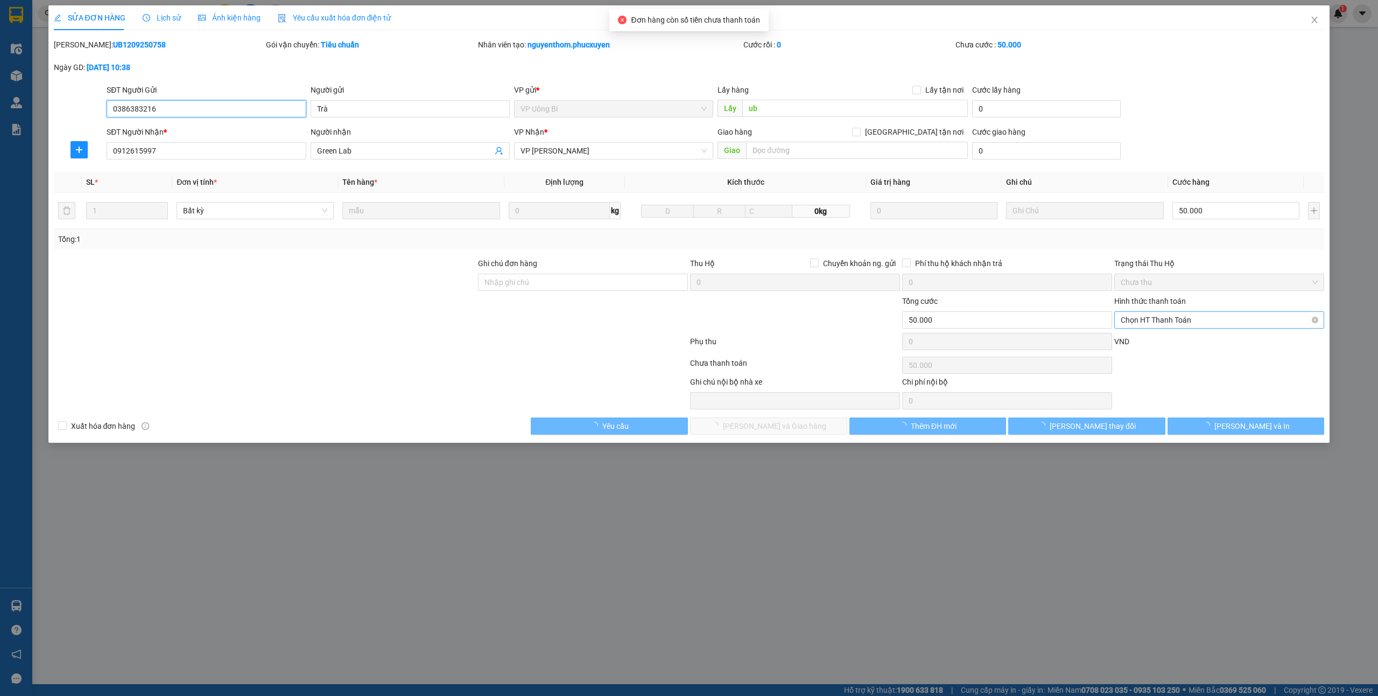
click at [1171, 321] on span "Chọn HT Thanh Toán" at bounding box center [1219, 320] width 197 height 16
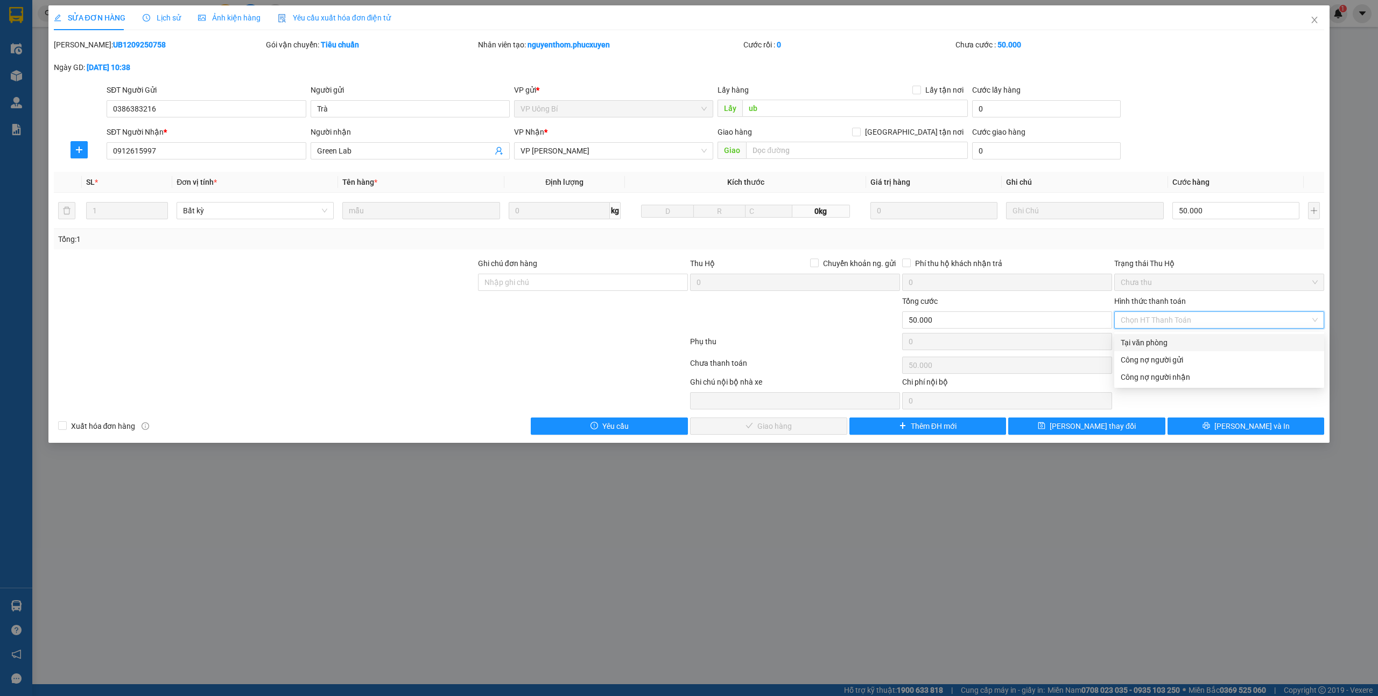
click at [1134, 341] on div "Tại văn phòng" at bounding box center [1219, 343] width 197 height 12
type input "0"
click at [760, 435] on button "[PERSON_NAME] và Giao hàng" at bounding box center [768, 425] width 157 height 17
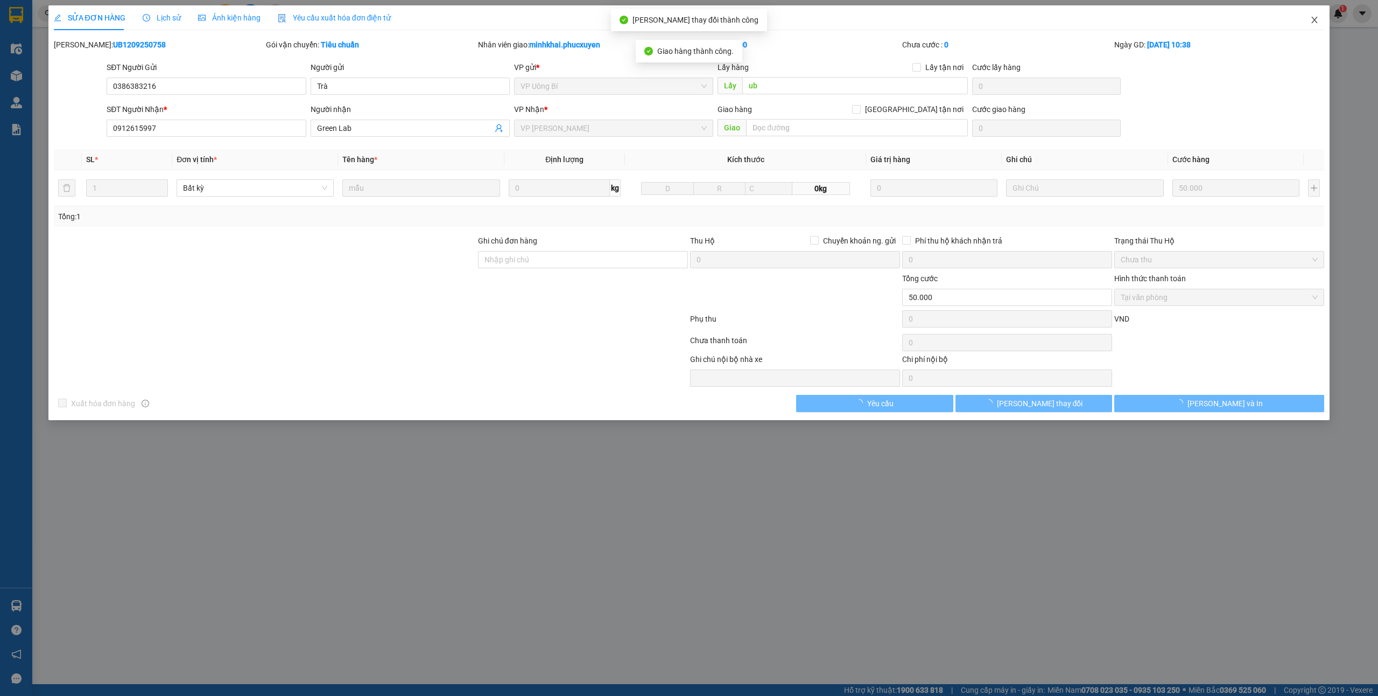
click at [1311, 18] on icon "close" at bounding box center [1315, 20] width 9 height 9
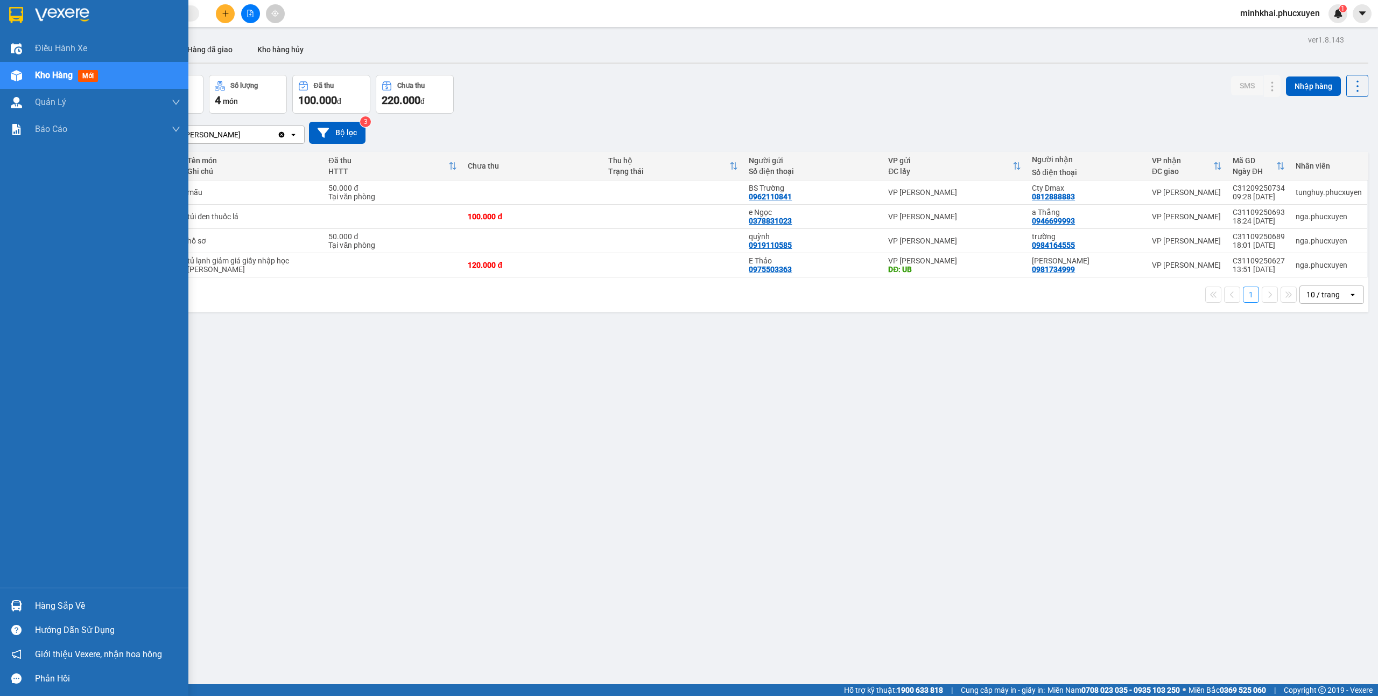
click at [33, 601] on div "Hàng sắp về" at bounding box center [94, 605] width 188 height 24
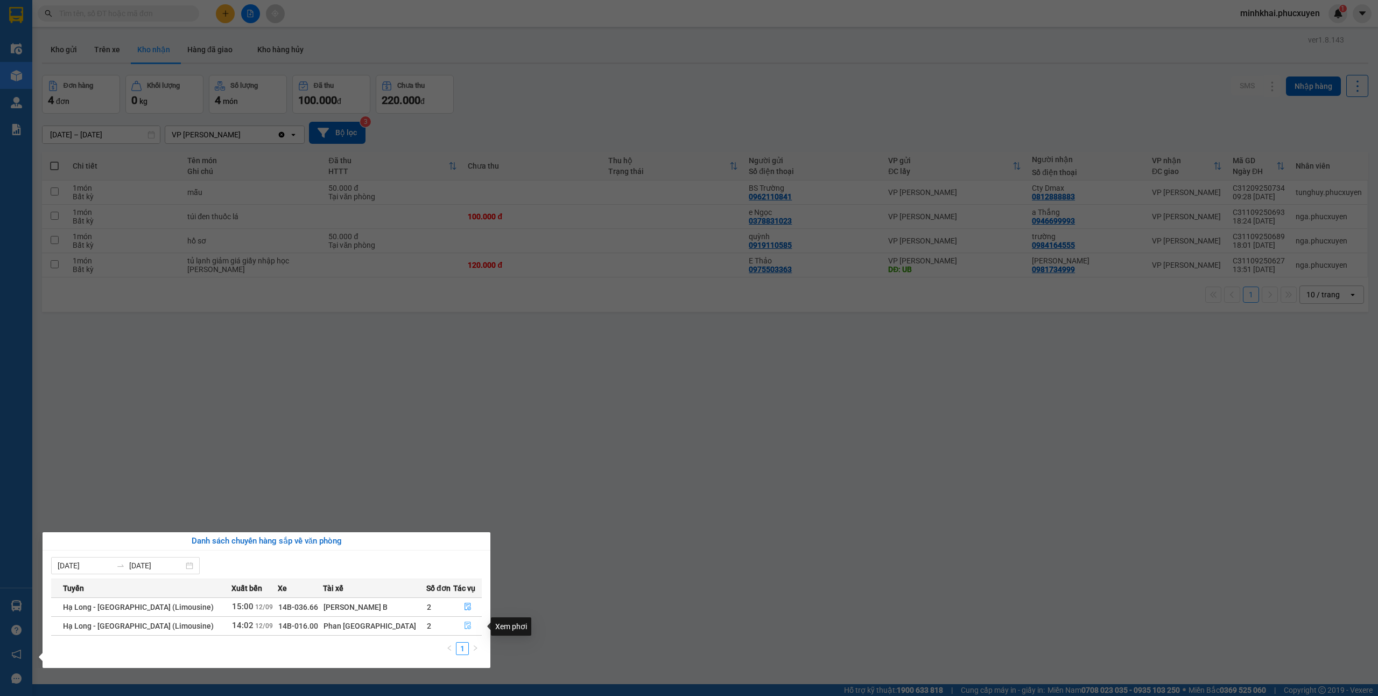
click at [466, 628] on icon "file-done" at bounding box center [468, 625] width 8 height 8
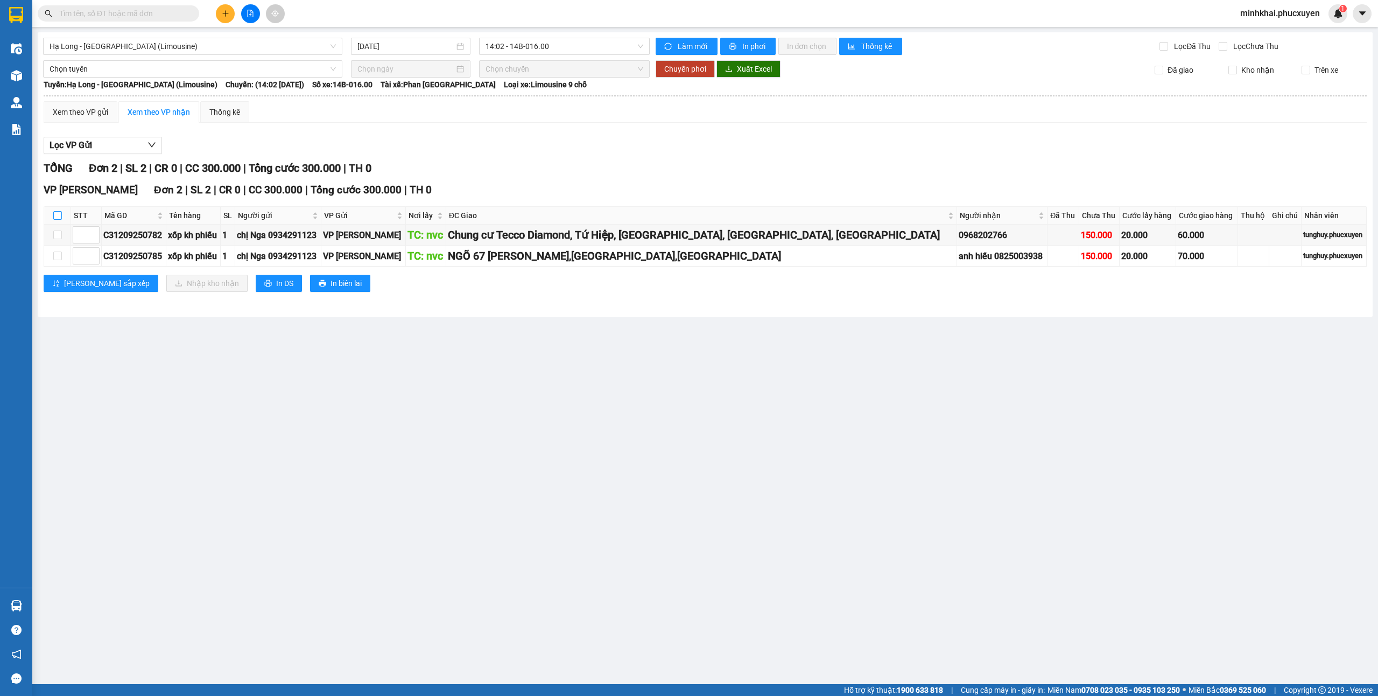
click at [53, 216] on input "checkbox" at bounding box center [57, 215] width 9 height 9
checkbox input "true"
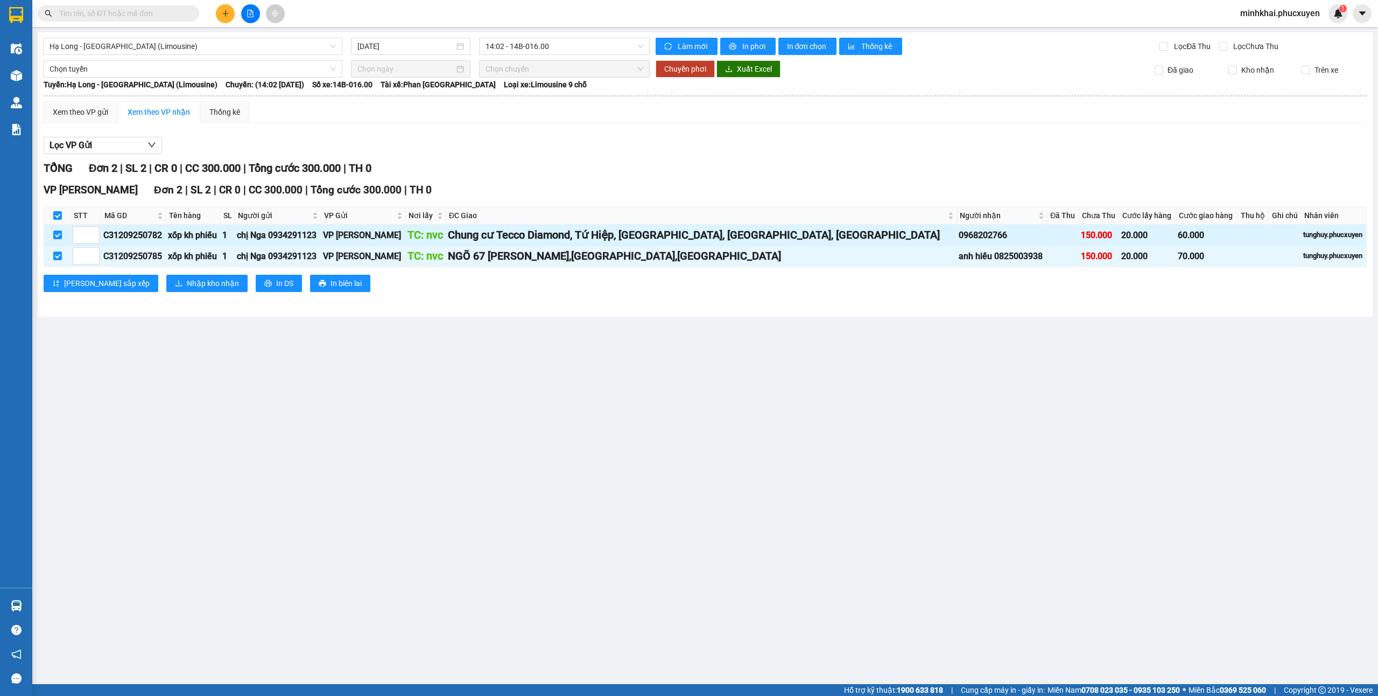
click at [145, 231] on div "C31209250782" at bounding box center [133, 234] width 61 height 13
click at [138, 9] on input "text" at bounding box center [122, 14] width 127 height 12
paste input "C31209250782"
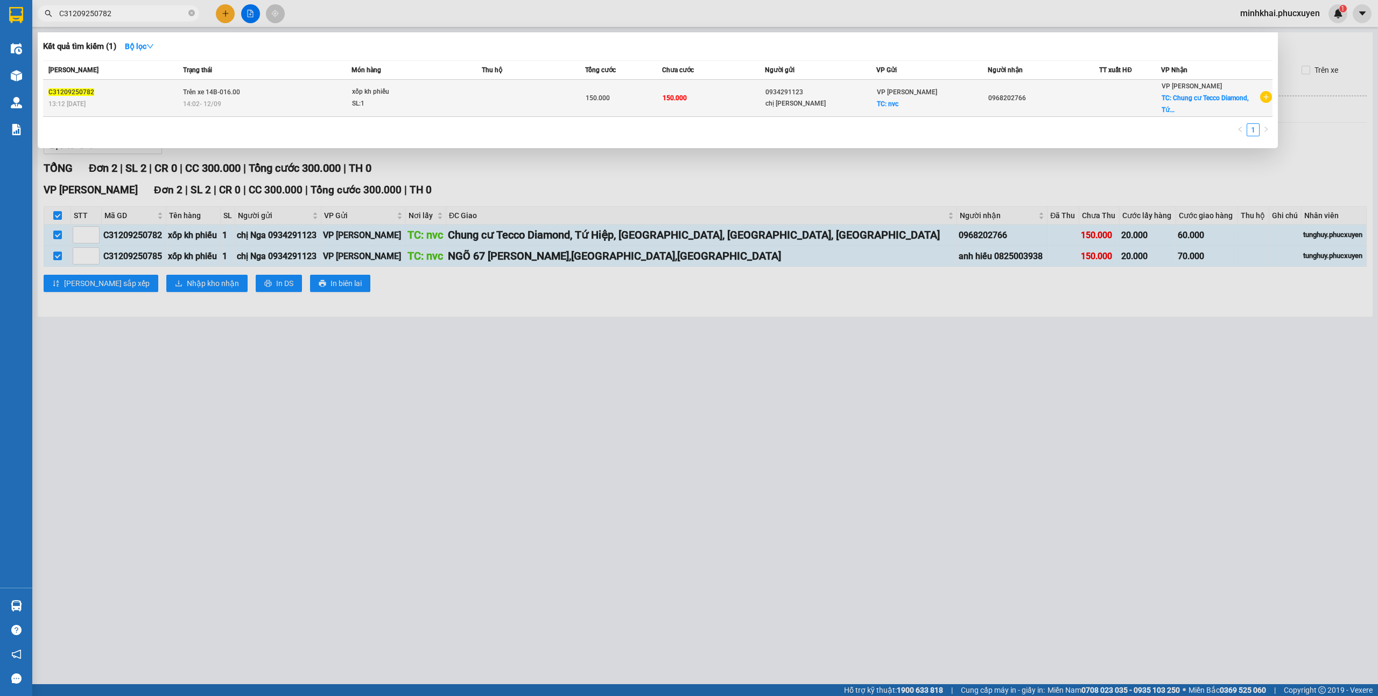
type input "C31209250782"
click at [964, 89] on div "VP Hạ Long TC: nvc" at bounding box center [932, 98] width 110 height 24
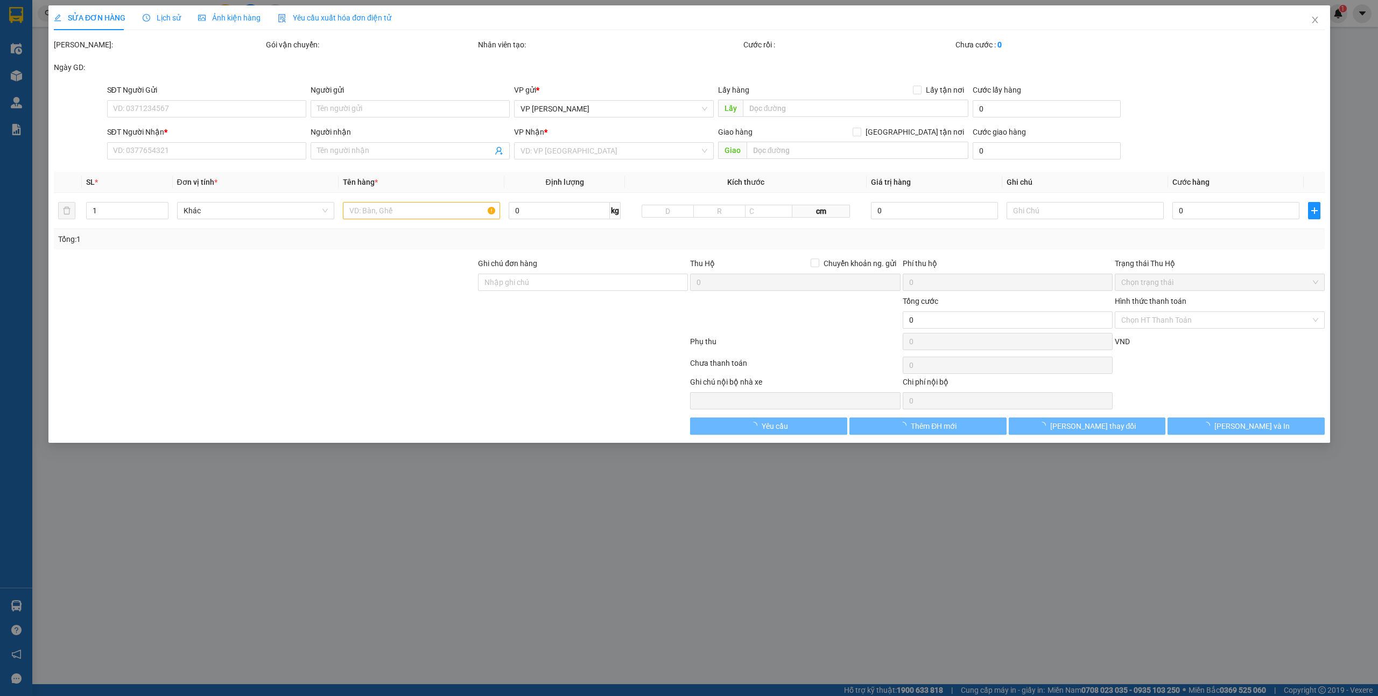
click at [384, 138] on div "Người nhận" at bounding box center [410, 132] width 199 height 12
click at [384, 149] on input "Người nhận" at bounding box center [405, 151] width 176 height 12
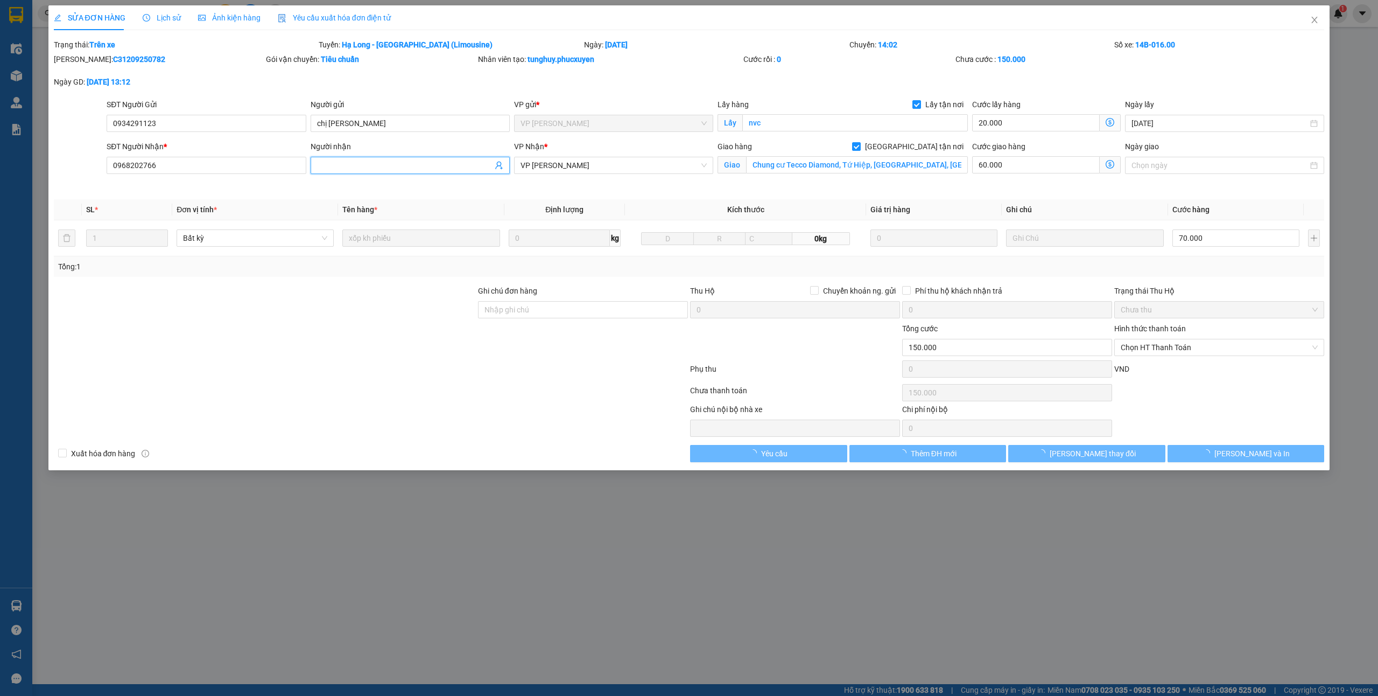
type input "0934291123"
type input "chị [PERSON_NAME]"
checkbox input "true"
type input "nvc"
type input "0968202766"
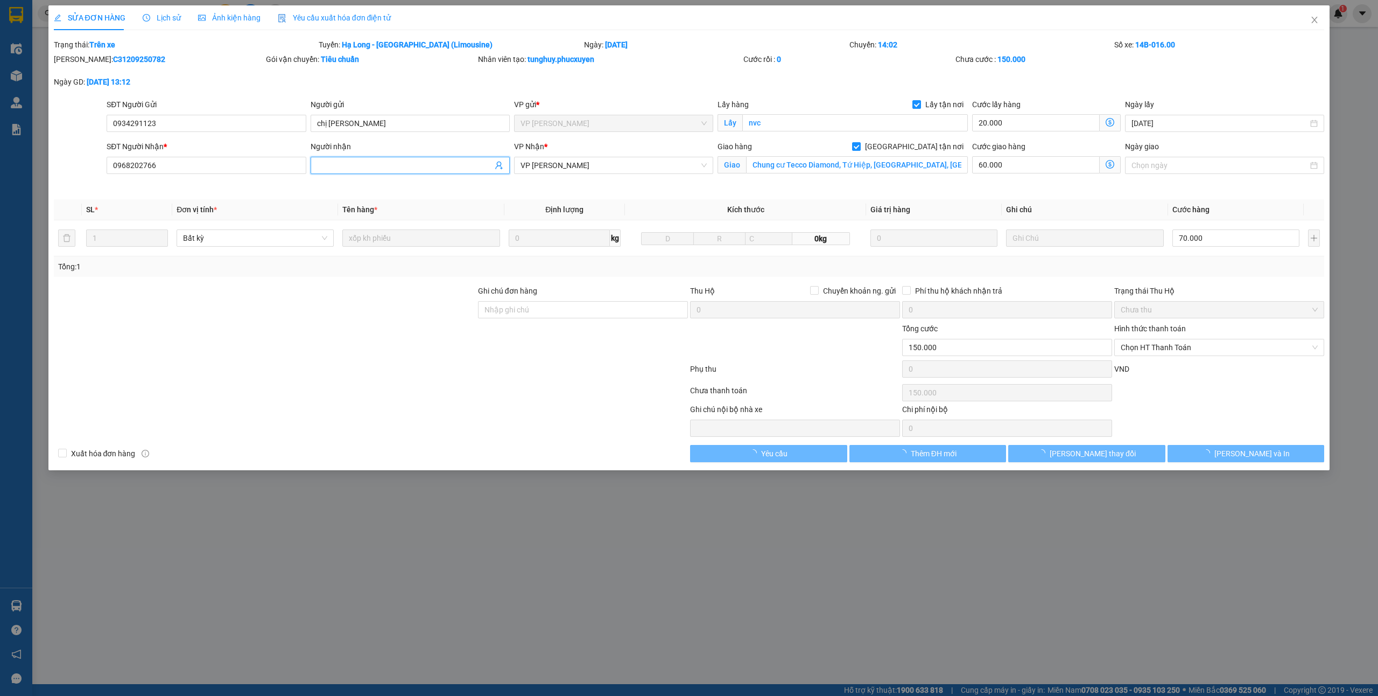
checkbox input "true"
type input "Chung cư Tecco Diamond, Tứ Hiệp, [GEOGRAPHIC_DATA], [GEOGRAPHIC_DATA], [GEOGRAP…"
type input "150.000"
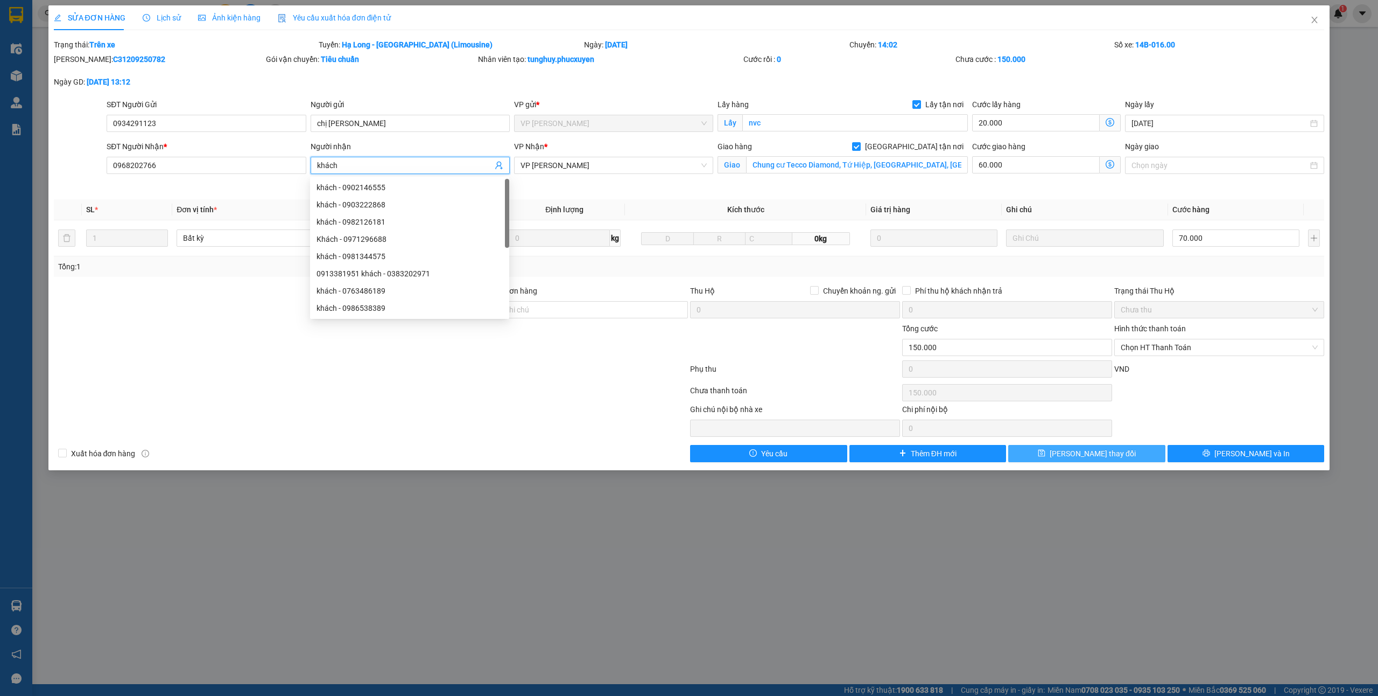
click at [1073, 459] on span "[PERSON_NAME] thay đổi" at bounding box center [1093, 453] width 86 height 12
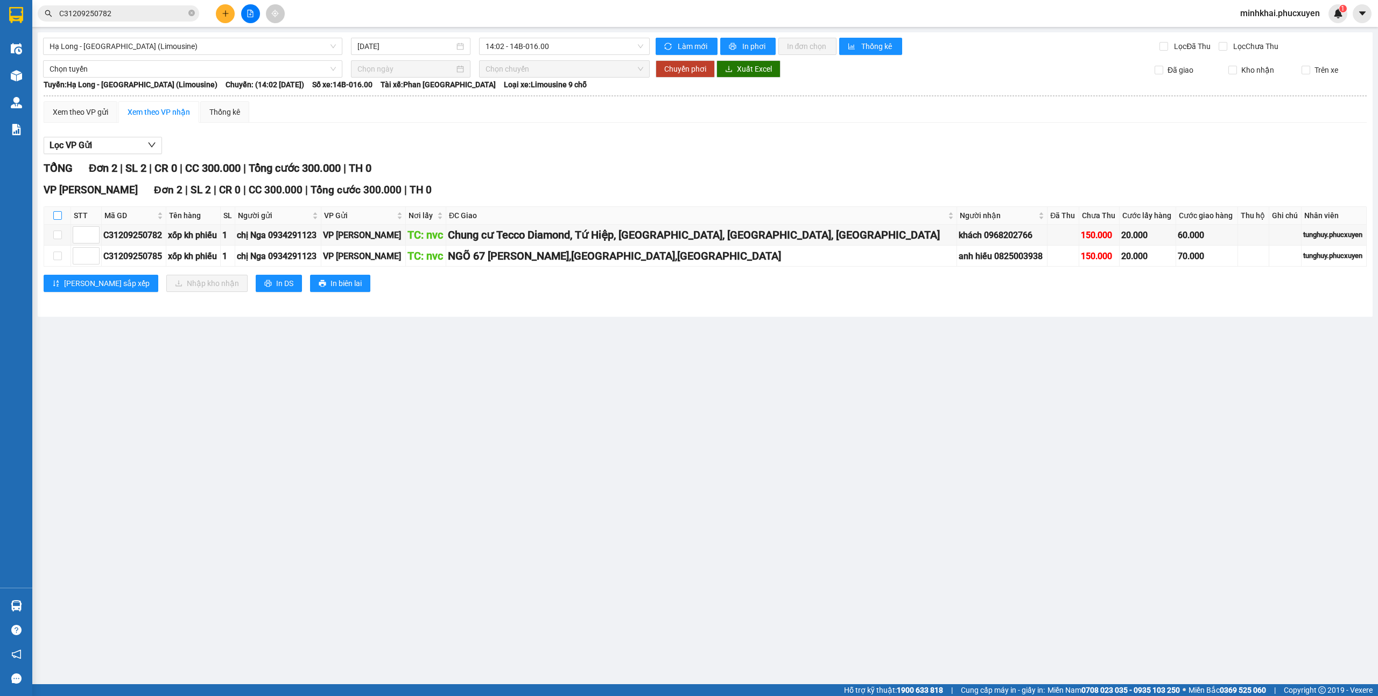
click at [58, 214] on input "checkbox" at bounding box center [57, 215] width 9 height 9
checkbox input "true"
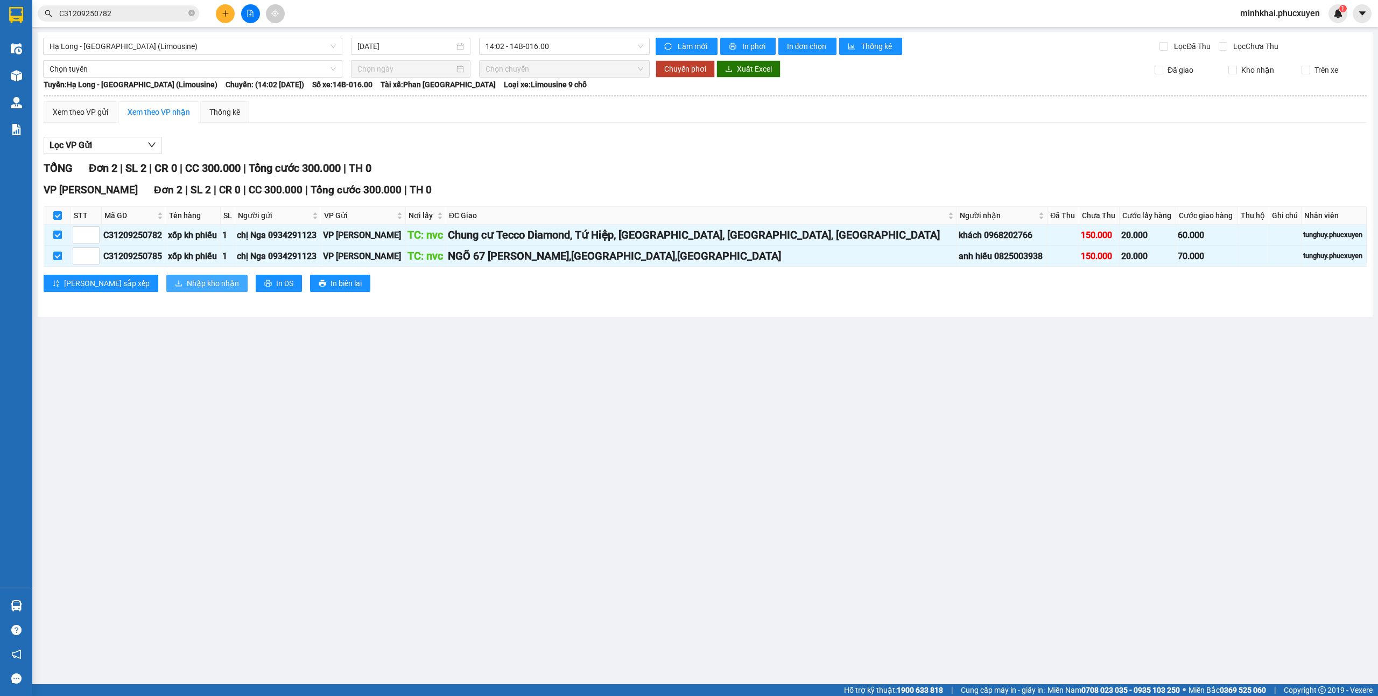
click at [187, 283] on span "Nhập kho nhận" at bounding box center [213, 283] width 52 height 12
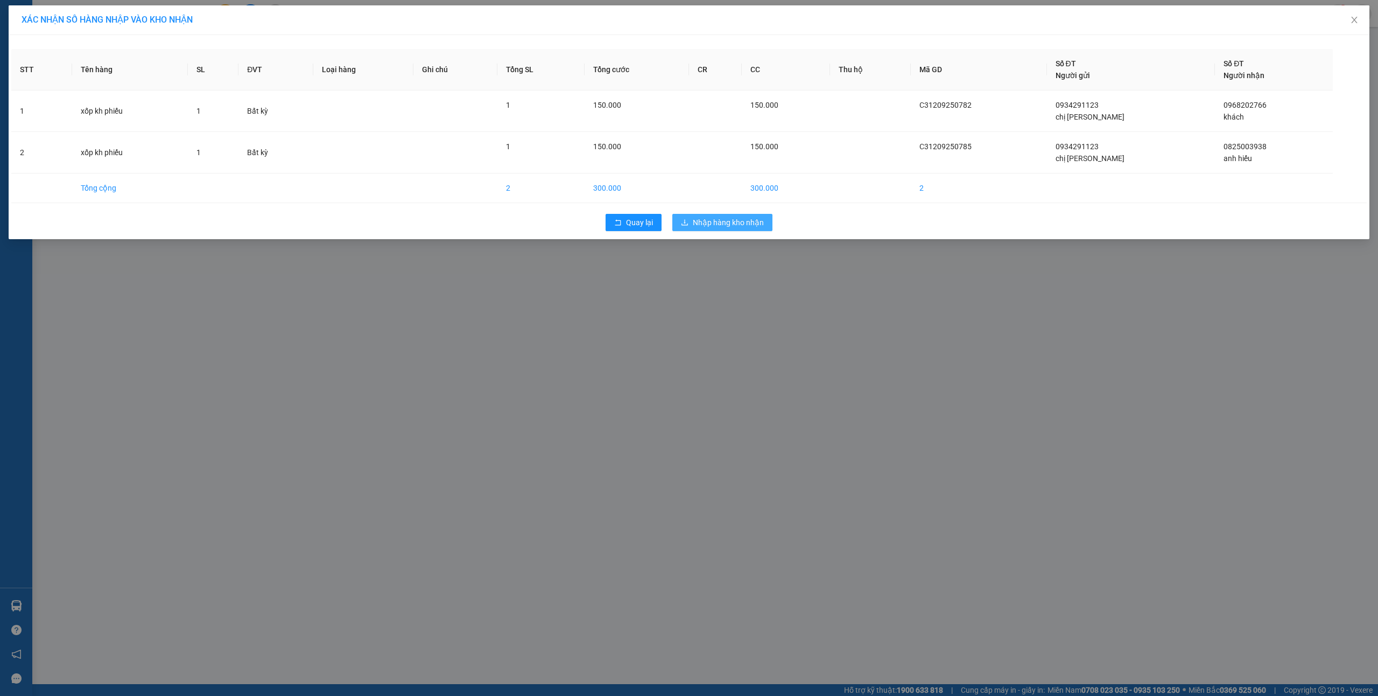
click at [747, 231] on button "Nhập hàng kho nhận" at bounding box center [722, 222] width 100 height 17
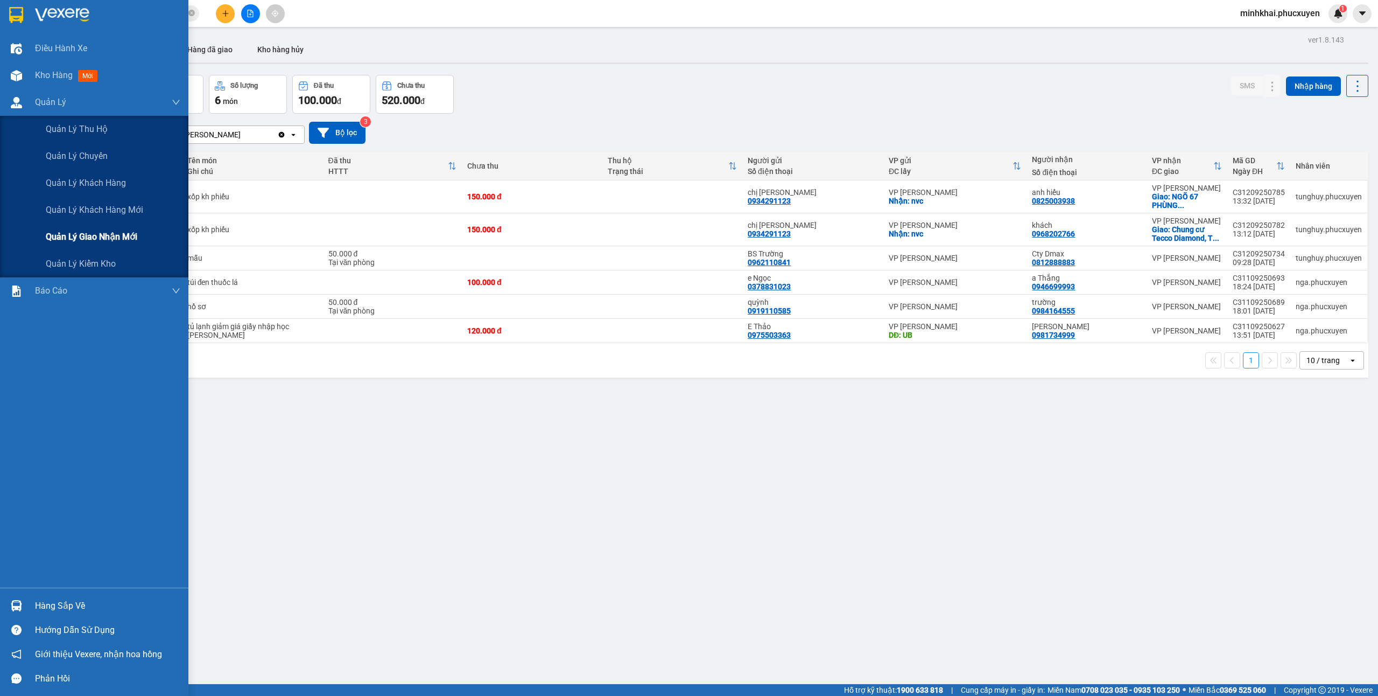
click at [123, 239] on span "Quản lý giao nhận mới" at bounding box center [92, 236] width 92 height 13
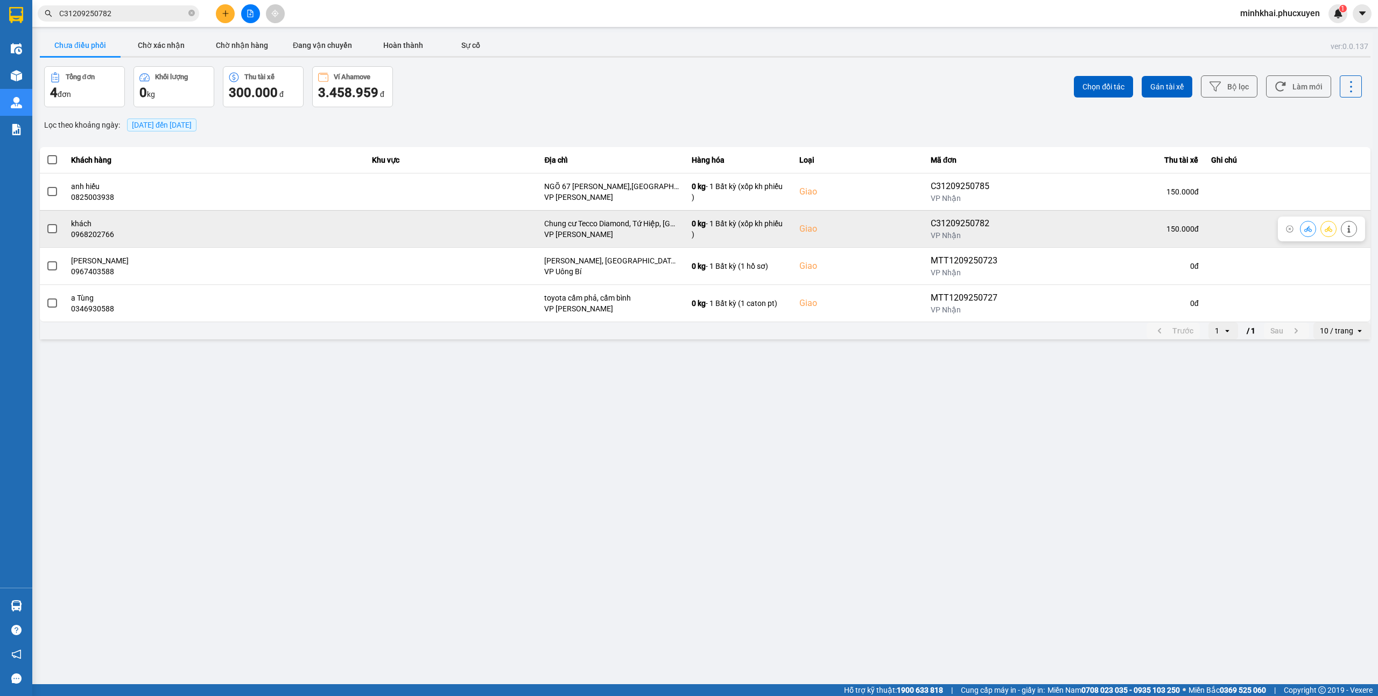
click at [1313, 226] on button at bounding box center [1308, 228] width 15 height 19
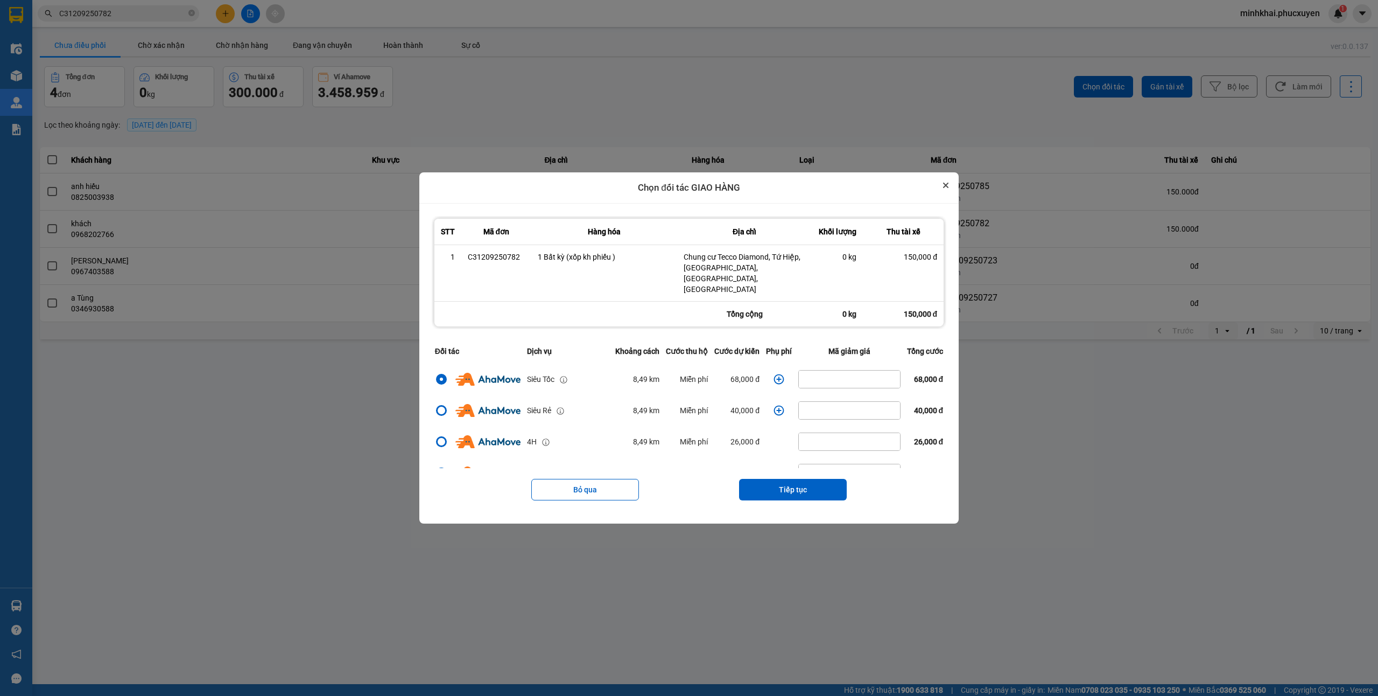
click at [948, 187] on icon "Close" at bounding box center [946, 185] width 4 height 4
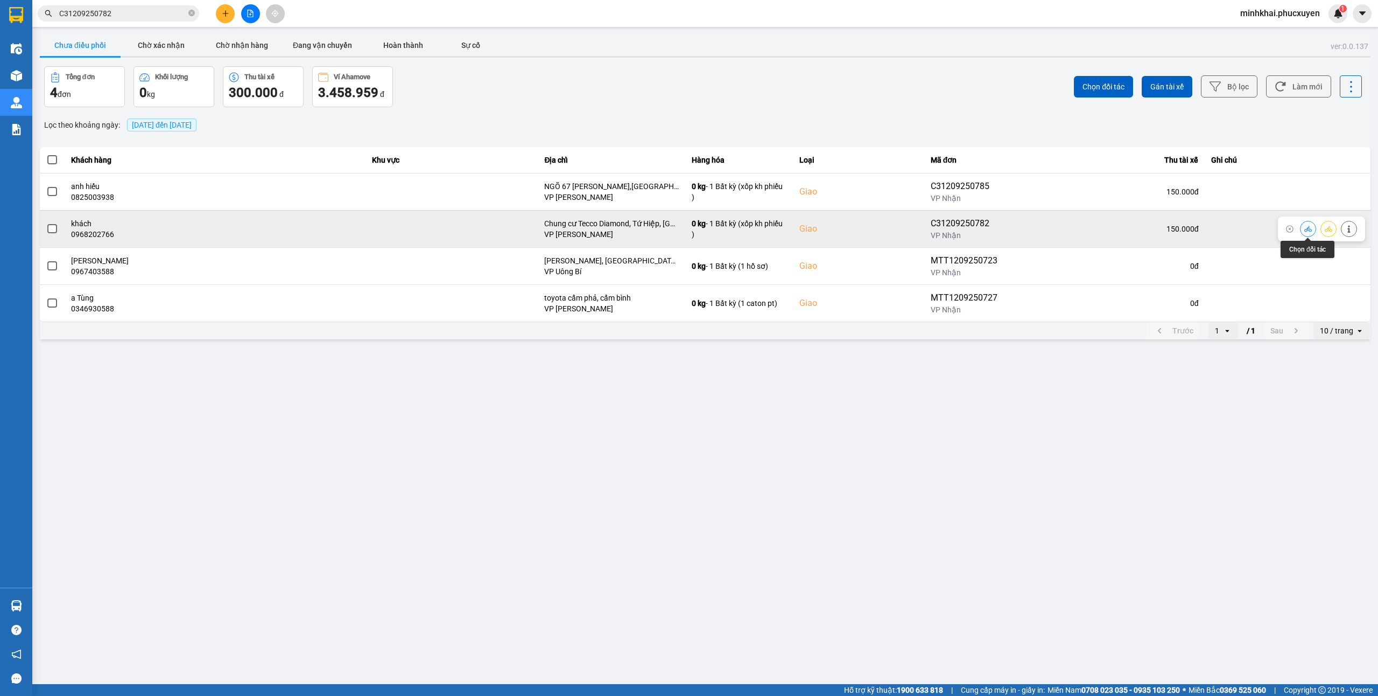
click at [1311, 233] on icon at bounding box center [1309, 229] width 8 height 8
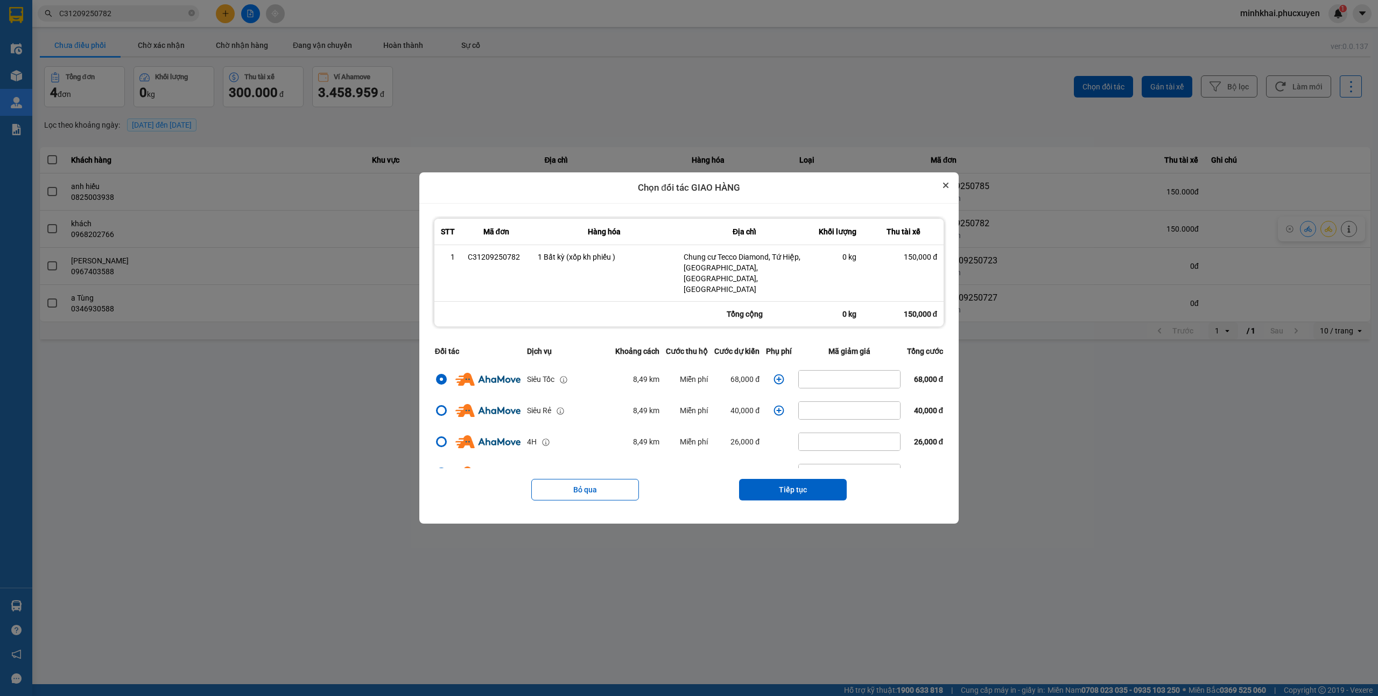
click at [952, 192] on button "Close" at bounding box center [946, 185] width 13 height 13
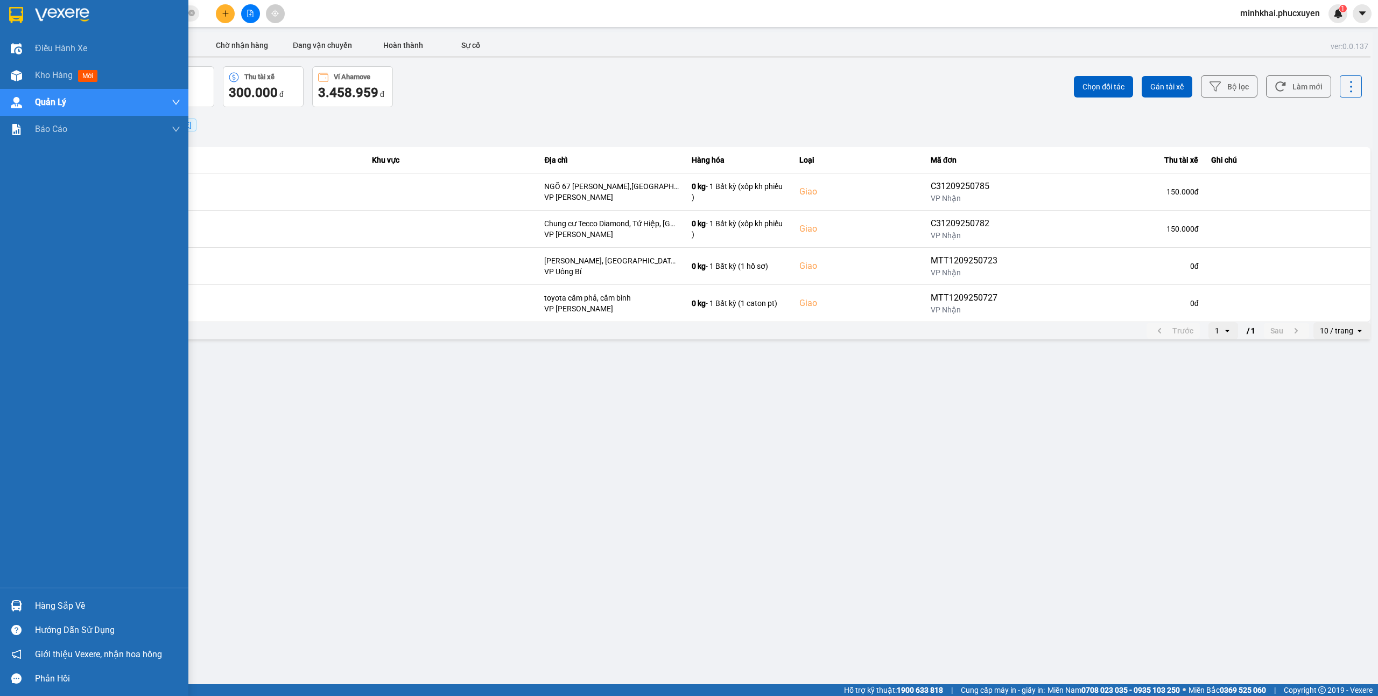
click at [59, 595] on div "Hàng sắp về" at bounding box center [94, 605] width 188 height 24
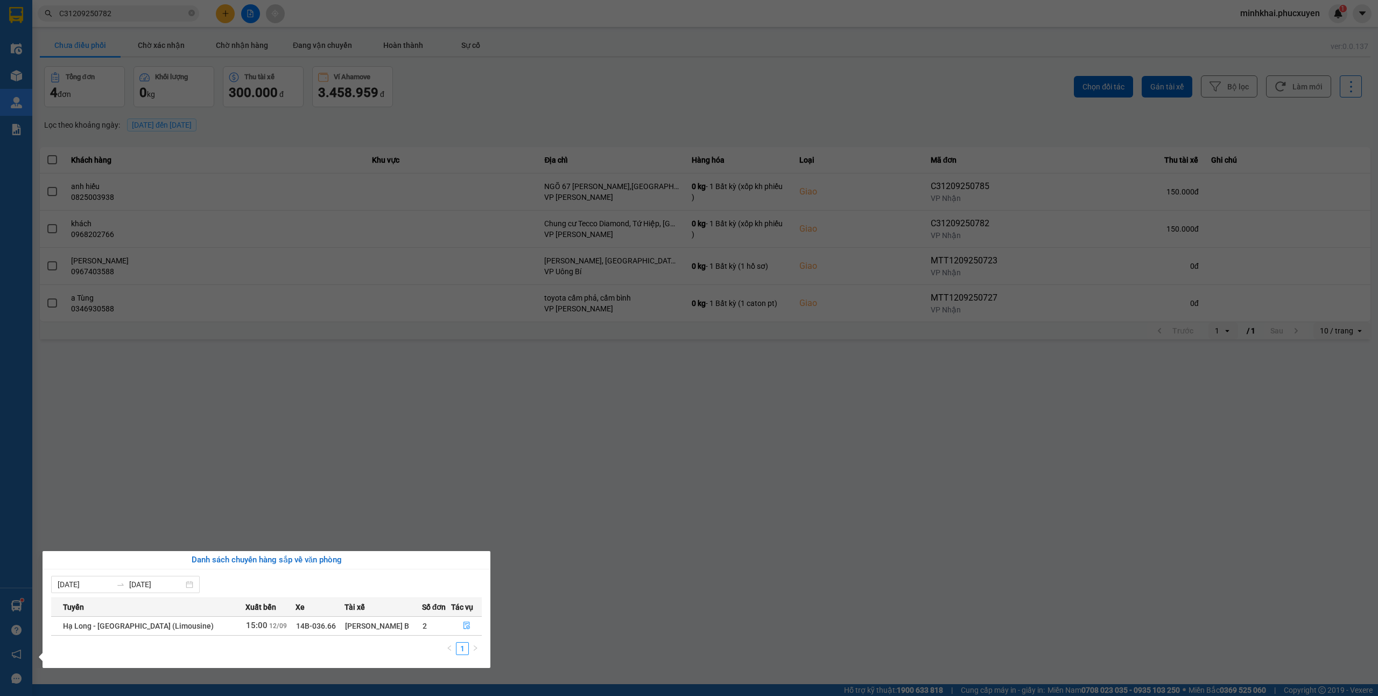
click at [692, 568] on section "Kết quả tìm kiếm ( 1 ) Bộ lọc Mã ĐH Trạng thái Món hàng Thu hộ Tổng cước Chưa c…" at bounding box center [689, 348] width 1378 height 696
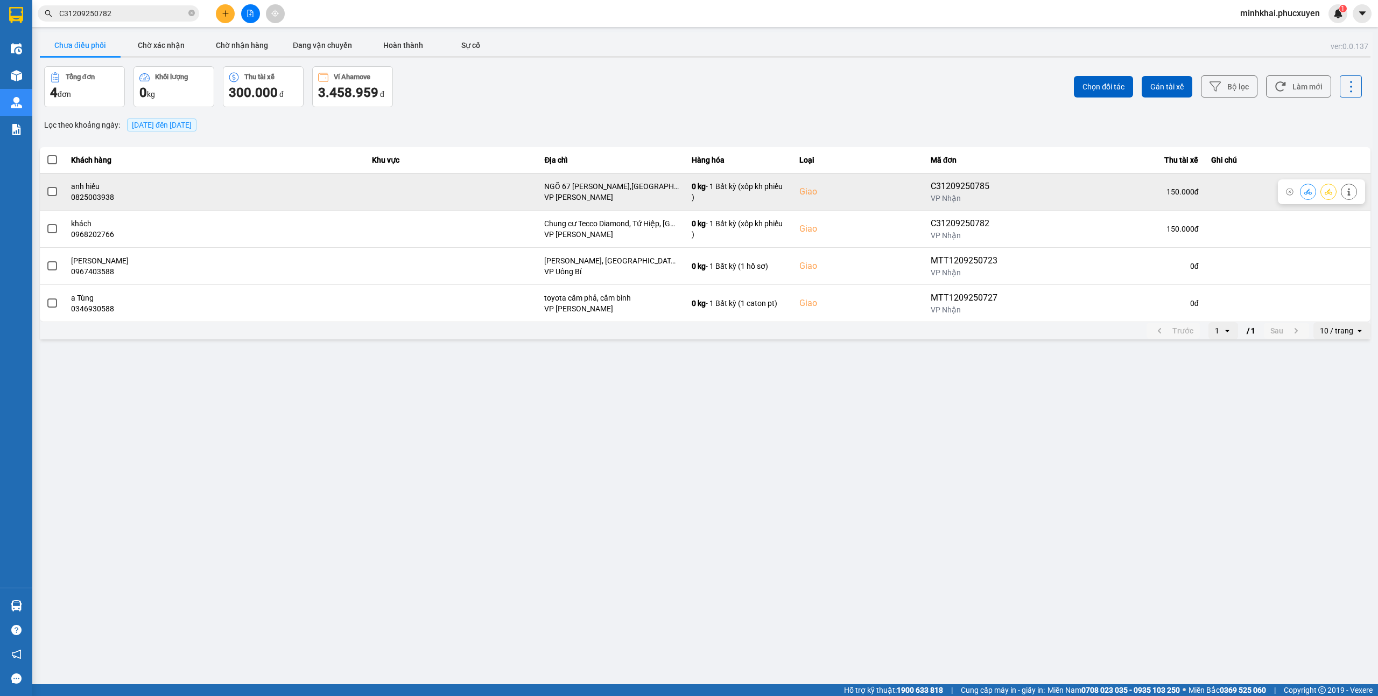
click at [1307, 191] on icon at bounding box center [1309, 192] width 8 height 8
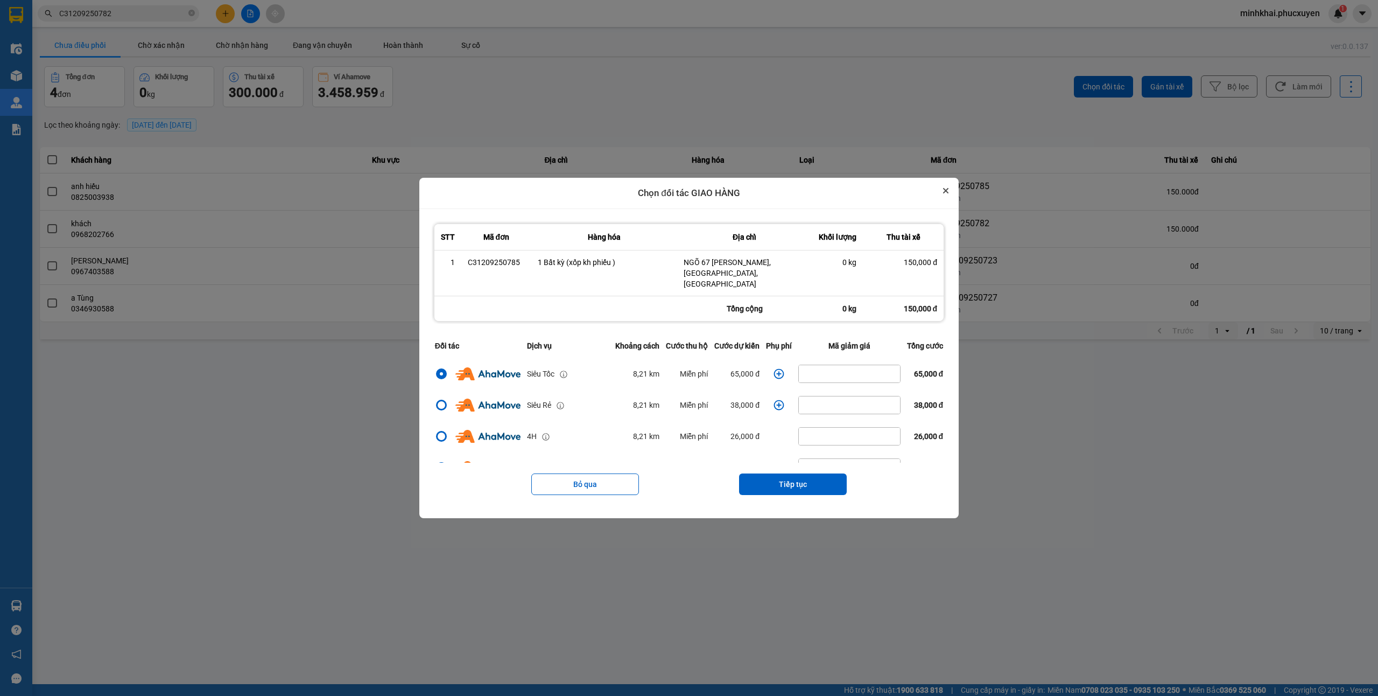
click at [949, 193] on icon "Close" at bounding box center [945, 190] width 5 height 5
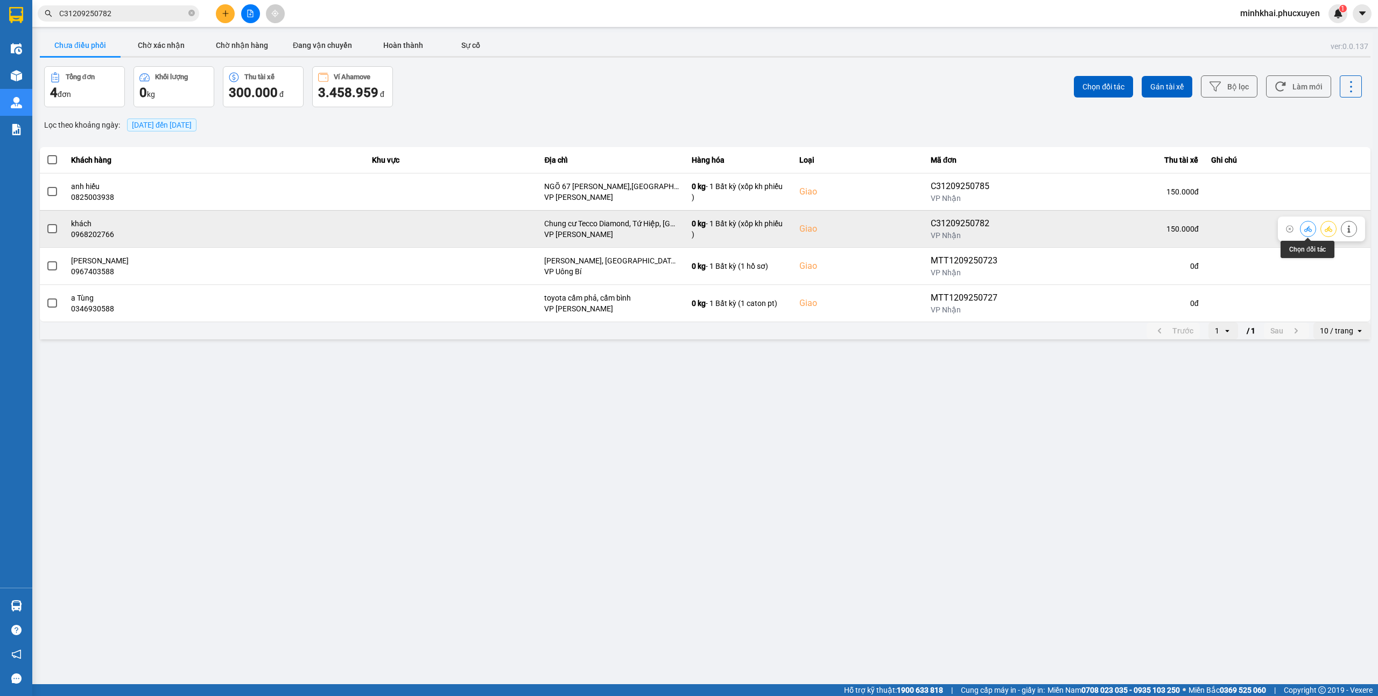
click at [1308, 233] on icon at bounding box center [1309, 229] width 8 height 8
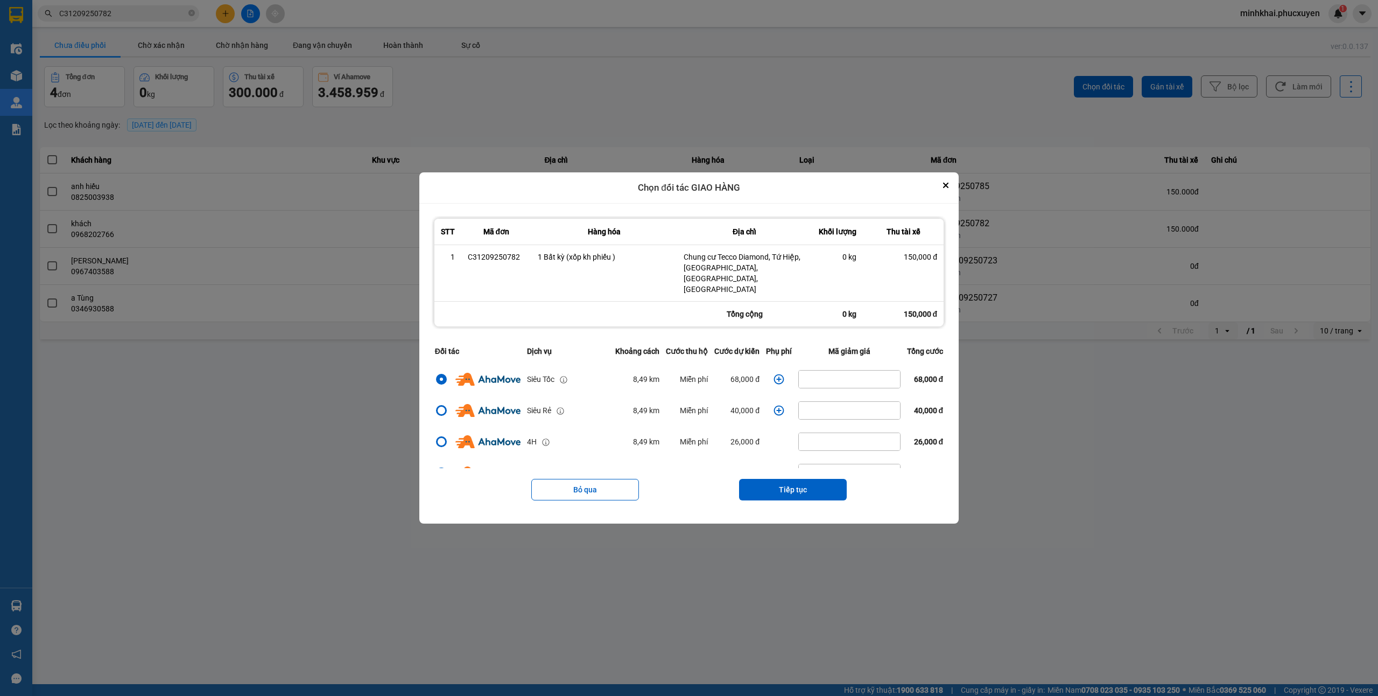
click at [145, 493] on main "ver: 0.0.137 Chưa điều phối Chờ xác nhận Chờ nhận hàng Đang vận chuyển Hoàn thà…" at bounding box center [689, 342] width 1378 height 684
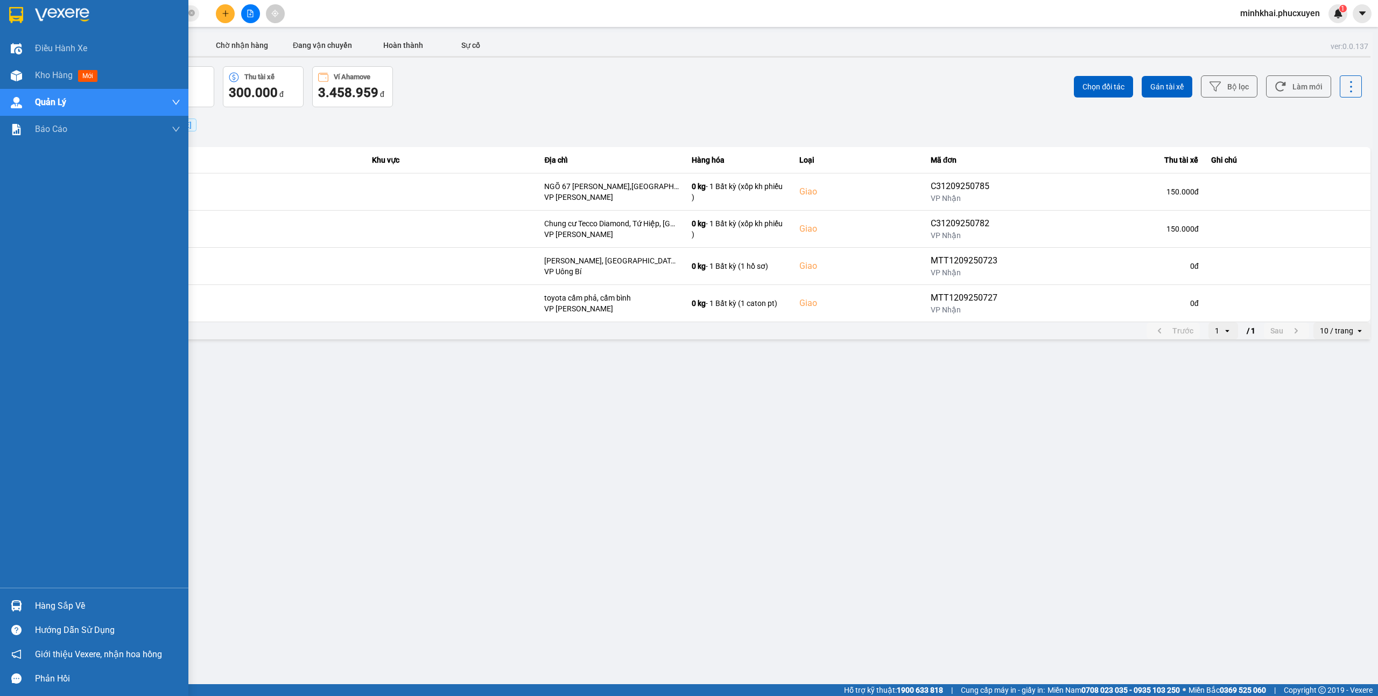
click at [5, 602] on div "Hàng sắp về" at bounding box center [94, 605] width 188 height 24
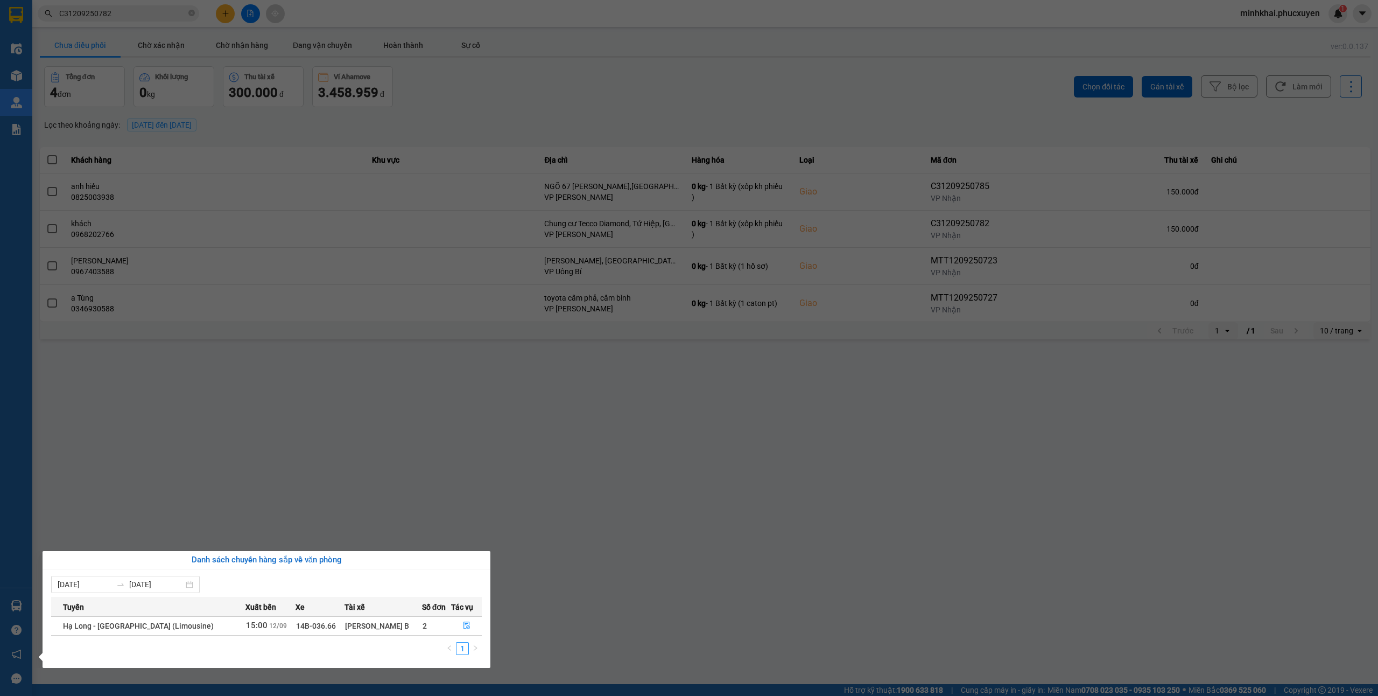
click at [879, 493] on section "Kết quả tìm kiếm ( 1 ) Bộ lọc Mã ĐH Trạng thái Món hàng Thu hộ Tổng cước Chưa c…" at bounding box center [689, 348] width 1378 height 696
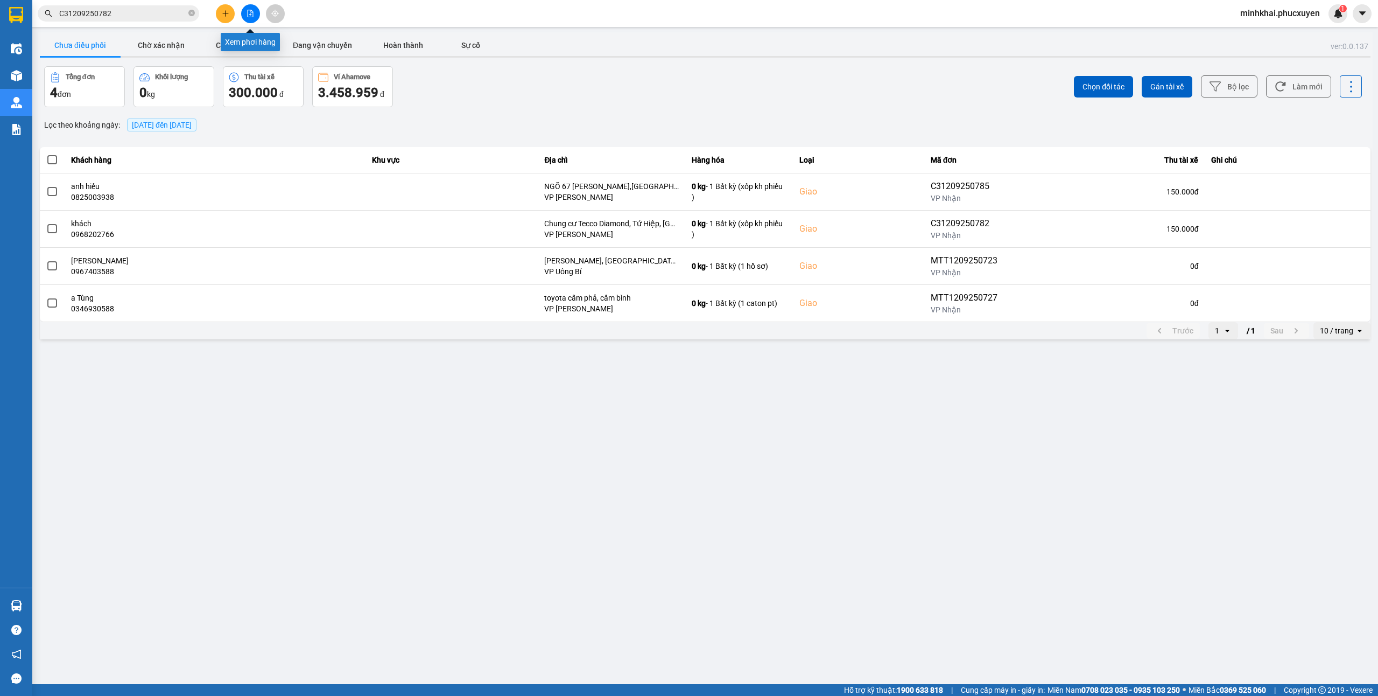
click at [250, 13] on icon "file-add" at bounding box center [251, 14] width 8 height 8
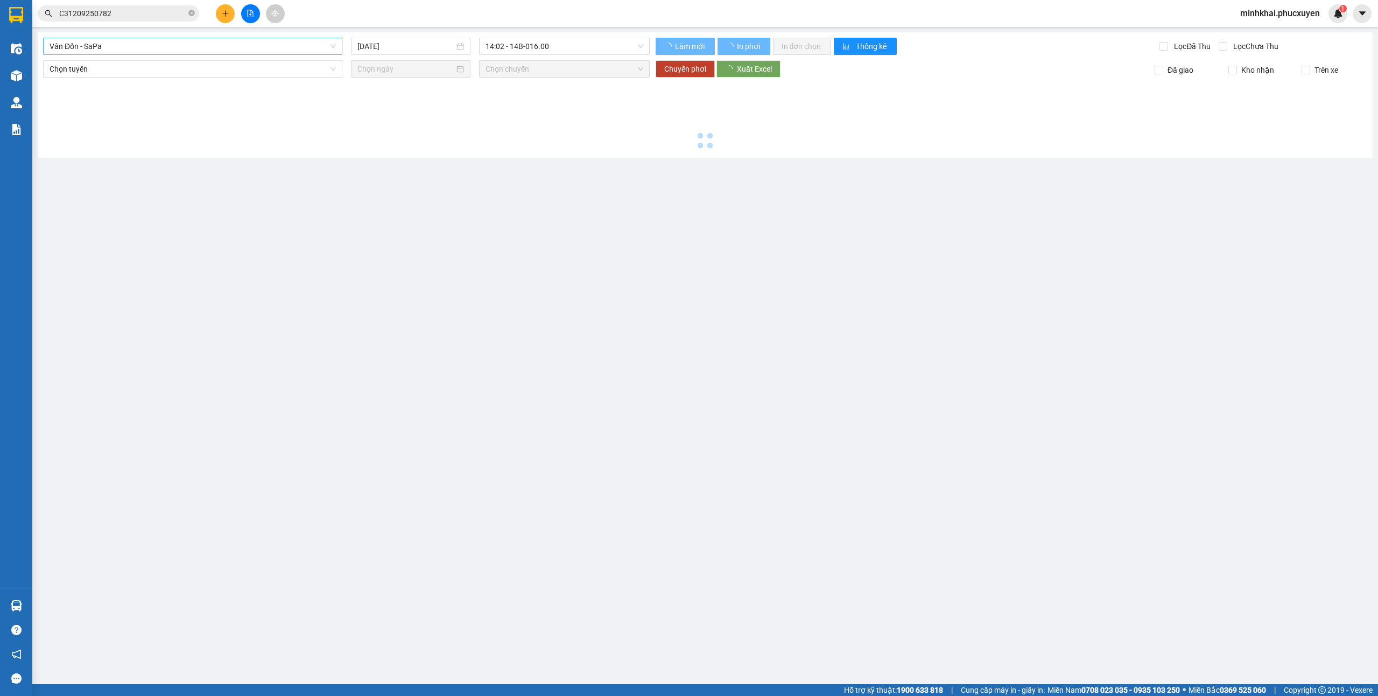
click at [241, 45] on span "Vân Đồn - SaPa" at bounding box center [193, 46] width 286 height 16
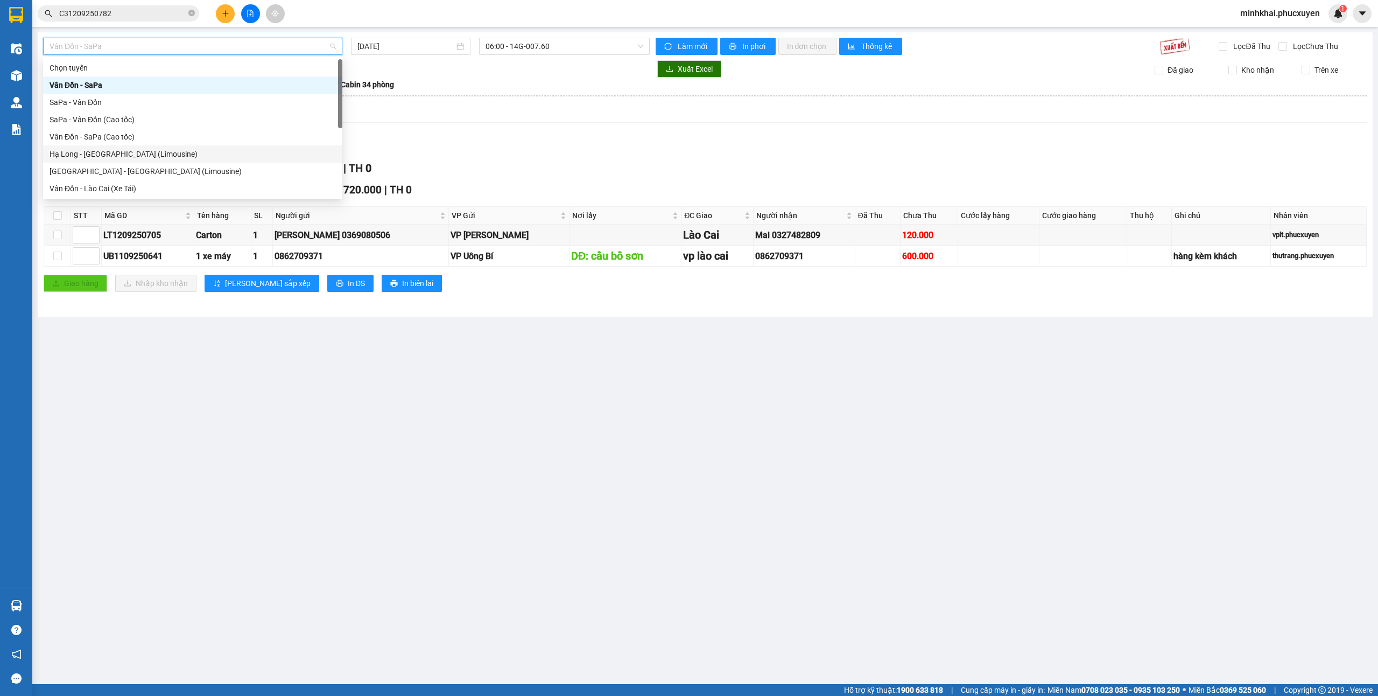
click at [142, 158] on div "Hạ Long - [GEOGRAPHIC_DATA] (Limousine)" at bounding box center [193, 154] width 286 height 12
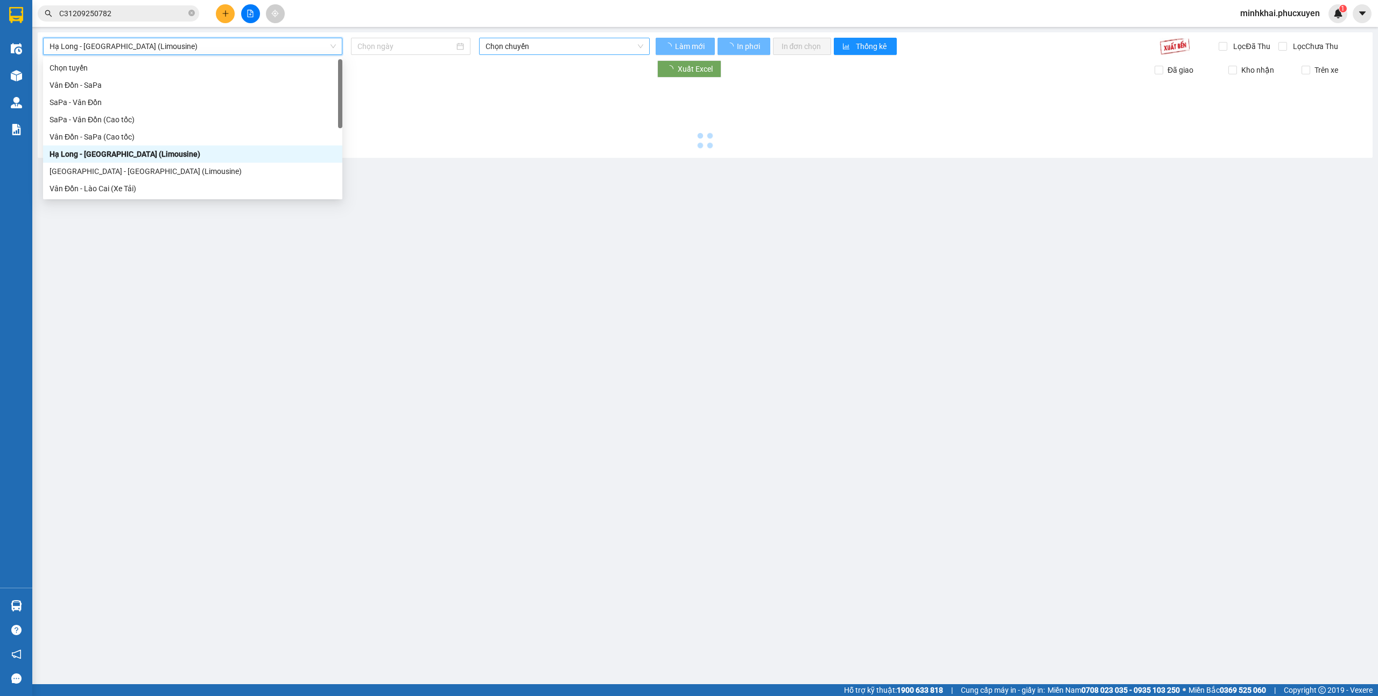
type input "[DATE]"
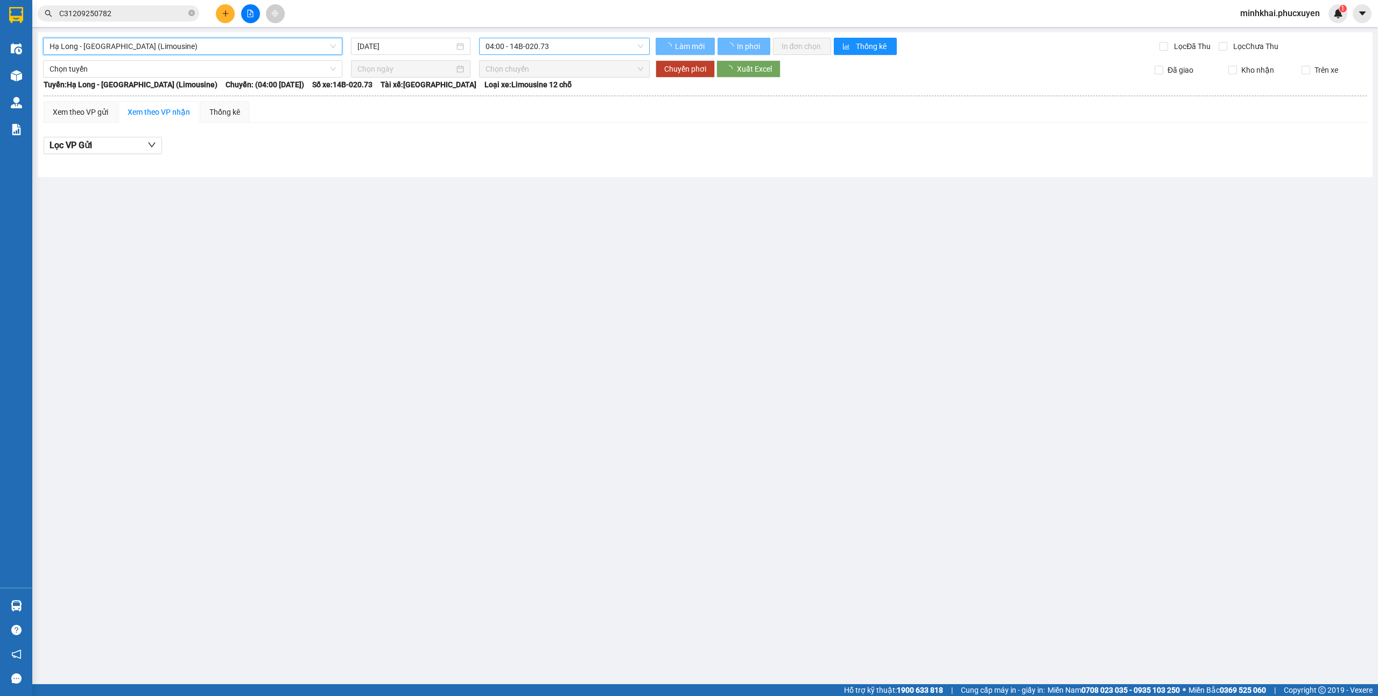
click at [517, 42] on span "04:00 - 14B-020.73" at bounding box center [565, 46] width 158 height 16
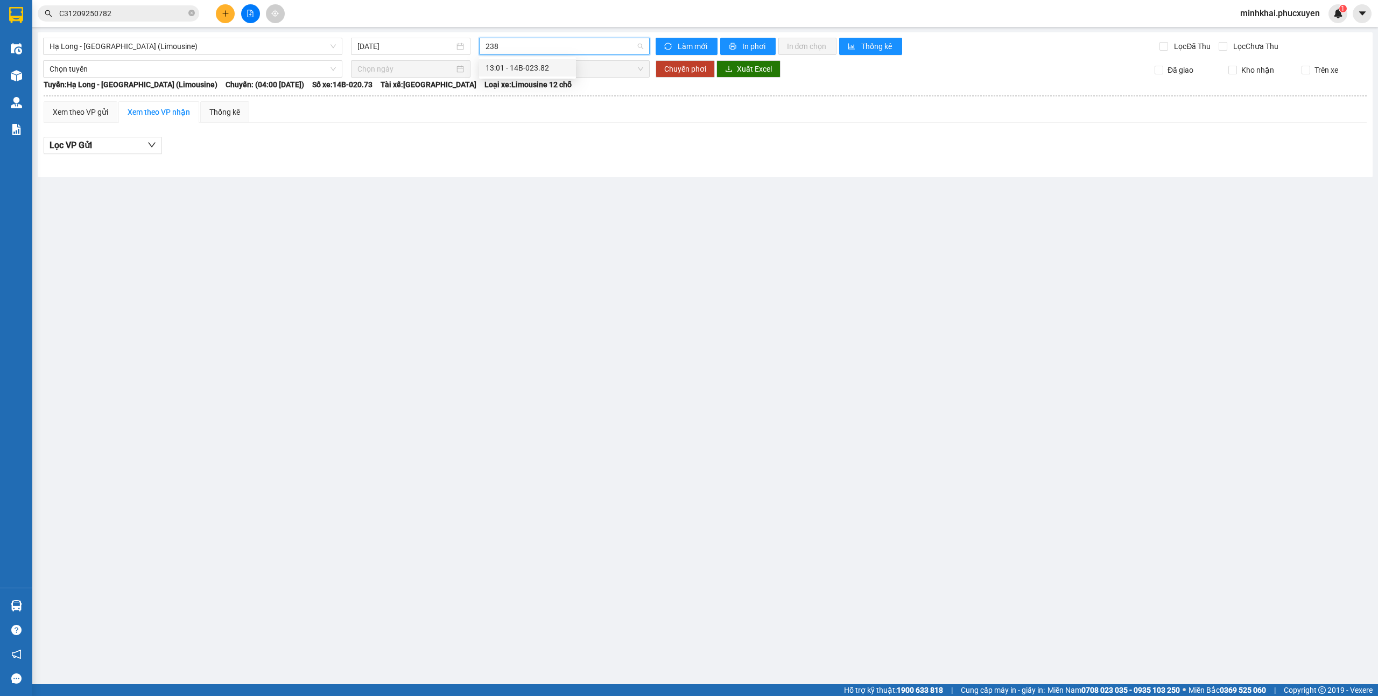
type input "2382"
click at [542, 70] on div "13:01 - 14B-023.82" at bounding box center [528, 68] width 84 height 12
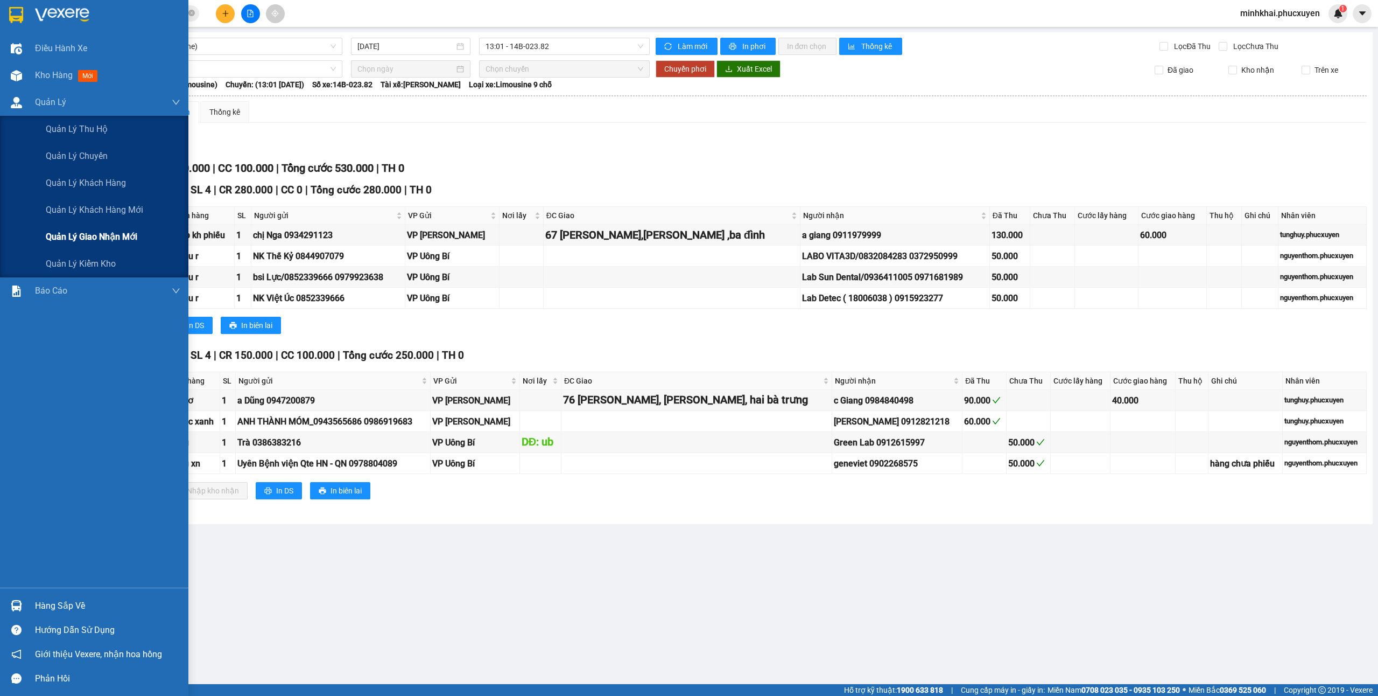
click at [123, 227] on div "Quản lý giao nhận mới" at bounding box center [113, 236] width 135 height 27
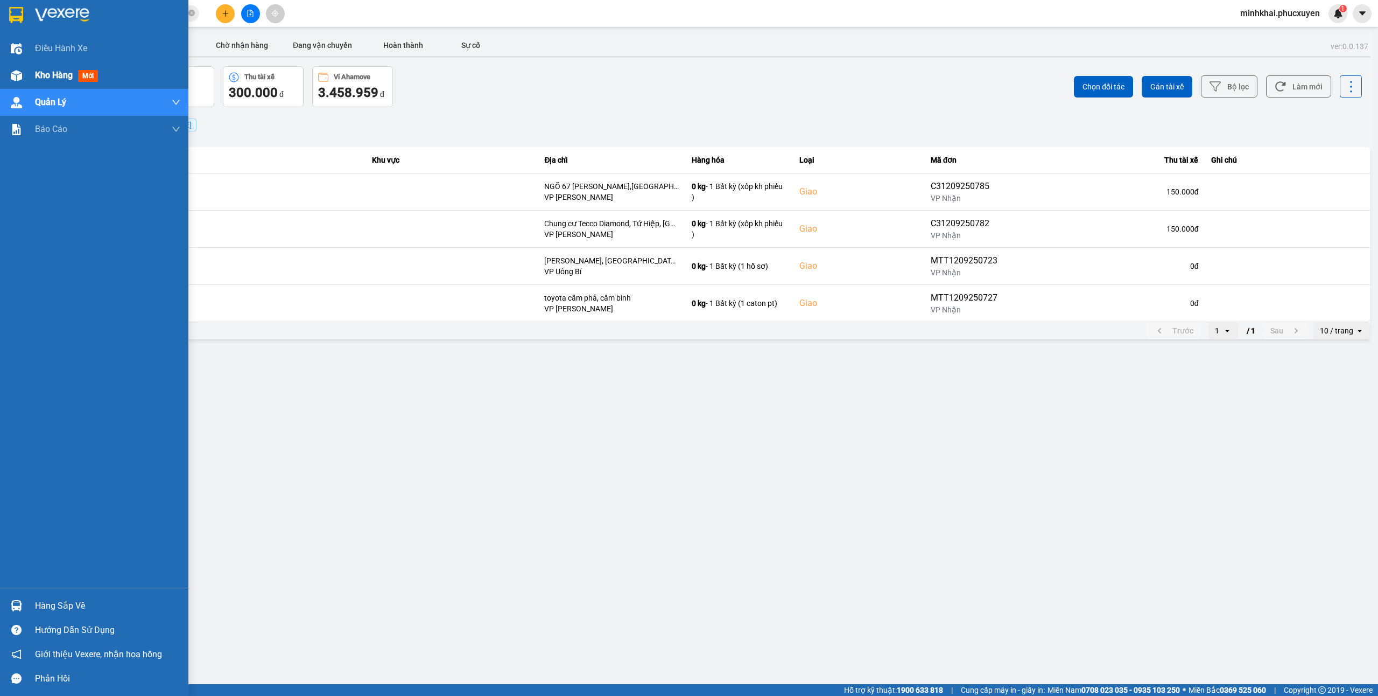
click at [29, 74] on div "Kho hàng mới" at bounding box center [94, 75] width 188 height 27
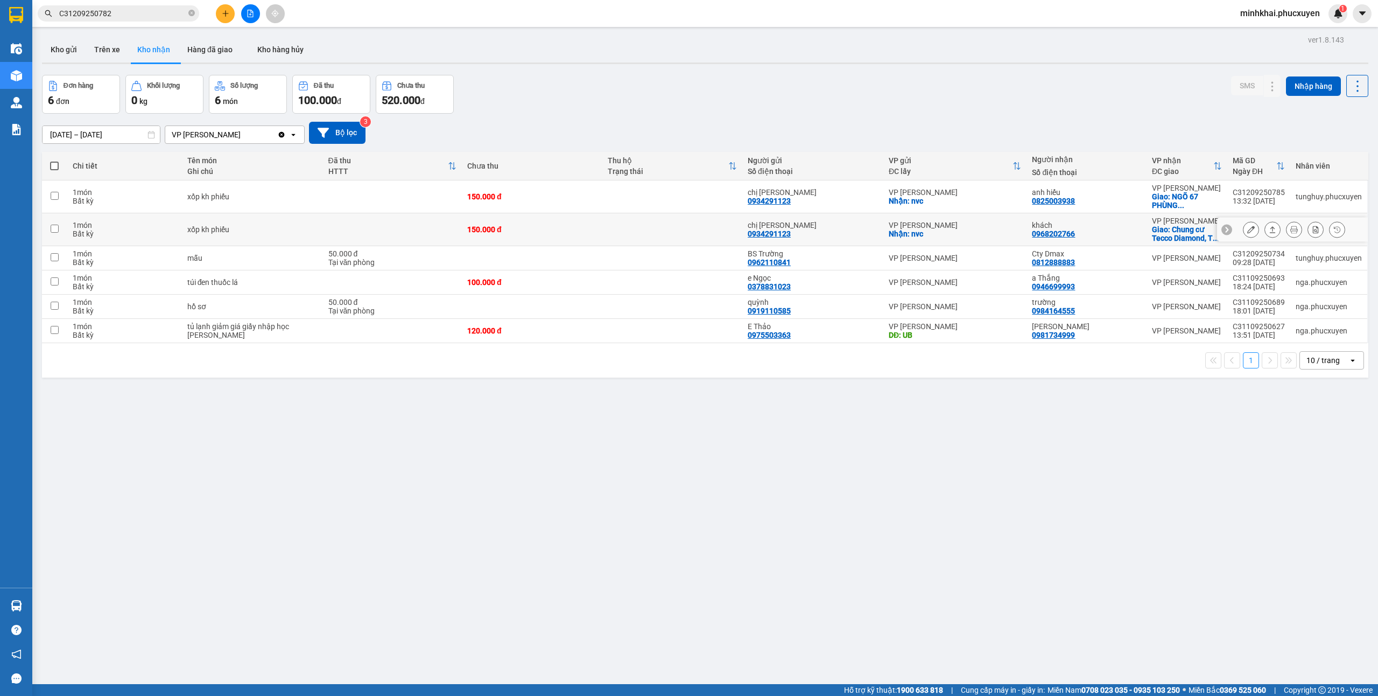
click at [1269, 228] on icon at bounding box center [1273, 230] width 8 height 8
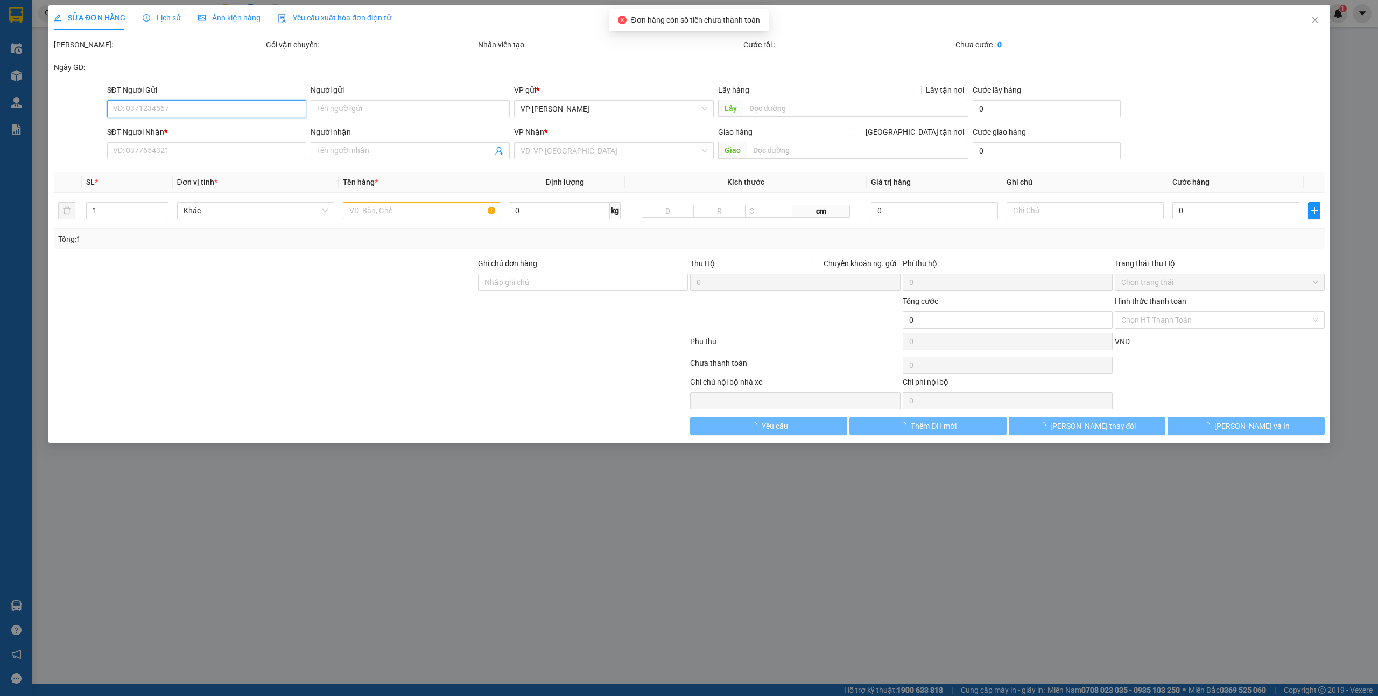
type input "0934291123"
type input "chị [PERSON_NAME]"
checkbox input "true"
type input "nvc"
type input "0968202766"
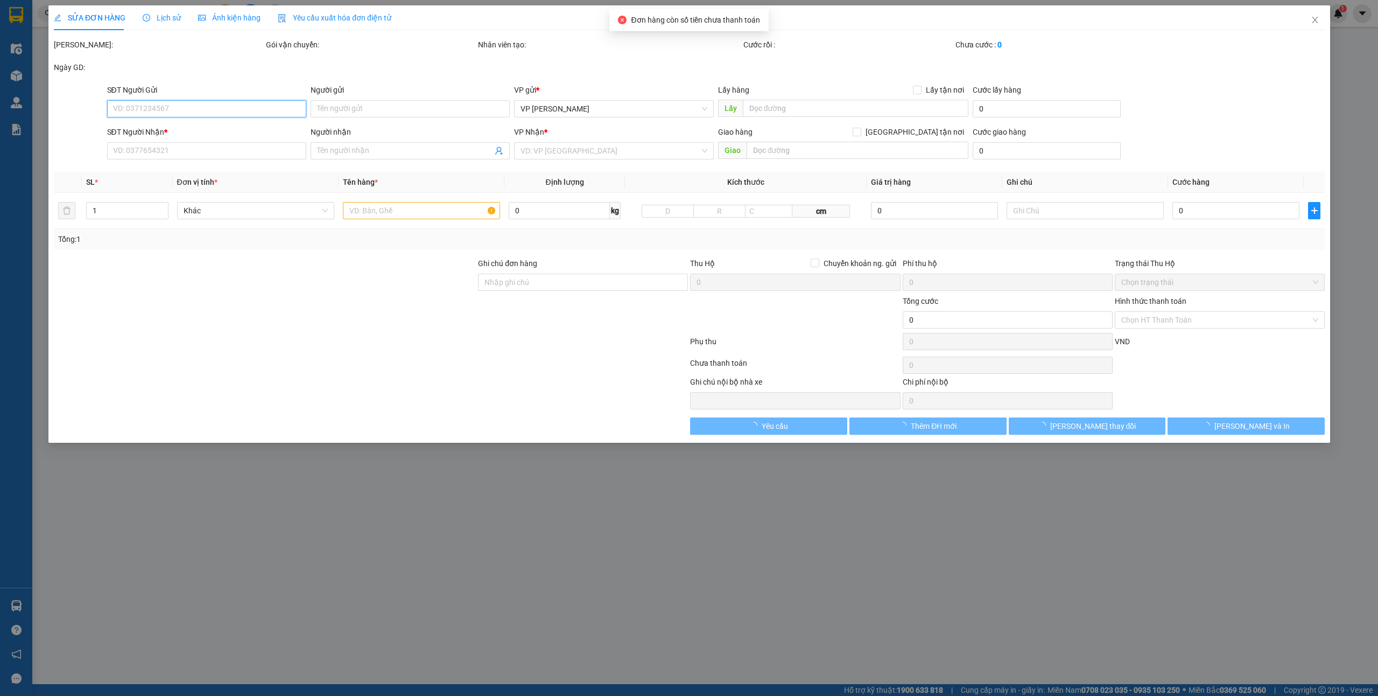
type input "khách"
checkbox input "true"
type input "Chung cư Tecco Diamond, Tứ Hiệp, [GEOGRAPHIC_DATA], [GEOGRAPHIC_DATA], [GEOGRAP…"
type input "150.000"
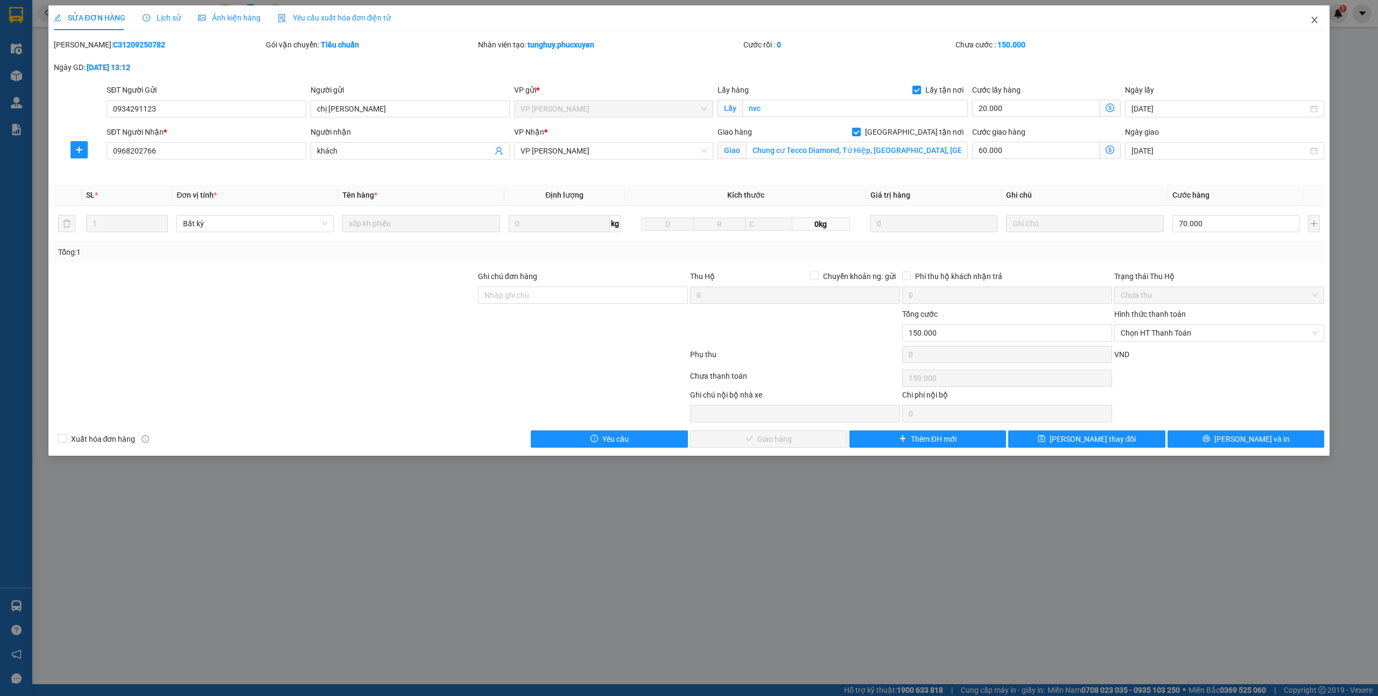
click at [1319, 17] on span "Close" at bounding box center [1315, 20] width 30 height 30
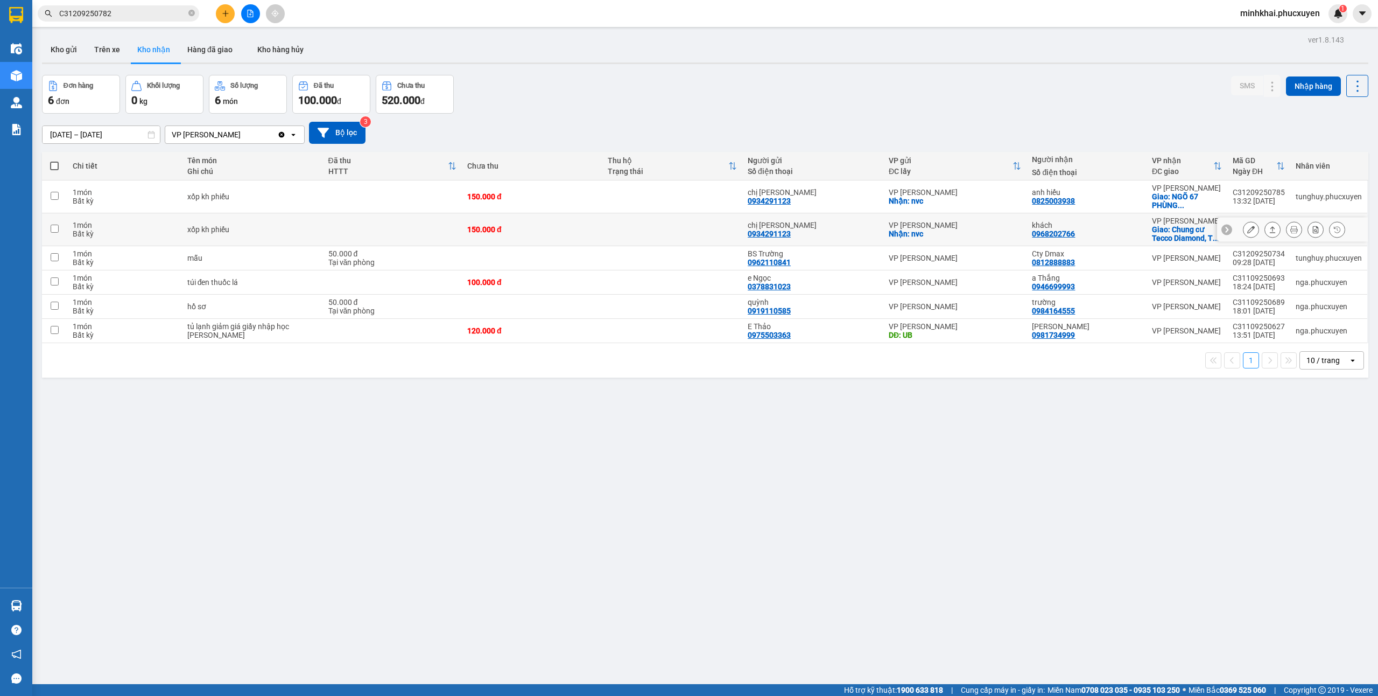
click at [1269, 232] on icon at bounding box center [1273, 230] width 8 height 8
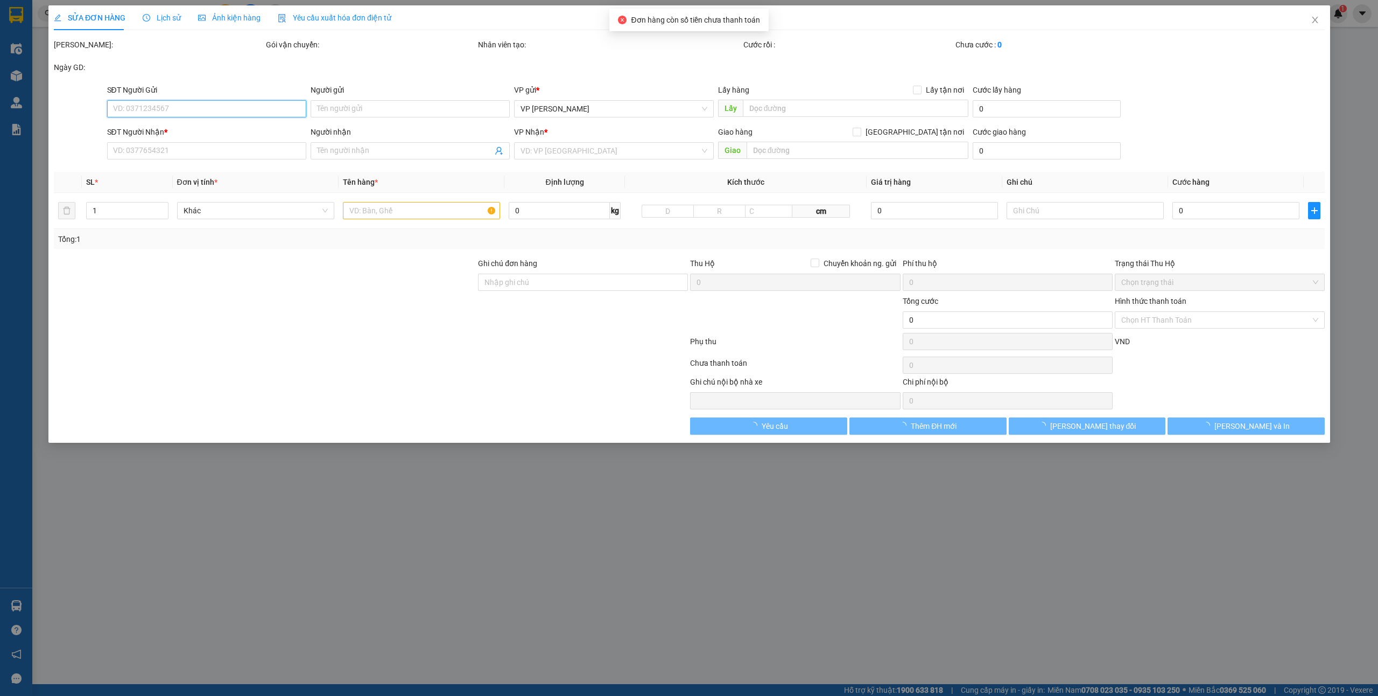
type input "0934291123"
type input "chị [PERSON_NAME]"
checkbox input "true"
type input "nvc"
type input "0968202766"
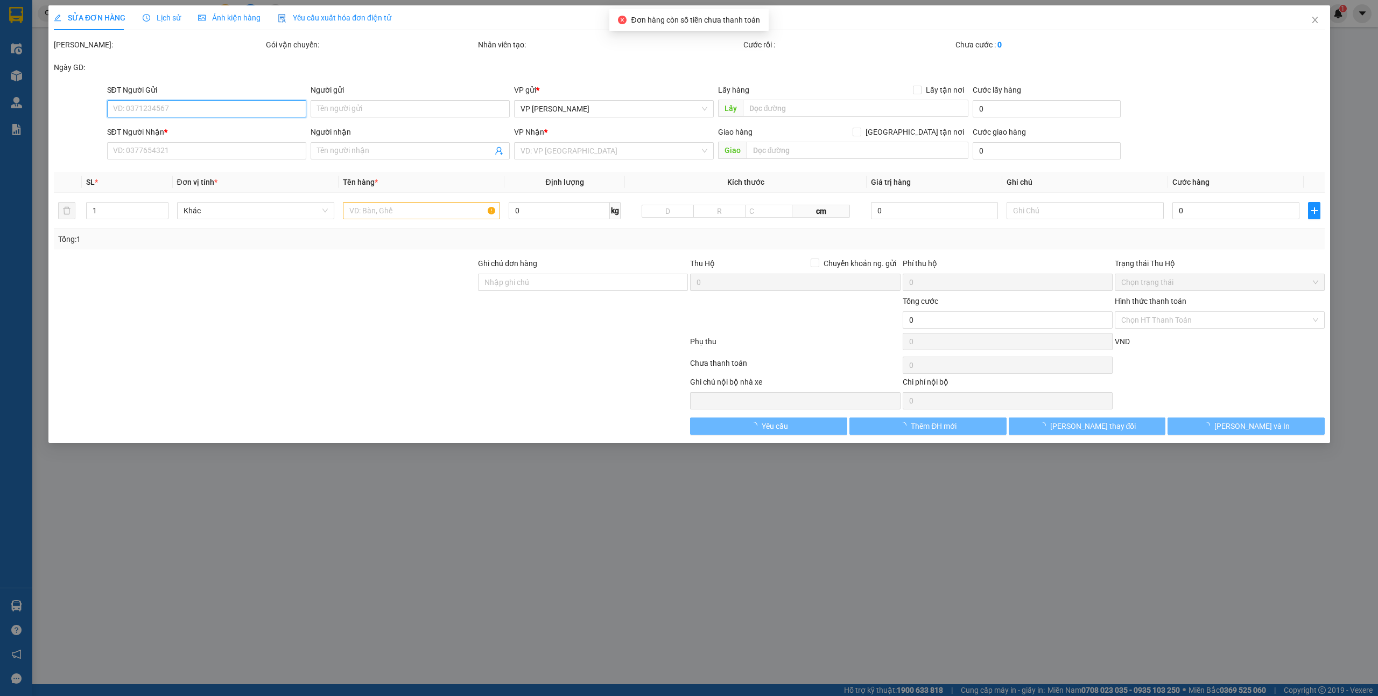
type input "khách"
checkbox input "true"
type input "Chung cư Tecco Diamond, Tứ Hiệp, [GEOGRAPHIC_DATA], [GEOGRAPHIC_DATA], [GEOGRAP…"
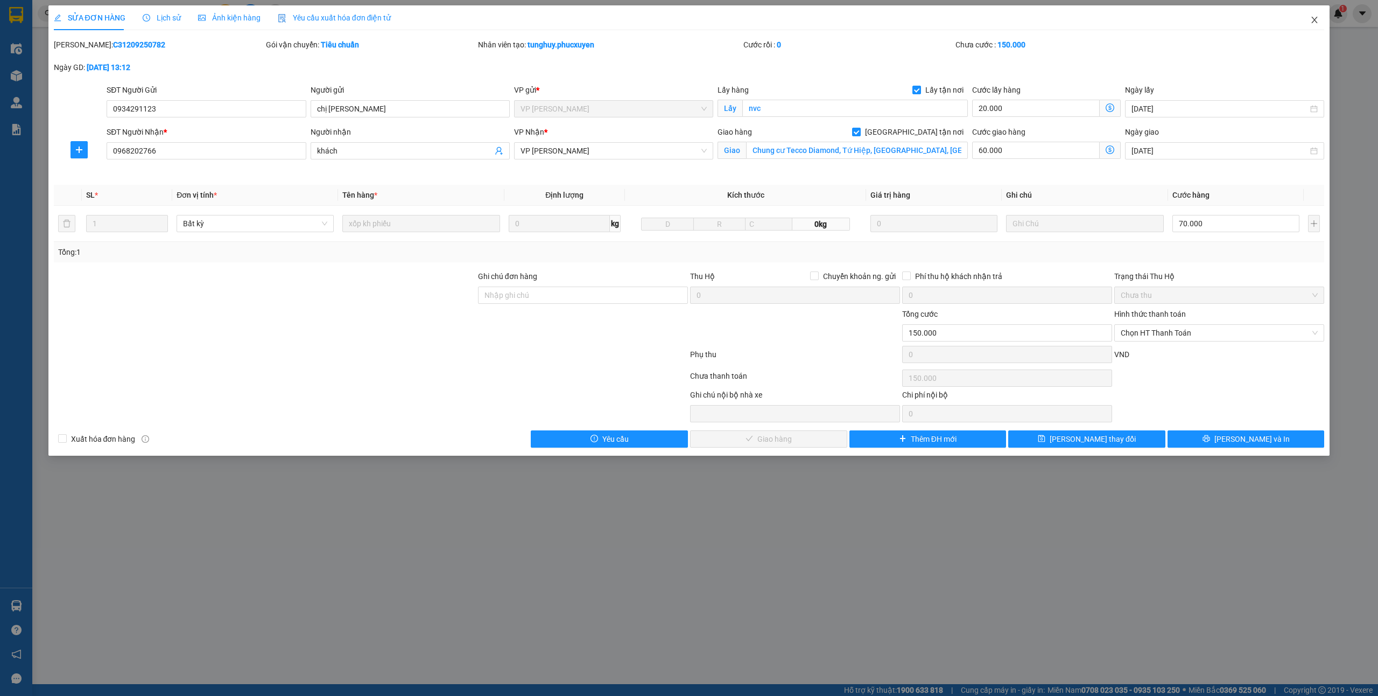
drag, startPoint x: 1312, startPoint y: 24, endPoint x: 8, endPoint y: 201, distance: 1316.0
click at [1312, 24] on icon "close" at bounding box center [1315, 20] width 9 height 9
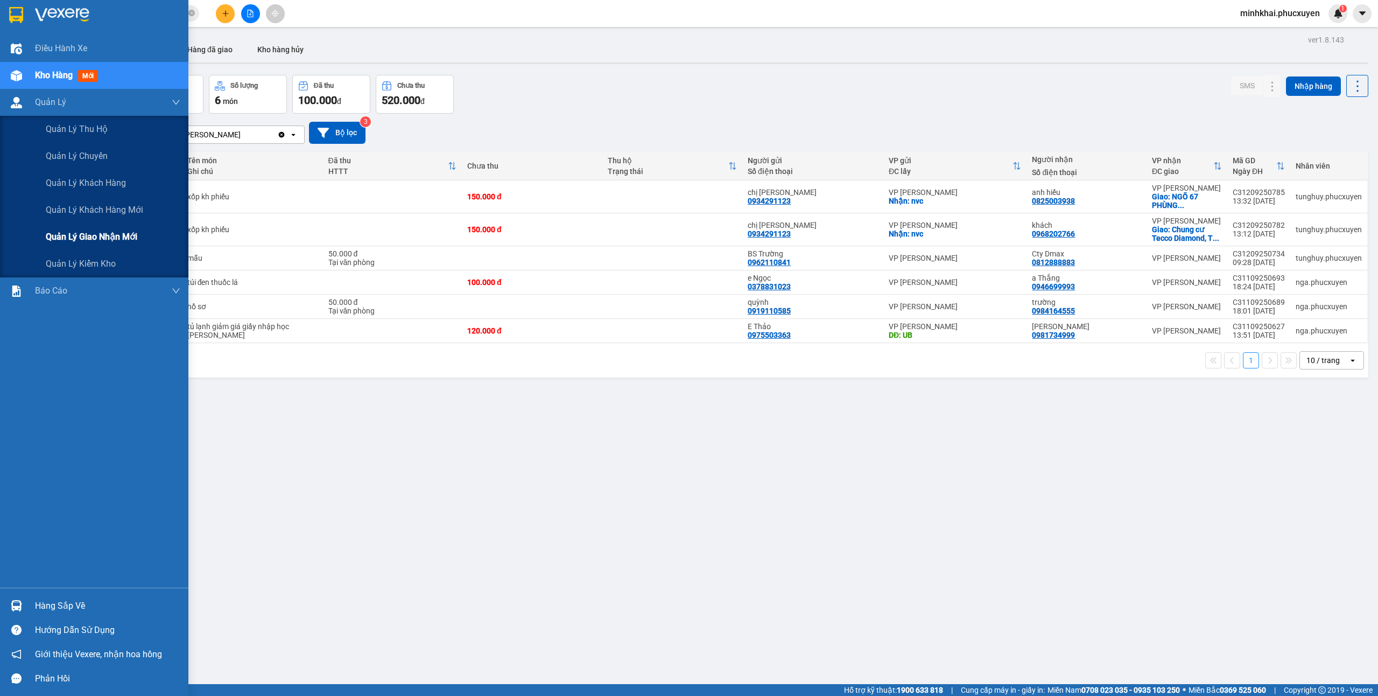
click at [84, 230] on span "Quản lý giao nhận mới" at bounding box center [92, 236] width 92 height 13
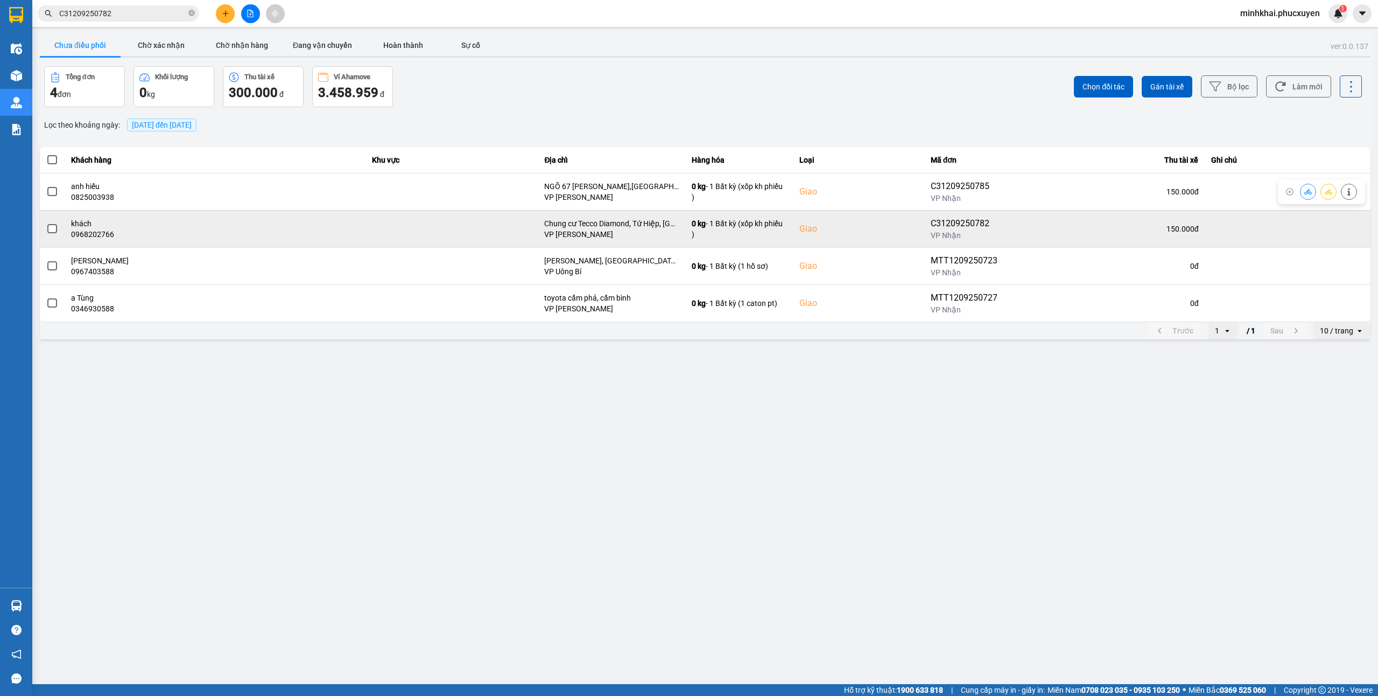
click at [1304, 193] on button at bounding box center [1308, 191] width 15 height 19
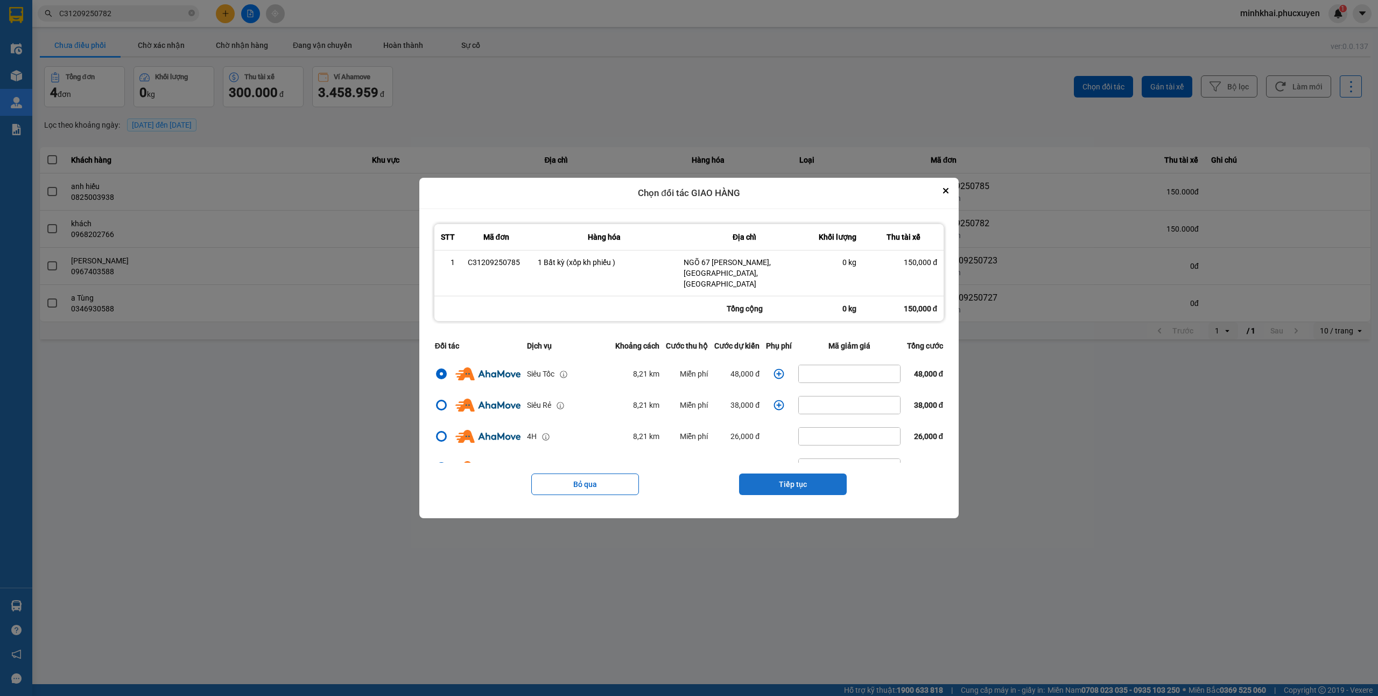
click at [805, 477] on button "Tiếp tục" at bounding box center [793, 484] width 108 height 22
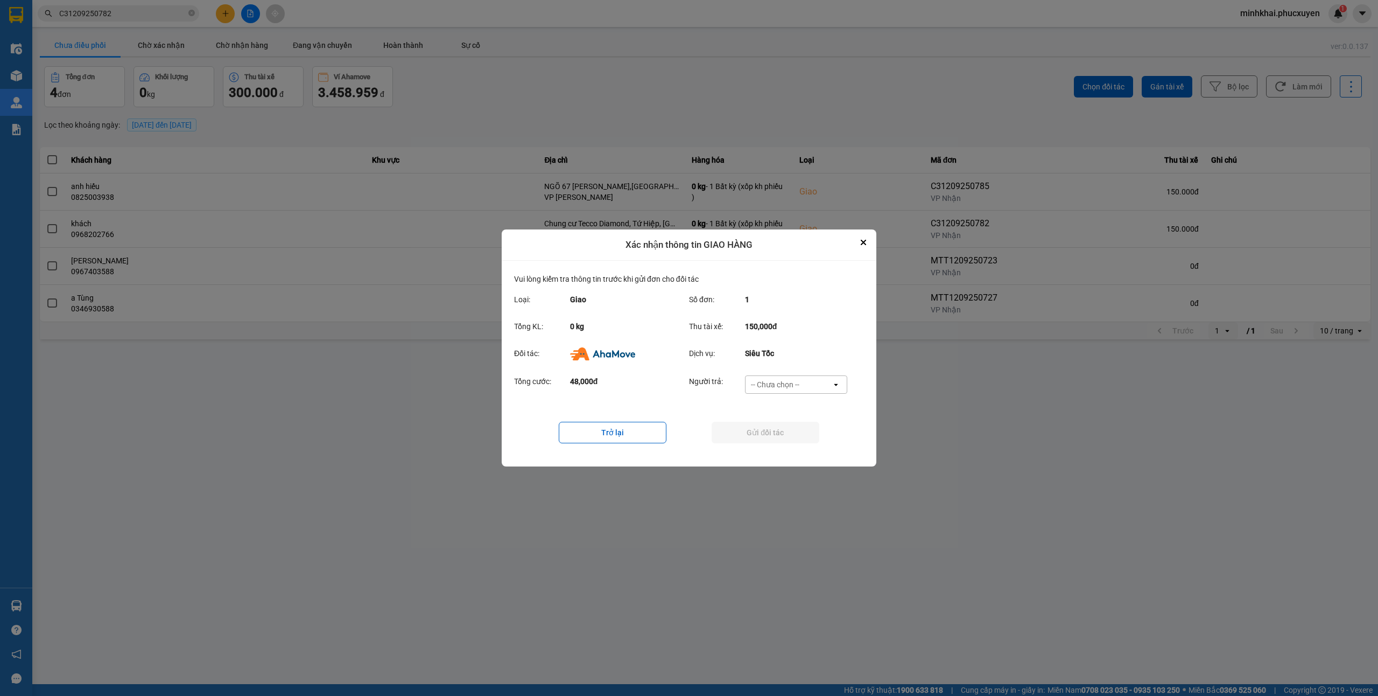
click at [796, 373] on div "Tổng cước: 48,000đ Người trả: -- Chưa chọn -- open" at bounding box center [689, 387] width 350 height 33
click at [787, 387] on div "-- Chưa chọn --" at bounding box center [775, 384] width 48 height 11
click at [763, 448] on span "Ví Ahamove" at bounding box center [775, 446] width 44 height 11
click at [751, 437] on button "Gửi đối tác" at bounding box center [766, 433] width 108 height 22
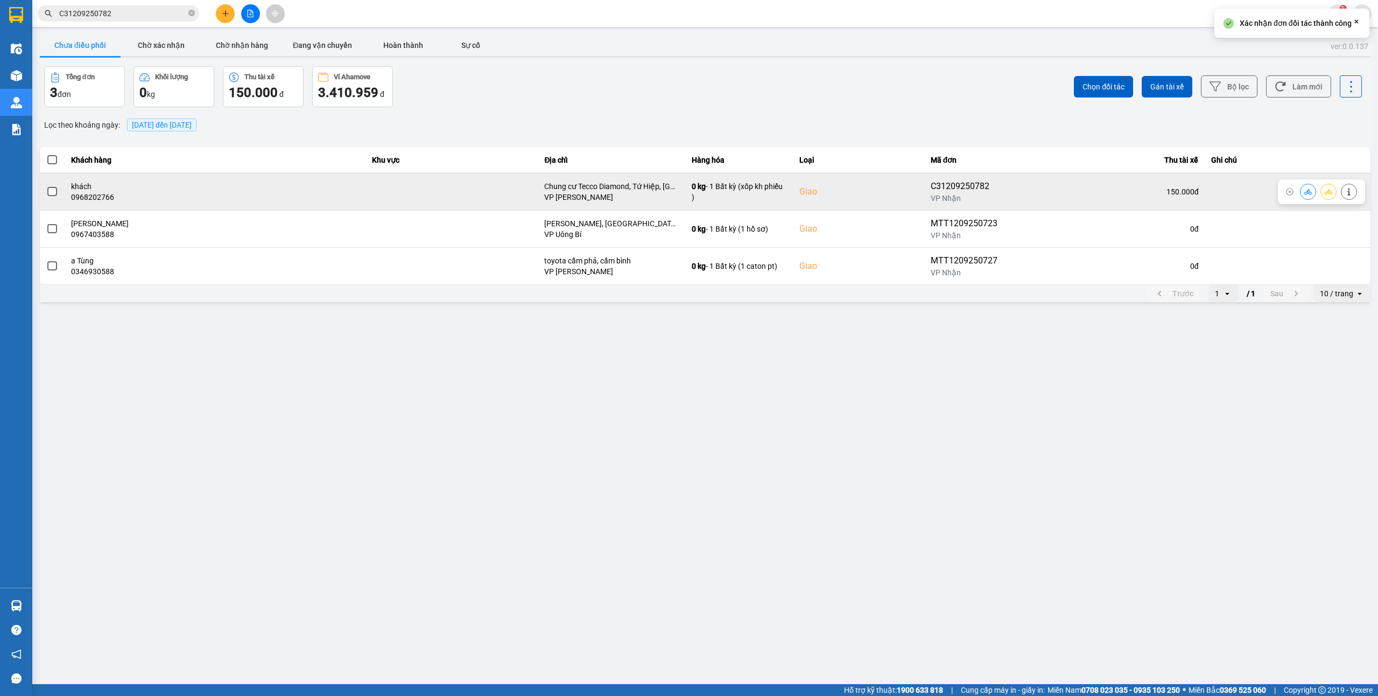
click at [1306, 190] on icon at bounding box center [1309, 192] width 8 height 8
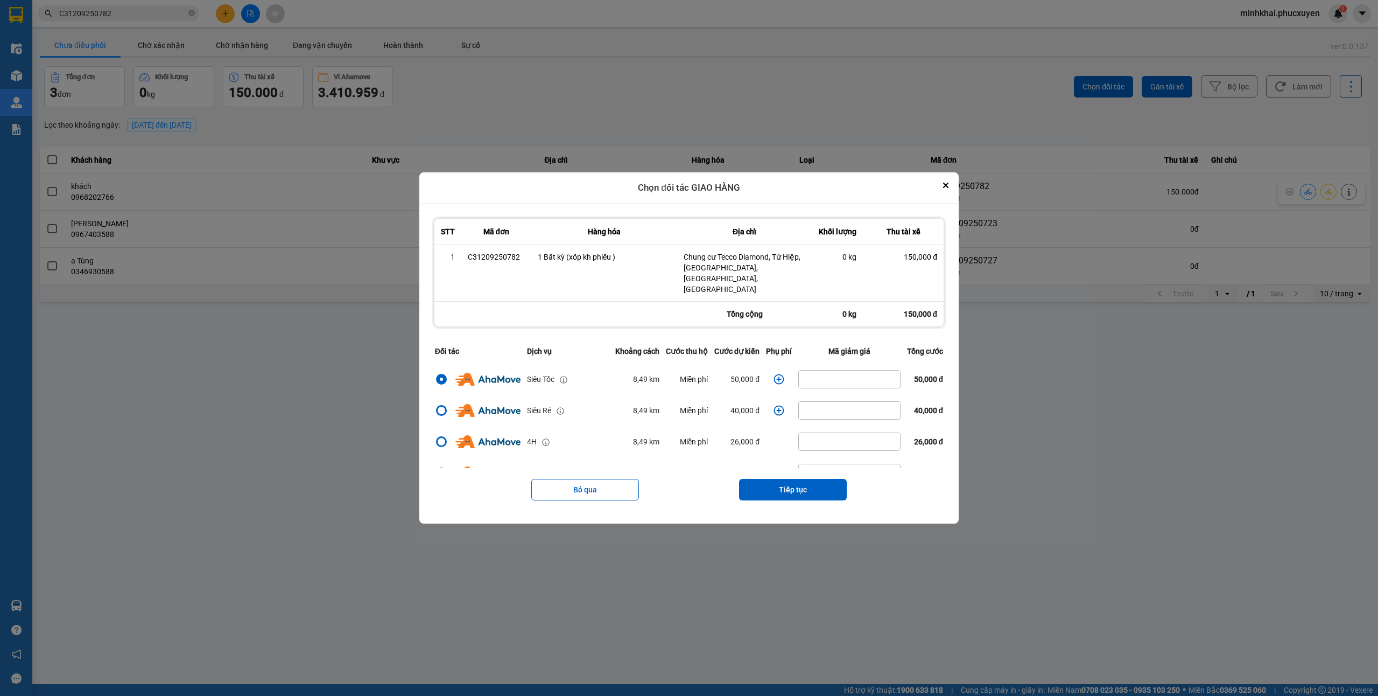
click at [774, 374] on icon "dialog" at bounding box center [779, 379] width 11 height 11
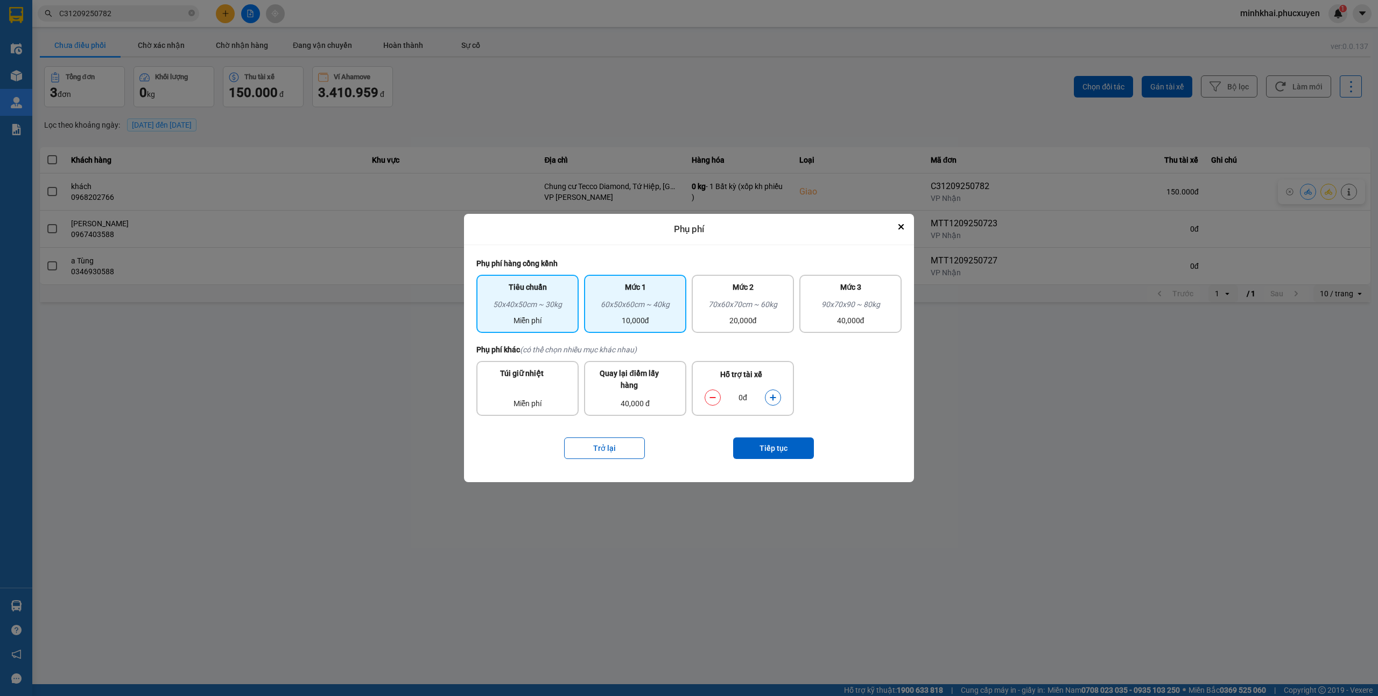
click at [629, 304] on div "60x50x60cm ~ 40kg" at bounding box center [635, 306] width 89 height 16
click at [744, 443] on button "Tiếp tục" at bounding box center [773, 448] width 81 height 22
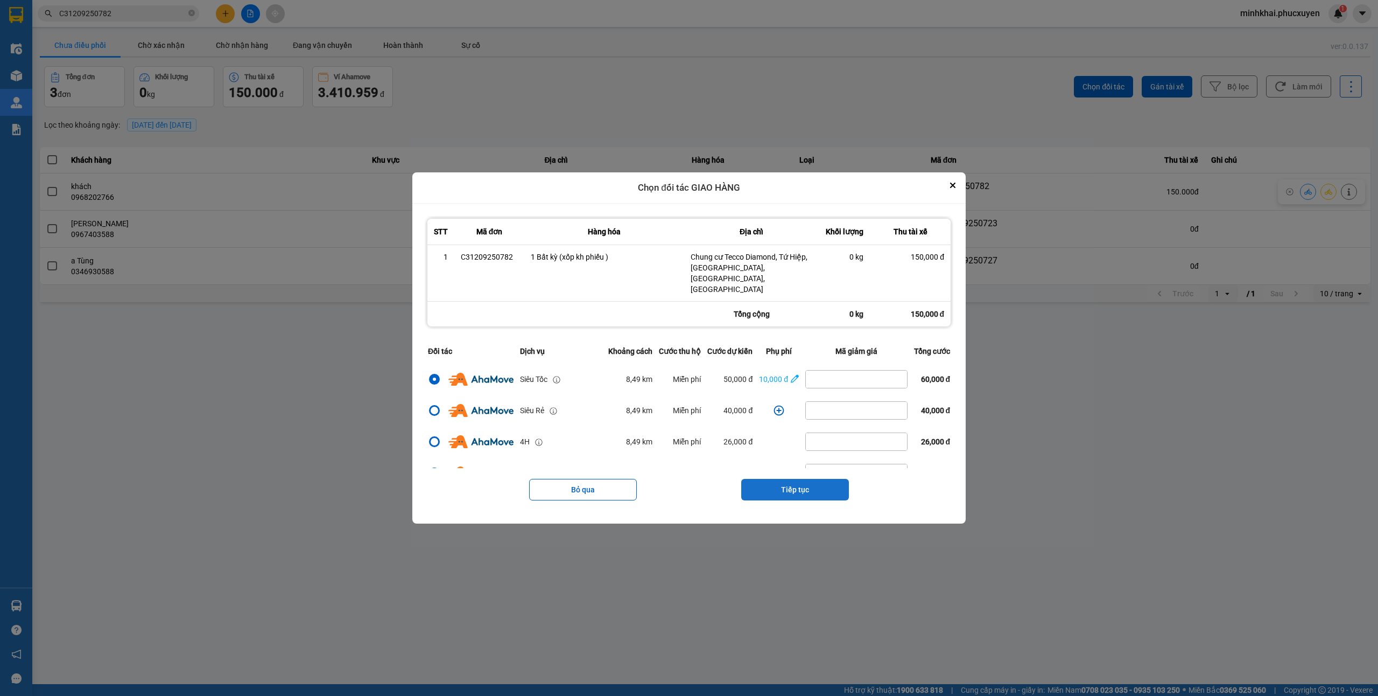
click at [817, 486] on button "Tiếp tục" at bounding box center [795, 490] width 108 height 22
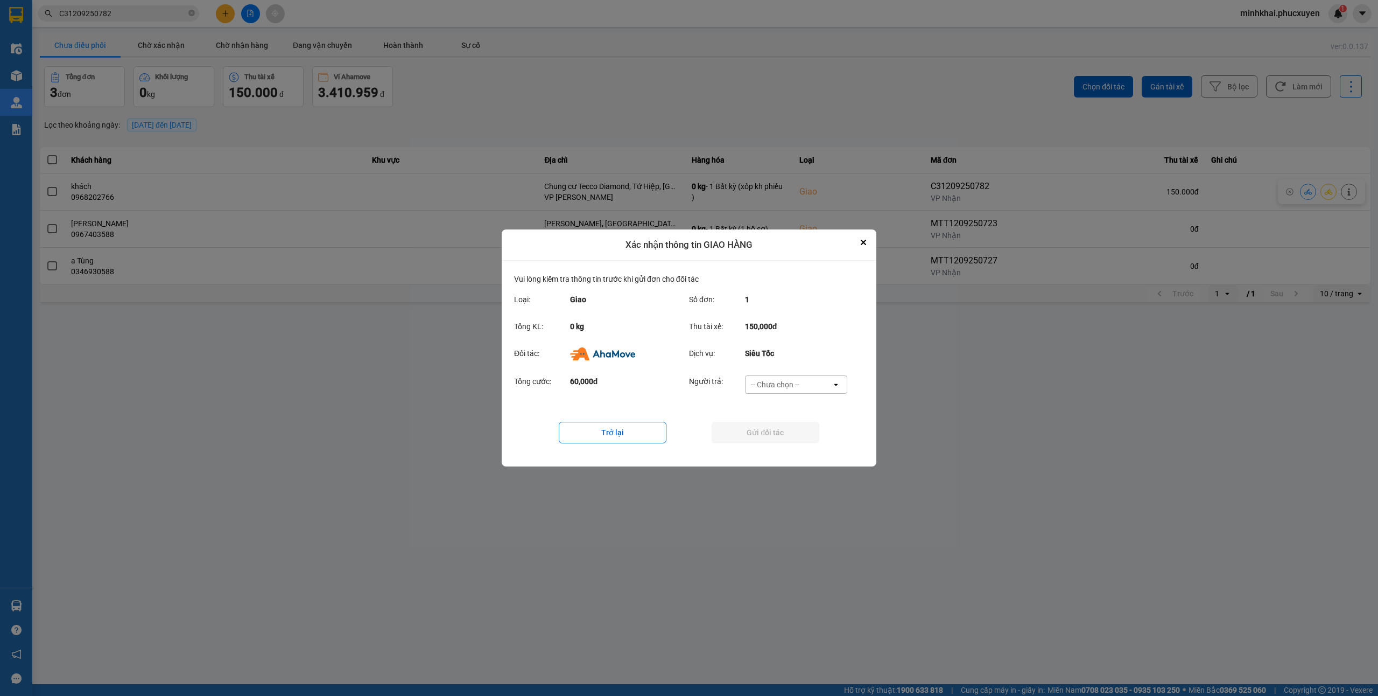
click at [788, 390] on div "-- Chưa chọn --" at bounding box center [789, 384] width 86 height 17
click at [788, 444] on span "Ví Ahamove" at bounding box center [775, 446] width 44 height 11
click at [761, 433] on button "Gửi đối tác" at bounding box center [766, 433] width 108 height 22
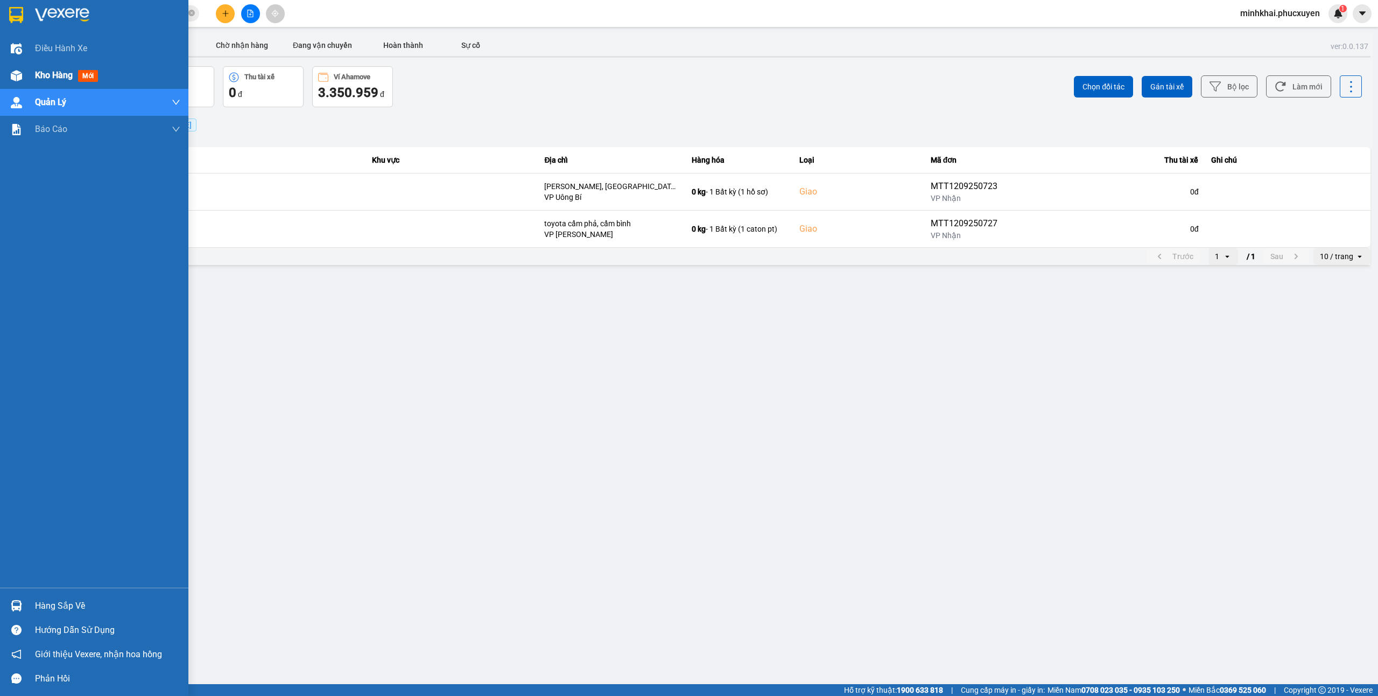
click at [25, 84] on div at bounding box center [16, 75] width 19 height 19
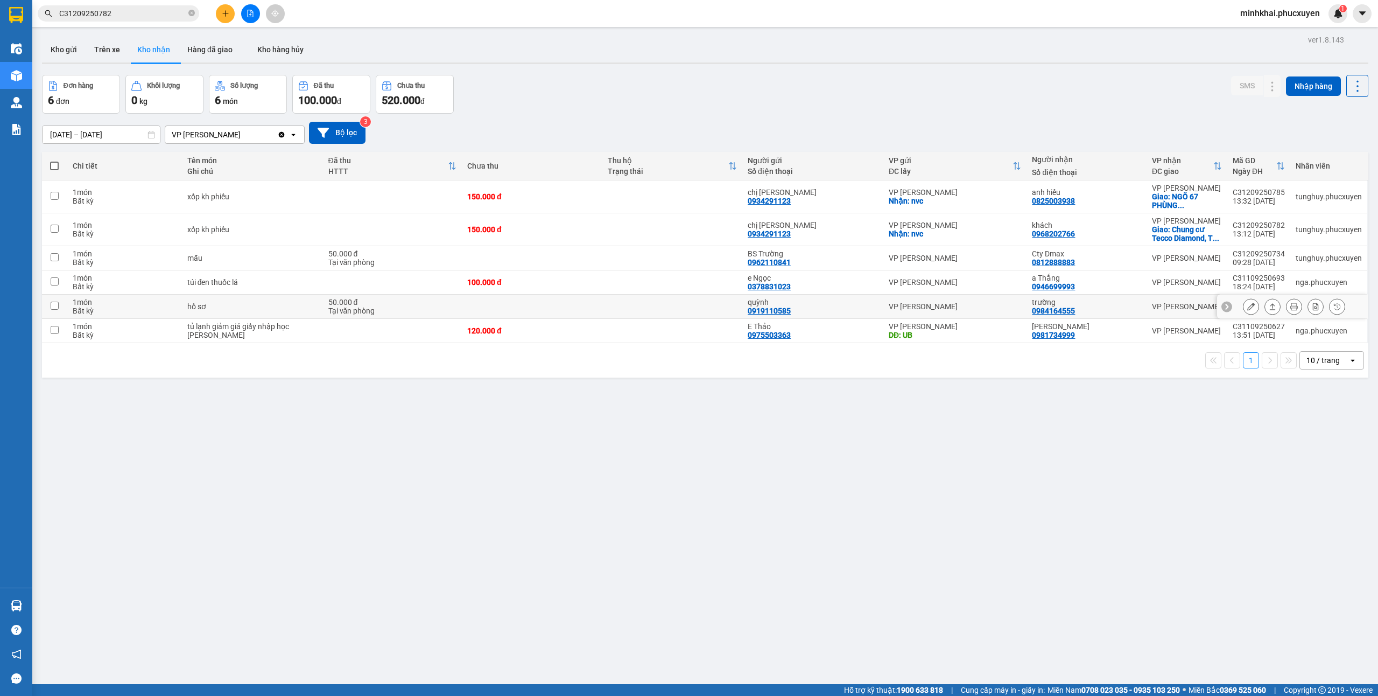
click at [1269, 309] on icon at bounding box center [1273, 307] width 8 height 8
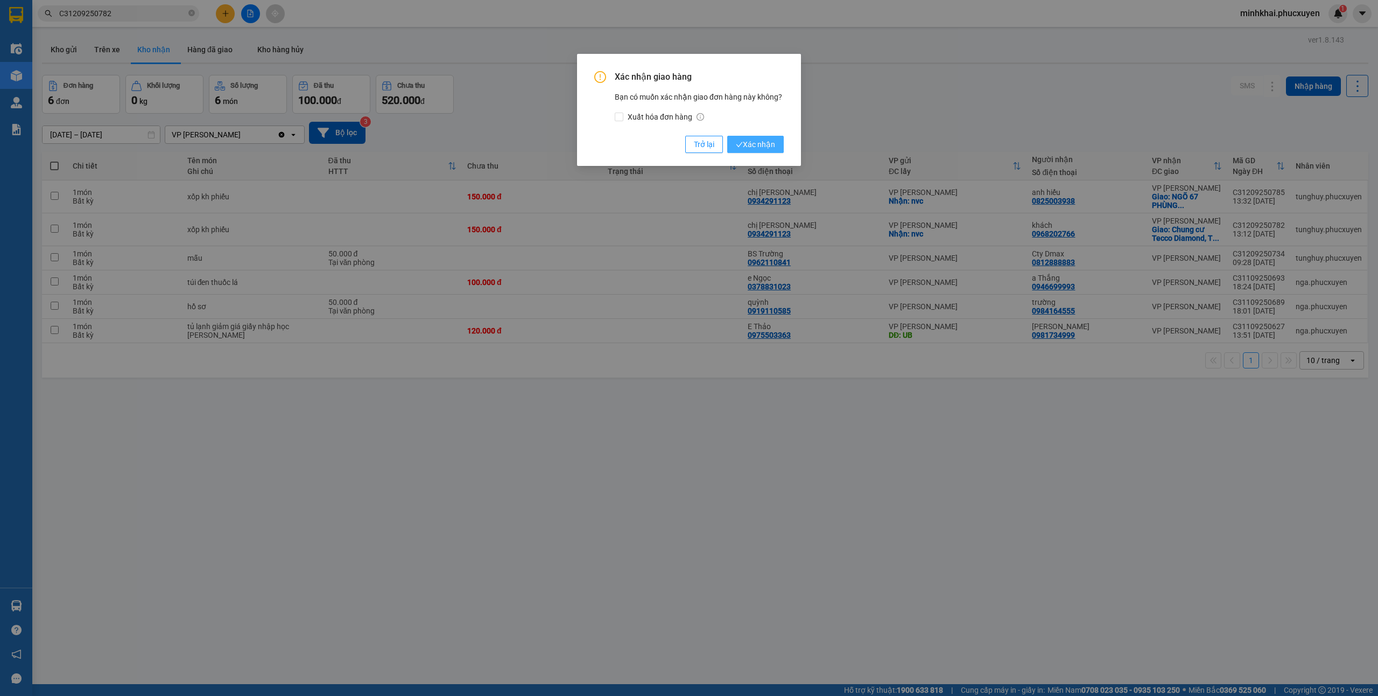
click at [768, 140] on span "Xác nhận" at bounding box center [755, 144] width 39 height 12
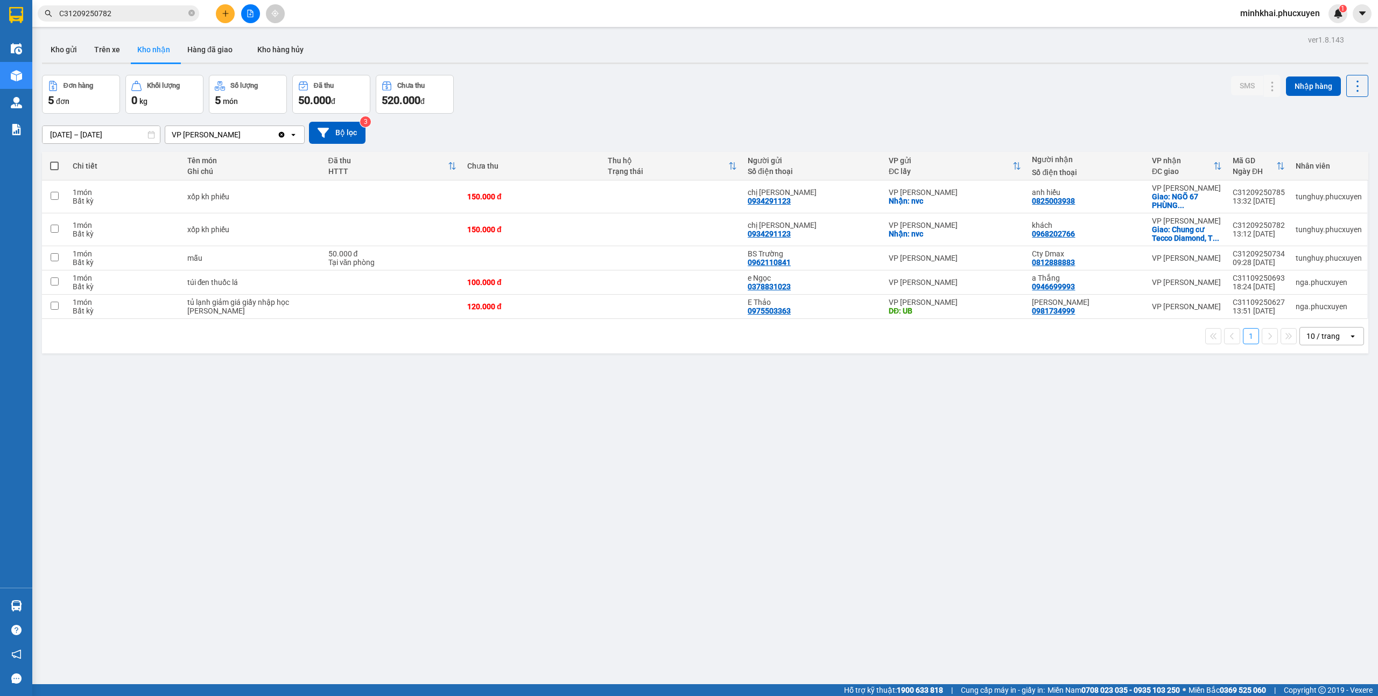
click at [223, 19] on button at bounding box center [225, 13] width 19 height 19
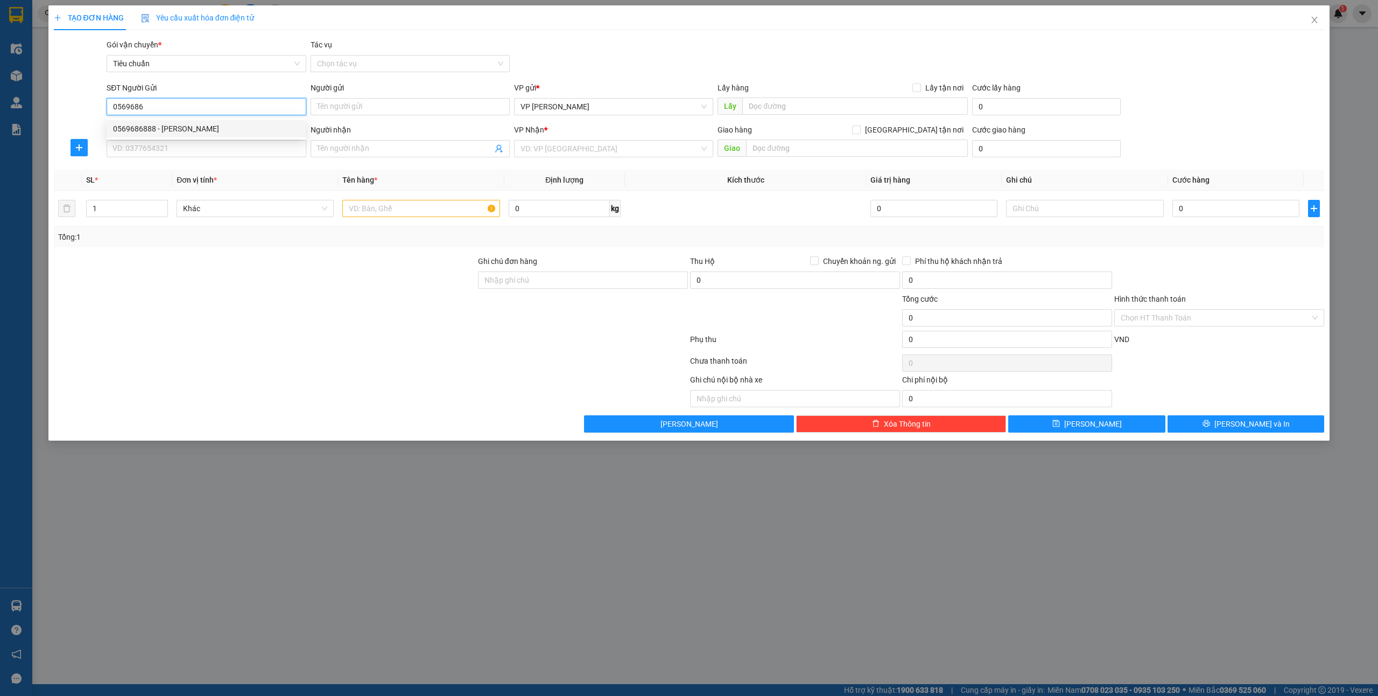
click at [205, 128] on div "0569686888 - [PERSON_NAME]" at bounding box center [206, 129] width 186 height 12
click at [199, 147] on input "SĐT Người Nhận *" at bounding box center [206, 148] width 199 height 17
click at [218, 169] on div "0379763989 - [PERSON_NAME] chỉ gửi limo" at bounding box center [206, 171] width 186 height 12
click at [403, 201] on input "text" at bounding box center [420, 208] width 157 height 17
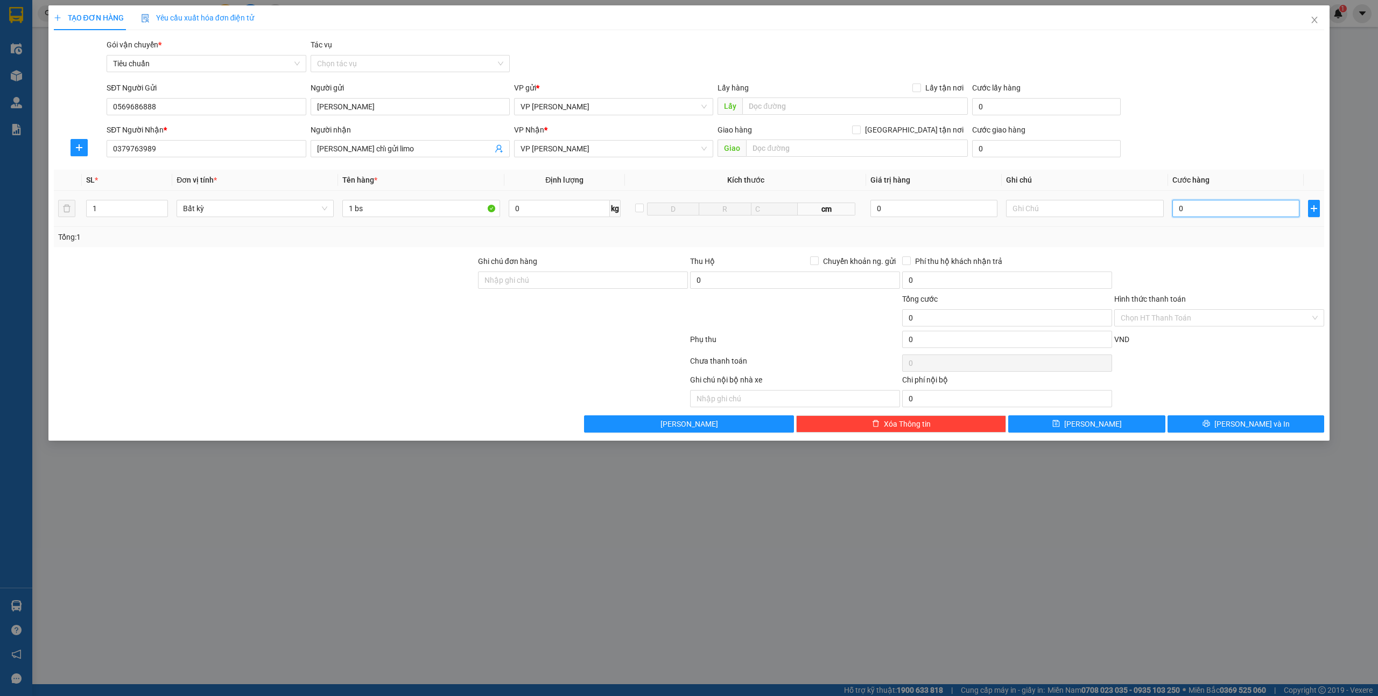
click at [1208, 208] on input "0" at bounding box center [1236, 208] width 127 height 17
click at [1267, 421] on span "[PERSON_NAME] và In" at bounding box center [1252, 424] width 75 height 12
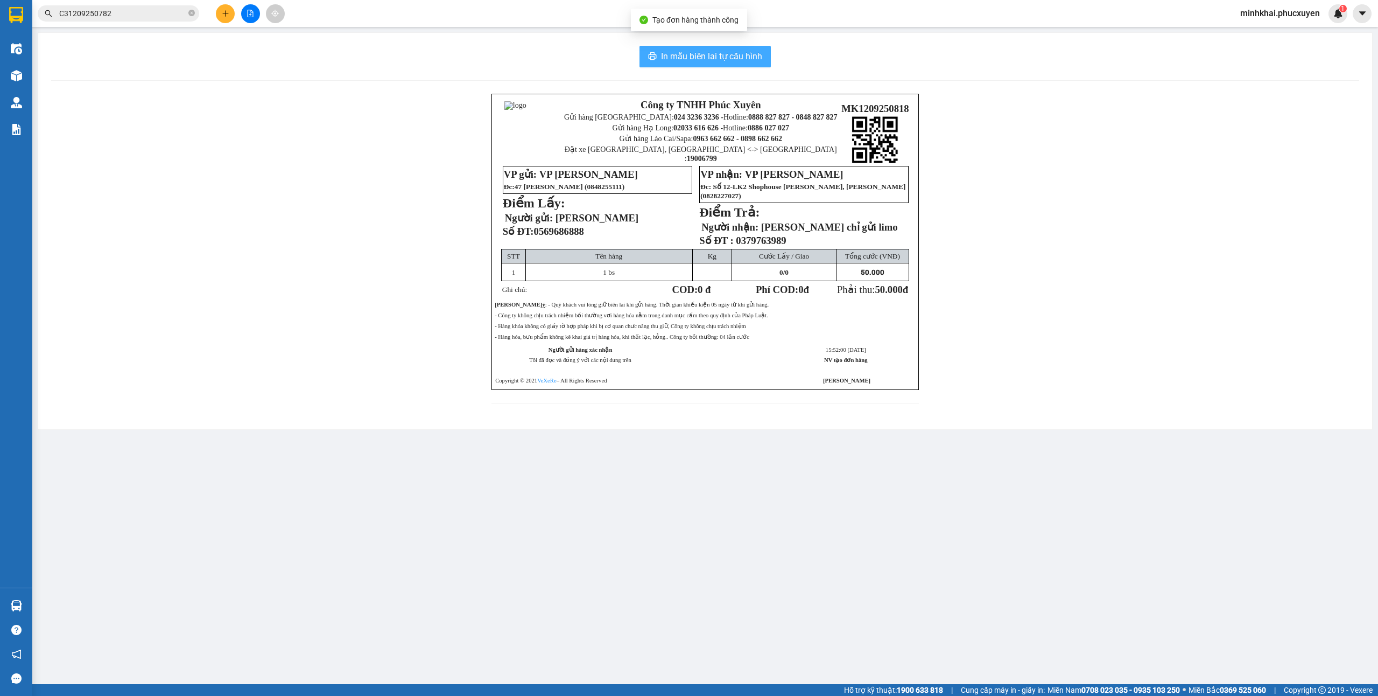
click at [699, 59] on span "In mẫu biên lai tự cấu hình" at bounding box center [711, 56] width 101 height 13
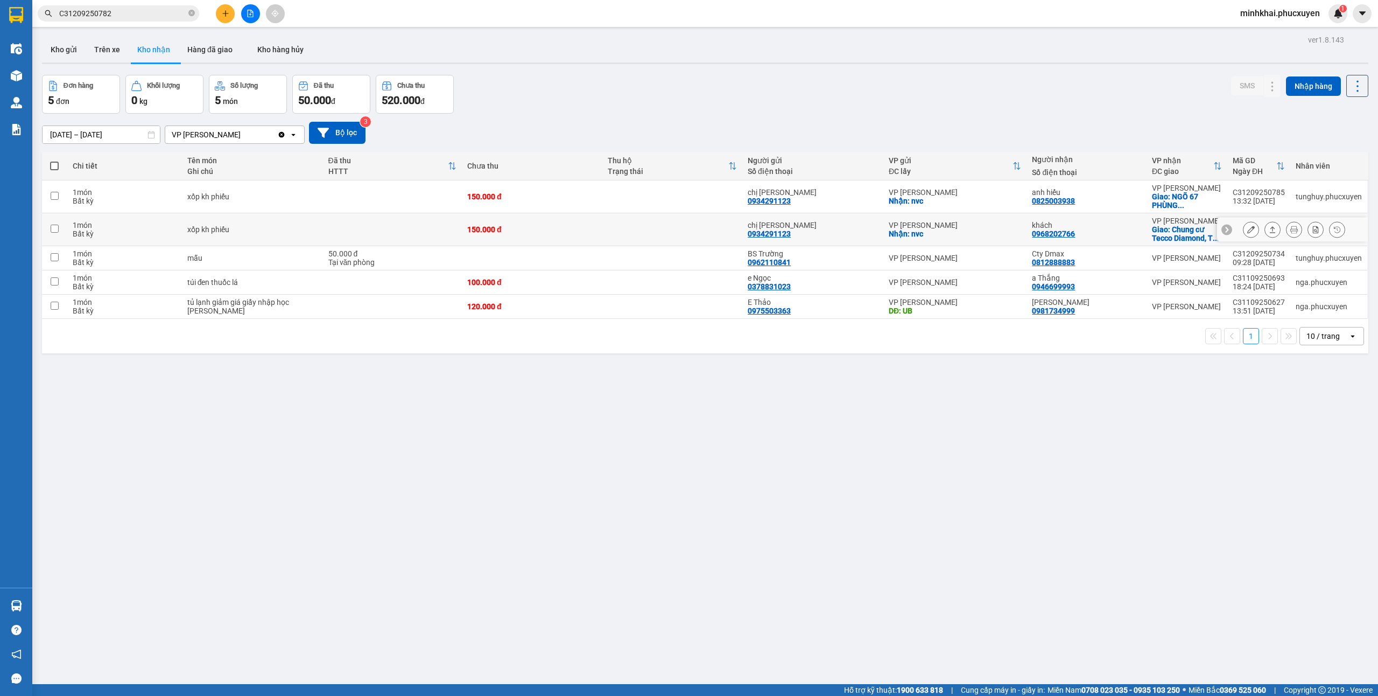
click at [1269, 229] on icon at bounding box center [1273, 230] width 8 height 8
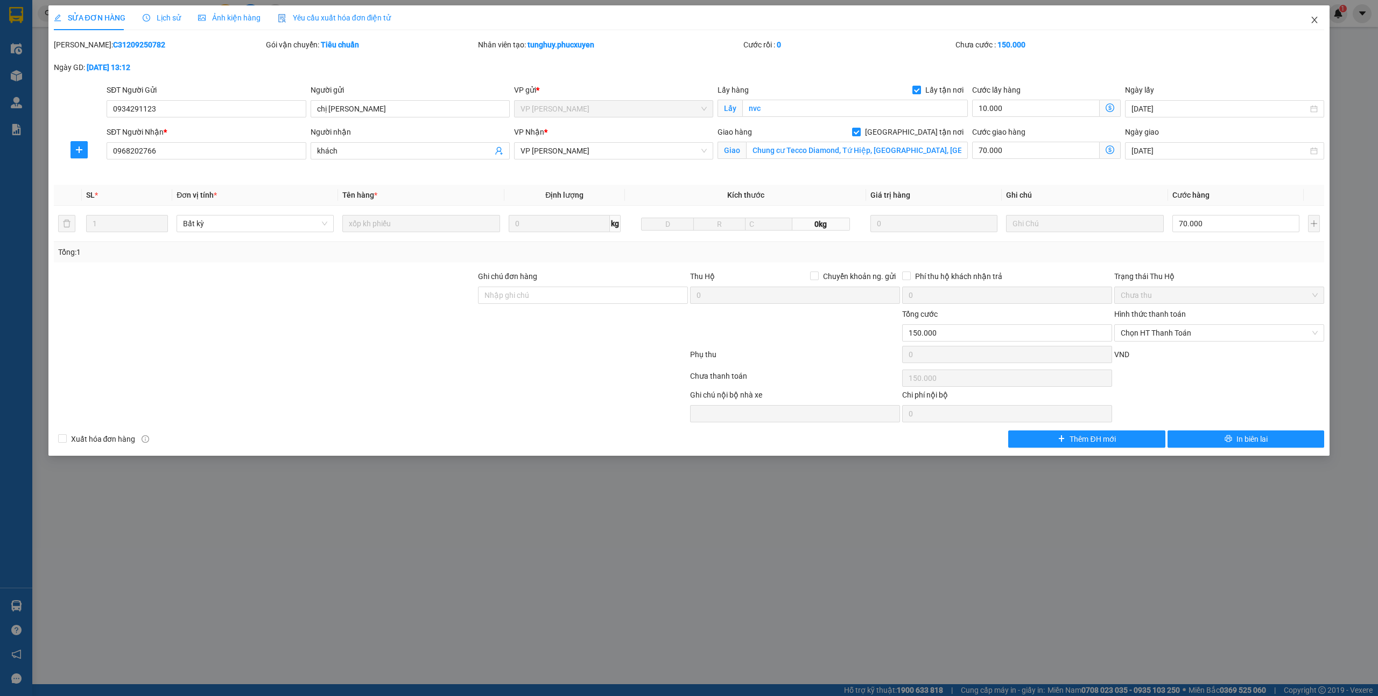
click at [1318, 23] on icon "close" at bounding box center [1315, 20] width 9 height 9
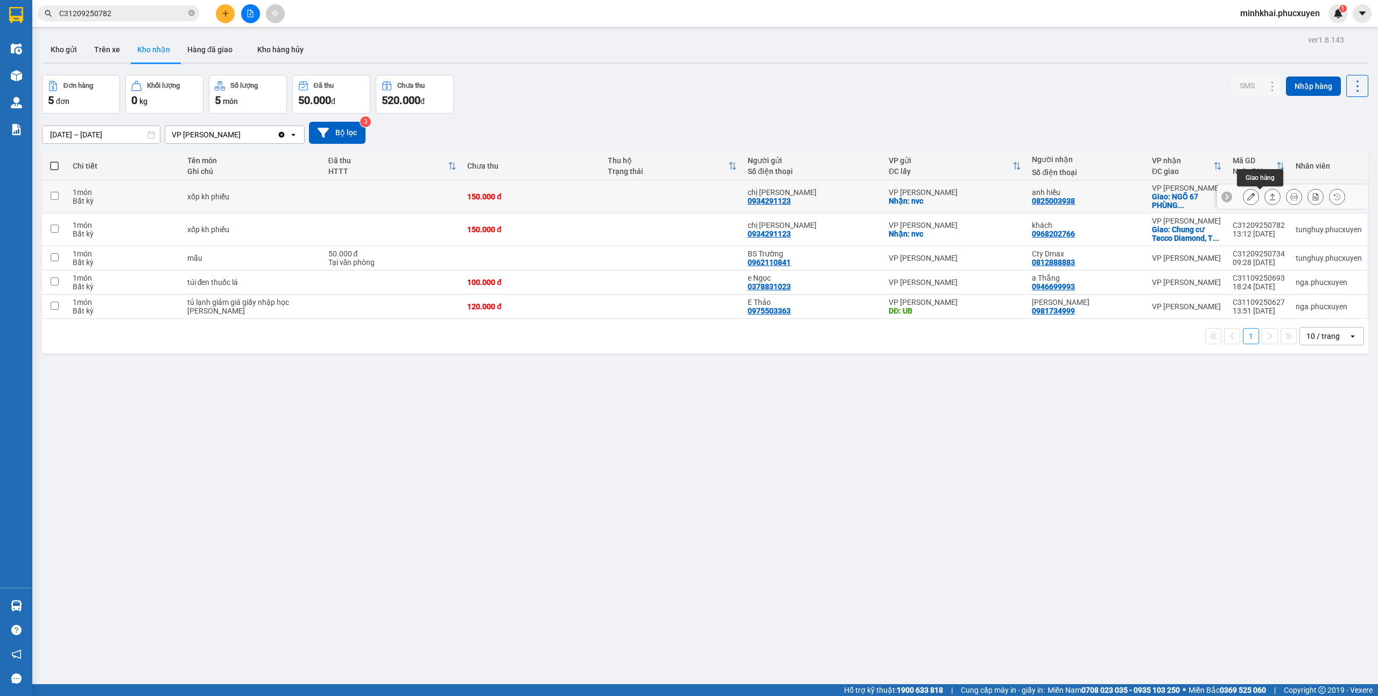
click at [1265, 201] on button at bounding box center [1272, 196] width 15 height 19
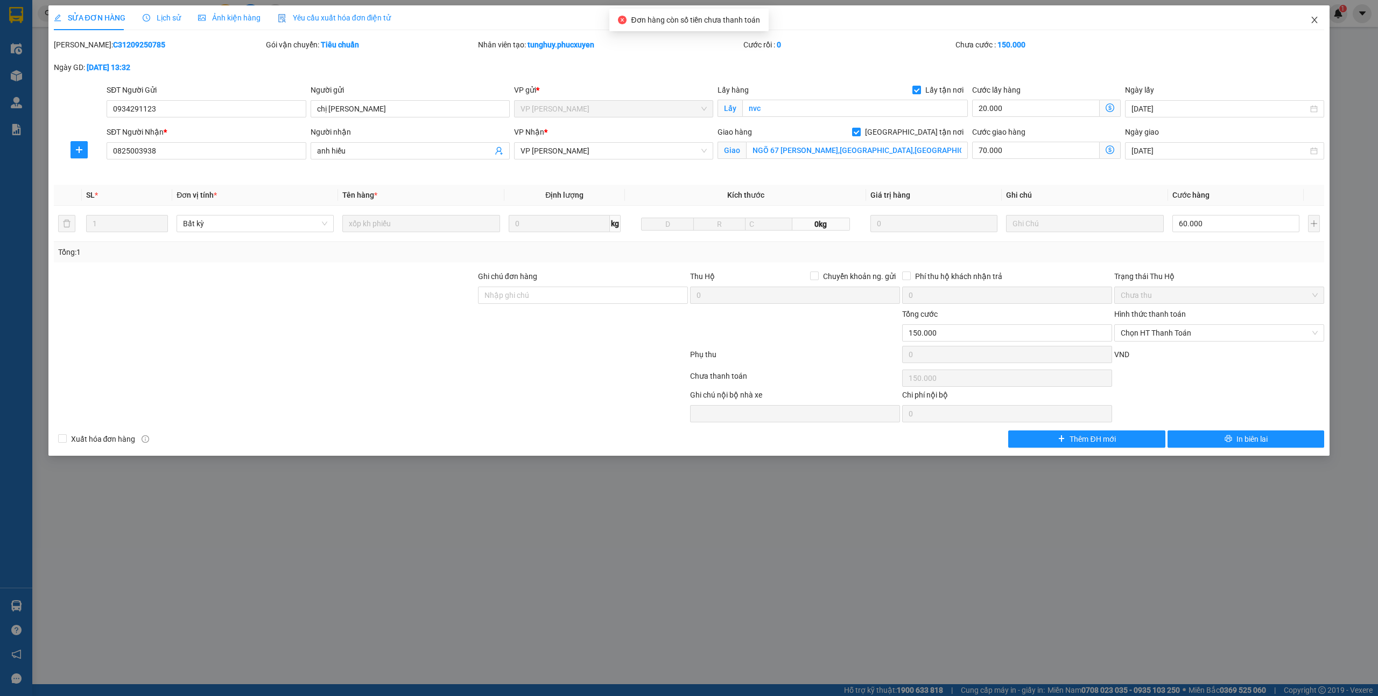
click at [1315, 22] on icon "close" at bounding box center [1315, 20] width 9 height 9
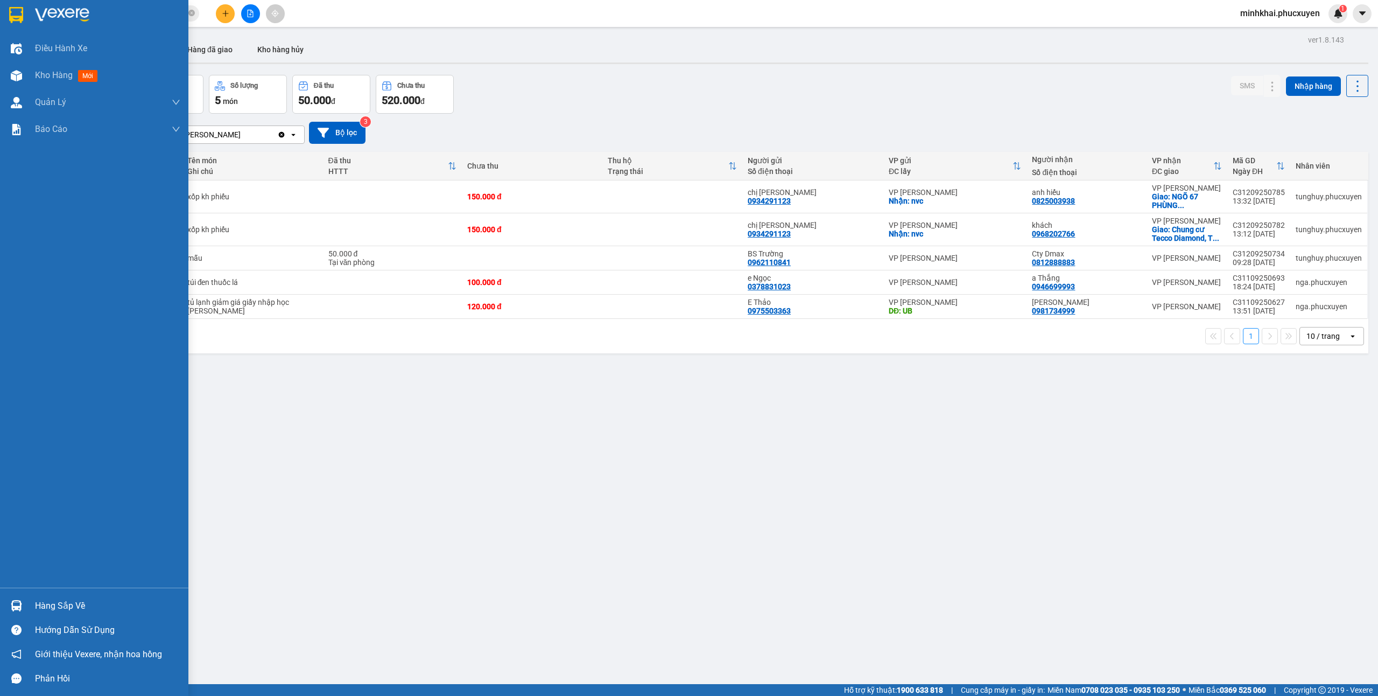
click at [9, 608] on div at bounding box center [16, 605] width 19 height 19
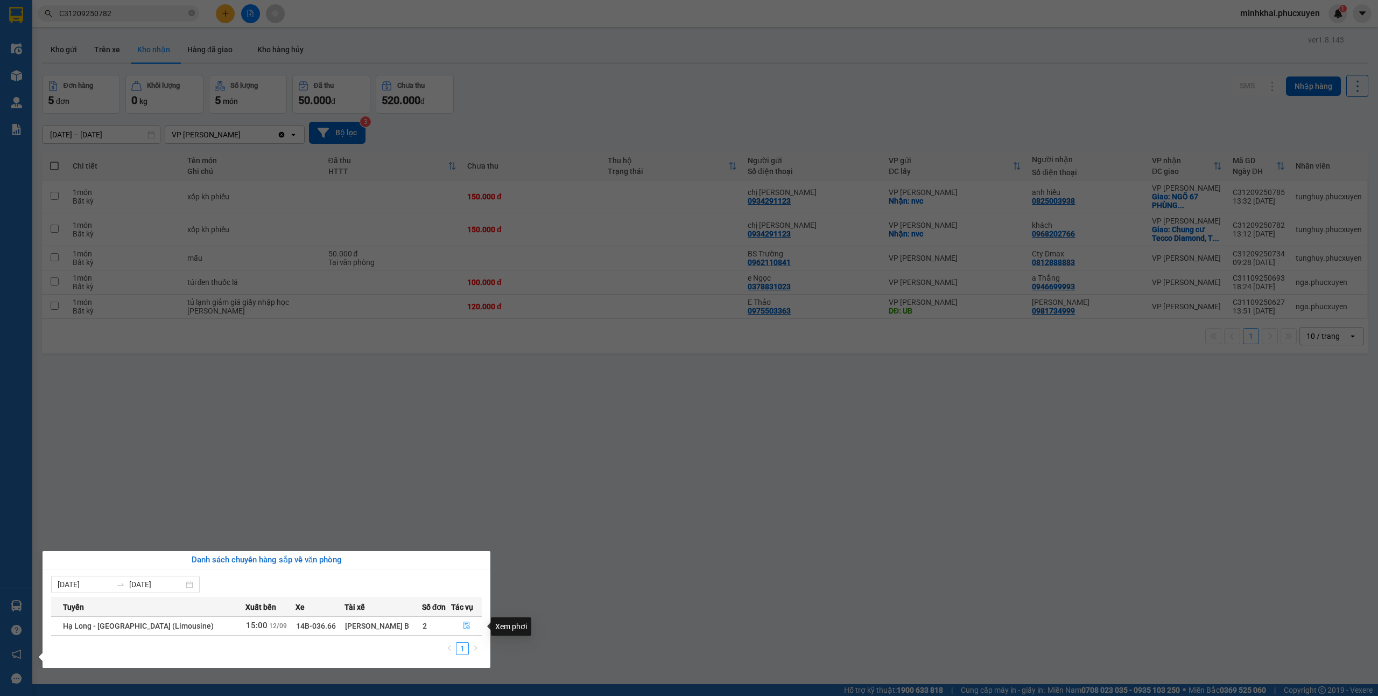
click at [470, 629] on button "button" at bounding box center [467, 625] width 30 height 17
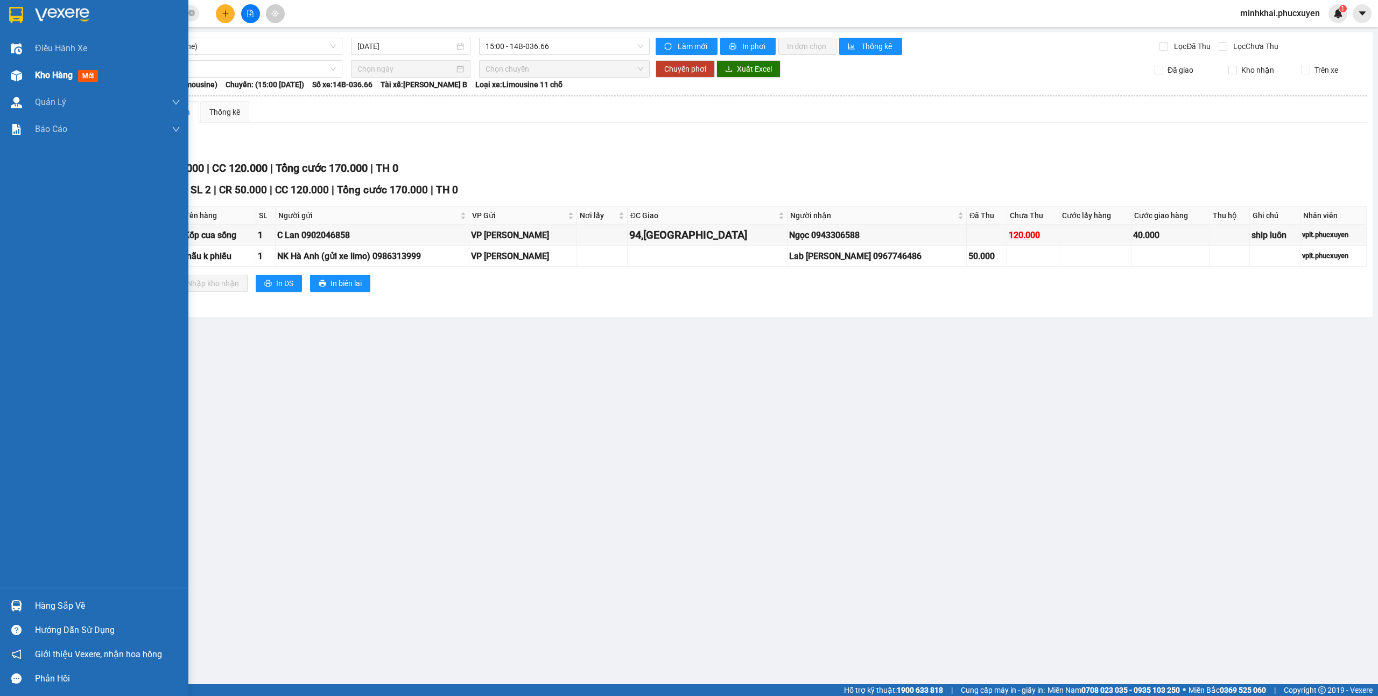
click at [7, 82] on div at bounding box center [16, 75] width 19 height 19
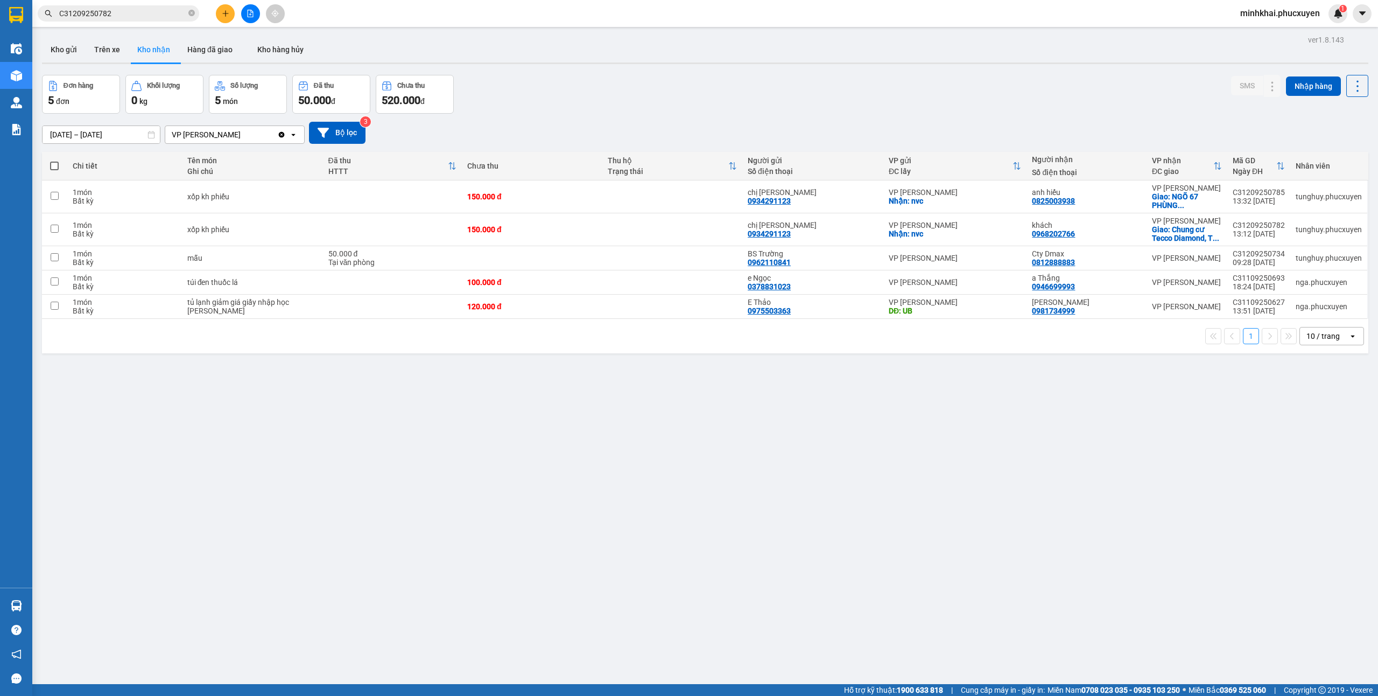
click at [39, 42] on div "ver 1.8.143 Kho gửi Trên xe Kho nhận Hàng đã giao Kho hàng hủy Đơn hàng 5 đơn K…" at bounding box center [705, 380] width 1335 height 696
click at [46, 46] on button "Kho gửi" at bounding box center [64, 50] width 44 height 26
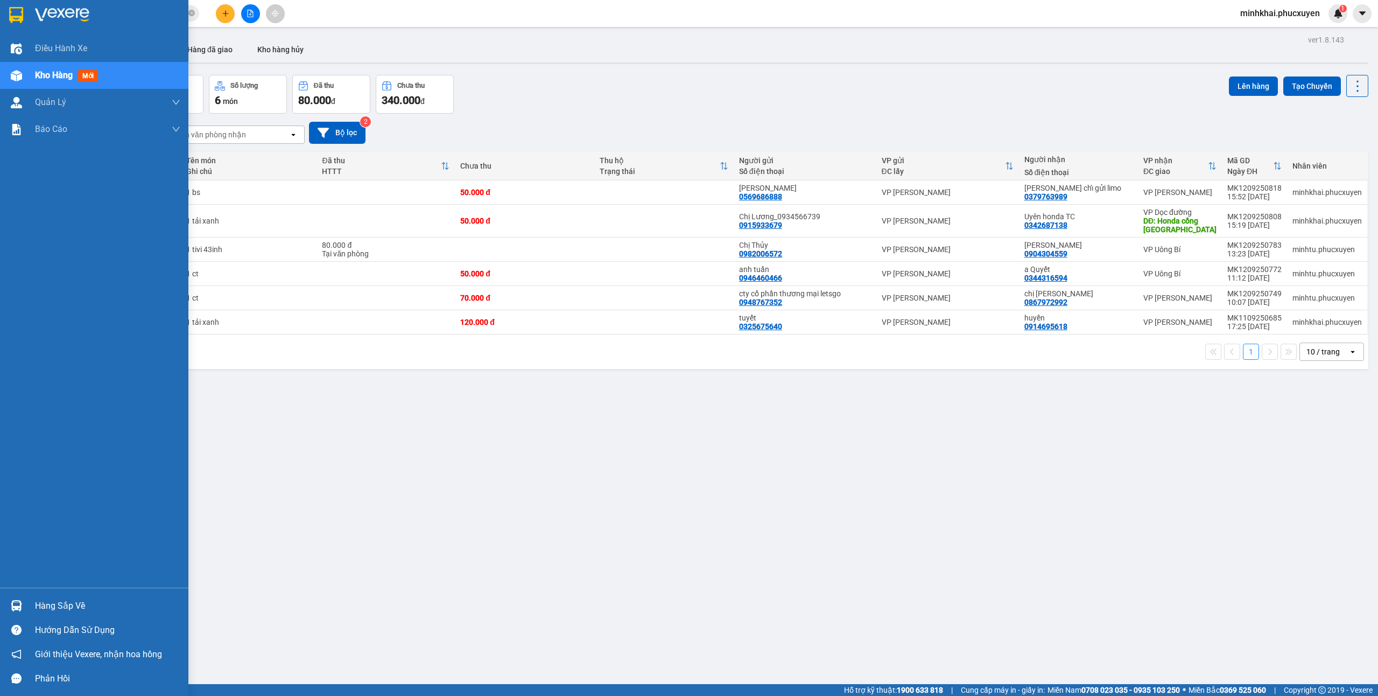
click at [20, 600] on img at bounding box center [16, 605] width 11 height 11
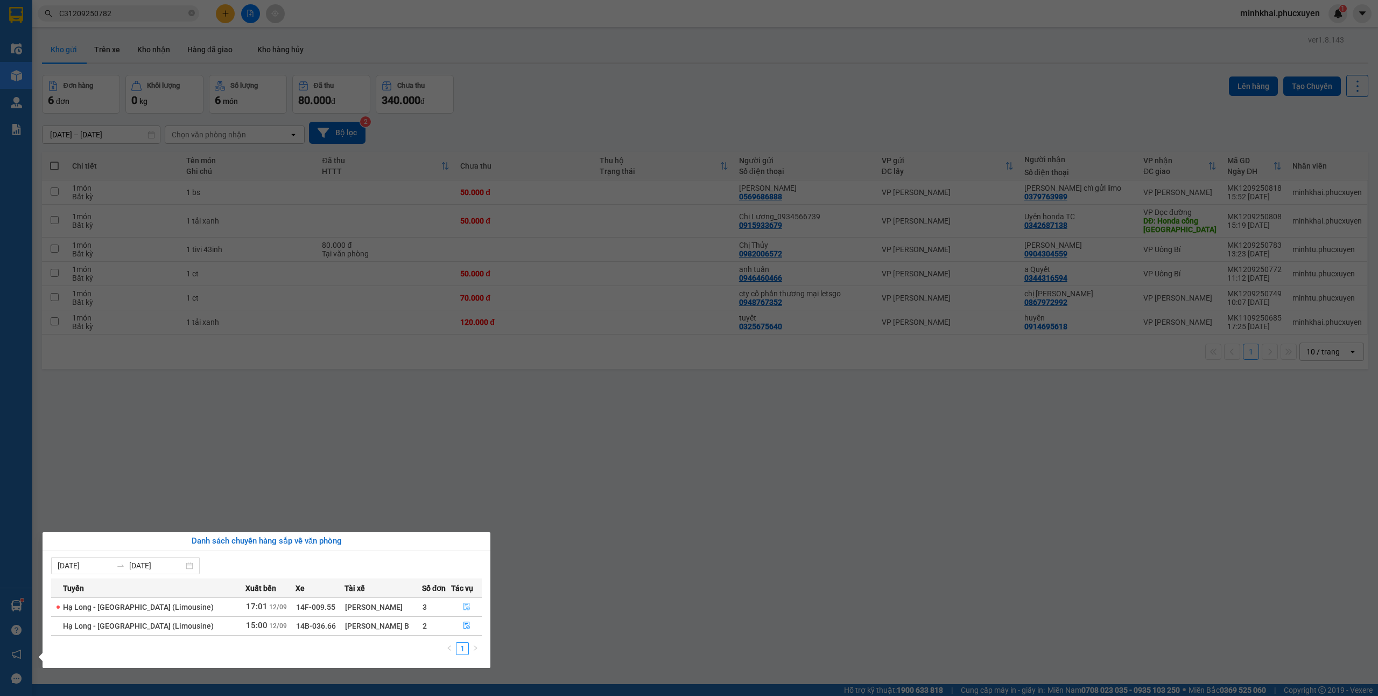
click at [466, 601] on button "button" at bounding box center [467, 606] width 30 height 17
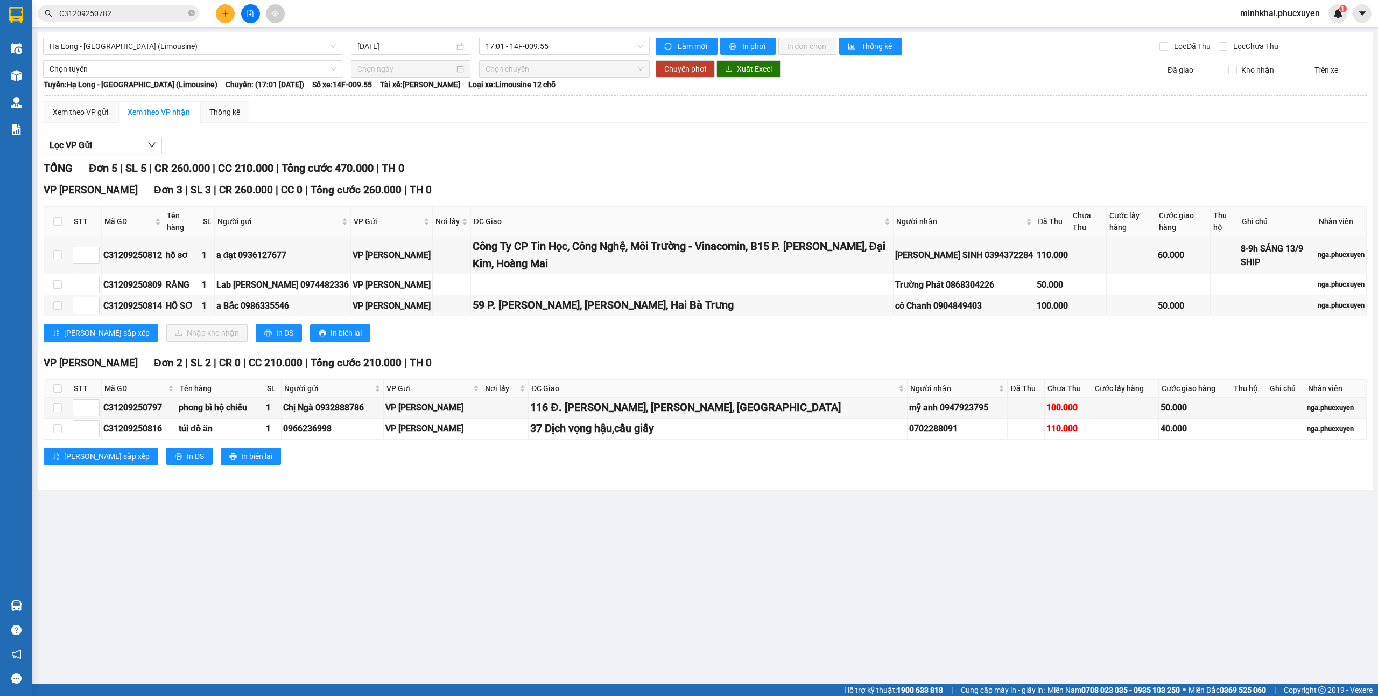
click at [32, 606] on main "Hạ Long - [GEOGRAPHIC_DATA] (Limousine) [DATE] 17:01 - 14F-009.55 Làm mới In ph…" at bounding box center [689, 342] width 1378 height 684
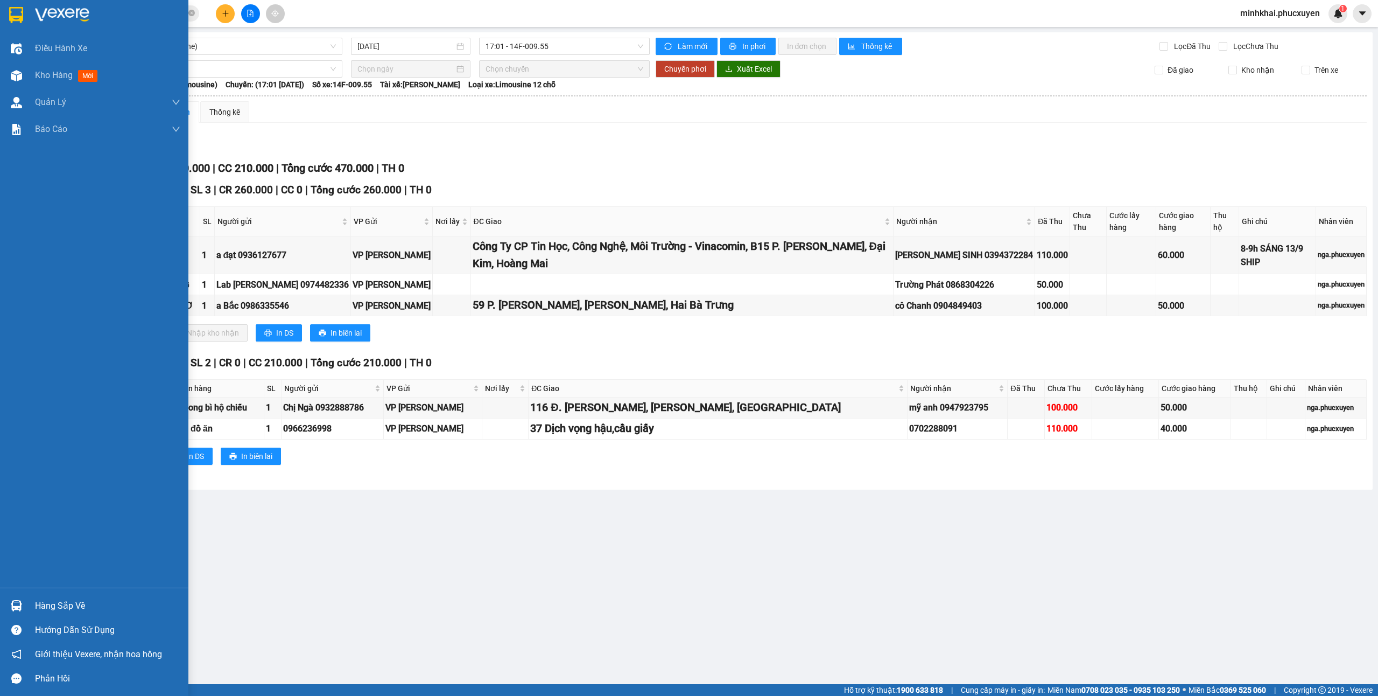
click at [15, 601] on img at bounding box center [16, 605] width 11 height 11
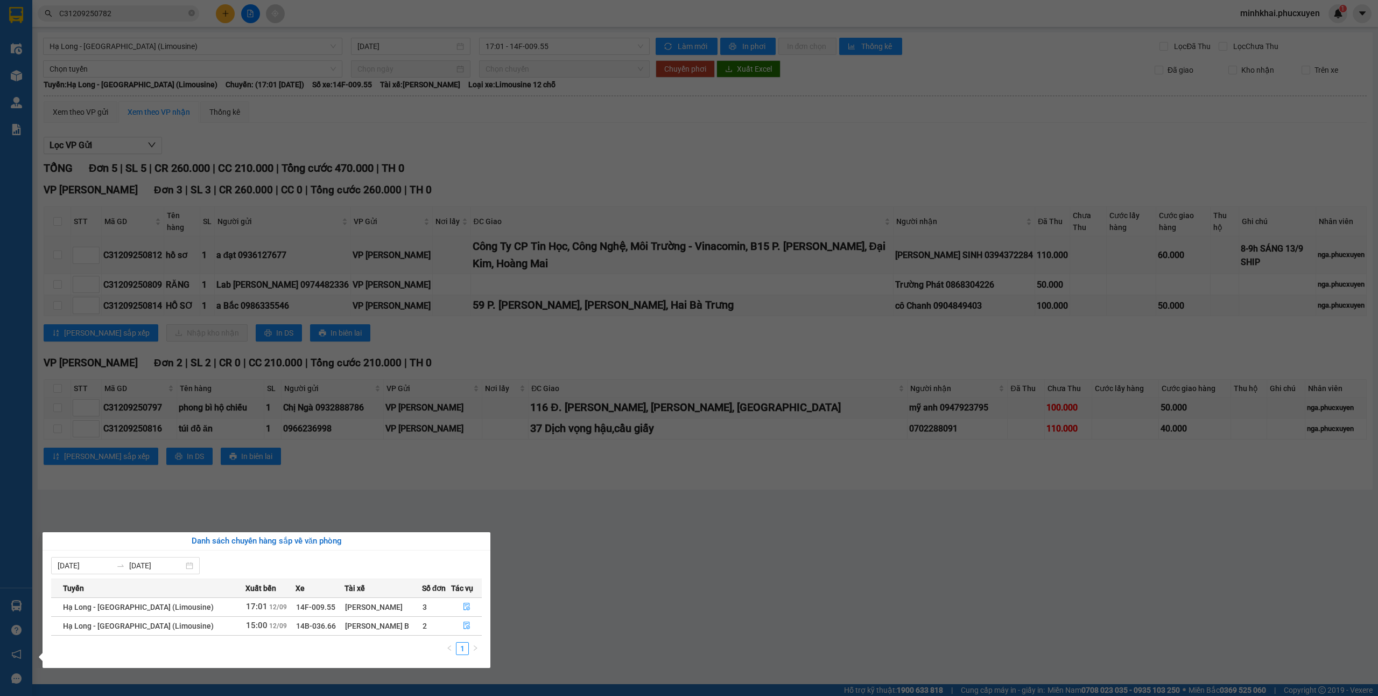
click at [664, 532] on section "Kết quả tìm kiếm ( 1 ) Bộ lọc Mã ĐH Trạng thái Món hàng Thu hộ Tổng cước Chưa c…" at bounding box center [689, 348] width 1378 height 696
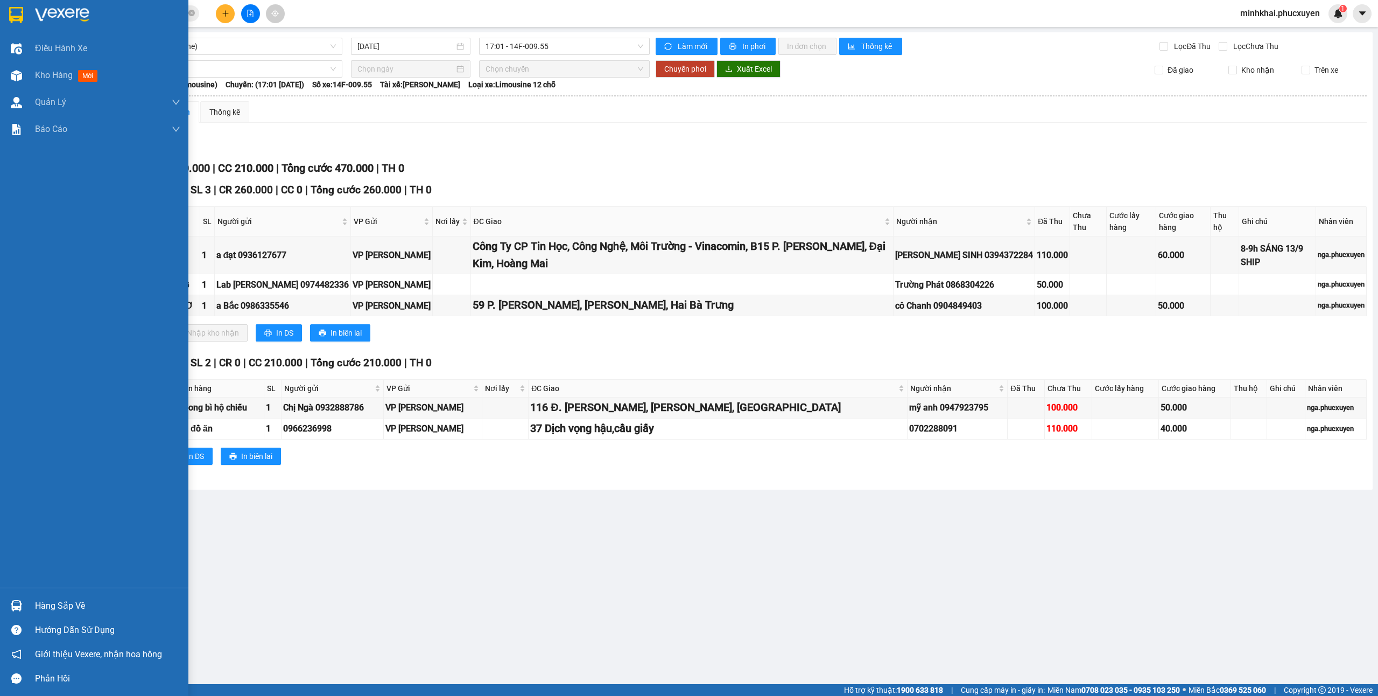
click at [1, 602] on div "Hàng sắp về" at bounding box center [94, 605] width 188 height 24
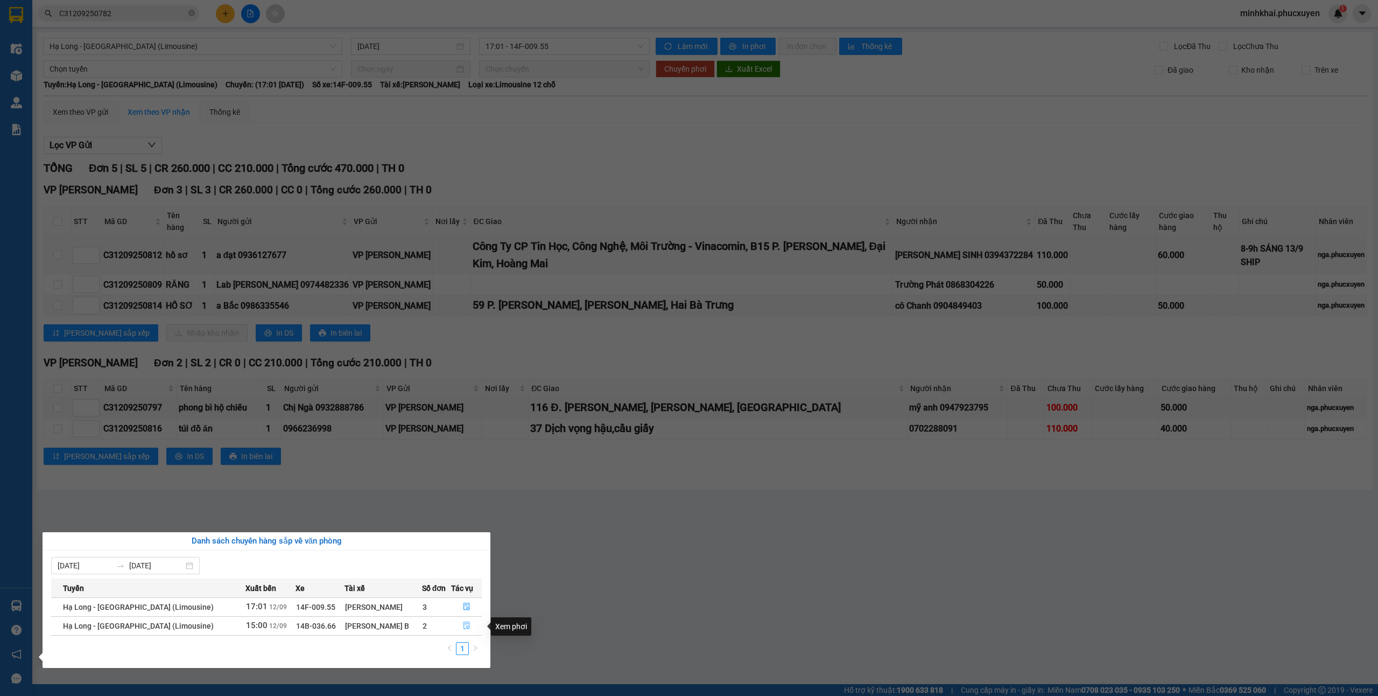
click at [459, 625] on button "button" at bounding box center [467, 625] width 30 height 17
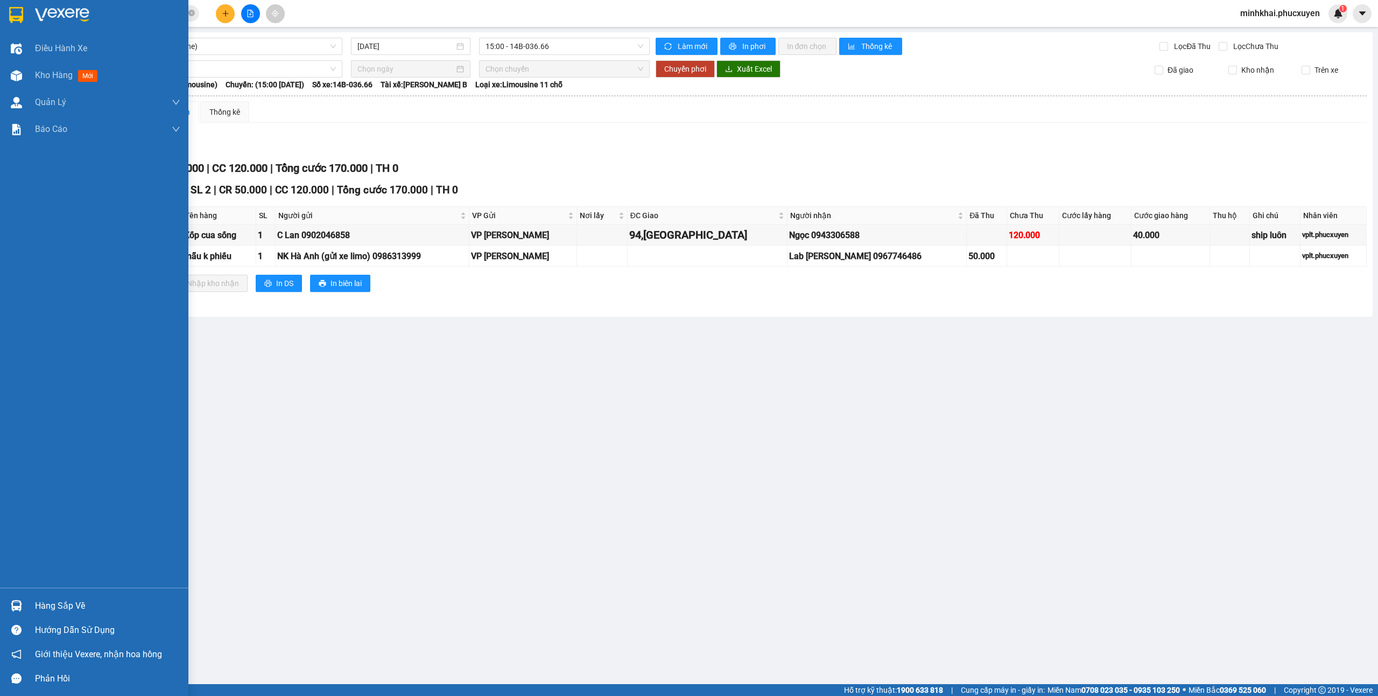
click at [50, 594] on div "Hàng sắp về" at bounding box center [94, 605] width 188 height 24
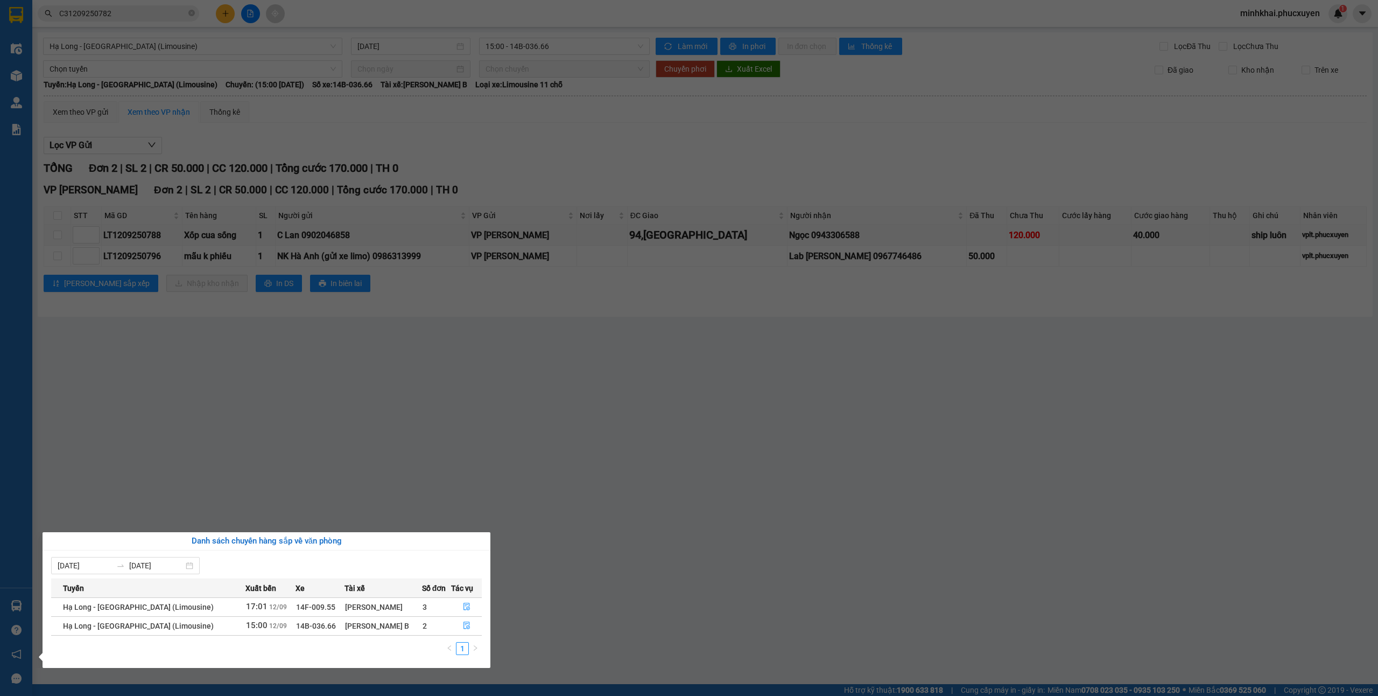
click at [678, 604] on section "Kết quả tìm kiếm ( 1 ) Bộ lọc Mã ĐH Trạng thái Món hàng Thu hộ Tổng cước Chưa c…" at bounding box center [689, 348] width 1378 height 696
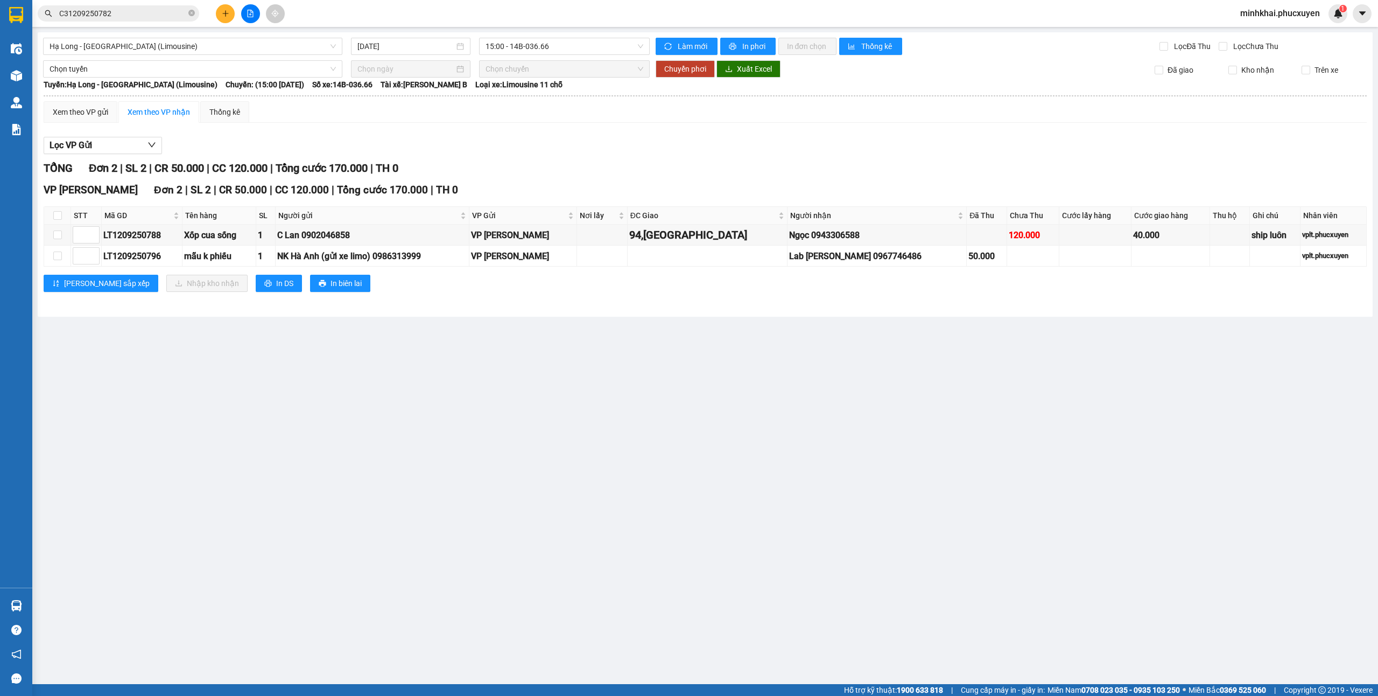
click at [524, 509] on main "Hạ Long - [GEOGRAPHIC_DATA] (Limousine) [DATE] 15:00 - 14B-036.66 Làm mới In ph…" at bounding box center [689, 342] width 1378 height 684
click at [220, 12] on button at bounding box center [225, 13] width 19 height 19
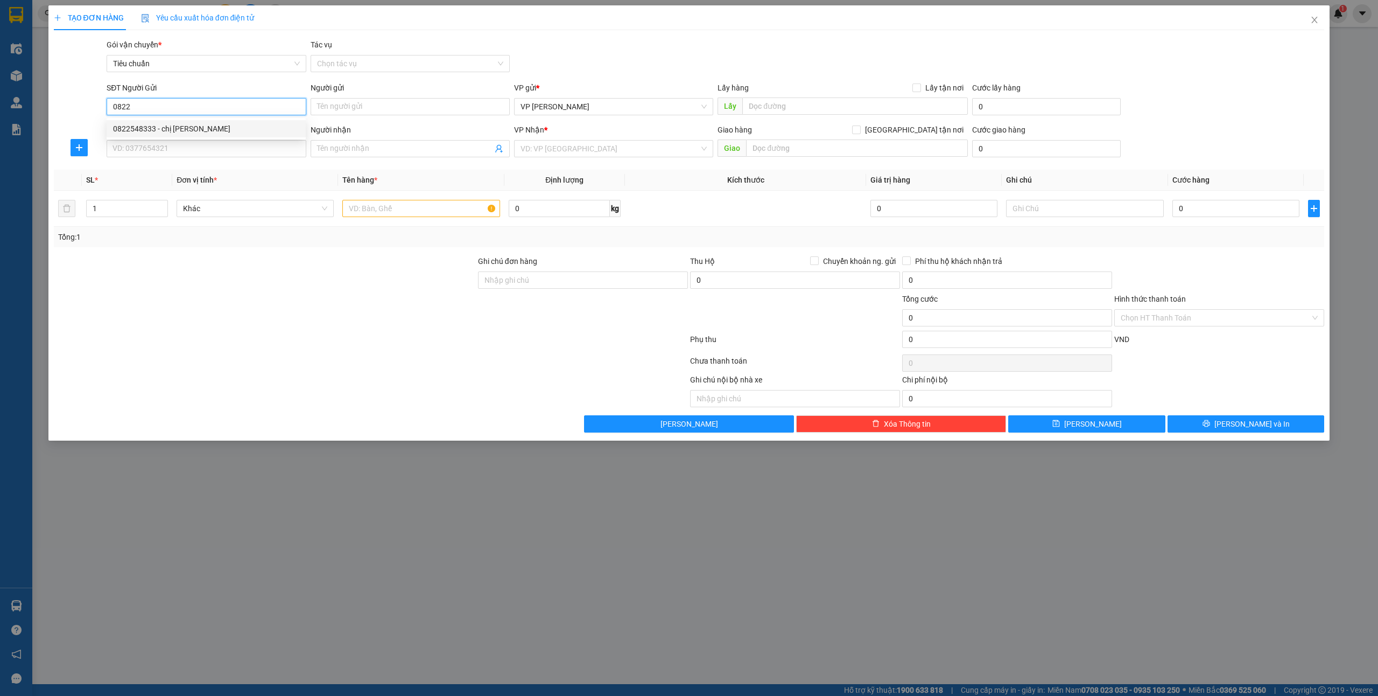
click at [181, 130] on div "0822548333 - chị [PERSON_NAME]" at bounding box center [206, 129] width 186 height 12
click at [186, 153] on input "SĐT Người Nhận *" at bounding box center [206, 148] width 199 height 17
click at [193, 173] on div "0936592950 - c Oanh" at bounding box center [206, 171] width 186 height 12
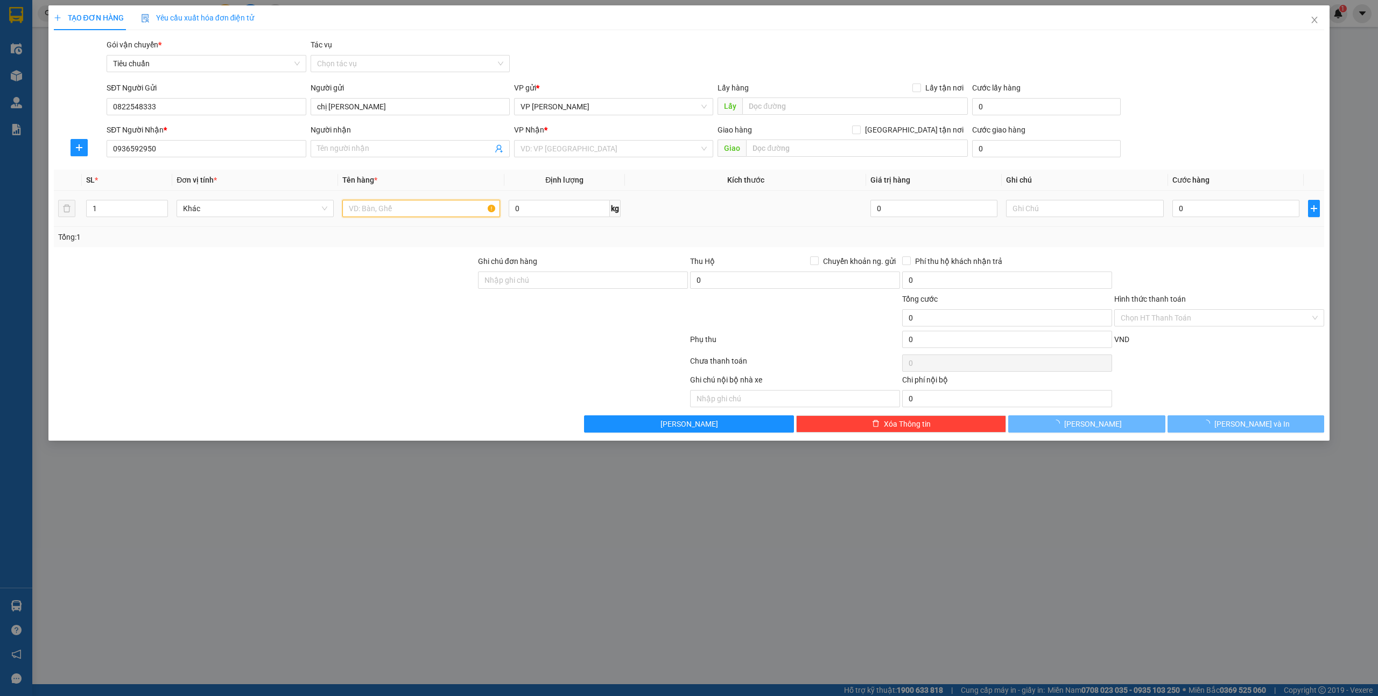
click at [383, 215] on input "text" at bounding box center [420, 208] width 157 height 17
click at [1213, 214] on input "0" at bounding box center [1236, 208] width 127 height 17
click at [1235, 428] on button "[PERSON_NAME] và In" at bounding box center [1246, 423] width 157 height 17
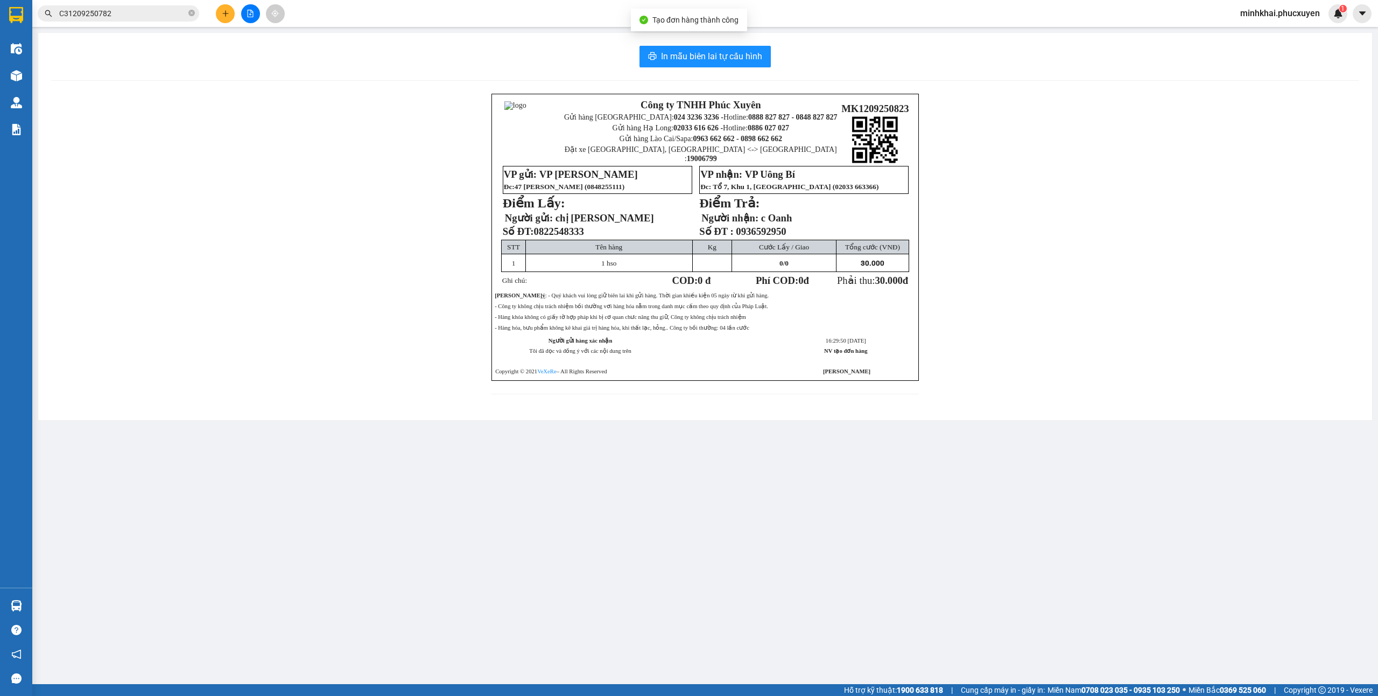
click at [614, 47] on div "In mẫu biên lai tự cấu hình" at bounding box center [705, 57] width 1308 height 22
click at [670, 53] on span "In mẫu biên lai tự cấu hình" at bounding box center [711, 56] width 101 height 13
